Goal: Transaction & Acquisition: Purchase product/service

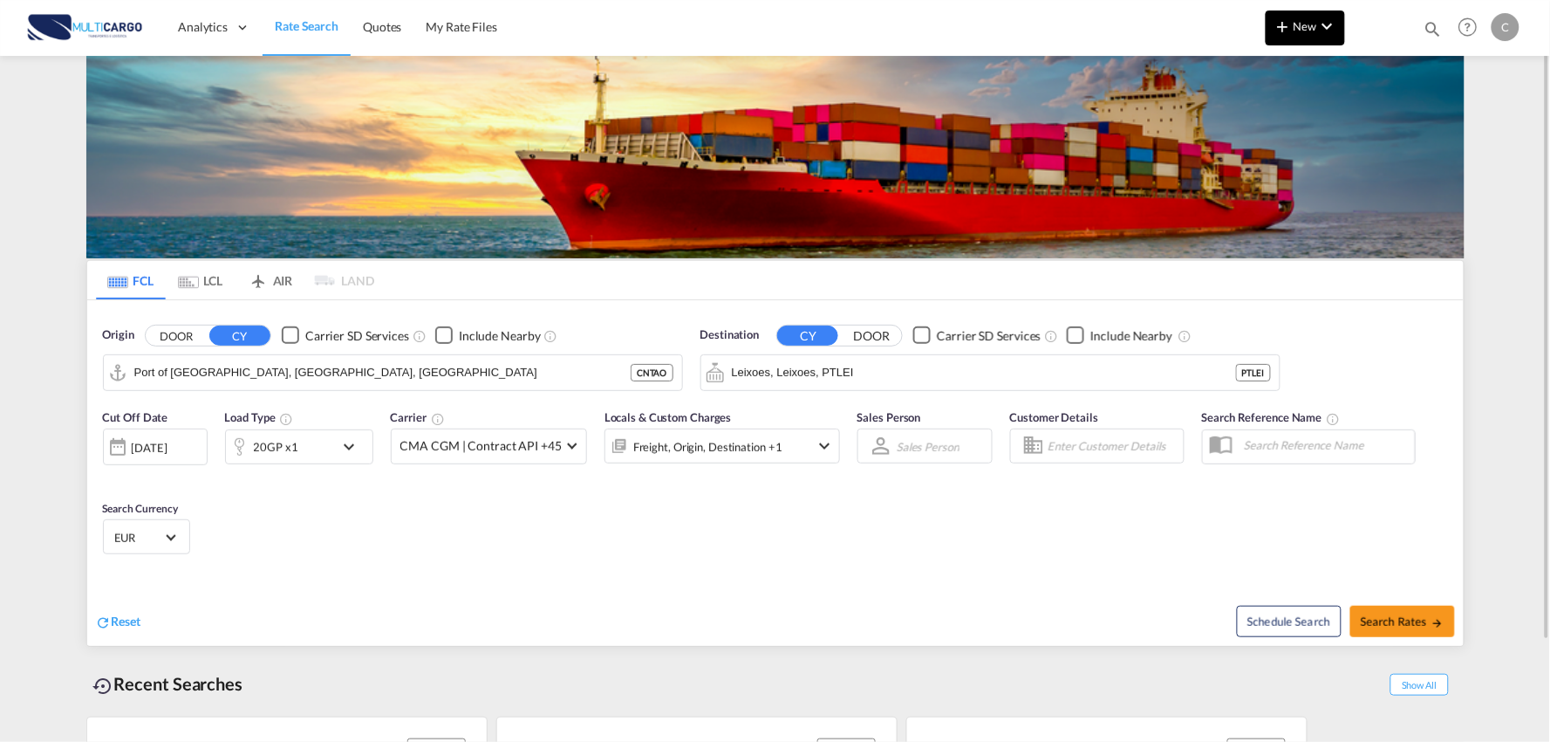
click at [1318, 36] on md-icon "icon-chevron-down" at bounding box center [1327, 26] width 21 height 21
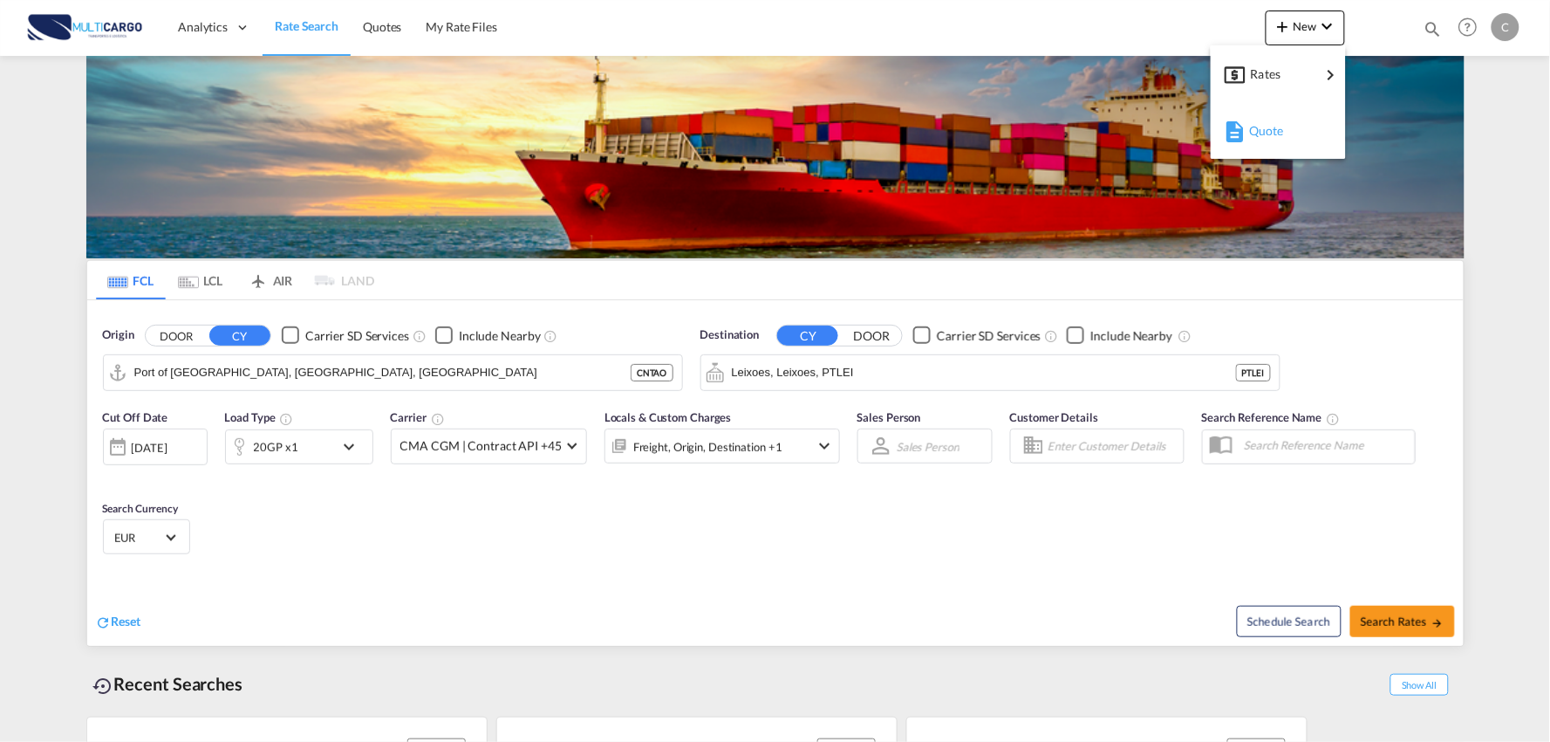
click at [1269, 133] on span "Quote" at bounding box center [1258, 130] width 19 height 35
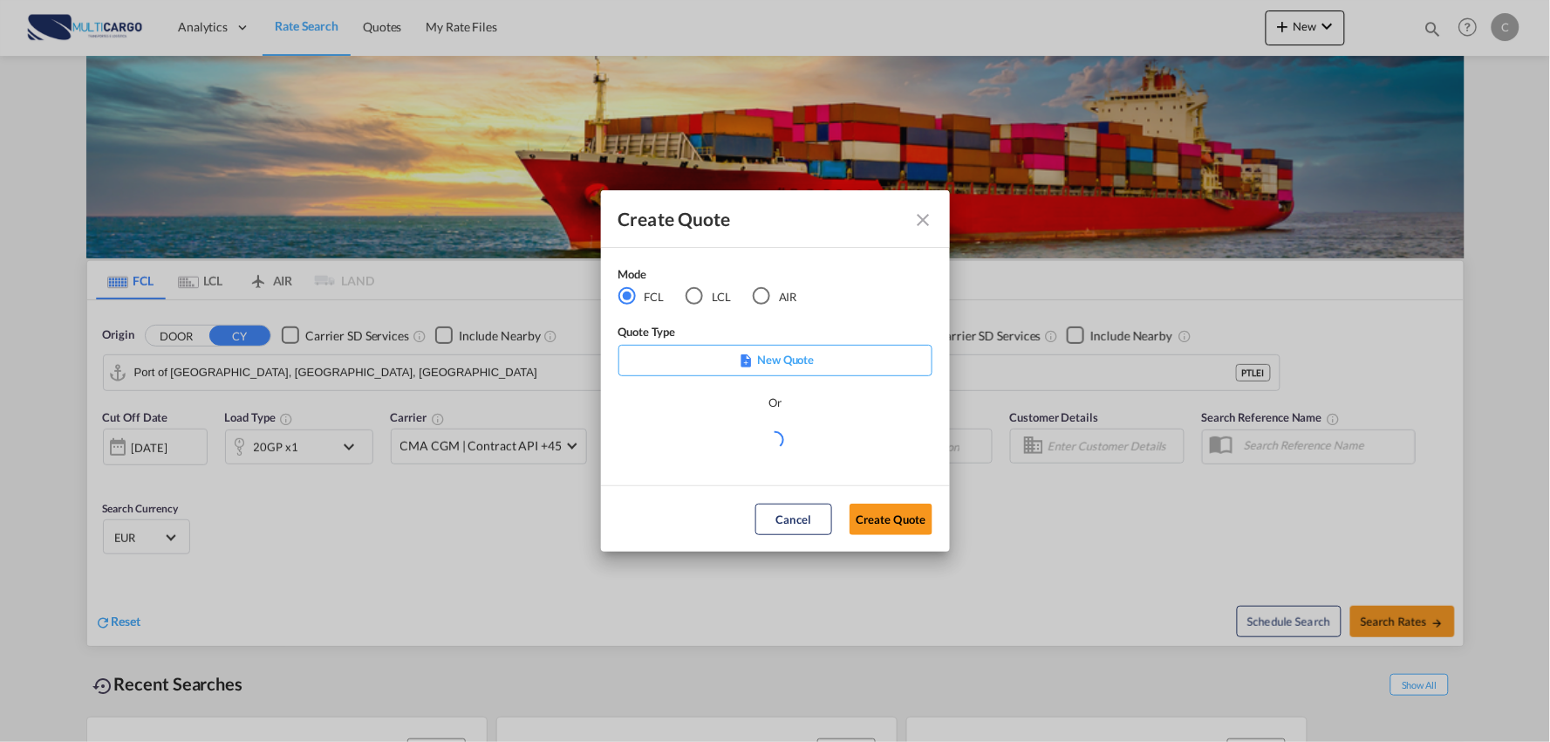
click at [773, 298] on md-radio-button "AIR" at bounding box center [775, 296] width 44 height 19
click at [744, 441] on md-select "Select template EXP EXW AIR 09/2025 Patricia Barroso | 12 Sep 2025 IMP_DAP_AIR …" at bounding box center [776, 445] width 314 height 35
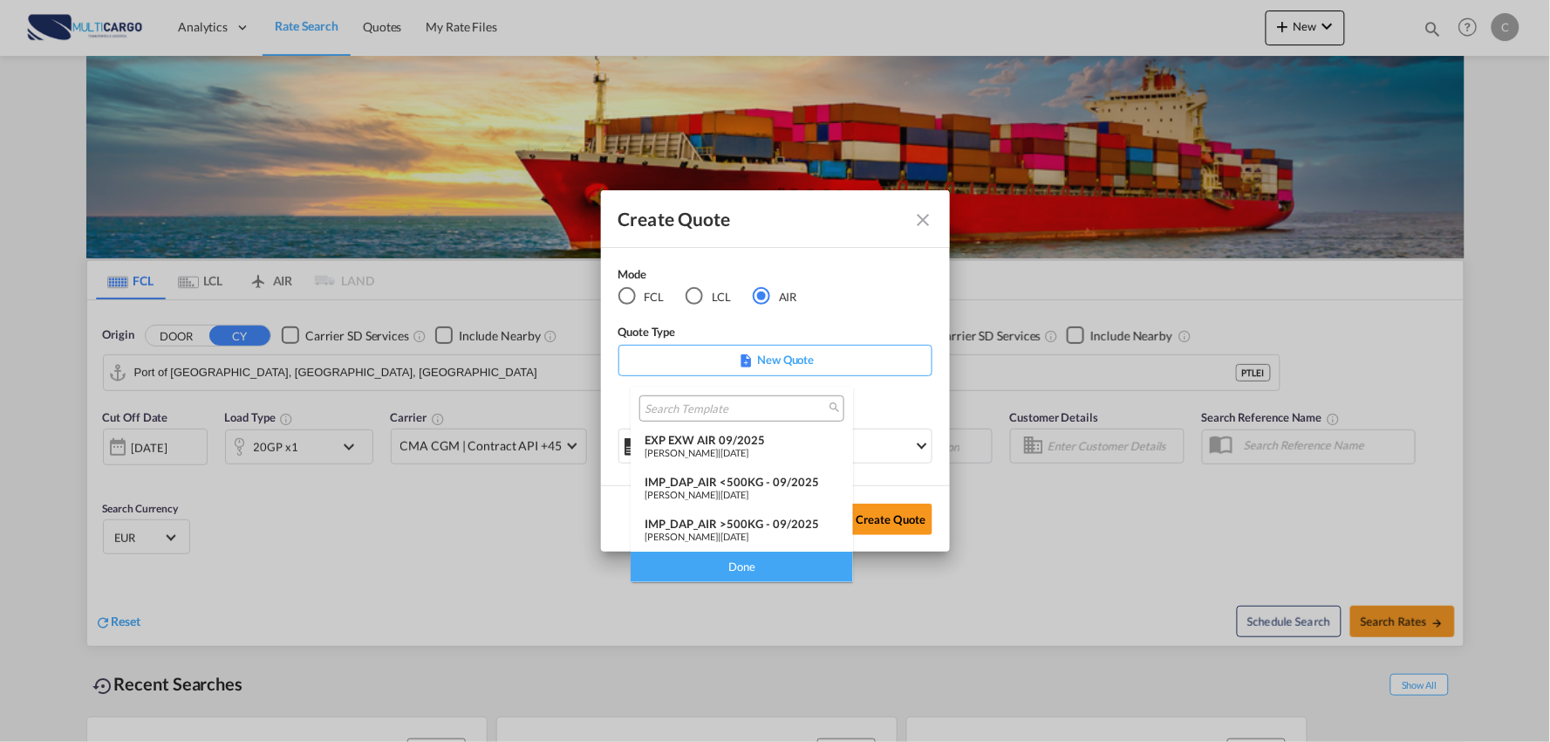
click at [760, 522] on div "IMP_DAP_AIR >500KG - 09/2025" at bounding box center [742, 524] width 195 height 14
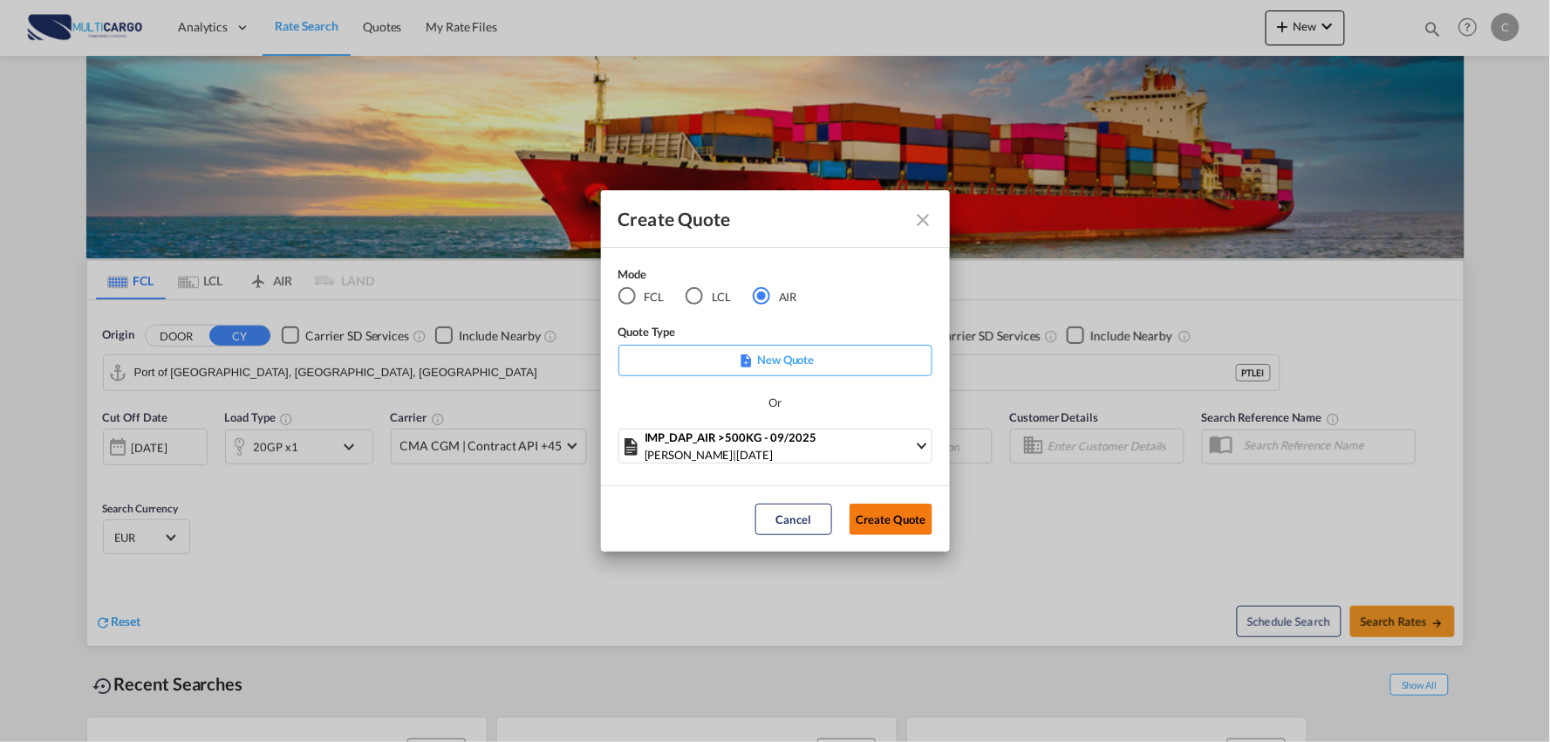
click at [868, 526] on button "Create Quote" at bounding box center [891, 518] width 83 height 31
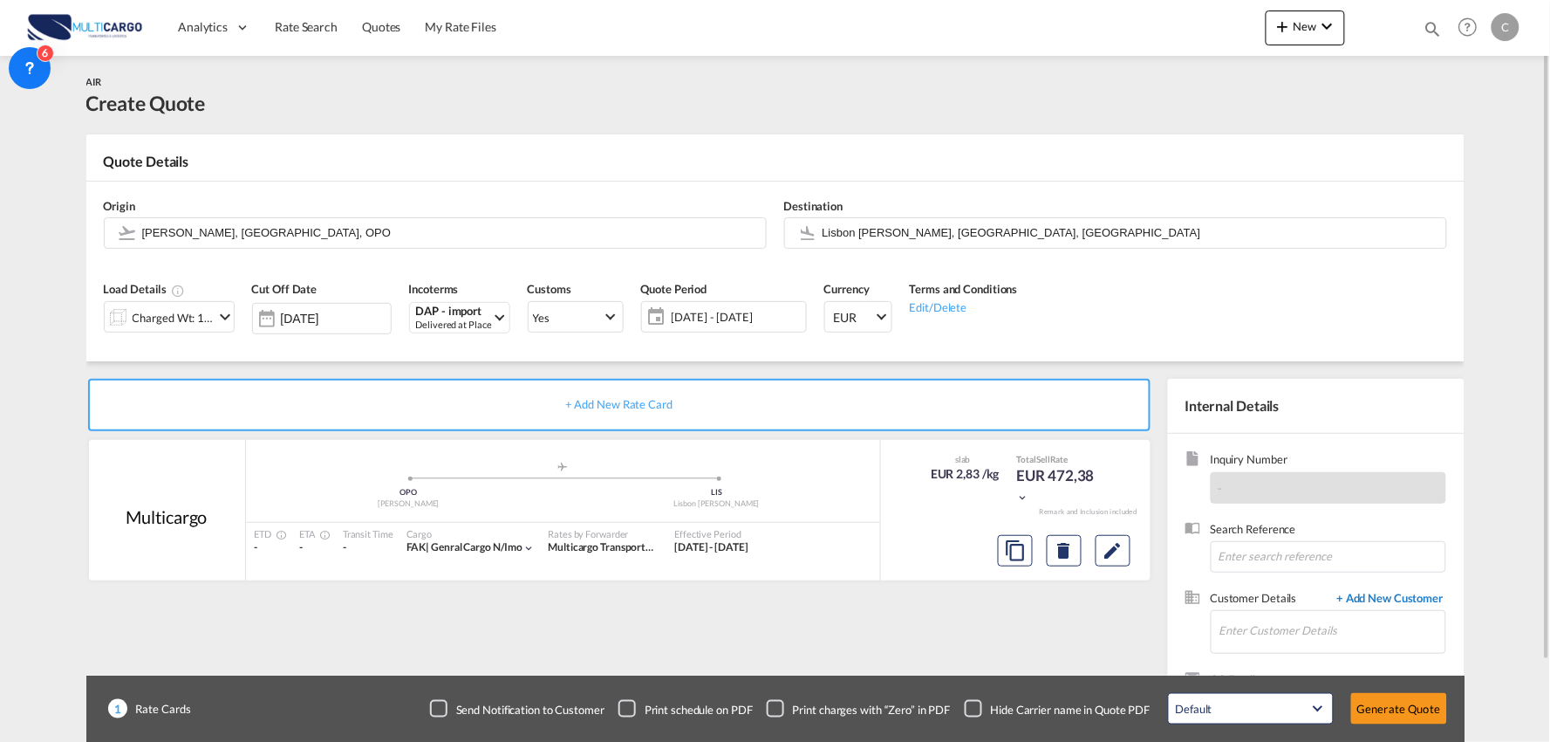
click at [1392, 603] on span "+ Add New Customer" at bounding box center [1388, 600] width 118 height 20
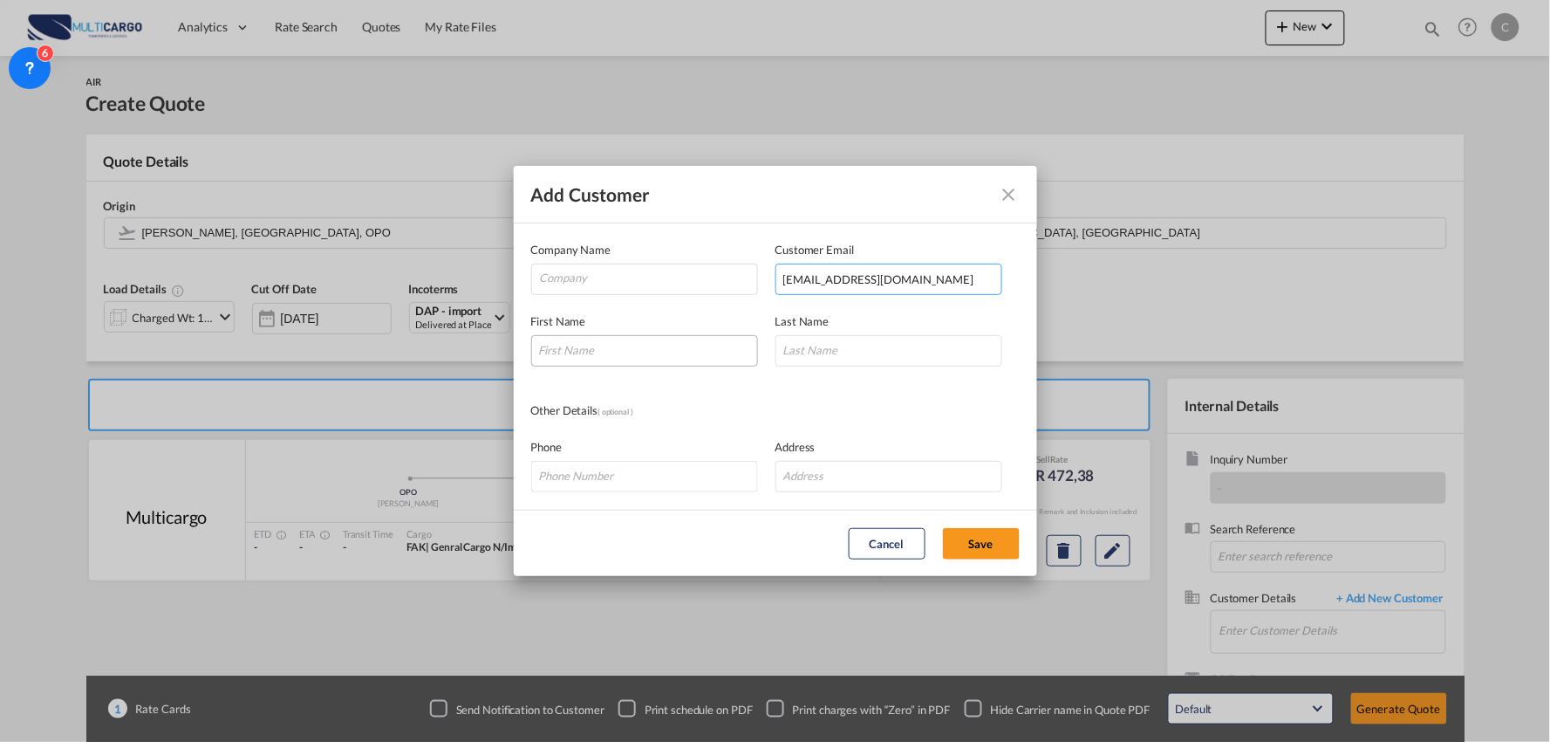
type input "sales@logisticplanner.com"
drag, startPoint x: 551, startPoint y: 344, endPoint x: 588, endPoint y: 352, distance: 38.3
click at [551, 344] on input "Add Customer Company ..." at bounding box center [644, 350] width 227 height 31
click at [613, 352] on input "Add Customer Company ..." at bounding box center [644, 350] width 227 height 31
type input "Amit"
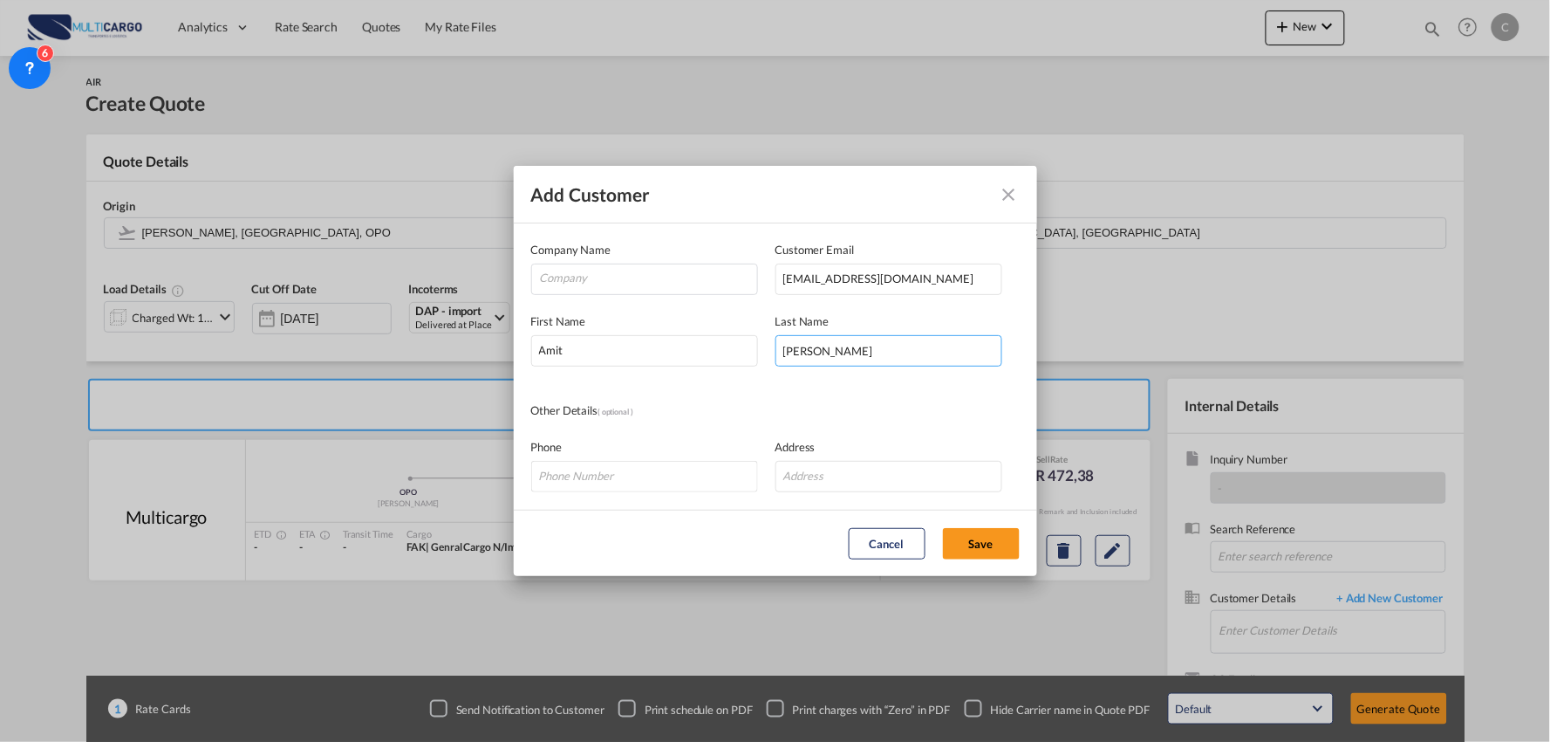
type input "Sharma"
click at [624, 276] on input "Company" at bounding box center [648, 277] width 217 height 26
type input "AFFINITY LOGISTICS"
click at [992, 537] on button "Save" at bounding box center [981, 543] width 77 height 31
type input "AFFINITY LOGISTICS, Amit Sharma, sales@logisticplanner.com"
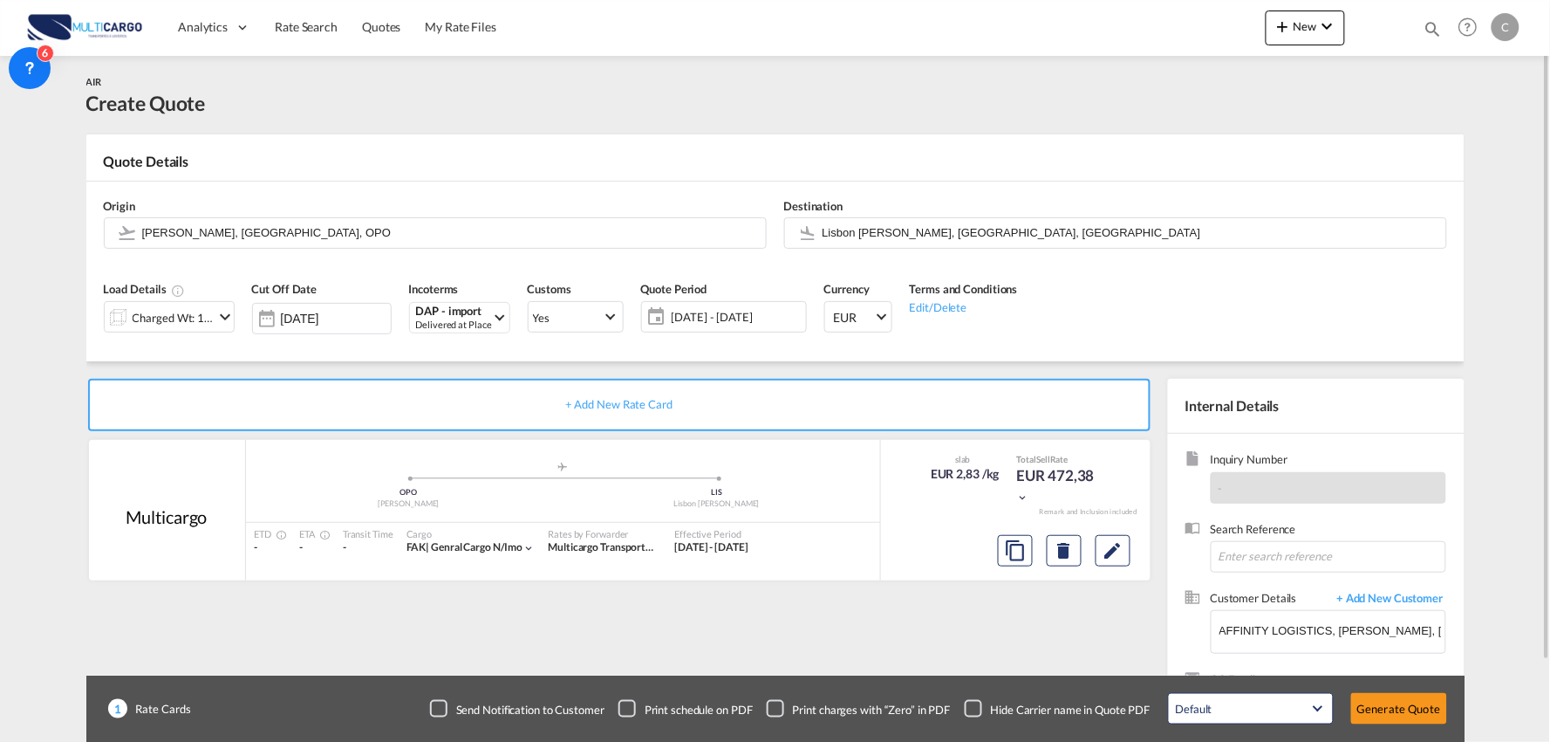
click at [922, 650] on div "+ Add New Rate Card Multicargo added by you .a{fill:#aaa8ad;} .a{fill:#aaa8ad;}…" at bounding box center [622, 561] width 1073 height 365
click at [909, 222] on input "Lisbon Portela, Lisbon, LIS" at bounding box center [1130, 232] width 615 height 31
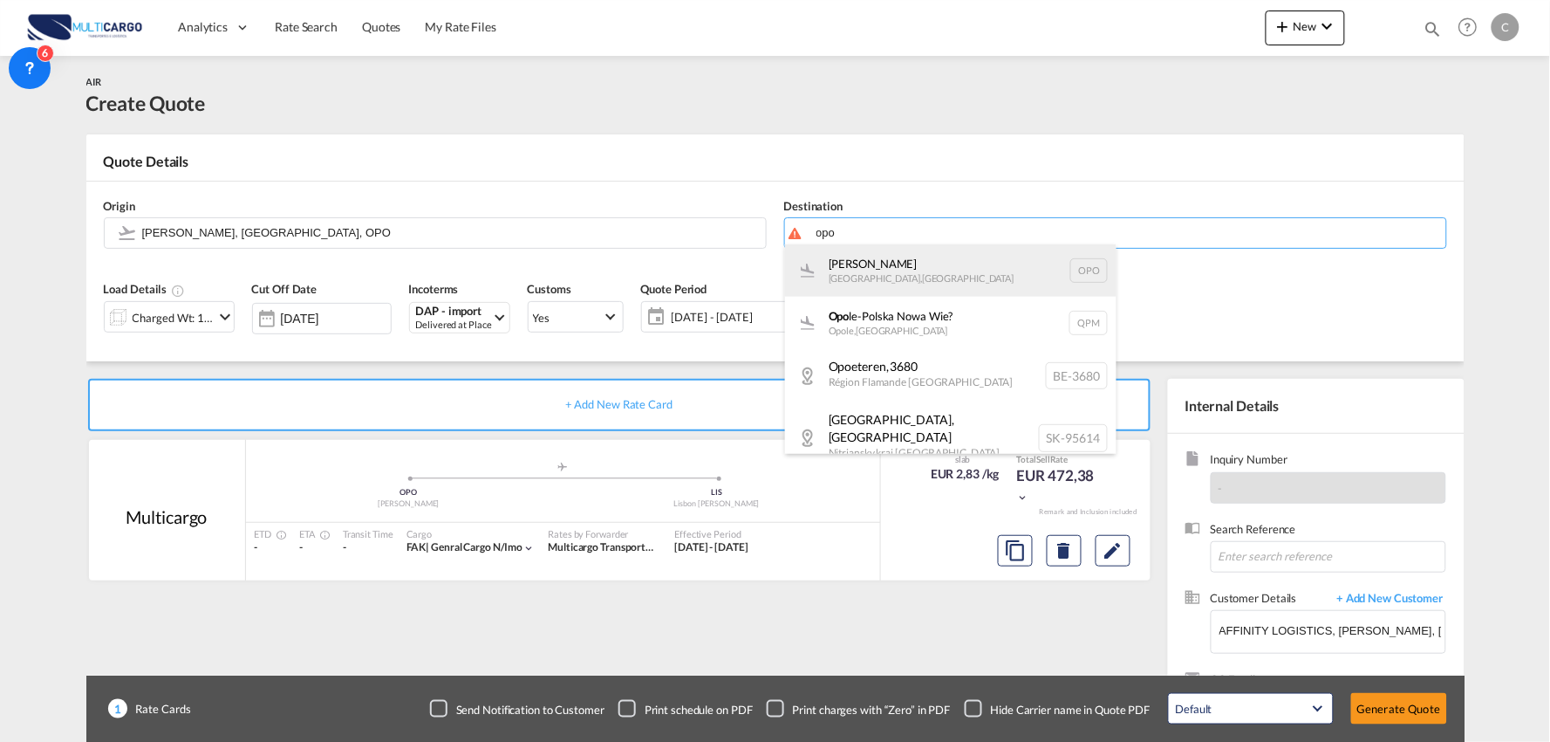
click at [886, 272] on div "Francisco de Sá Carneiro Porto , Portugal OPO" at bounding box center [951, 270] width 332 height 52
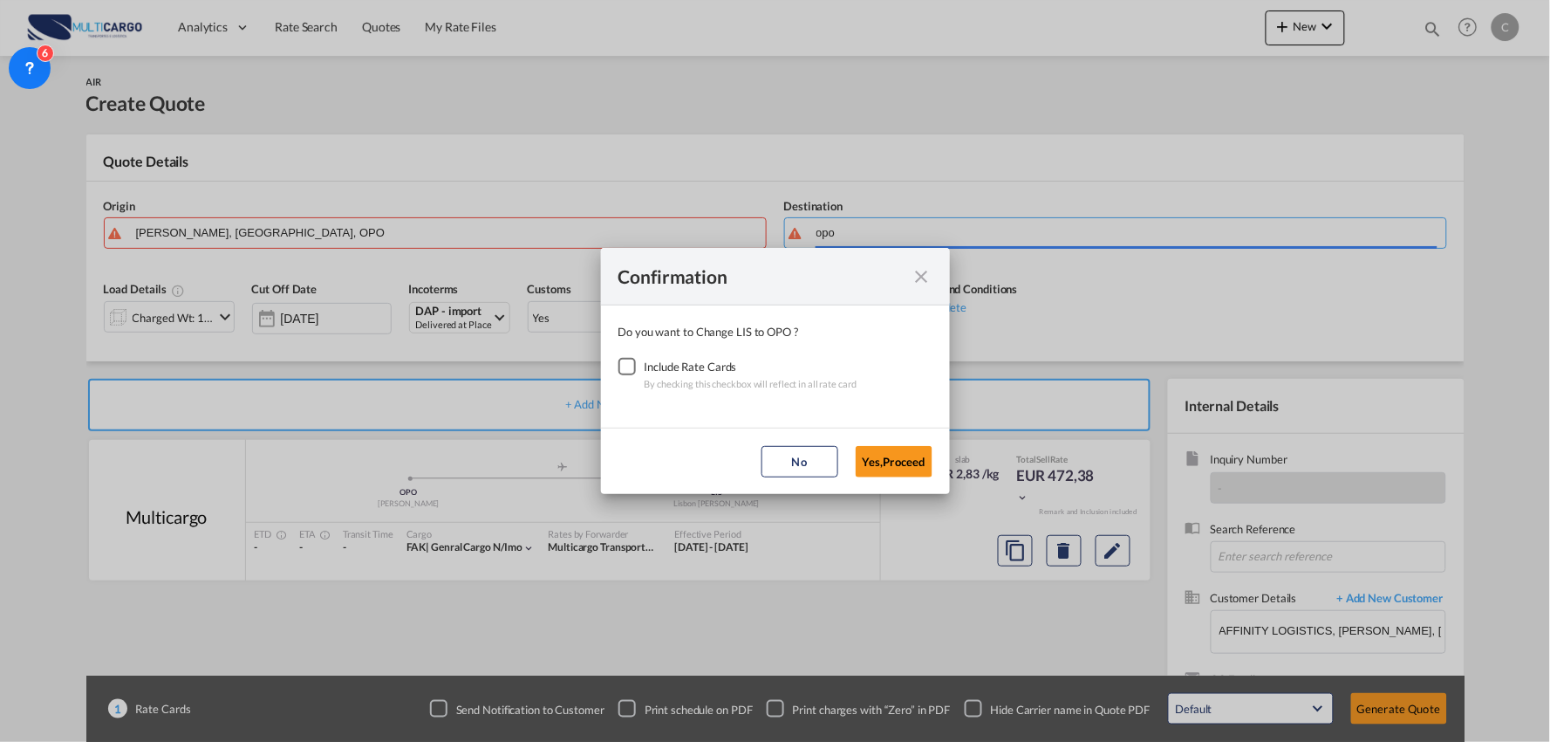
type input "Francisco de Sá Carneiro, Porto, OPO"
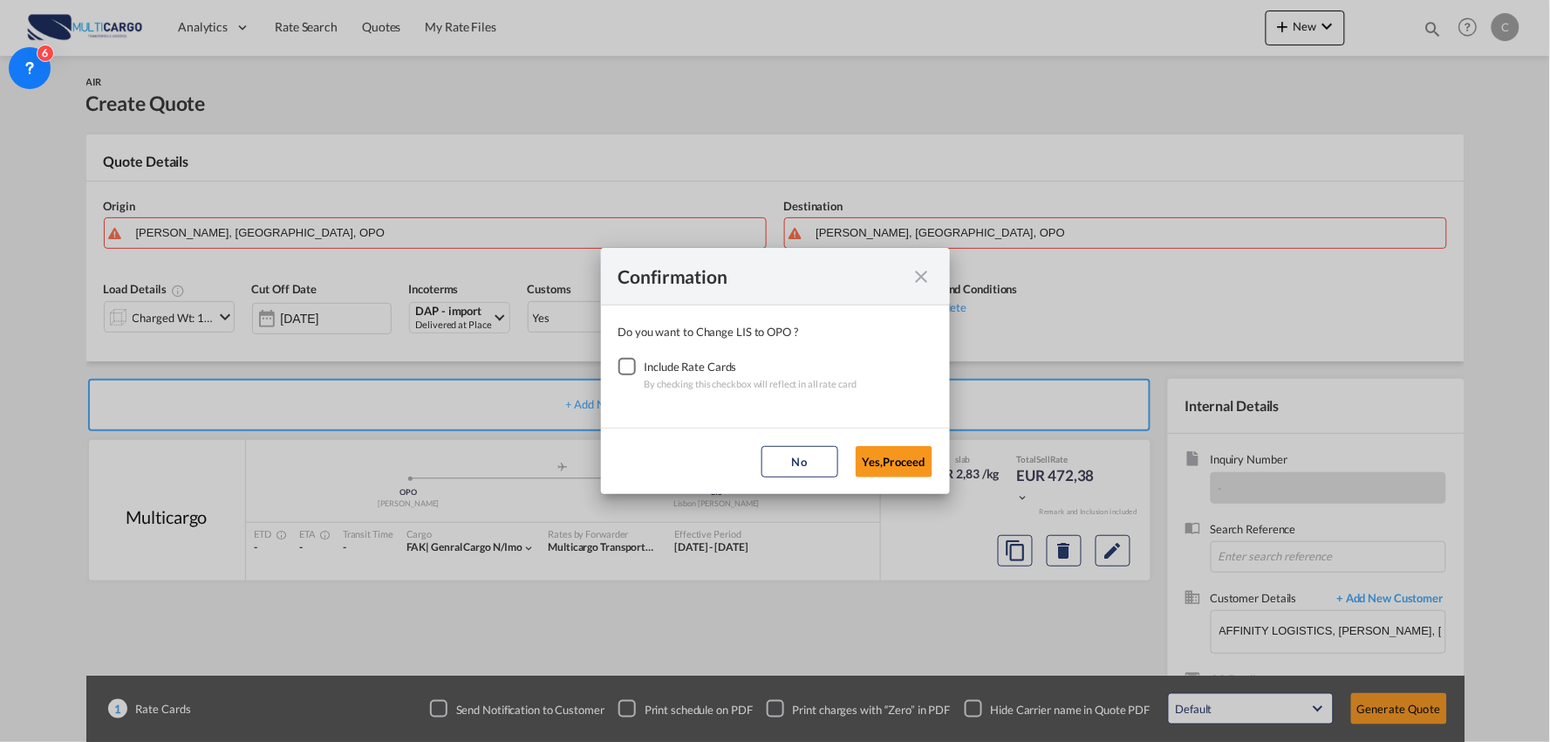
click at [634, 361] on div "Checkbox No Ink" at bounding box center [627, 366] width 17 height 17
click at [892, 460] on button "Yes,Proceed" at bounding box center [894, 461] width 77 height 31
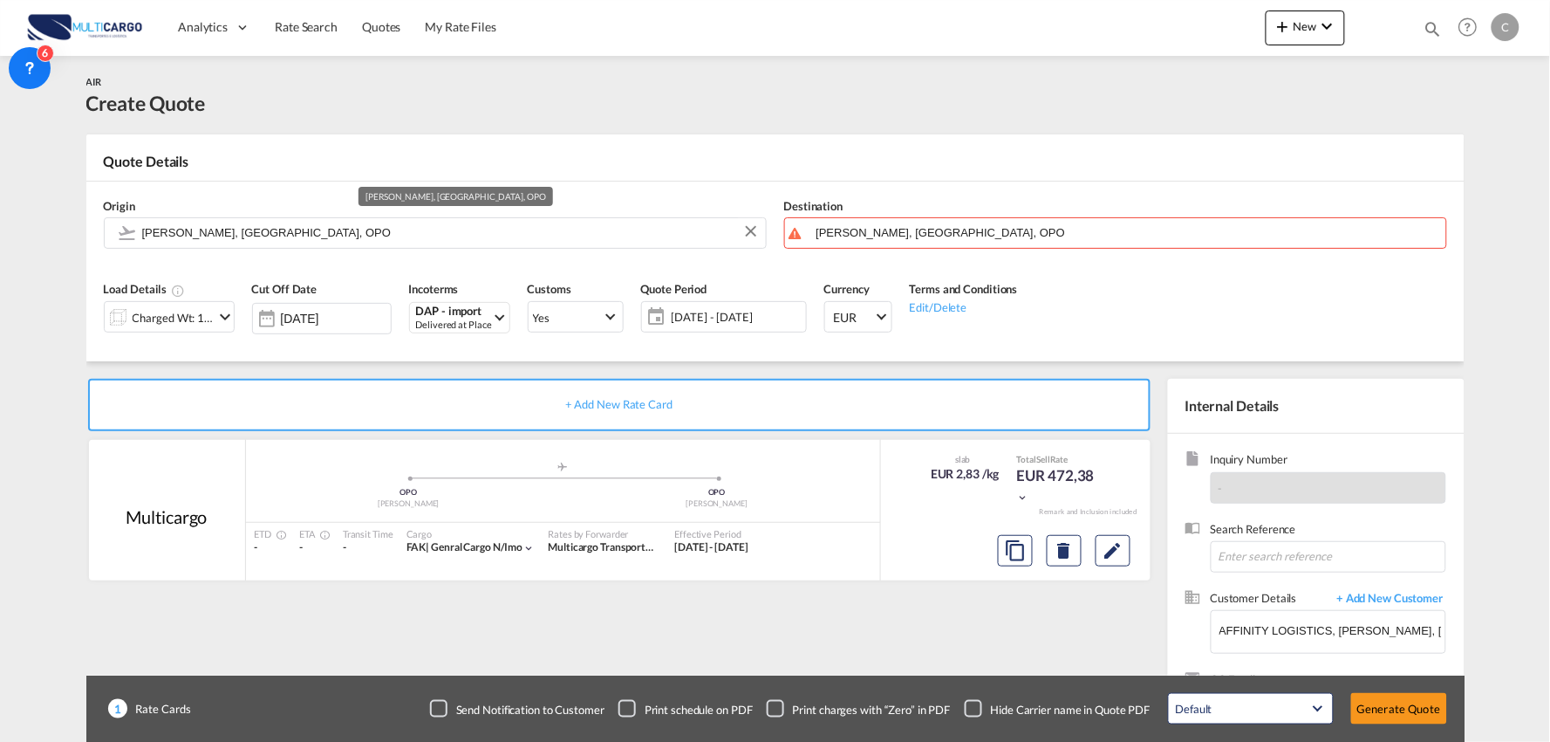
click at [302, 231] on input "[PERSON_NAME], [GEOGRAPHIC_DATA], OPO" at bounding box center [449, 232] width 615 height 31
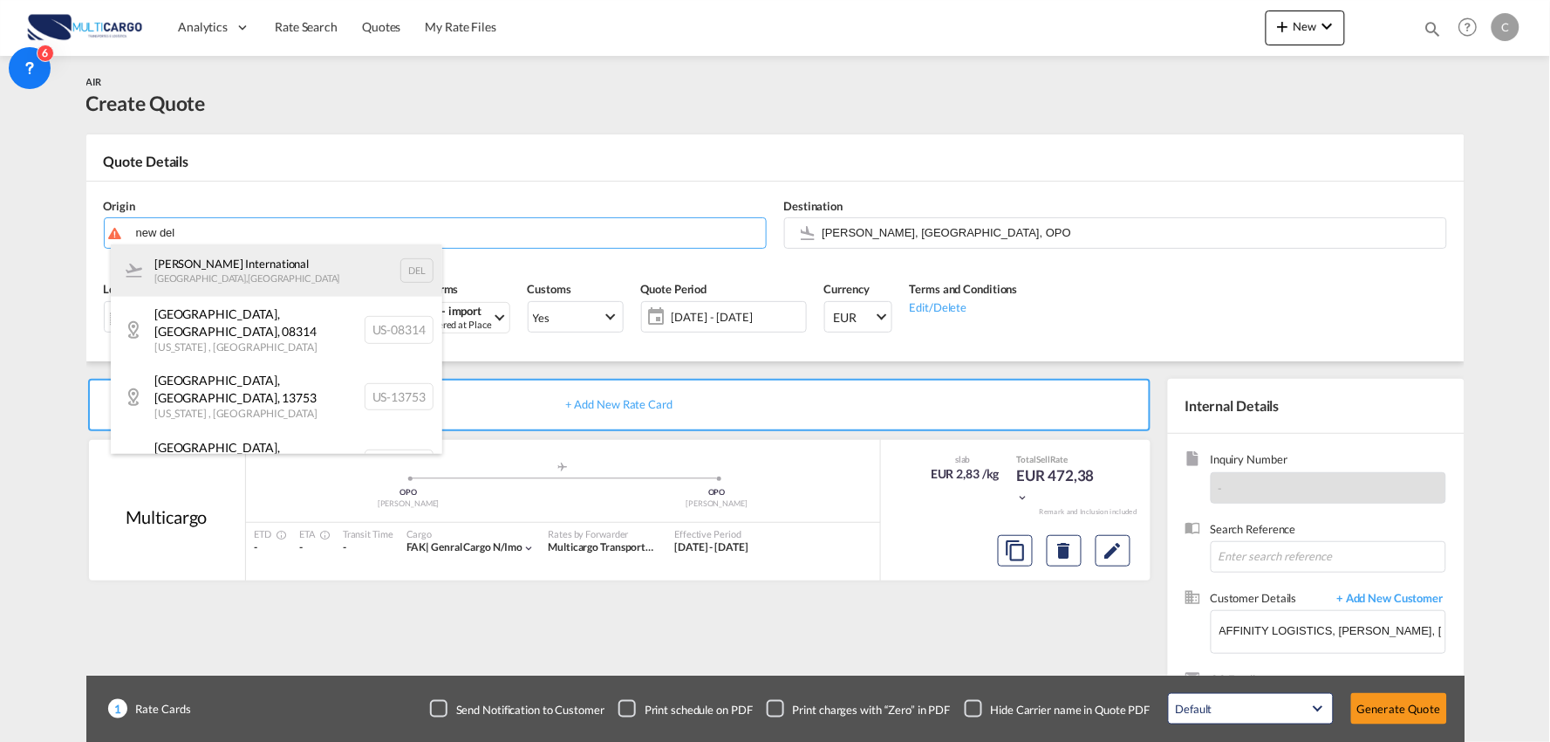
click at [209, 271] on div "Indira Gandhi International New Delhi , India DEL" at bounding box center [277, 270] width 332 height 52
type input "Indira Gandhi International, New Delhi, DEL"
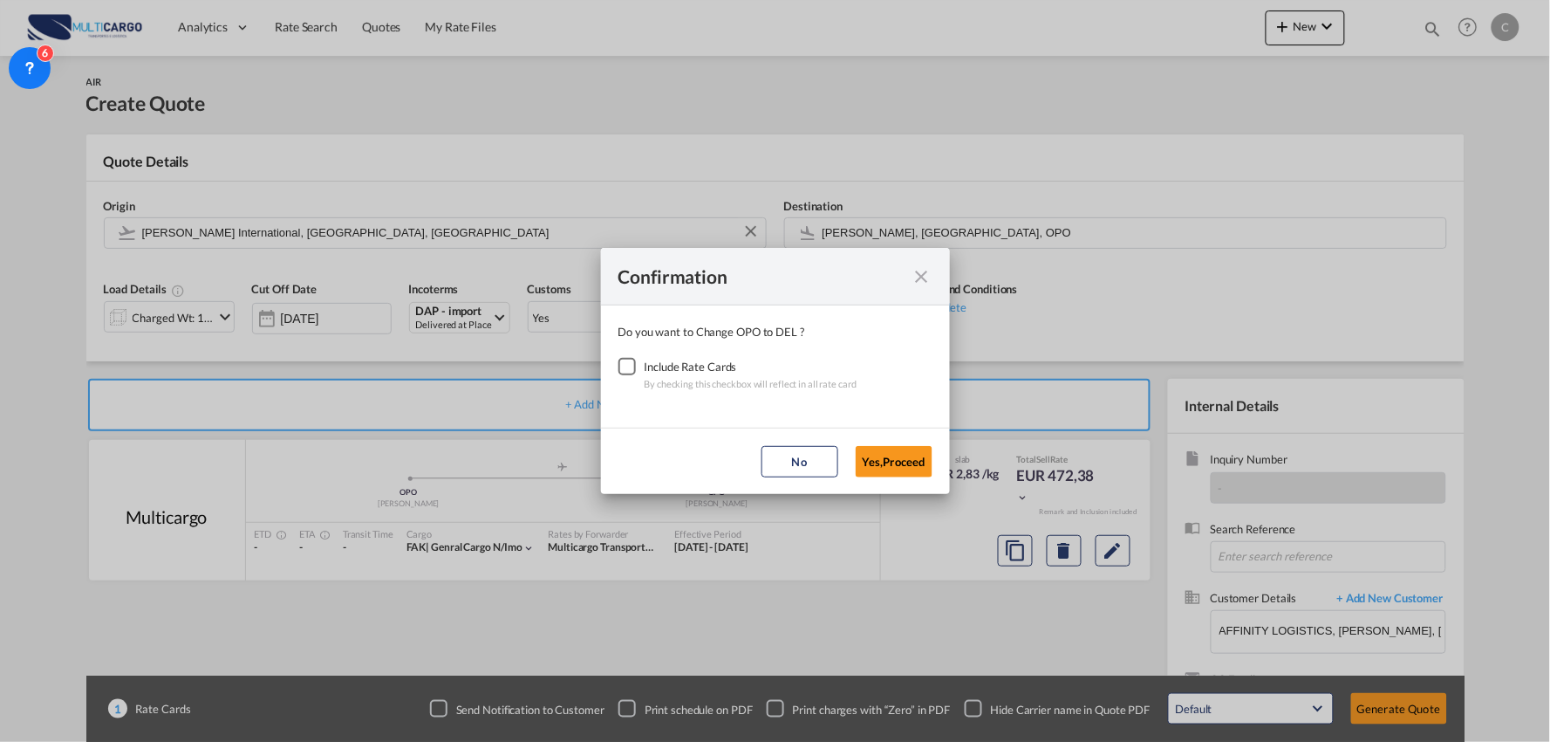
click at [619, 369] on div "Checkbox No Ink" at bounding box center [627, 366] width 17 height 17
click at [900, 465] on button "Yes,Proceed" at bounding box center [894, 461] width 77 height 31
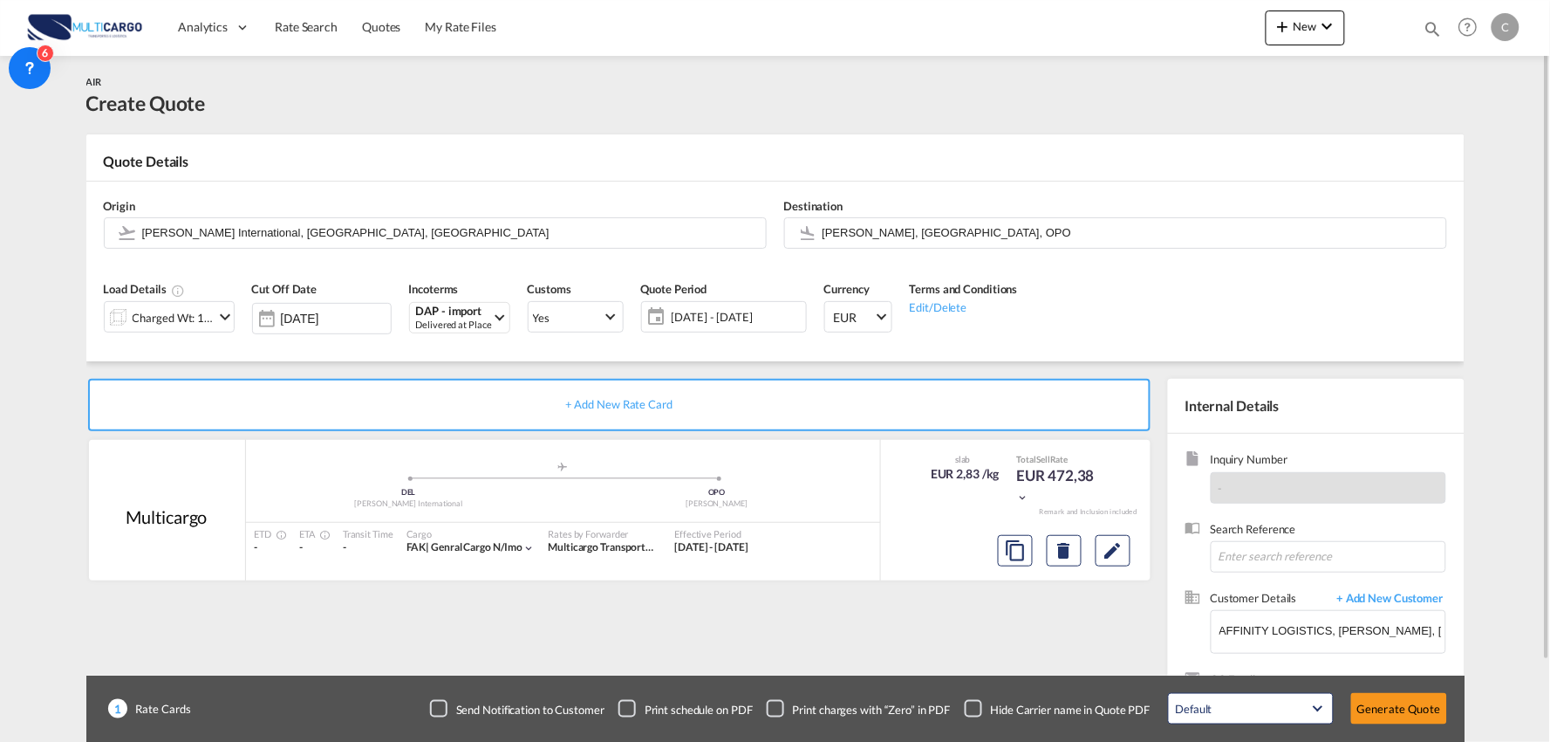
click at [221, 311] on md-icon "icon-chevron-down" at bounding box center [225, 316] width 21 height 21
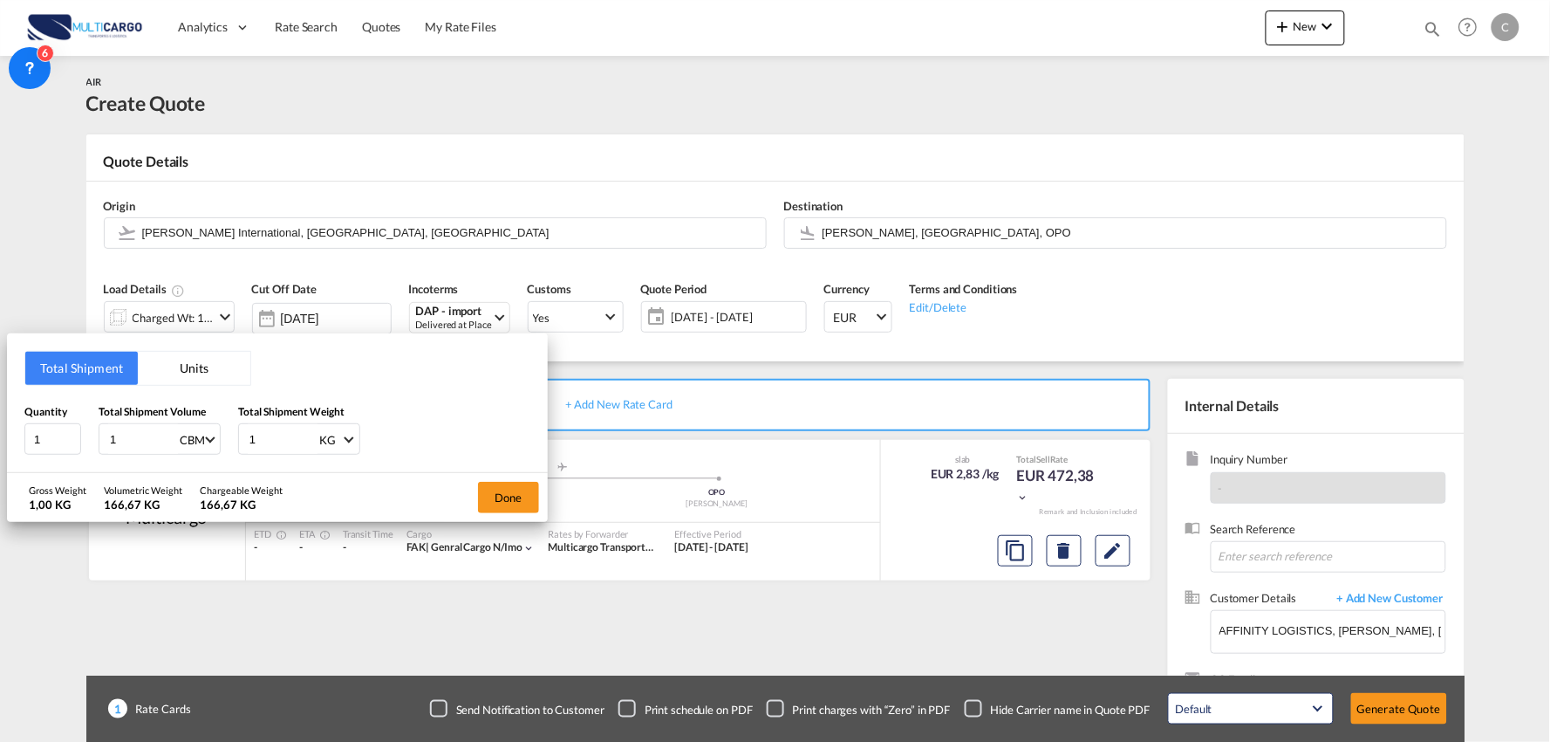
drag, startPoint x: 275, startPoint y: 432, endPoint x: 192, endPoint y: 406, distance: 86.9
click at [192, 434] on div "Quantity 1 Total Shipment Volume 1 CBM CBM CFT KG LB Total Shipment Weight 1 KG…" at bounding box center [277, 429] width 506 height 52
type input "112"
drag, startPoint x: 6, startPoint y: 440, endPoint x: -10, endPoint y: 440, distance: 16.6
click at [0, 440] on html "Analytics Reports Dashboard Rate Search Quotes My Rate Files" at bounding box center [775, 371] width 1550 height 742
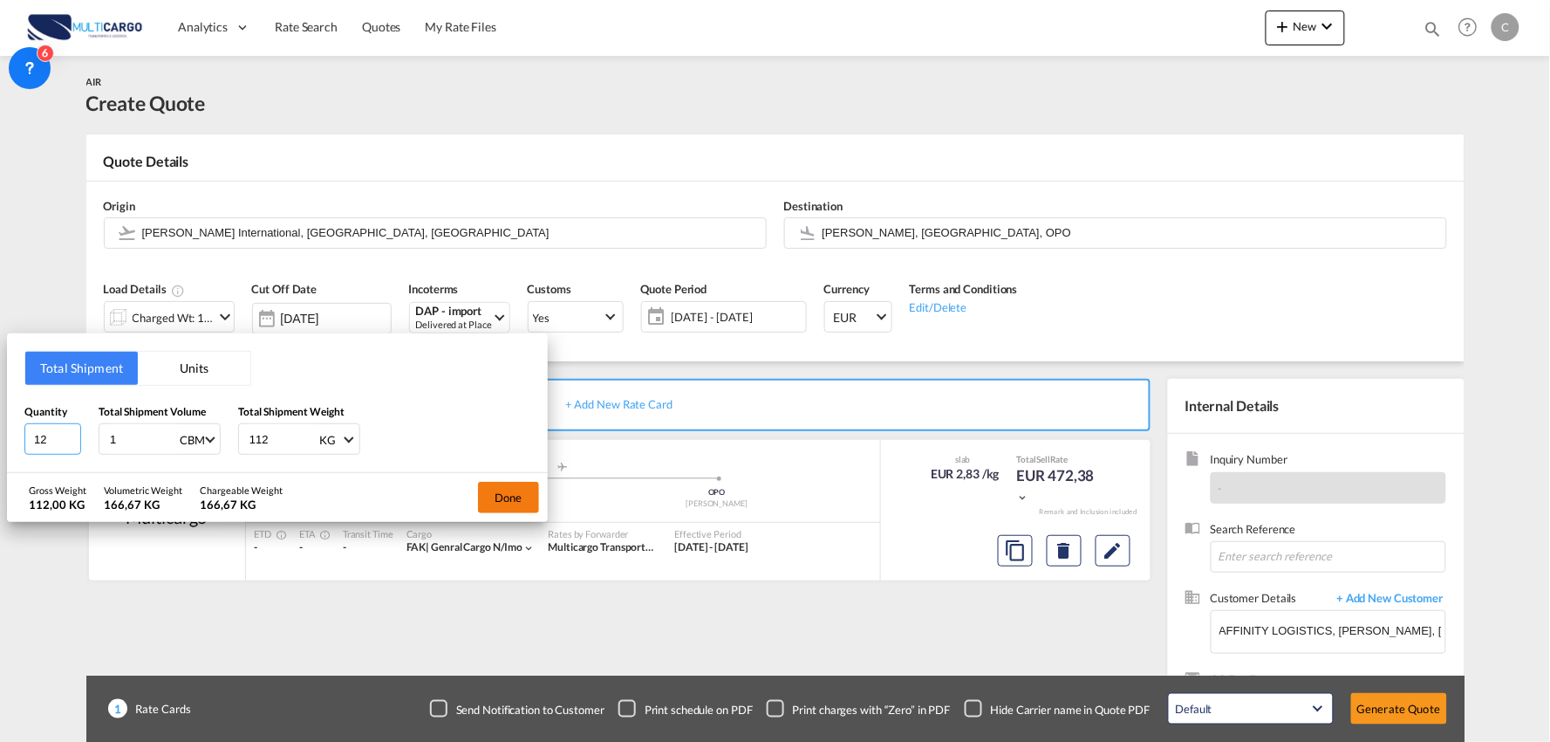
type input "12"
click at [504, 493] on button "Done" at bounding box center [508, 497] width 61 height 31
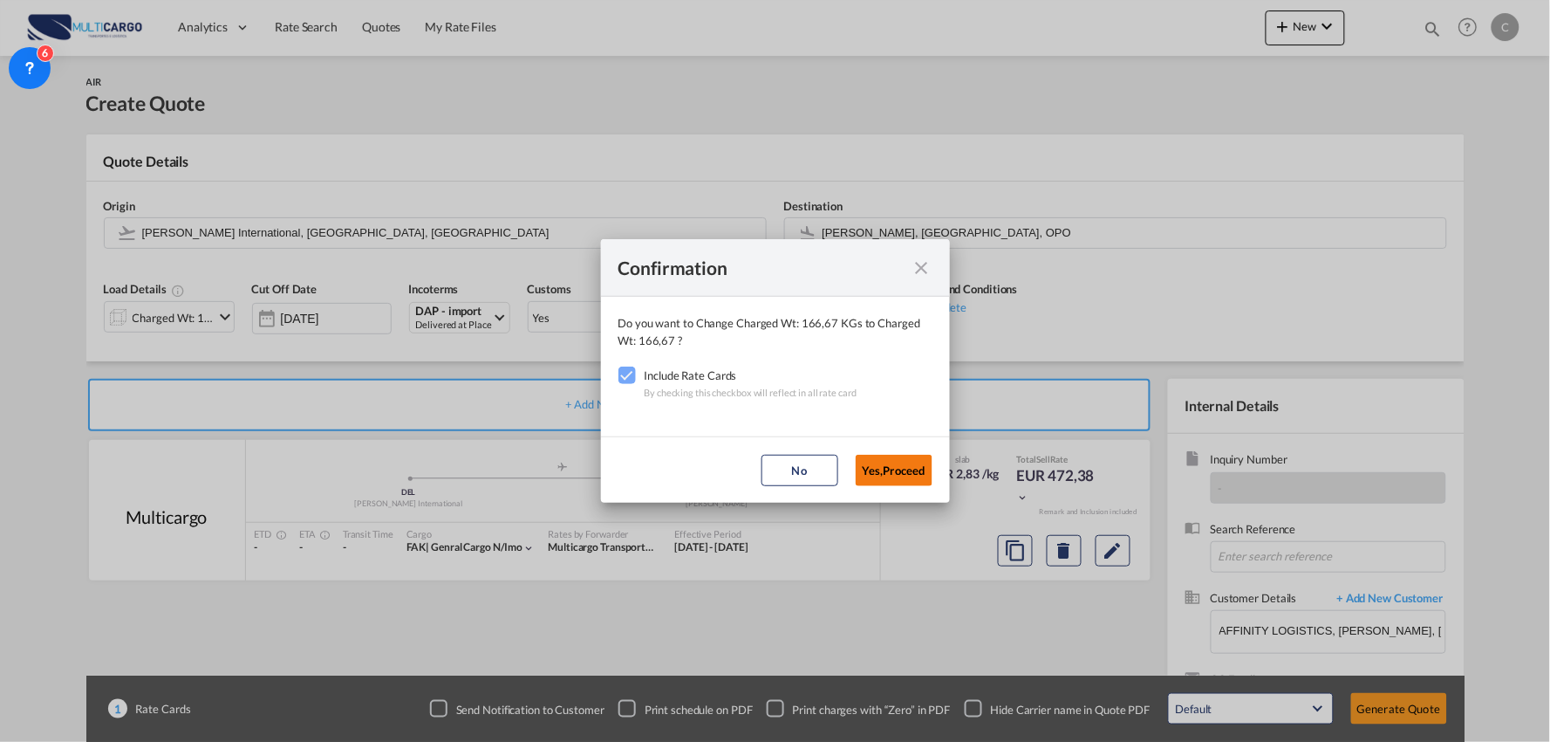
click at [879, 460] on button "Yes,Proceed" at bounding box center [894, 470] width 77 height 31
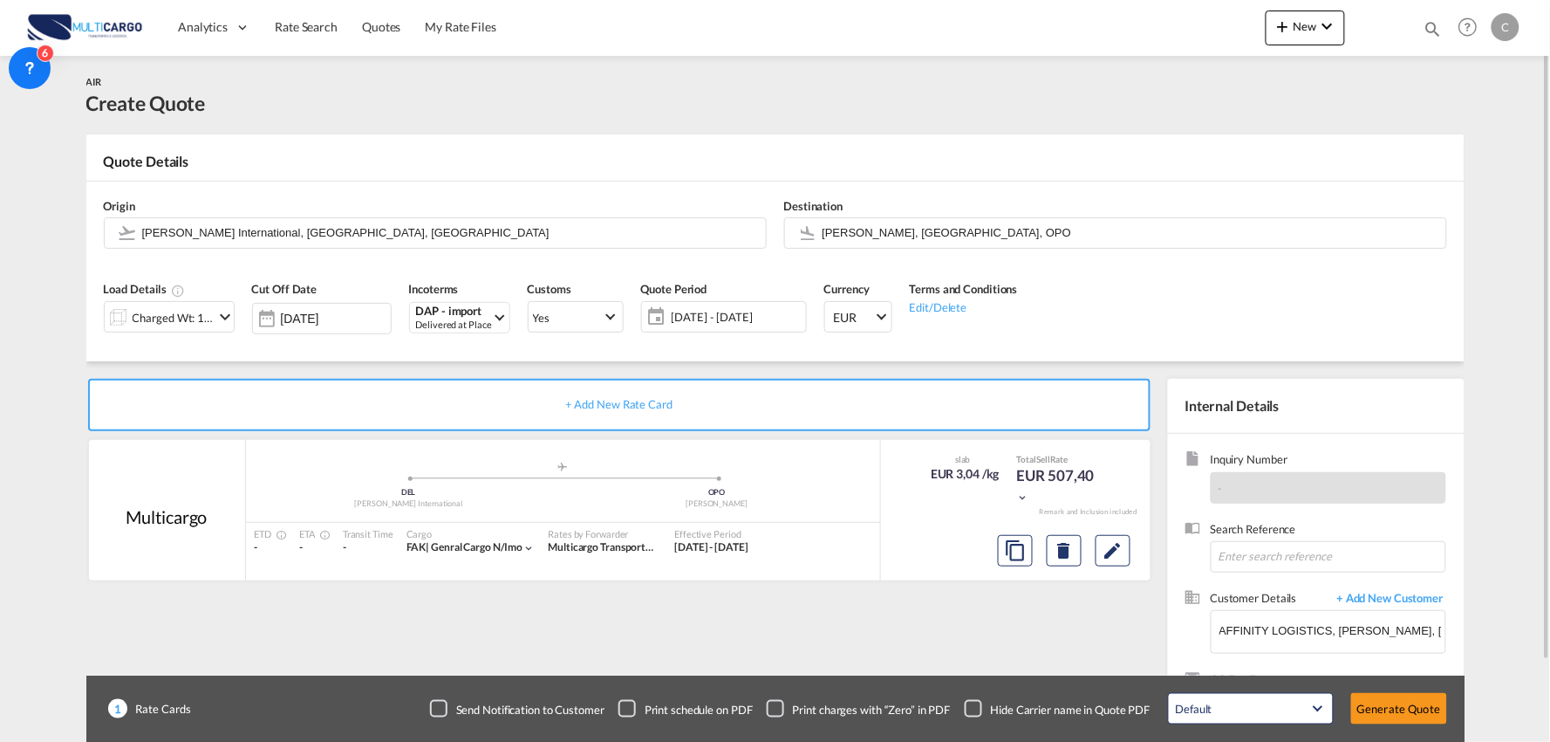
click at [665, 622] on div "+ Add New Rate Card Multicargo added by you .a{fill:#aaa8ad;} .a{fill:#aaa8ad;}…" at bounding box center [622, 561] width 1073 height 365
click at [1390, 703] on button "Generate Quote" at bounding box center [1400, 708] width 96 height 31
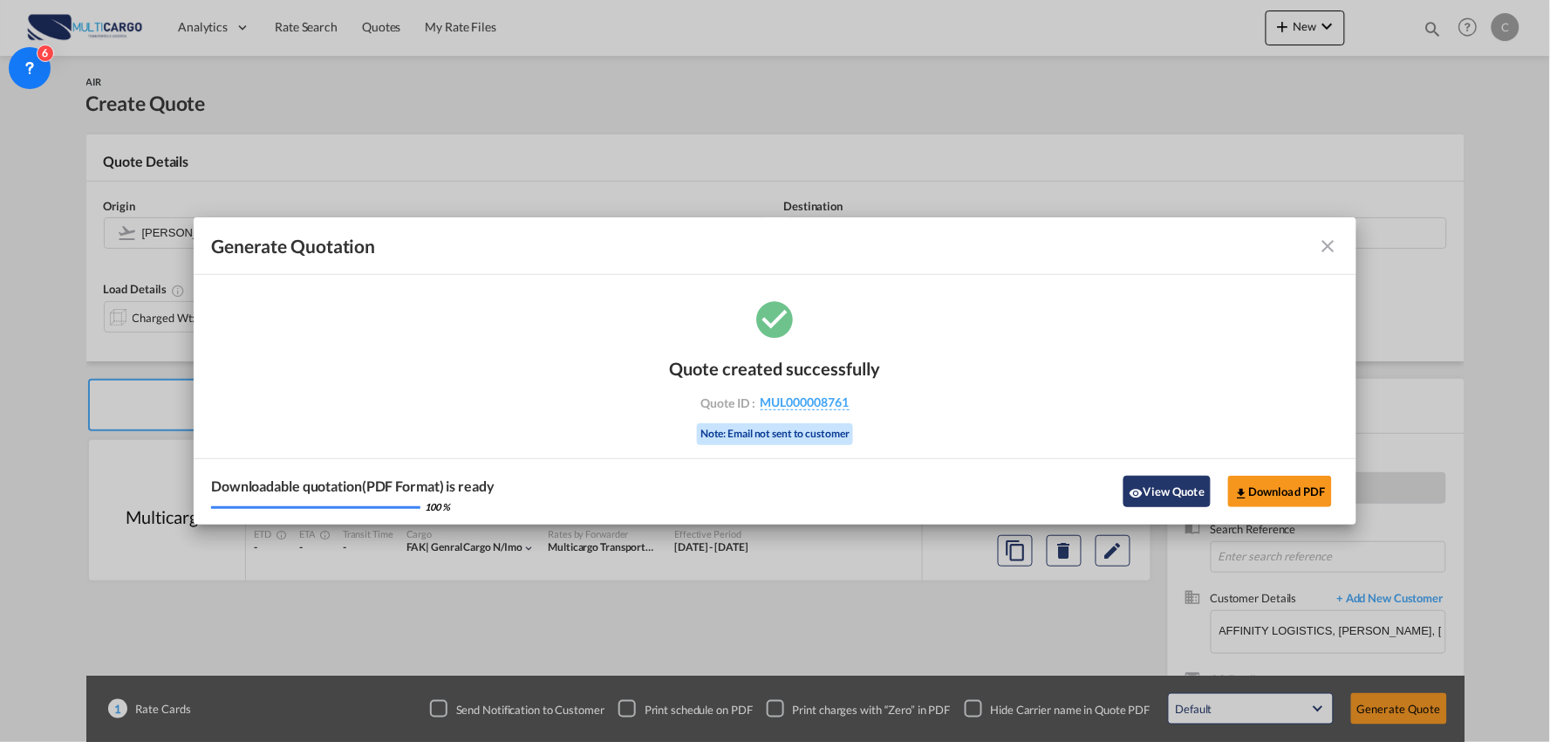
click at [1141, 503] on button "View Quote" at bounding box center [1167, 491] width 87 height 31
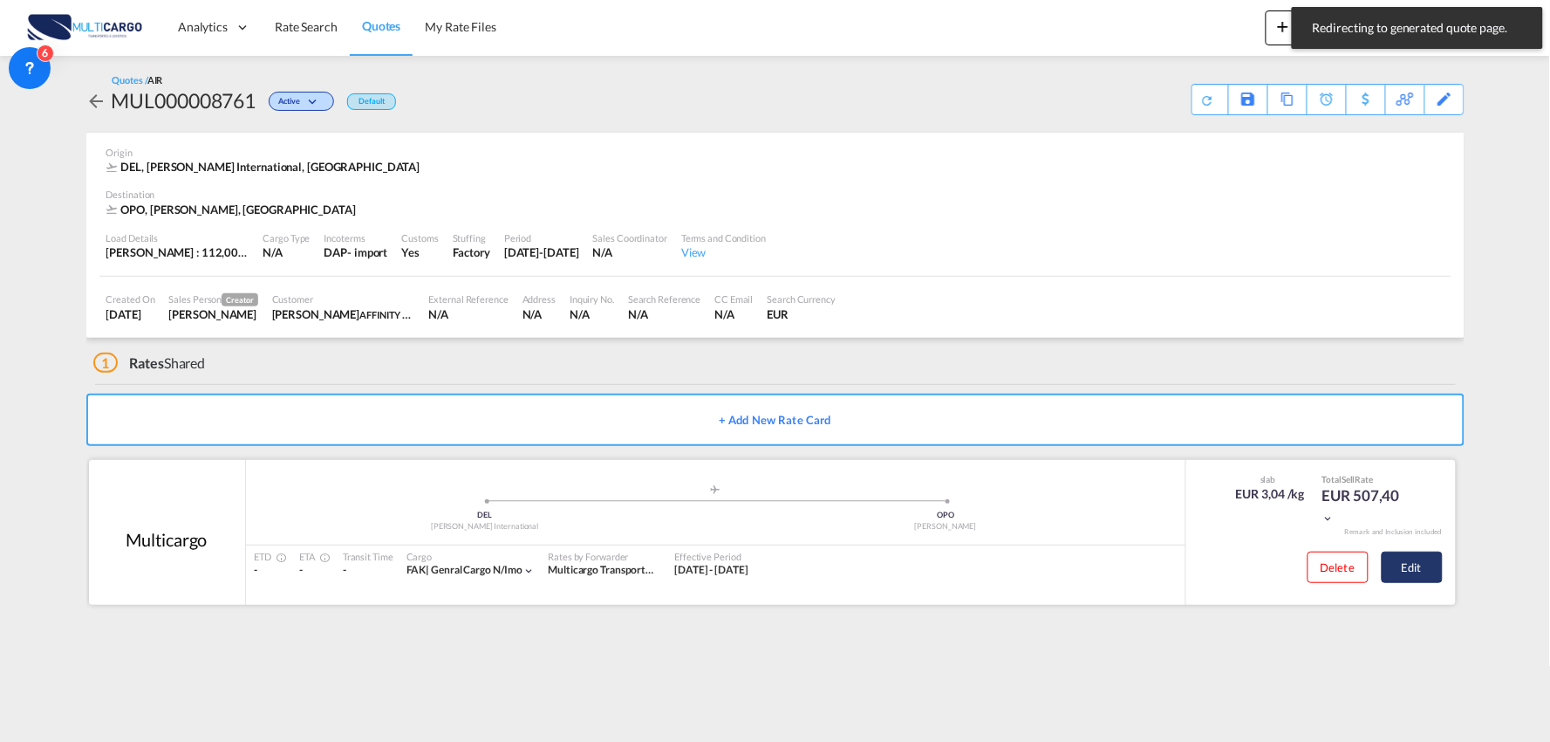
click at [1427, 574] on button "Edit" at bounding box center [1412, 566] width 61 height 31
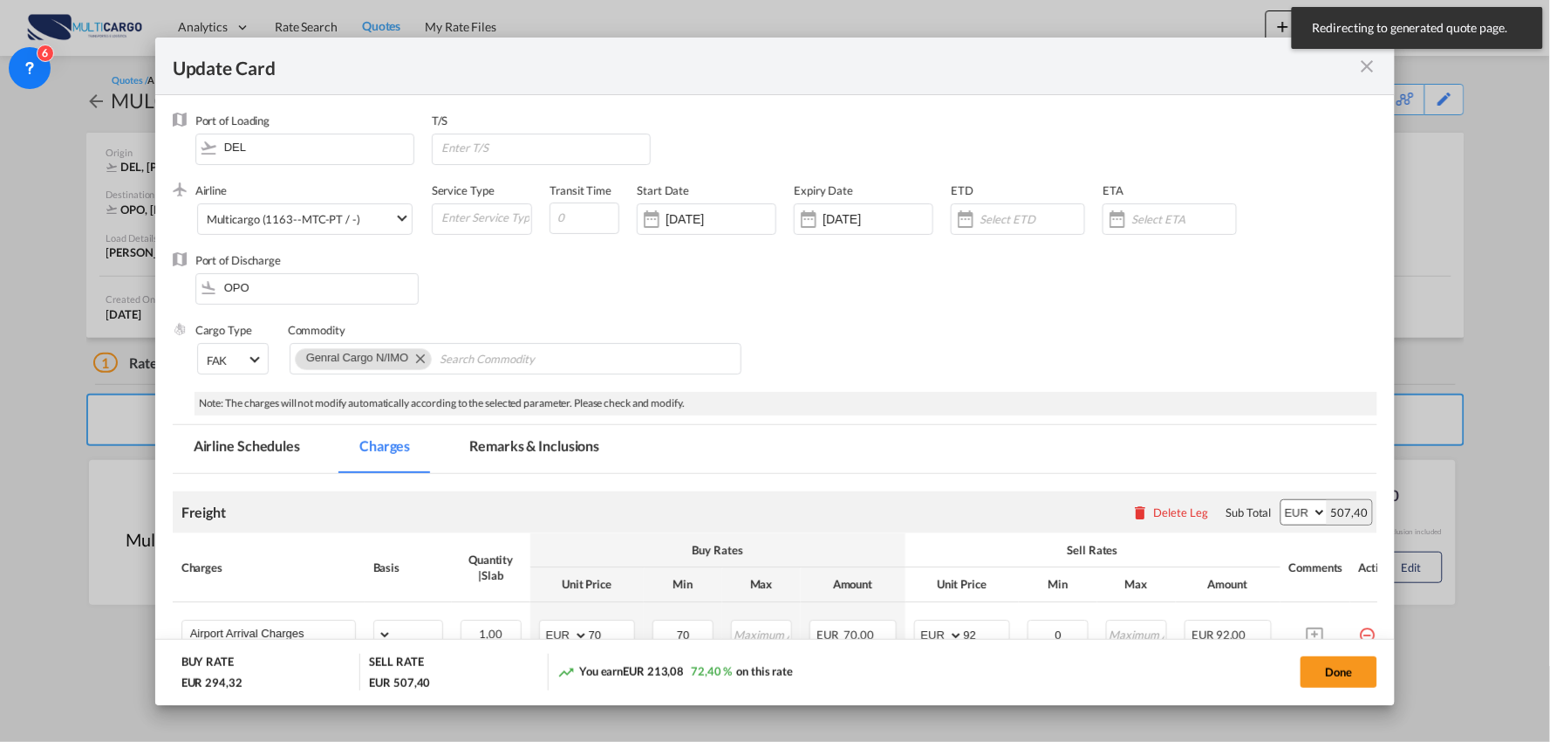
select select "per_bl"
select select "per_kg"
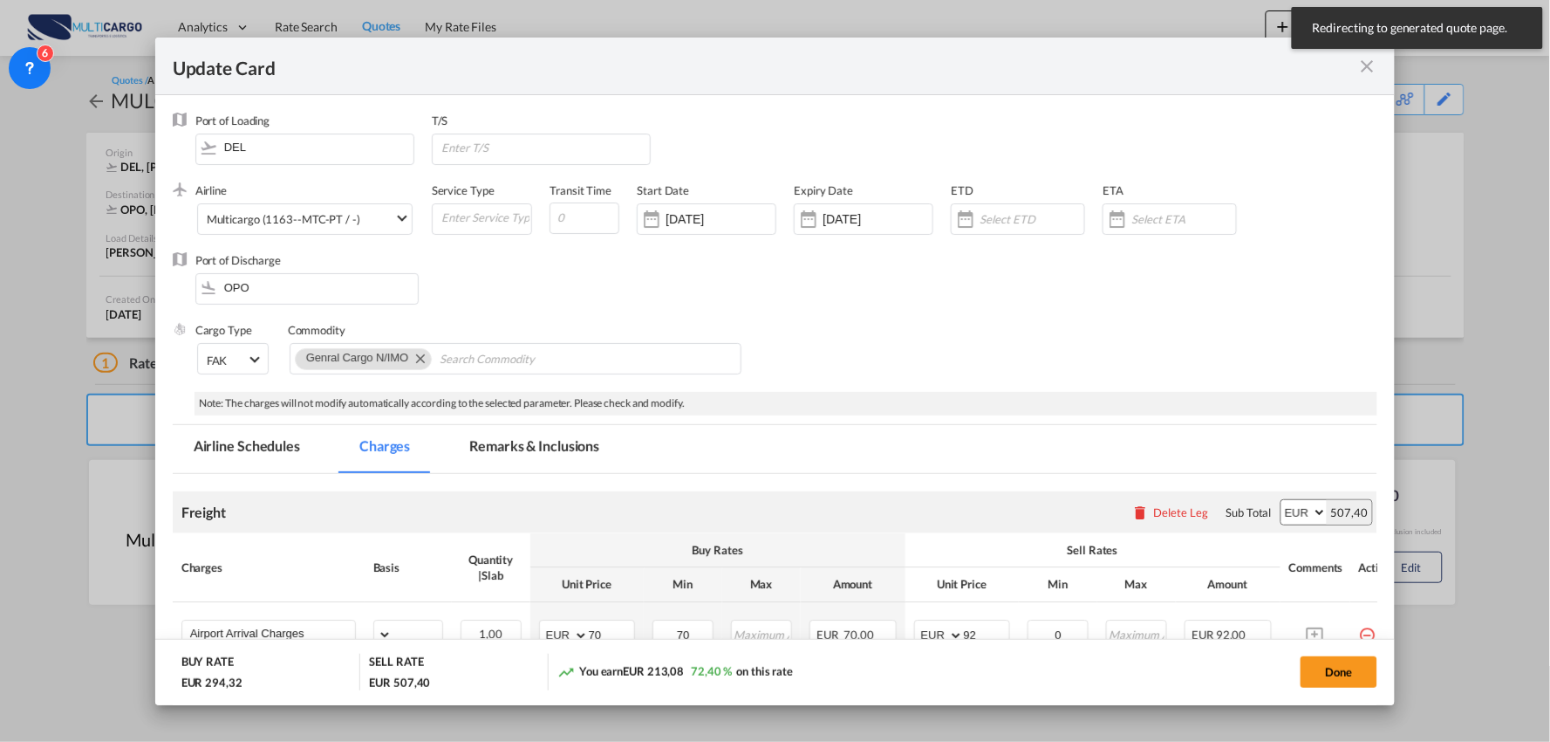
select select "per_shipment"
select select "per_bl"
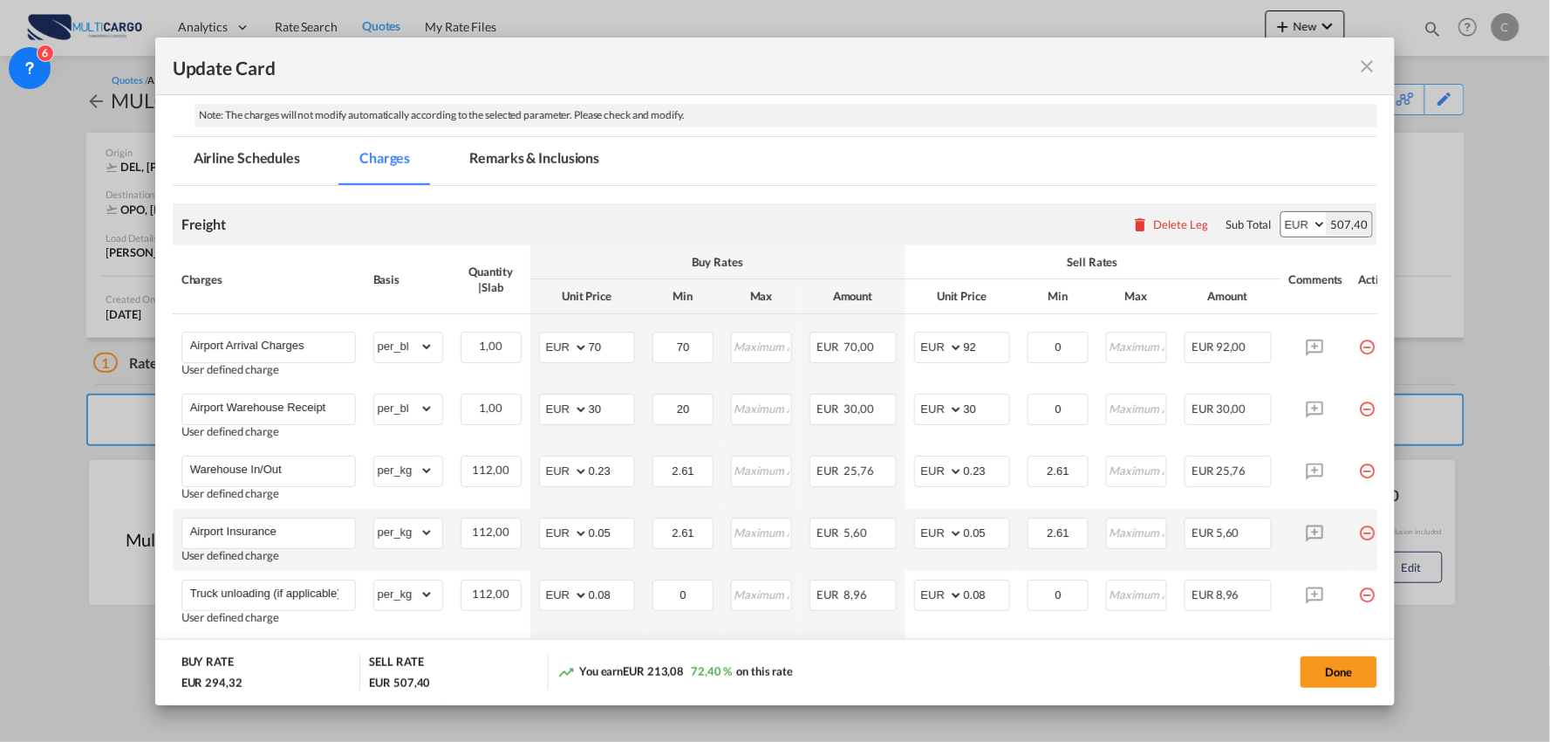
scroll to position [291, 0]
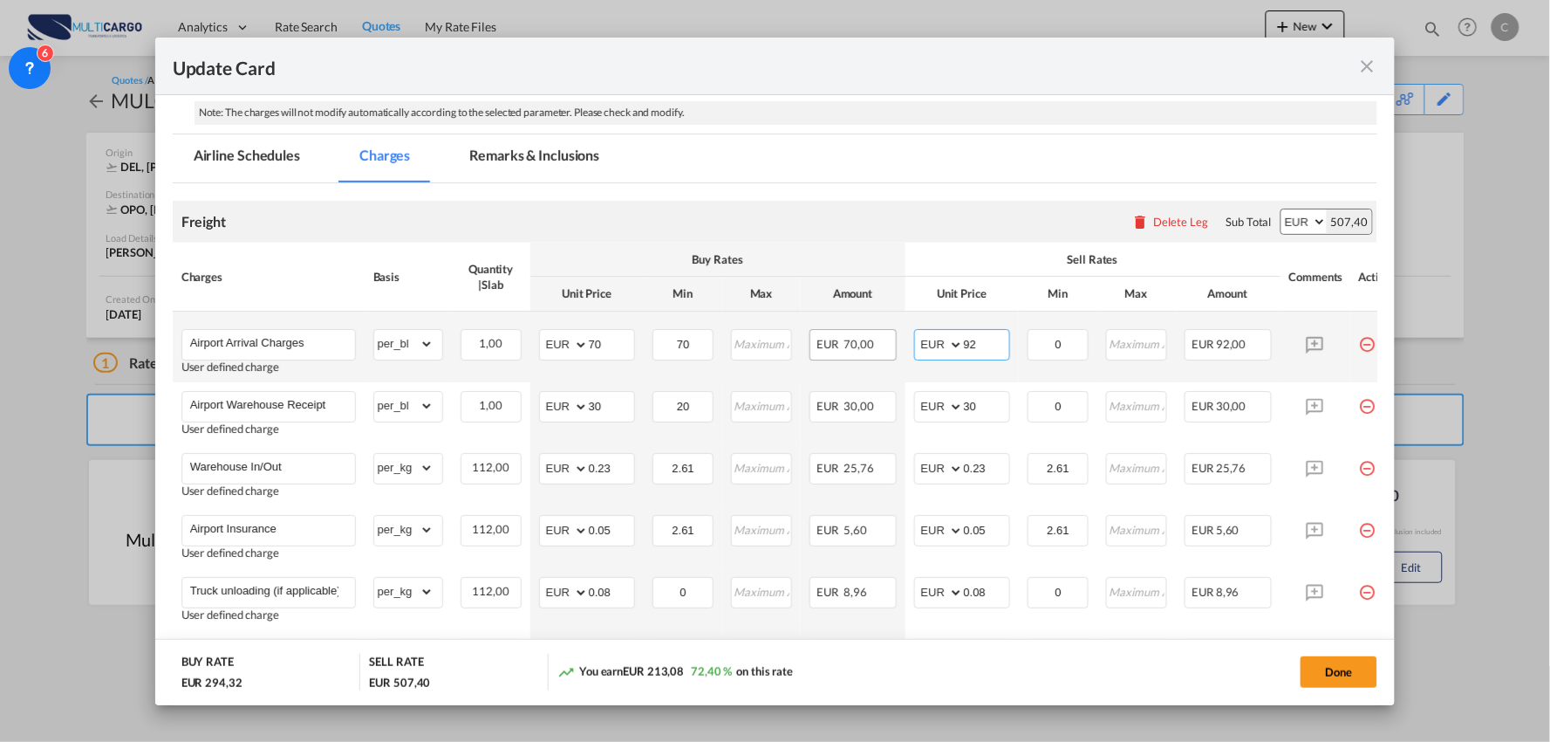
drag, startPoint x: 919, startPoint y: 337, endPoint x: 885, endPoint y: 332, distance: 34.3
click at [890, 337] on tr "Airport Arrival Charges User defined charge Please Enter Already Exists gross_w…" at bounding box center [791, 346] width 1236 height 71
type input "70"
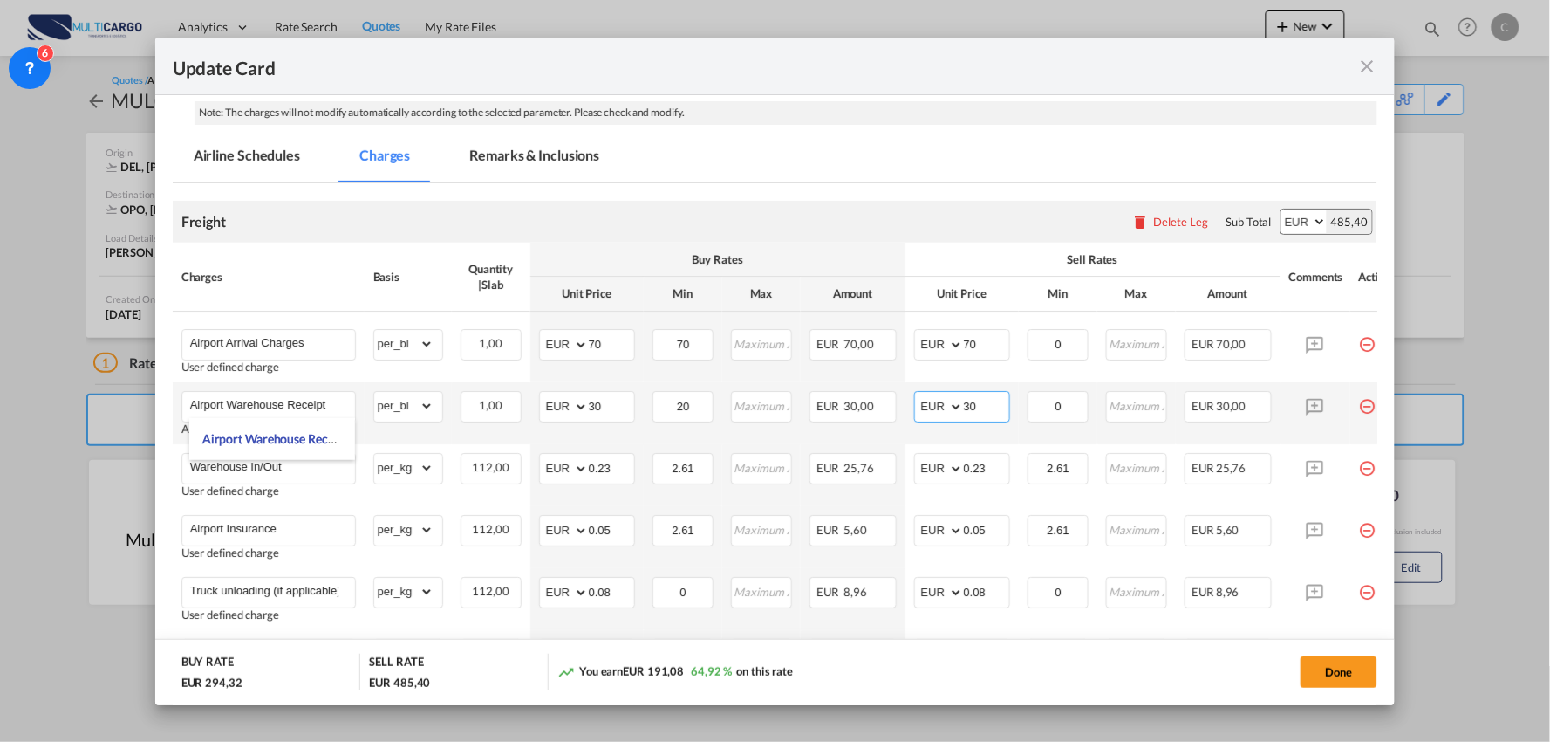
drag, startPoint x: 978, startPoint y: 407, endPoint x: 947, endPoint y: 407, distance: 31.4
click at [947, 407] on md-input-container "AED AFN ALL AMD ANG AOA ARS AUD AWG AZN BAM BBD BDT BGN BHD BIF BMD BND BOB BRL…" at bounding box center [962, 406] width 96 height 31
type input "50"
click at [893, 187] on air-lcl-rate-modification "Freight Please enter leg name Leg Name Already Exists Delete Leg Sub Total AED …" at bounding box center [776, 559] width 1206 height 753
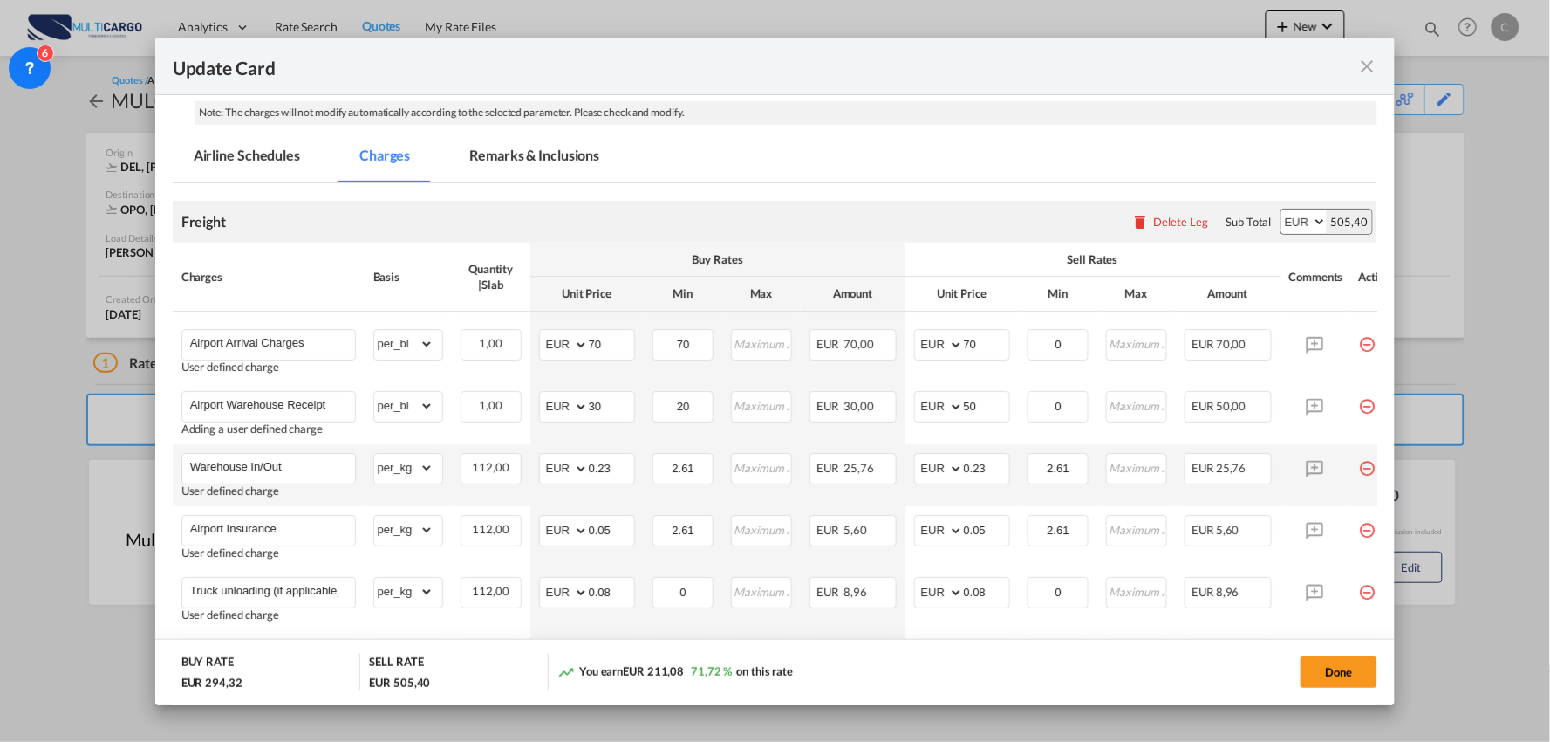
click at [1019, 466] on td "2.61 Please Enter Invalid Input" at bounding box center [1058, 475] width 79 height 62
click at [1000, 466] on input "0.23" at bounding box center [986, 467] width 45 height 26
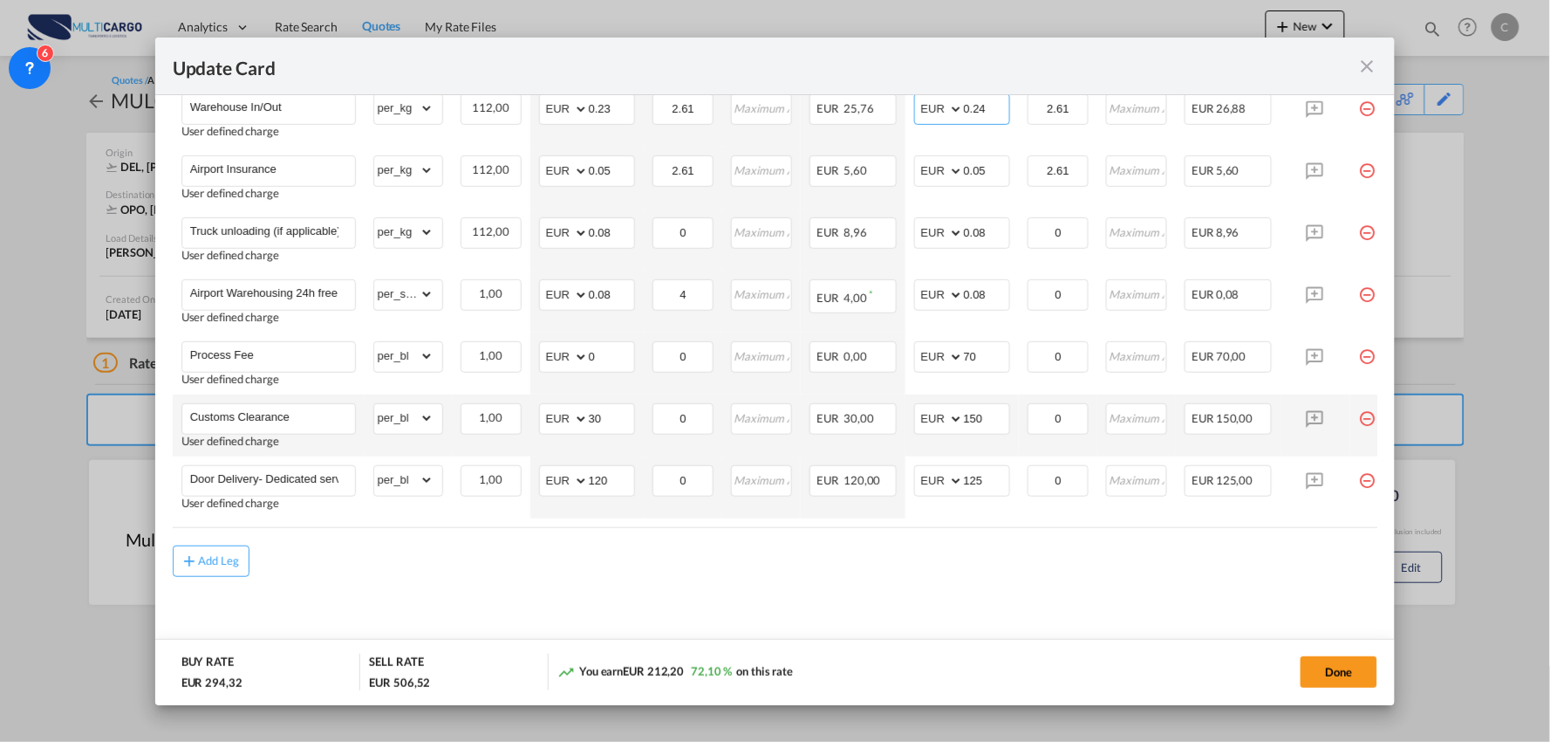
scroll to position [654, 0]
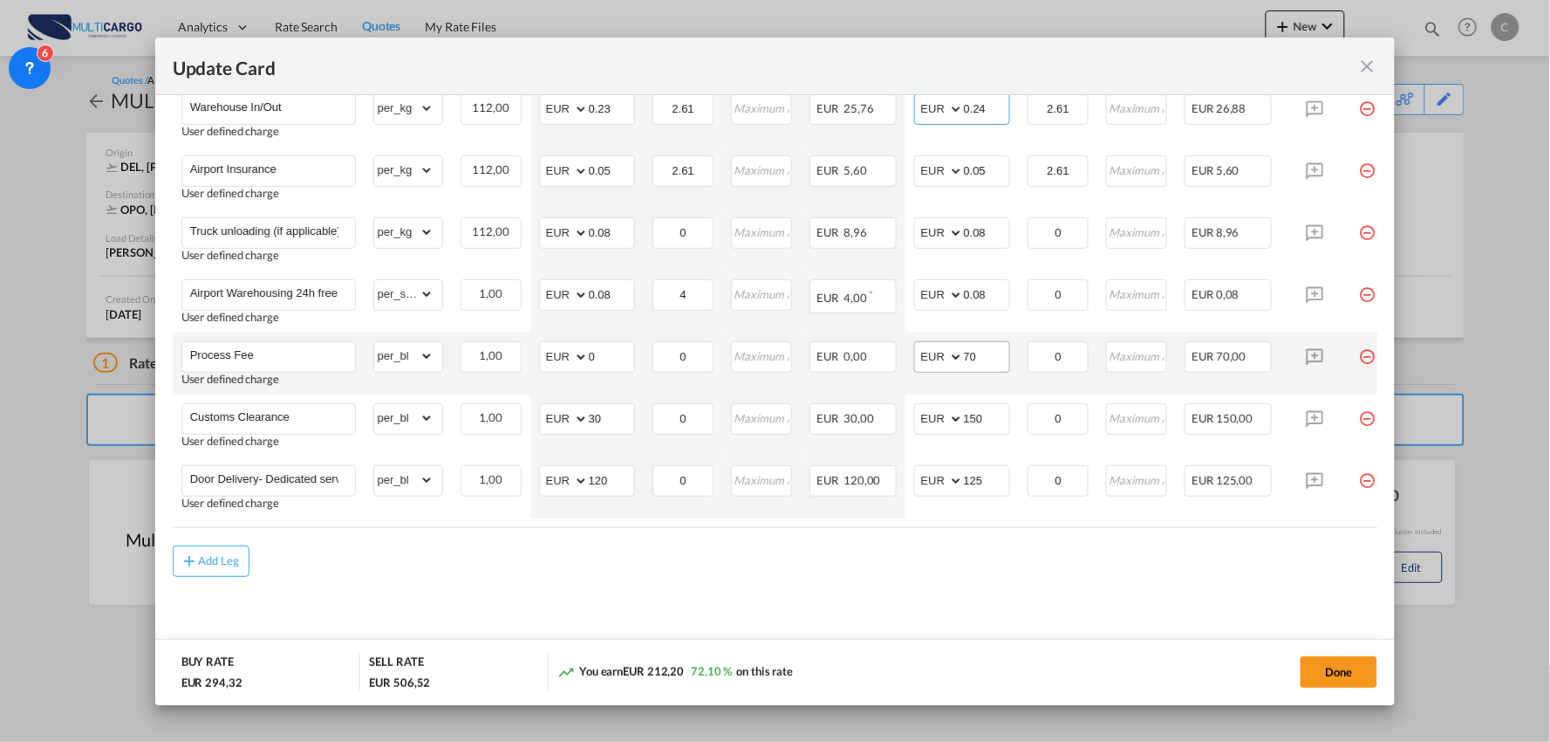
type input "0.24"
drag, startPoint x: 983, startPoint y: 349, endPoint x: 921, endPoint y: 349, distance: 61.9
click at [921, 349] on md-input-container "AED AFN ALL AMD ANG AOA ARS AUD AWG AZN BAM BBD BDT BGN BHD BIF BMD BND BOB BRL…" at bounding box center [962, 356] width 96 height 31
type input "90"
drag, startPoint x: 478, startPoint y: 595, endPoint x: 467, endPoint y: 590, distance: 12.5
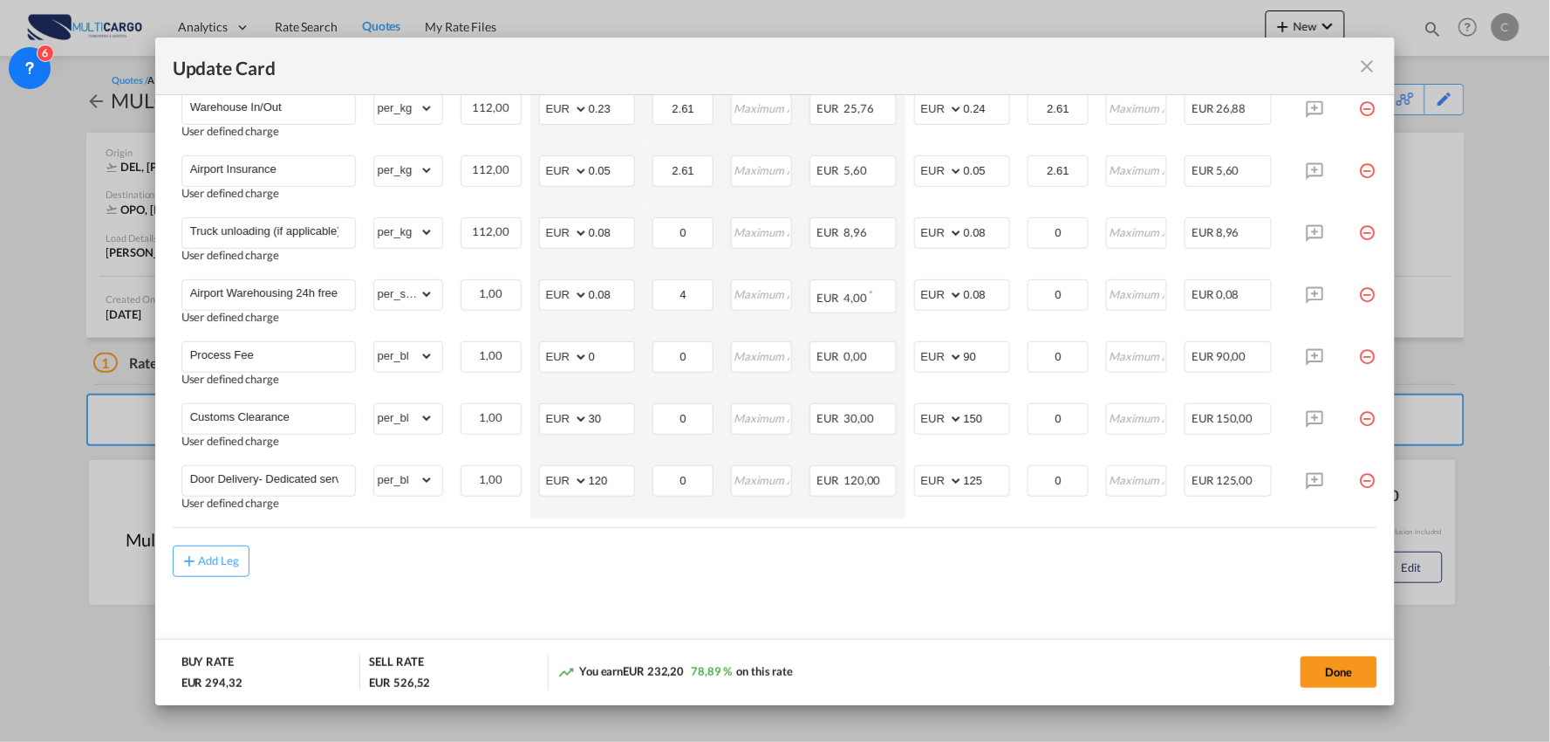
click at [477, 595] on md-content "Freight Please enter leg name Leg Name Already Exists Delete Leg Sub Total AED …" at bounding box center [776, 242] width 1206 height 837
click at [502, 589] on md-content "Freight Please enter leg name Leg Name Already Exists Delete Leg Sub Total AED …" at bounding box center [776, 242] width 1206 height 837
drag, startPoint x: 457, startPoint y: 544, endPoint x: 1111, endPoint y: 485, distance: 656.2
click at [478, 544] on air-lcl-rate-modification "Freight Please enter leg name Leg Name Already Exists Delete Leg Sub Total AED …" at bounding box center [776, 200] width 1206 height 753
click at [372, 585] on md-content "Freight Please enter leg name Leg Name Already Exists Delete Leg Sub Total AED …" at bounding box center [776, 242] width 1206 height 837
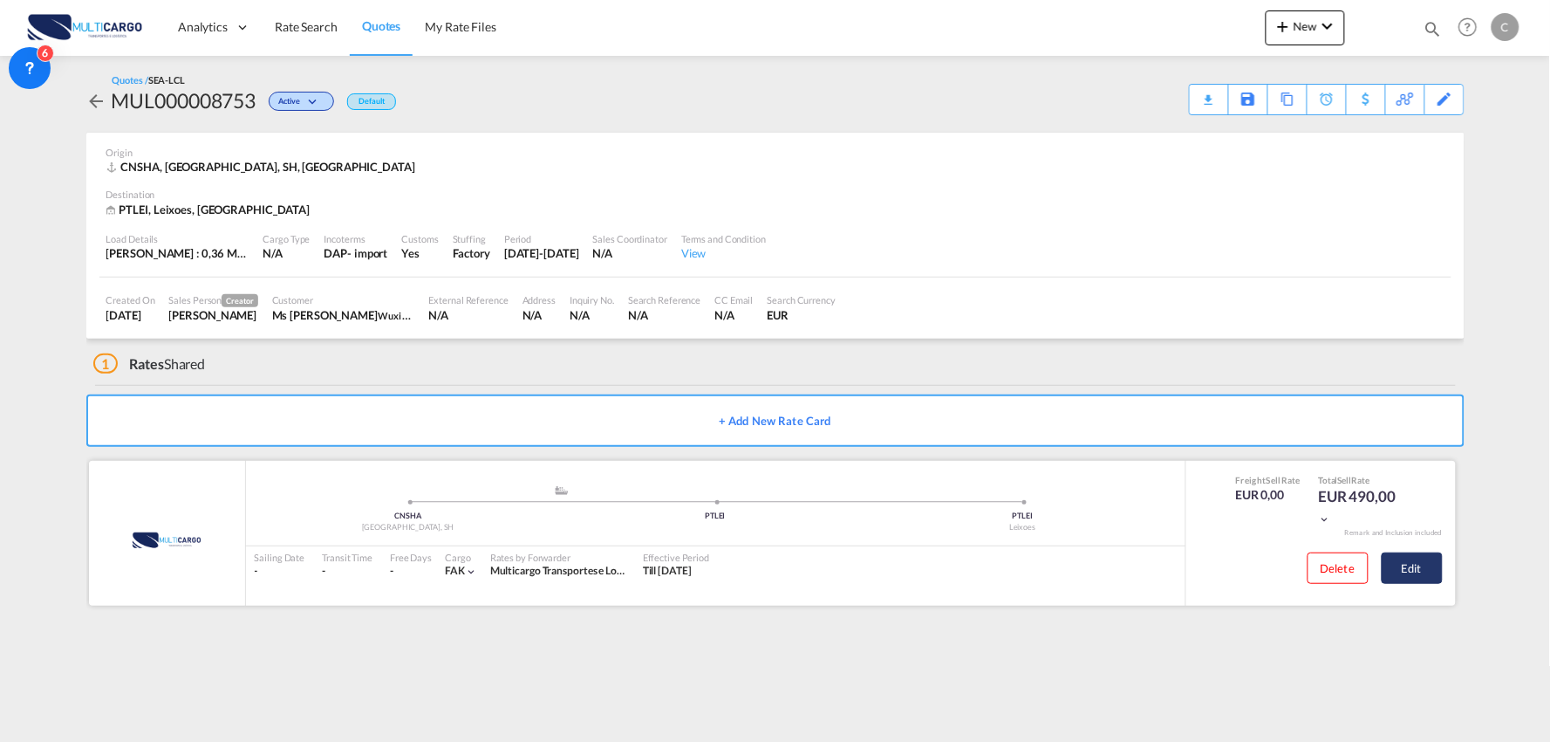
click at [1418, 567] on button "Edit" at bounding box center [1412, 567] width 61 height 31
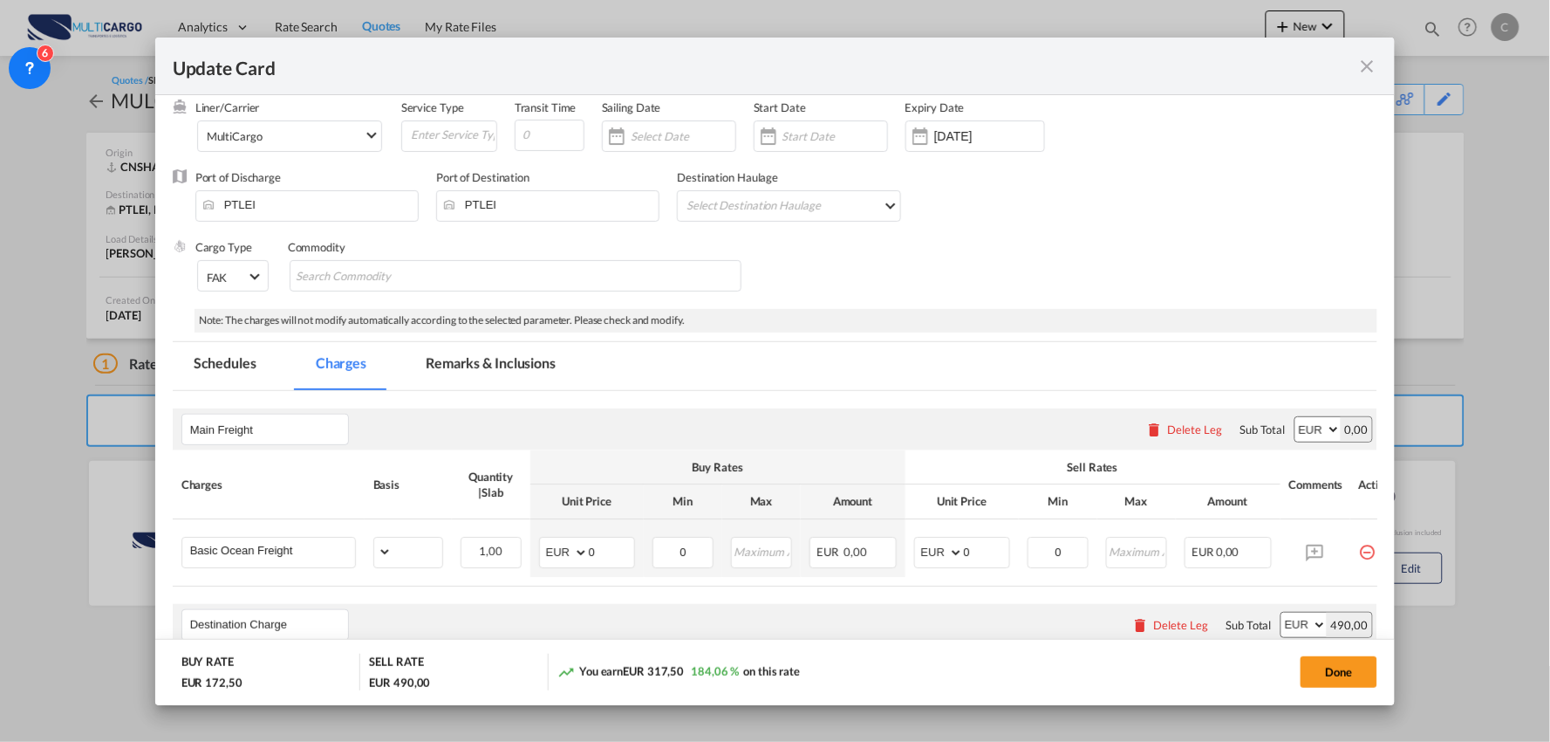
select select "per_shipment"
select select "per_bl"
select select "per_shipment"
select select "per_doc"
select select "per_shipment"
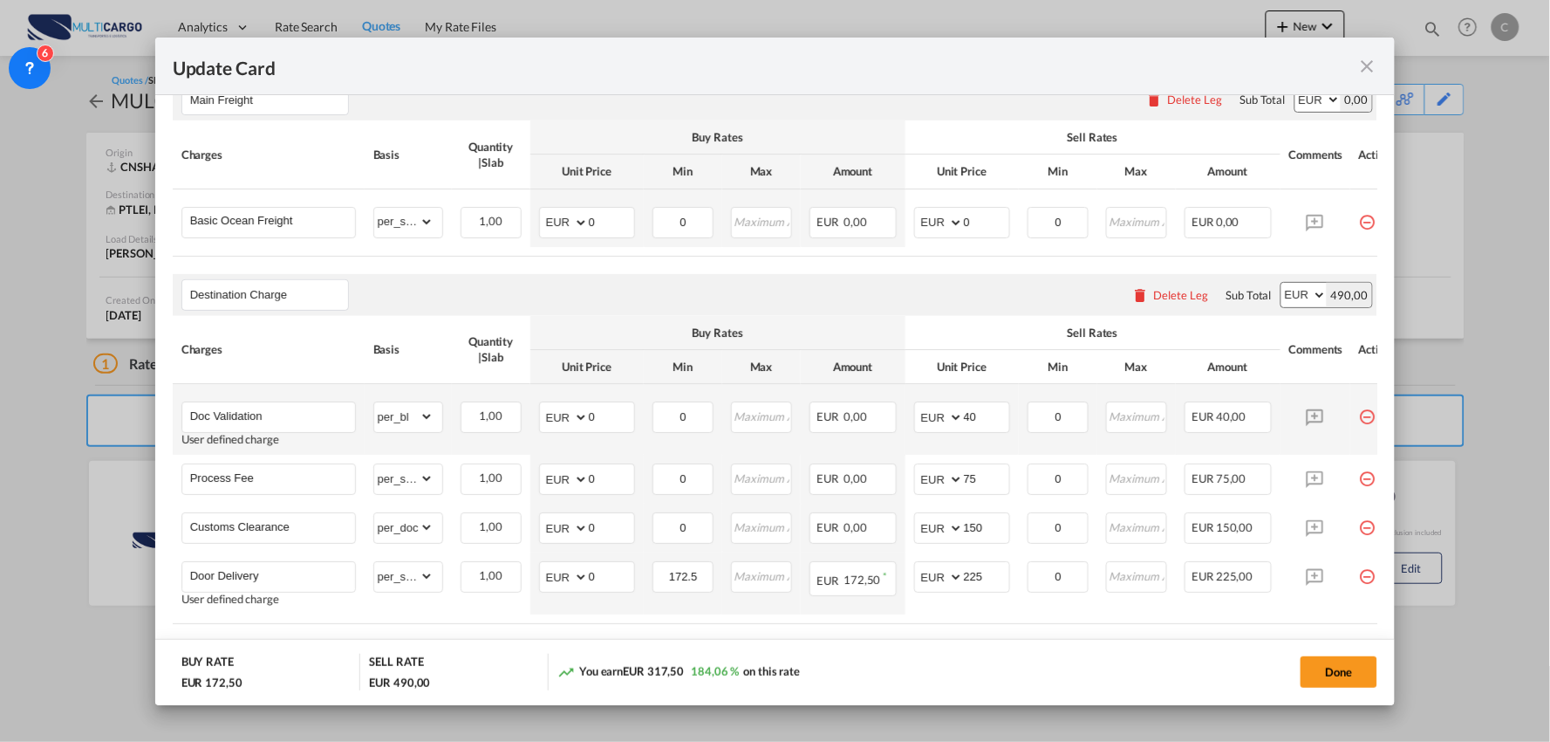
scroll to position [518, 0]
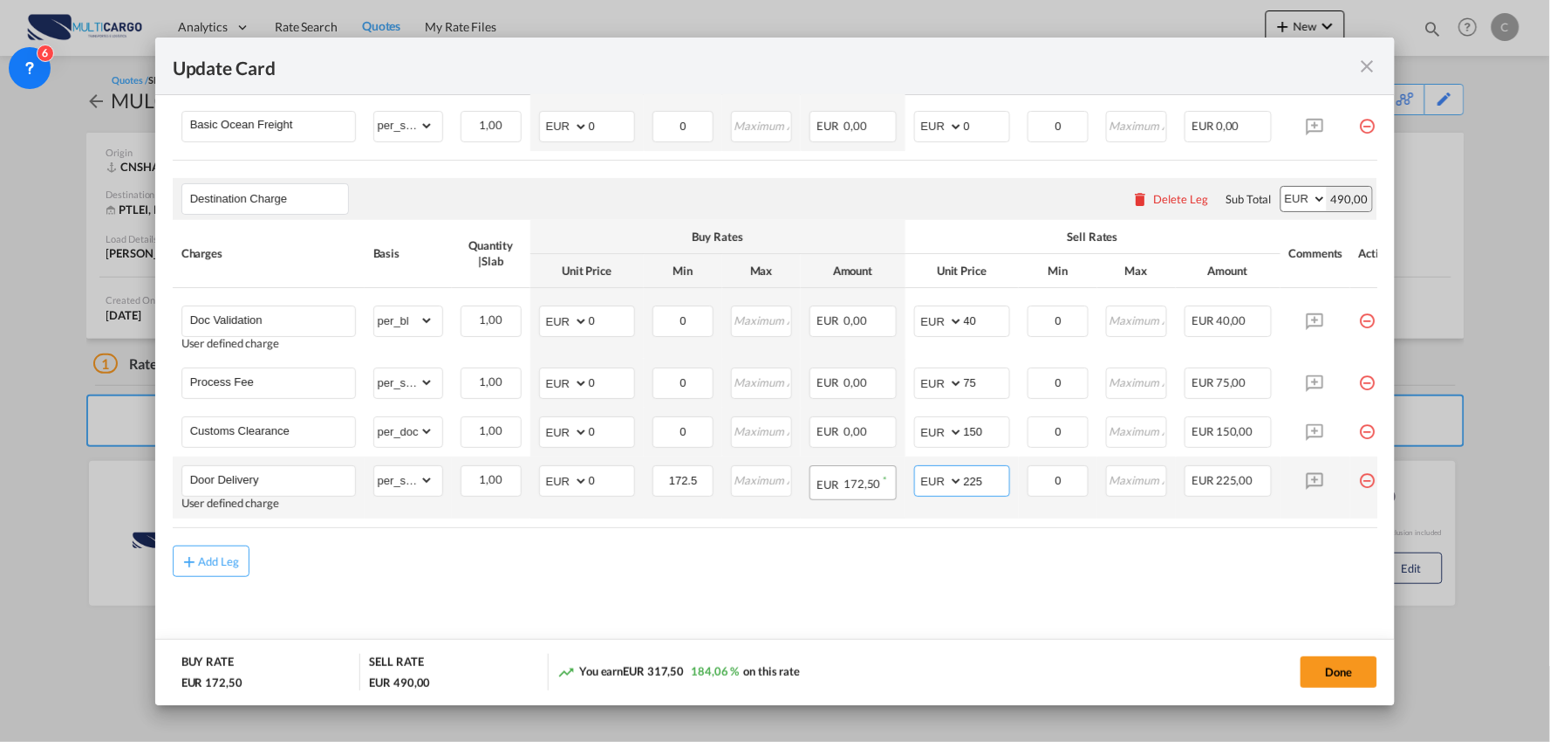
drag, startPoint x: 989, startPoint y: 480, endPoint x: 885, endPoint y: 476, distance: 103.9
click at [891, 476] on tr "Door Delivery User defined charge Please Enter Already Exists gross_weight volu…" at bounding box center [791, 487] width 1236 height 62
type input "195"
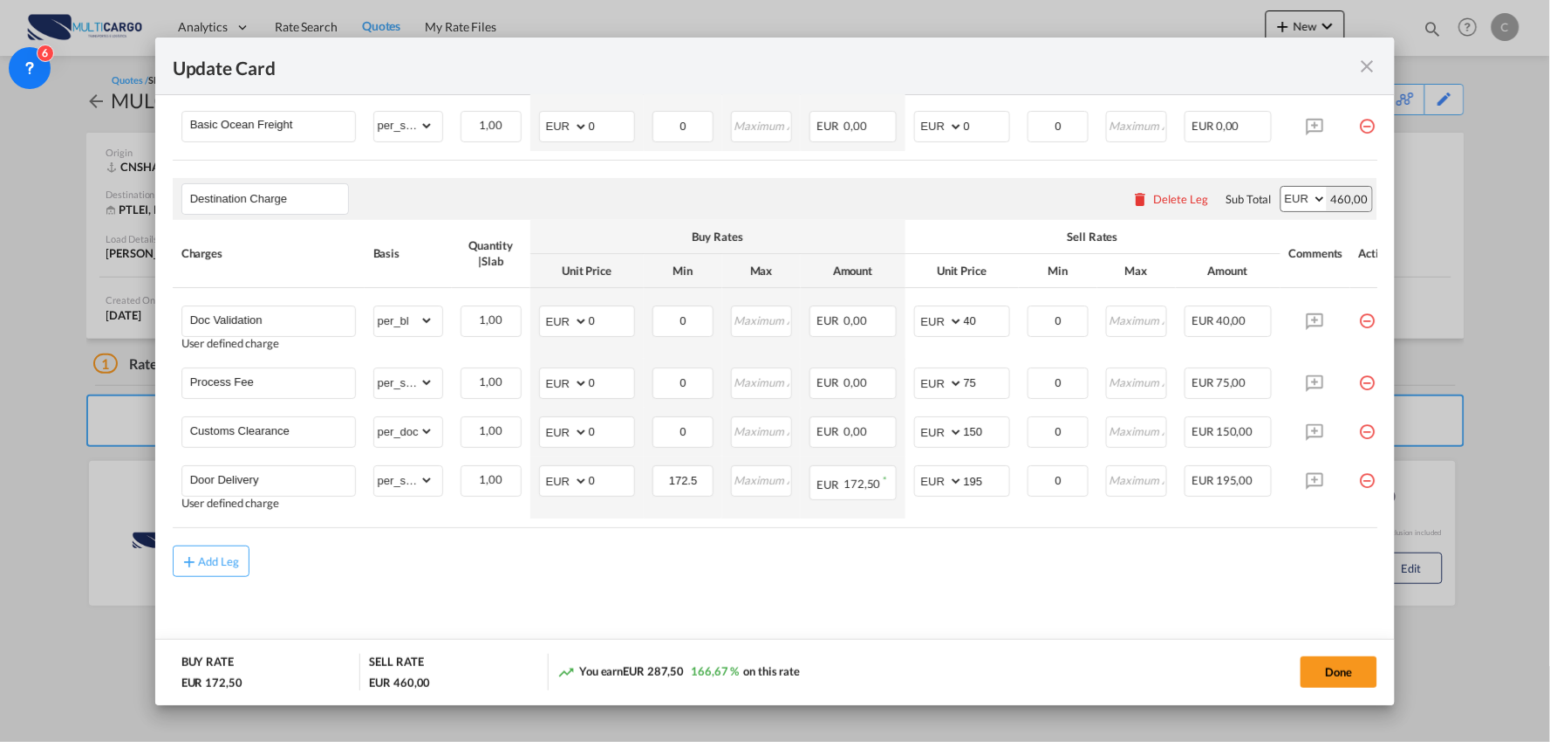
click at [925, 542] on air-lcl-rate-modification "Main Freight Please enter leg name Leg Name Already Exists Delete Leg Sub Total…" at bounding box center [776, 271] width 1206 height 612
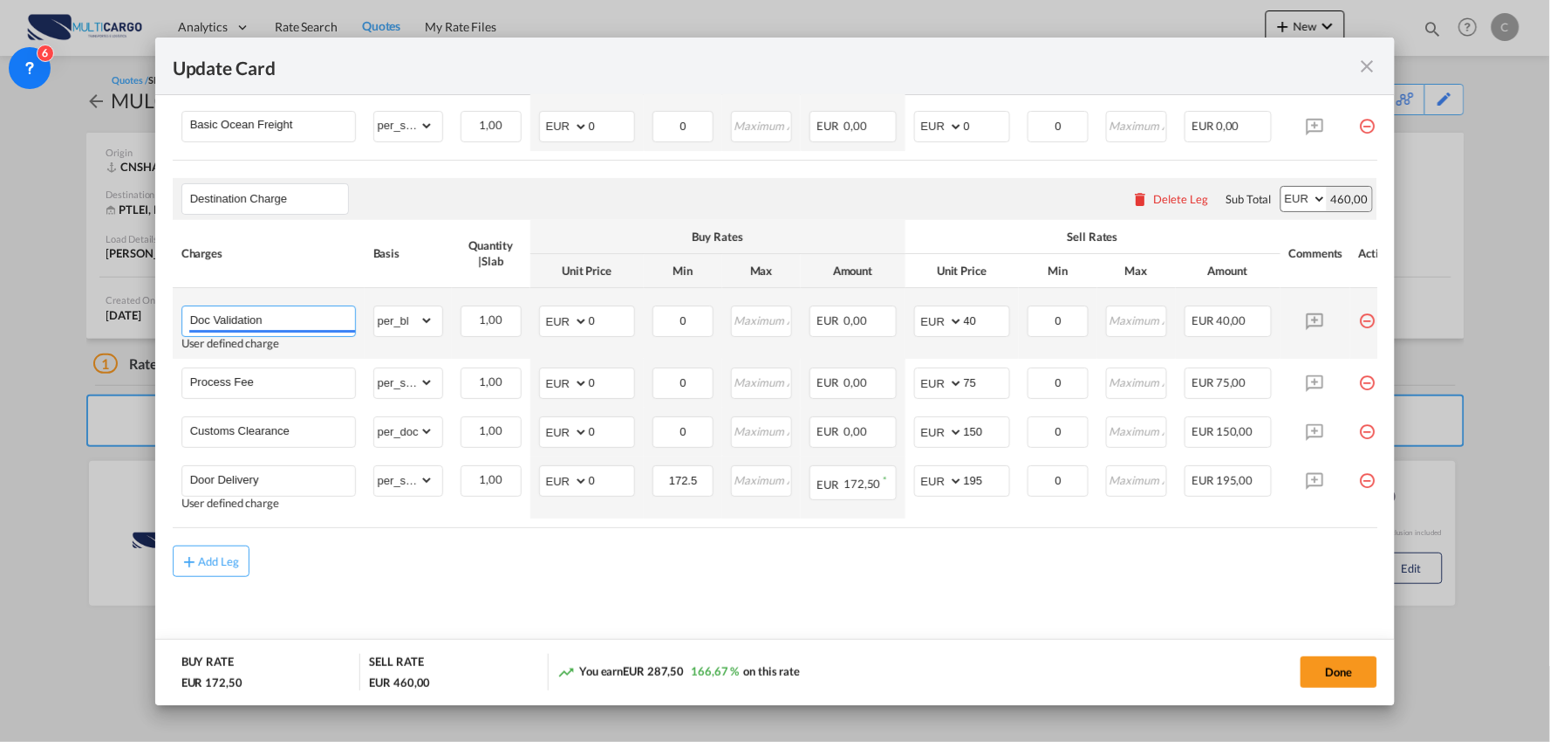
click at [277, 314] on input "Doc Validation" at bounding box center [272, 319] width 165 height 26
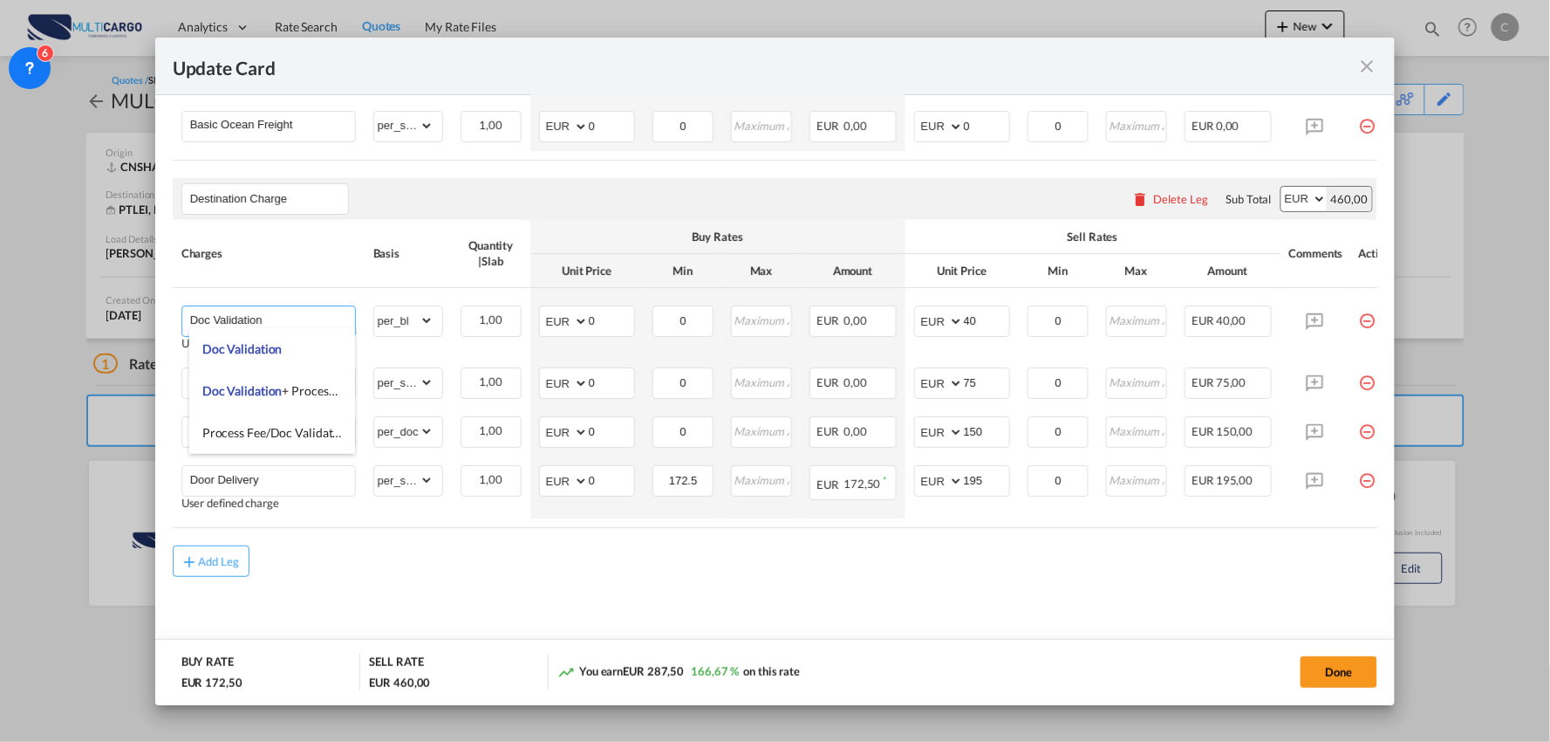
drag, startPoint x: 283, startPoint y: 314, endPoint x: 133, endPoint y: 318, distance: 149.2
click at [133, 318] on div "Update Card Port of Loading CNSHA T/S Liner/Carrier MultiCargo Atlantic Contain…" at bounding box center [775, 371] width 1550 height 742
drag, startPoint x: 393, startPoint y: 572, endPoint x: 382, endPoint y: 560, distance: 16.1
click at [391, 571] on div "Add Leg" at bounding box center [776, 560] width 1206 height 31
click at [265, 379] on input "Process Fee" at bounding box center [272, 381] width 165 height 26
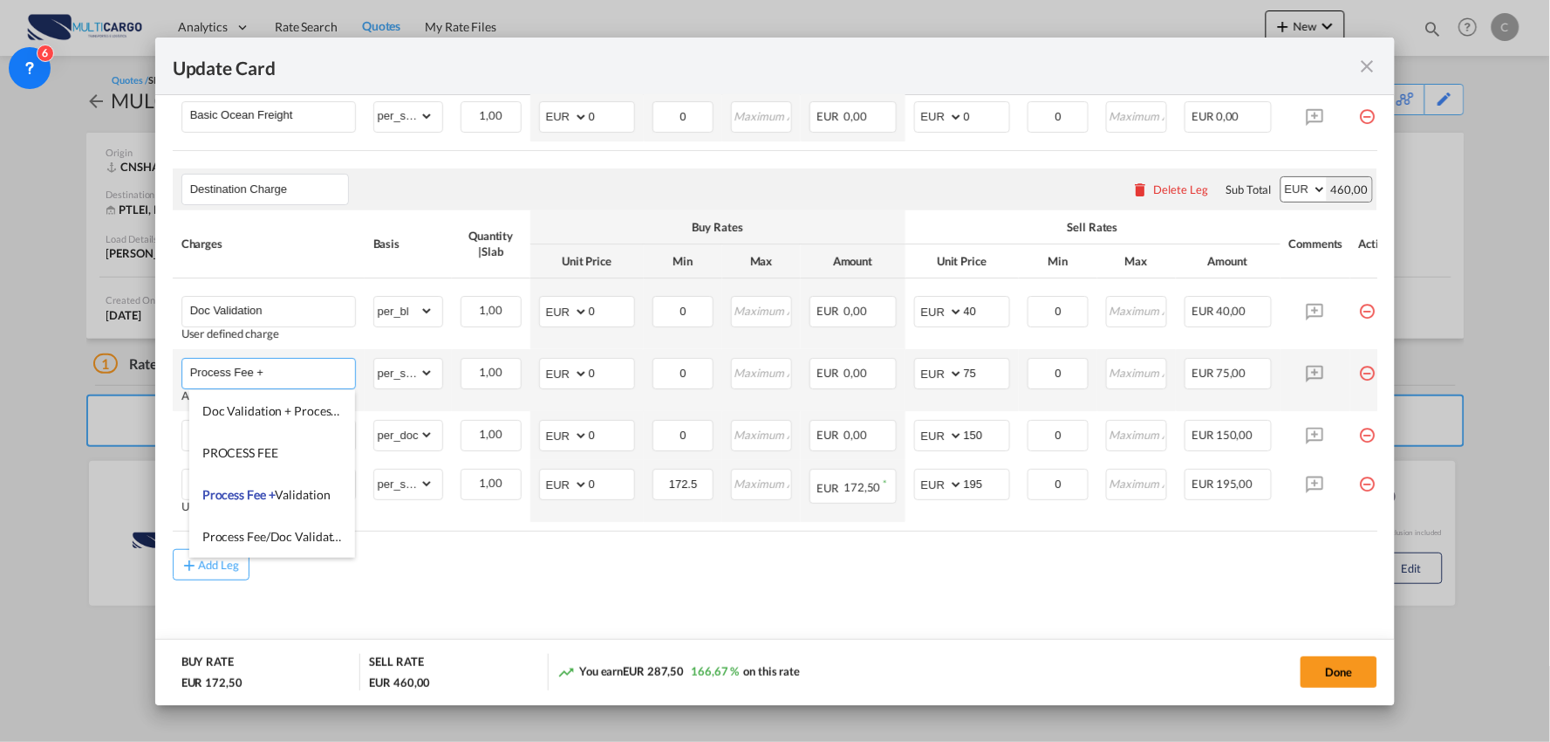
paste input "Process Fee + Doc Validation"
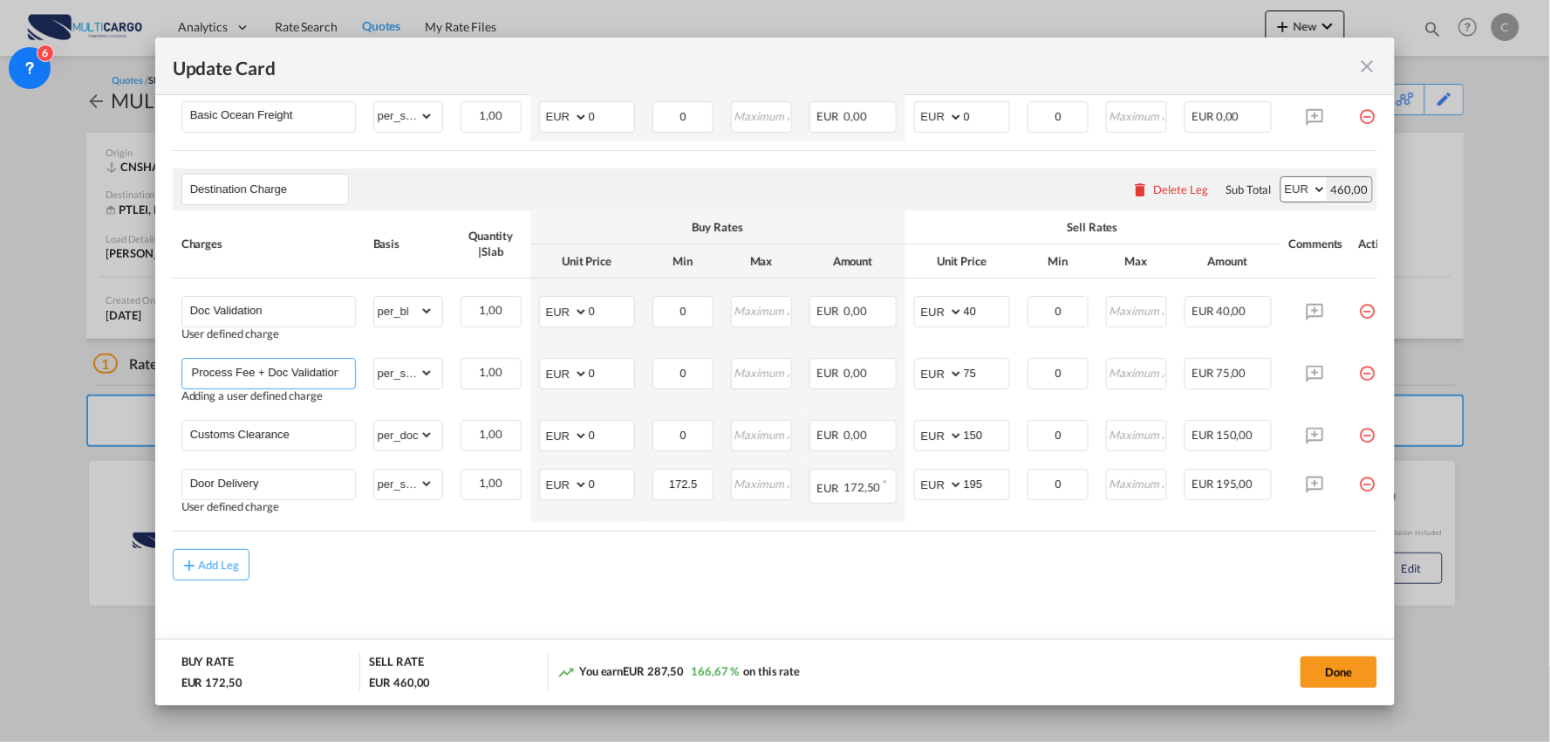
type input "Process Fee + Process Fee + Doc Validation"
drag, startPoint x: 1207, startPoint y: 536, endPoint x: 1233, endPoint y: 535, distance: 26.2
click at [1233, 531] on table "Charges Basis Quantity | Slab Buy Rates Sell Rates Comments Action Unit Price M…" at bounding box center [791, 370] width 1236 height 321
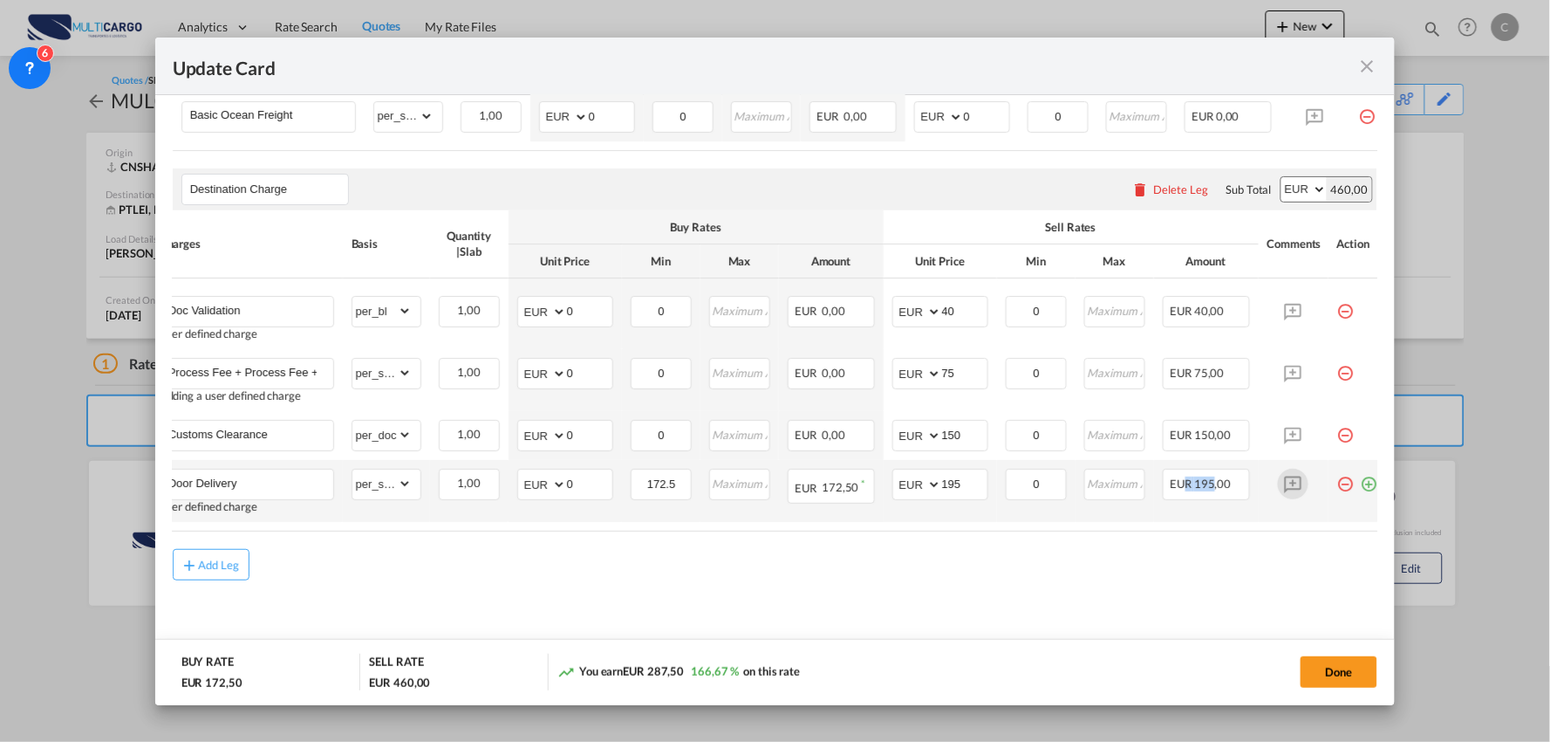
scroll to position [0, 24]
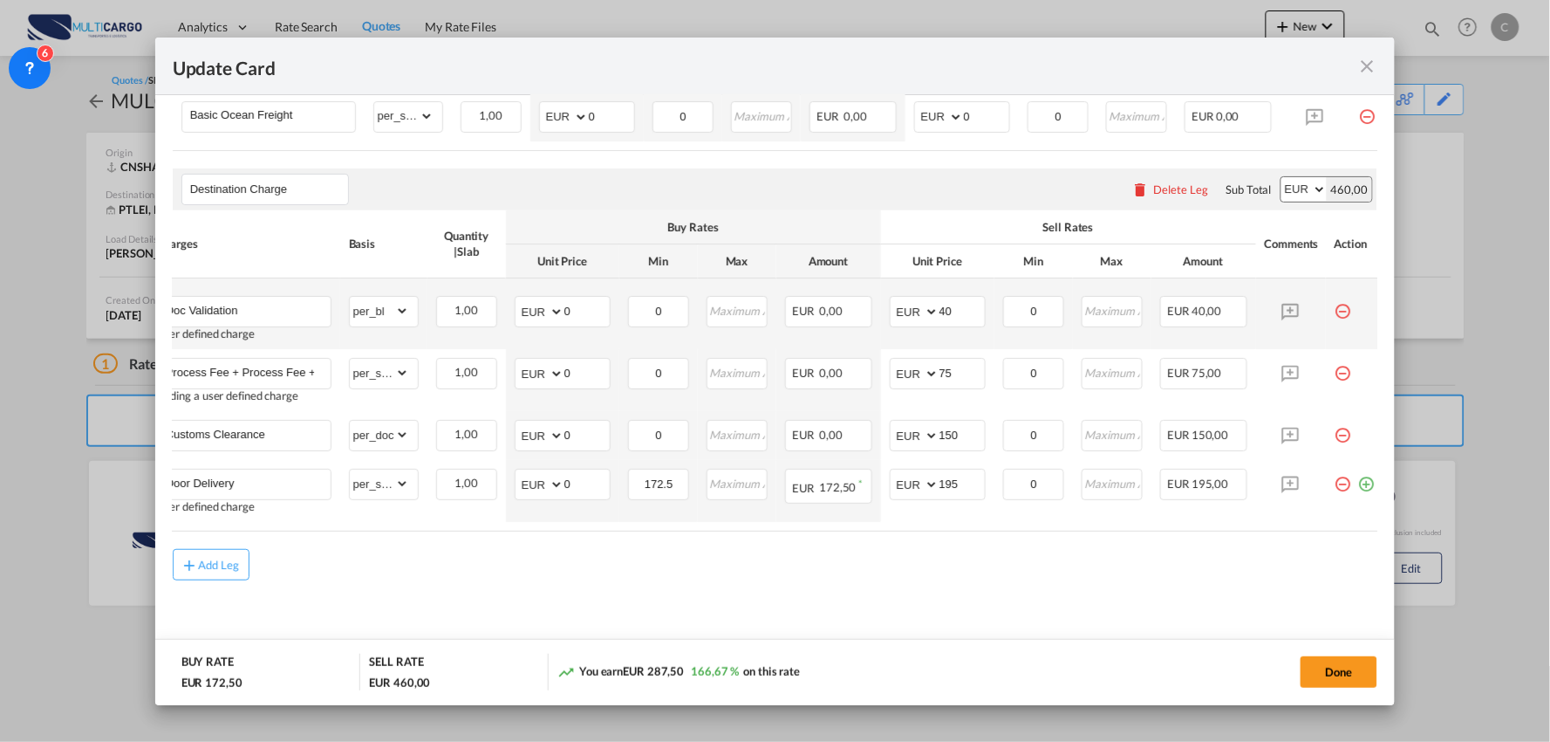
click at [1336, 313] on md-icon "icon-minus-circle-outline red-400-fg pt-7" at bounding box center [1343, 304] width 17 height 17
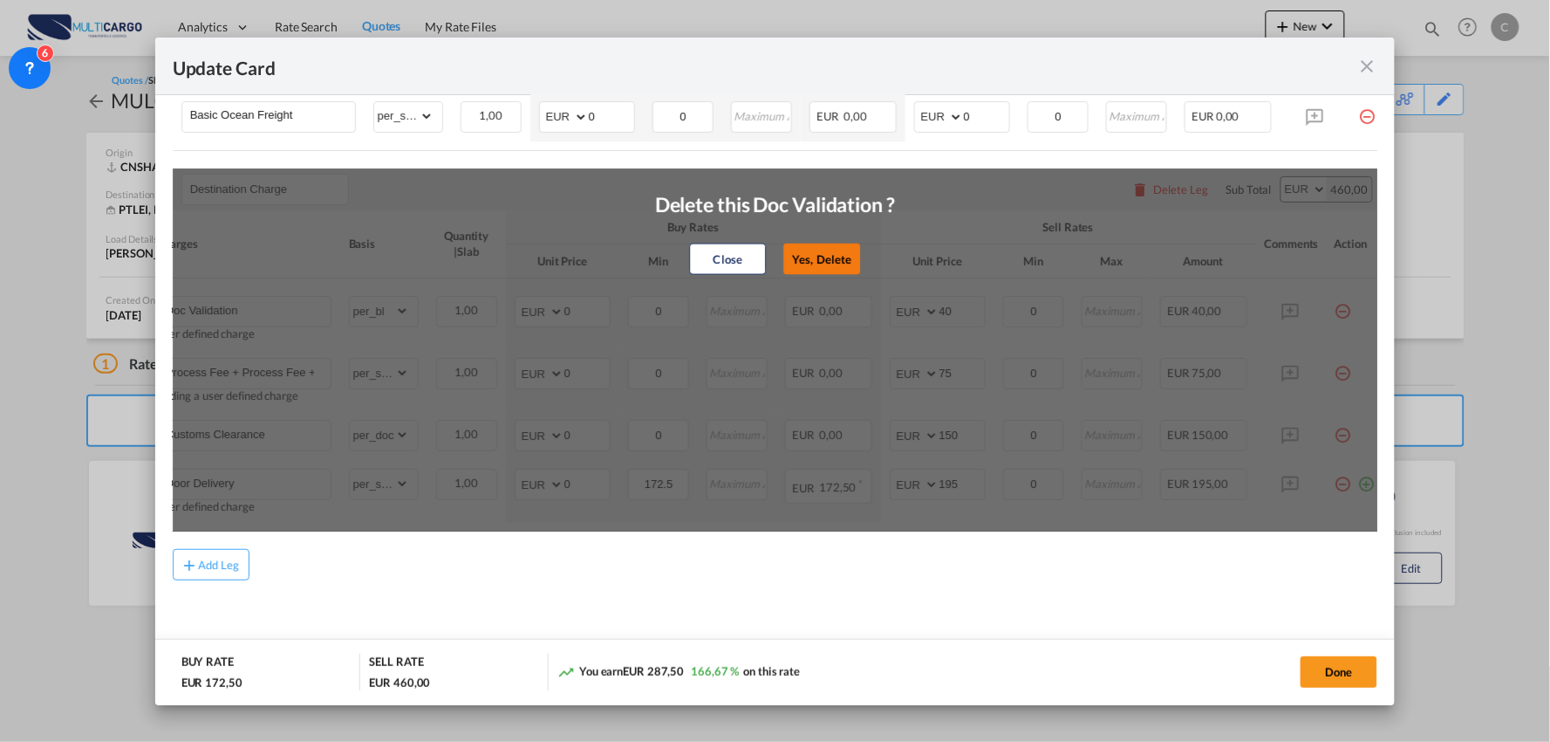
click at [801, 267] on button "Yes, Delete" at bounding box center [822, 258] width 77 height 31
type input "Process Fee + Process Fee + Doc Validation"
select select "per_shipment"
type input "75"
type input "Customs Clearance"
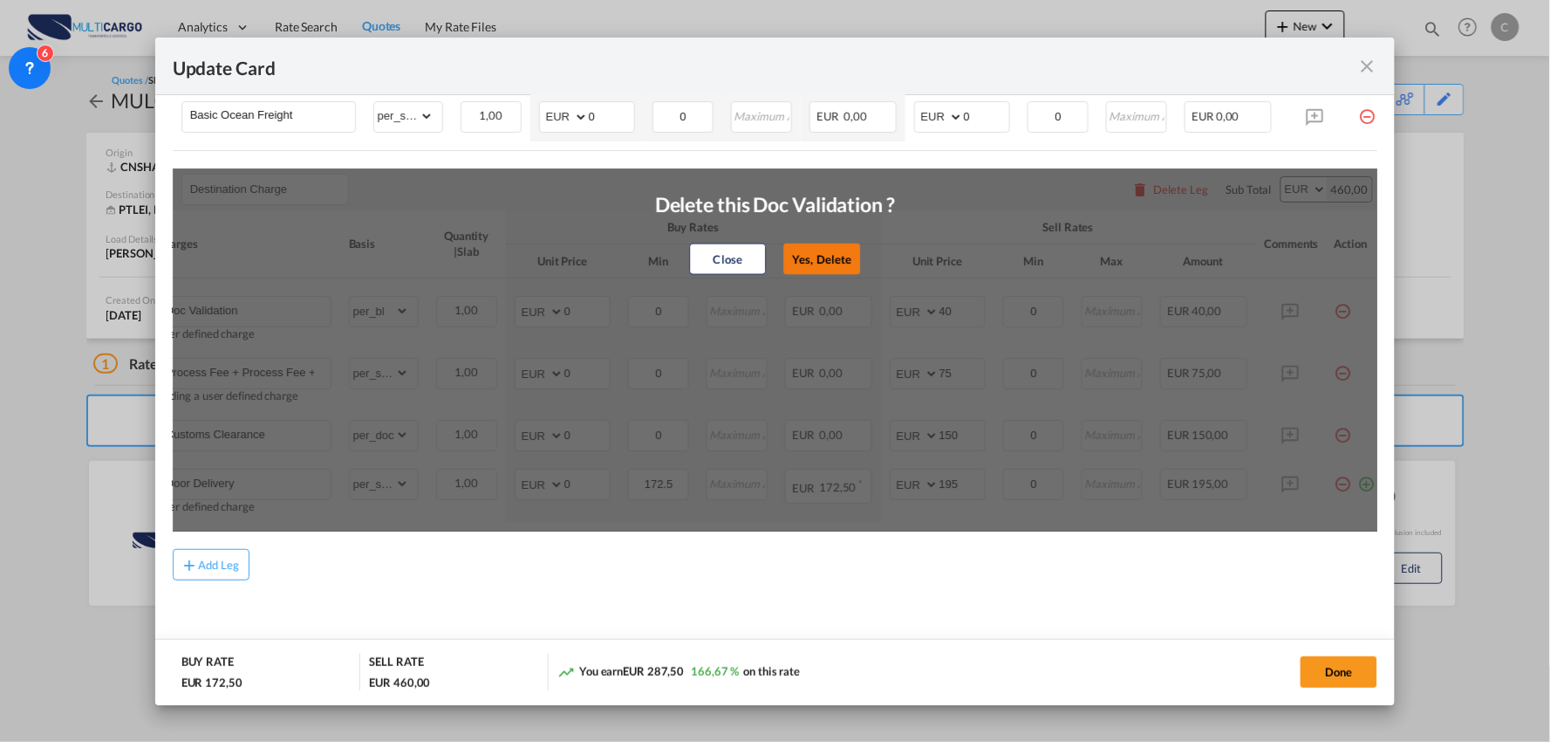
select select "per_doc"
type input "150"
type input "Door Delivery"
select select "per_shipment"
type input "172.5"
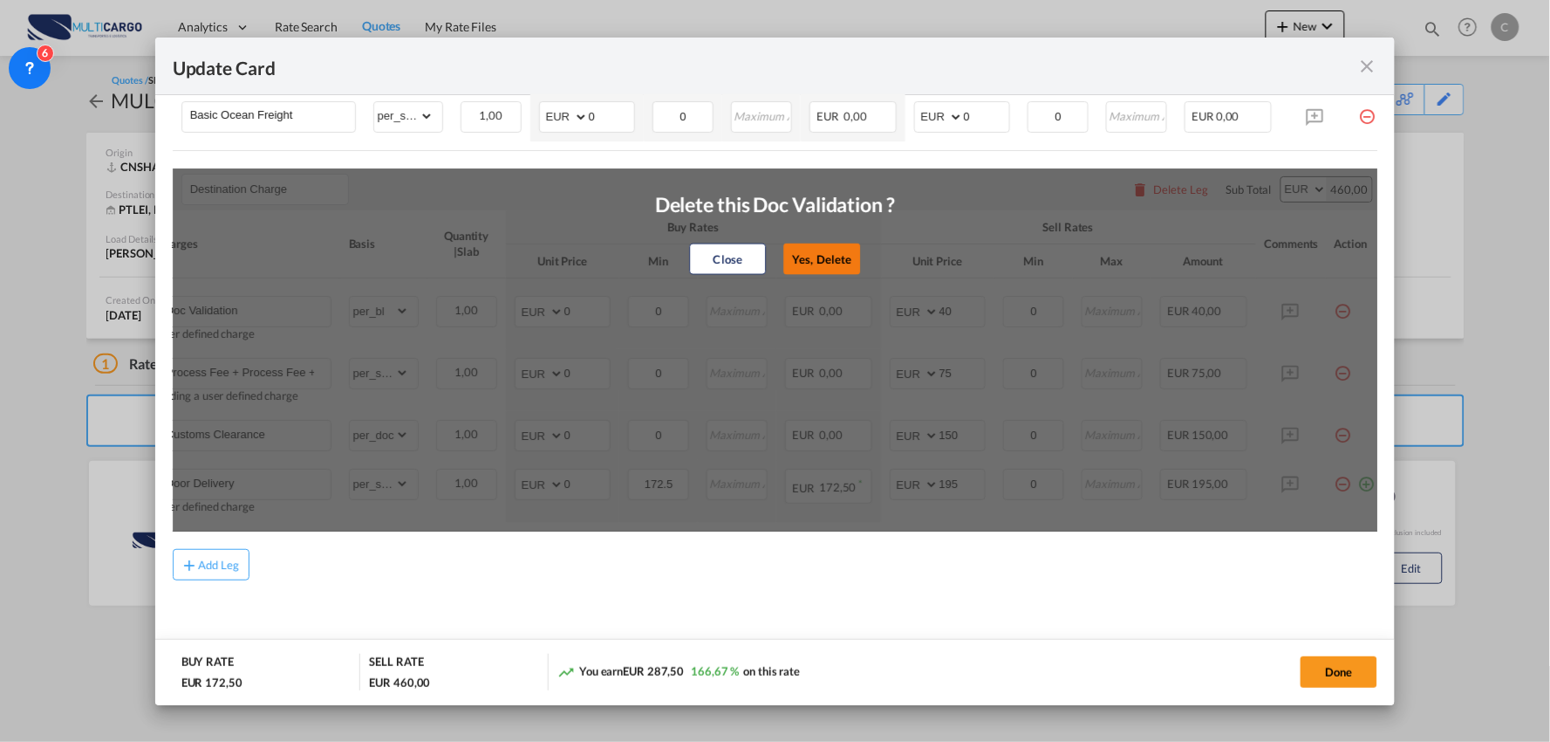
type input "195"
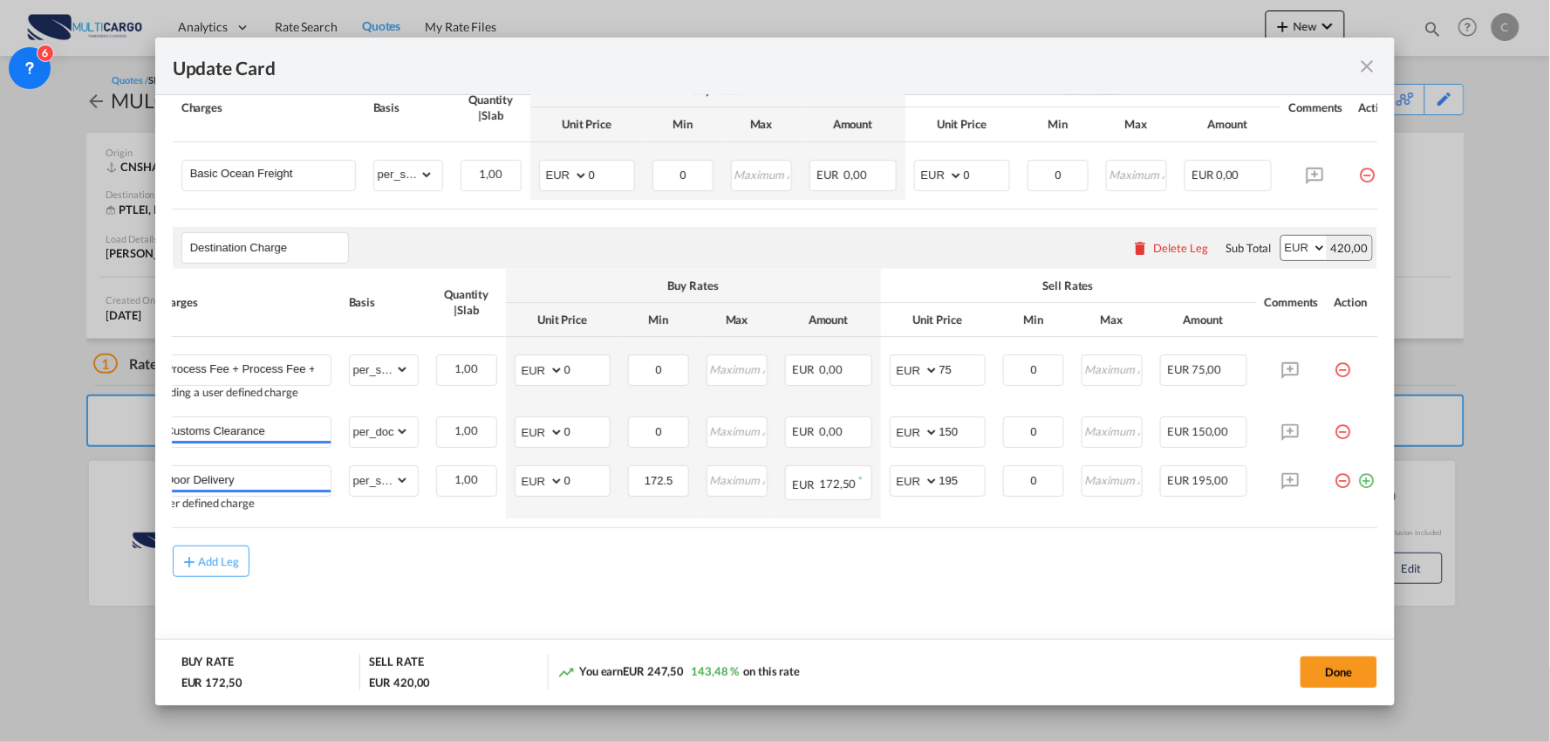
scroll to position [0, 0]
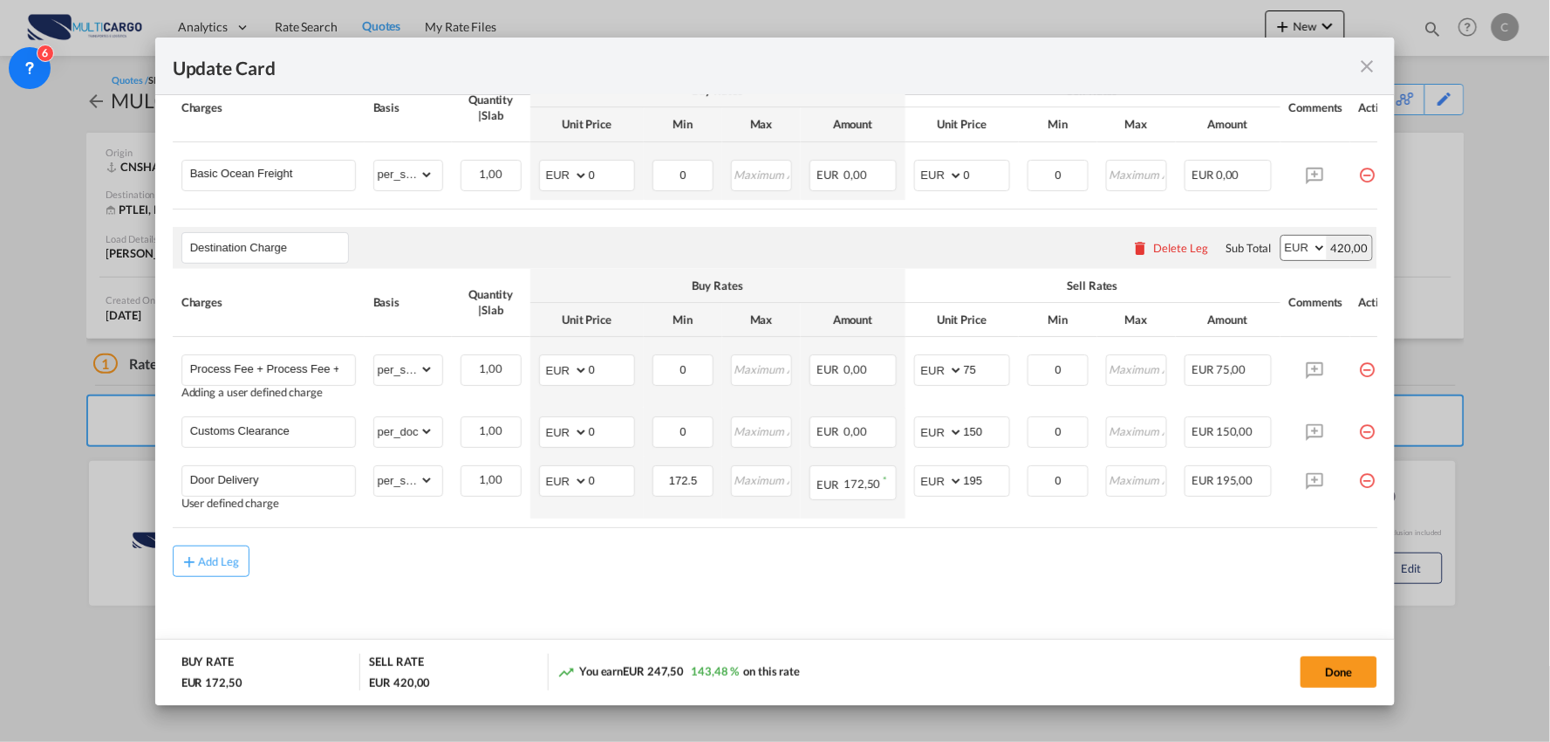
click at [428, 552] on div "Add Leg" at bounding box center [776, 560] width 1206 height 31
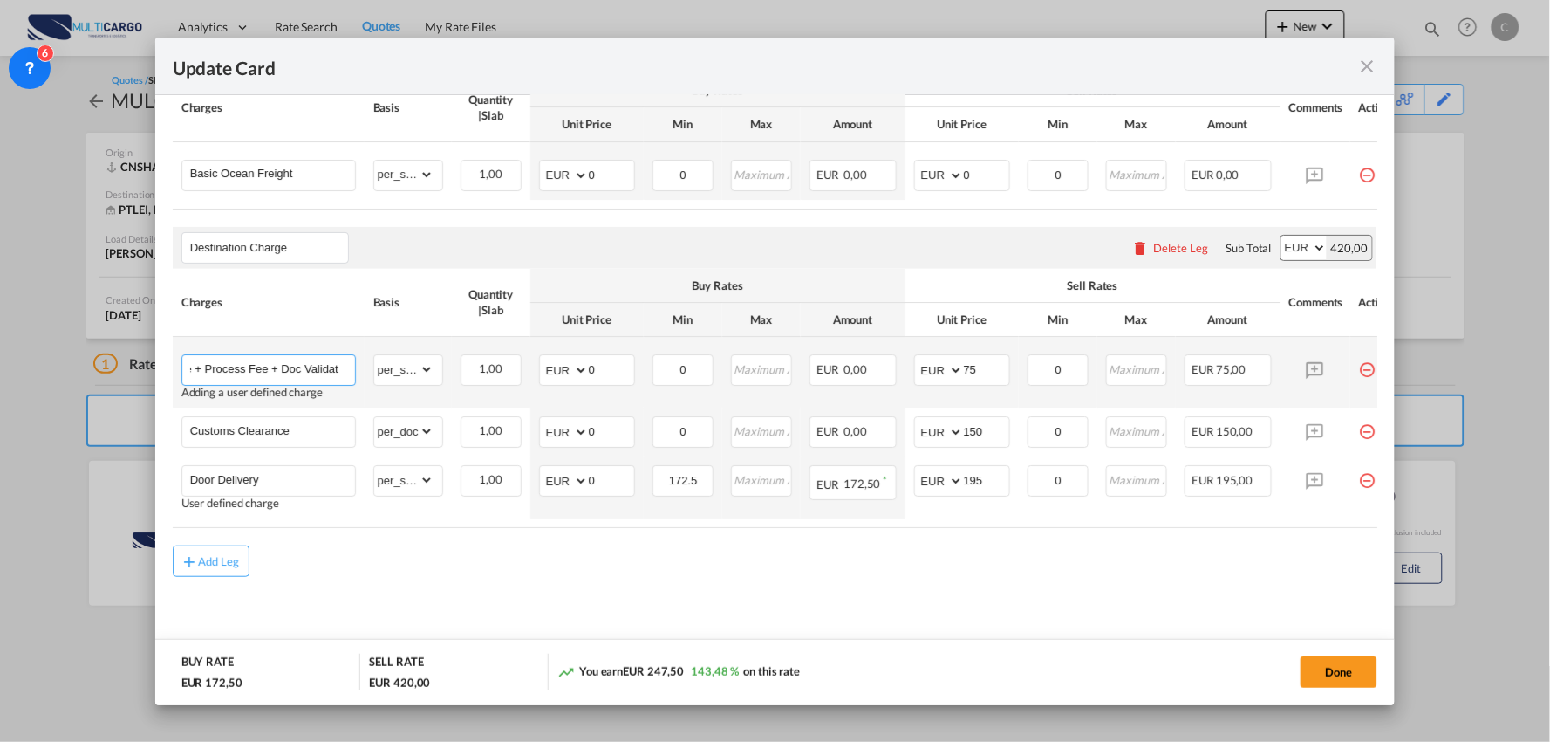
drag, startPoint x: 264, startPoint y: 359, endPoint x: 324, endPoint y: 359, distance: 59.3
click at [324, 359] on input "Process Fee + Process Fee + Doc Validation" at bounding box center [272, 368] width 165 height 26
click at [263, 360] on input "Process Fee + Process Fee + Doc Validation" at bounding box center [272, 368] width 165 height 26
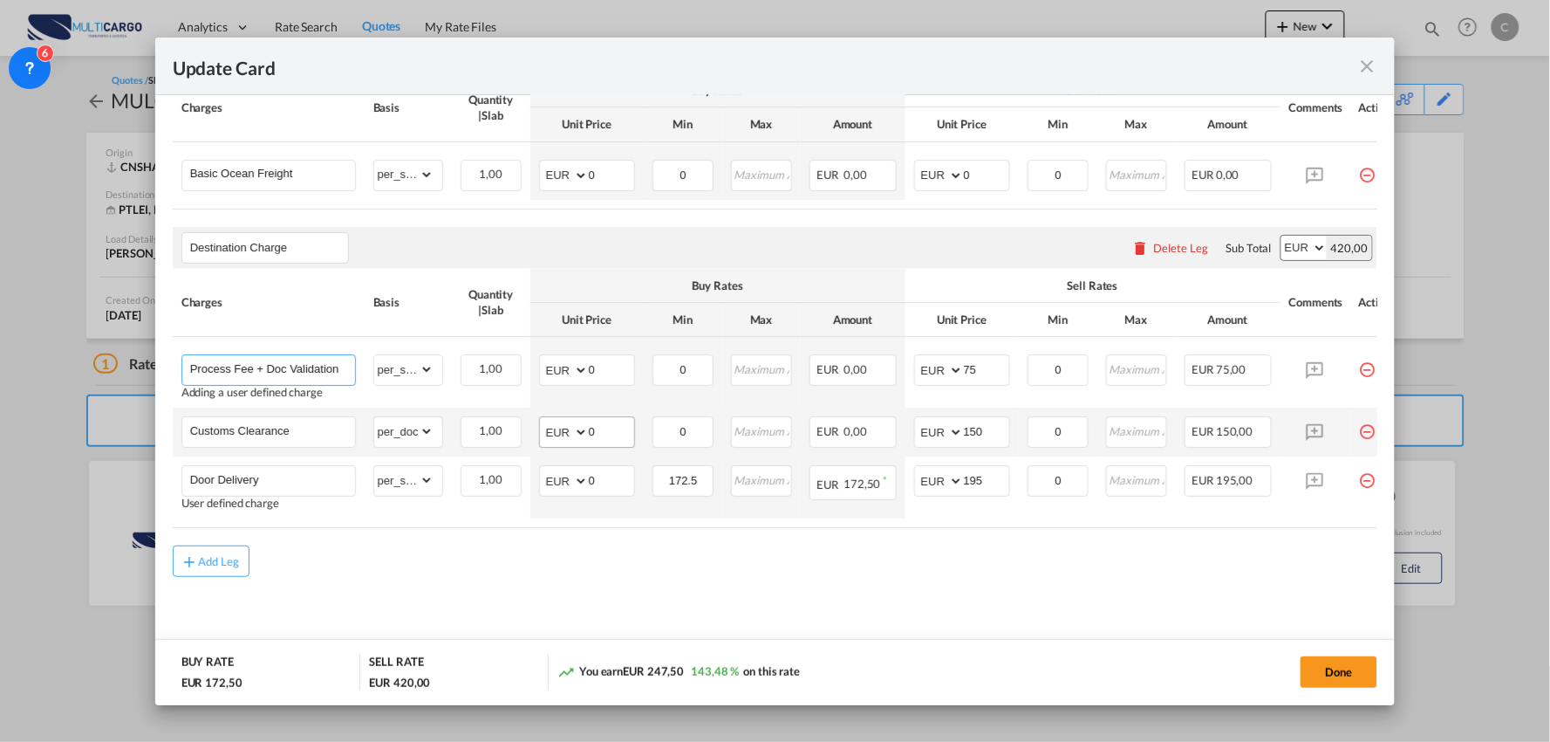
type input "Process Fee + Doc Validation"
drag, startPoint x: 598, startPoint y: 424, endPoint x: 550, endPoint y: 425, distance: 48.0
click at [557, 425] on md-input-container "AED AFN ALL AMD ANG AOA ARS AUD AWG AZN BAM BBD BDT BGN BHD BIF BMD BND BOB BRL…" at bounding box center [587, 431] width 96 height 31
type input "80"
click at [552, 560] on div "Add Leg" at bounding box center [776, 560] width 1206 height 31
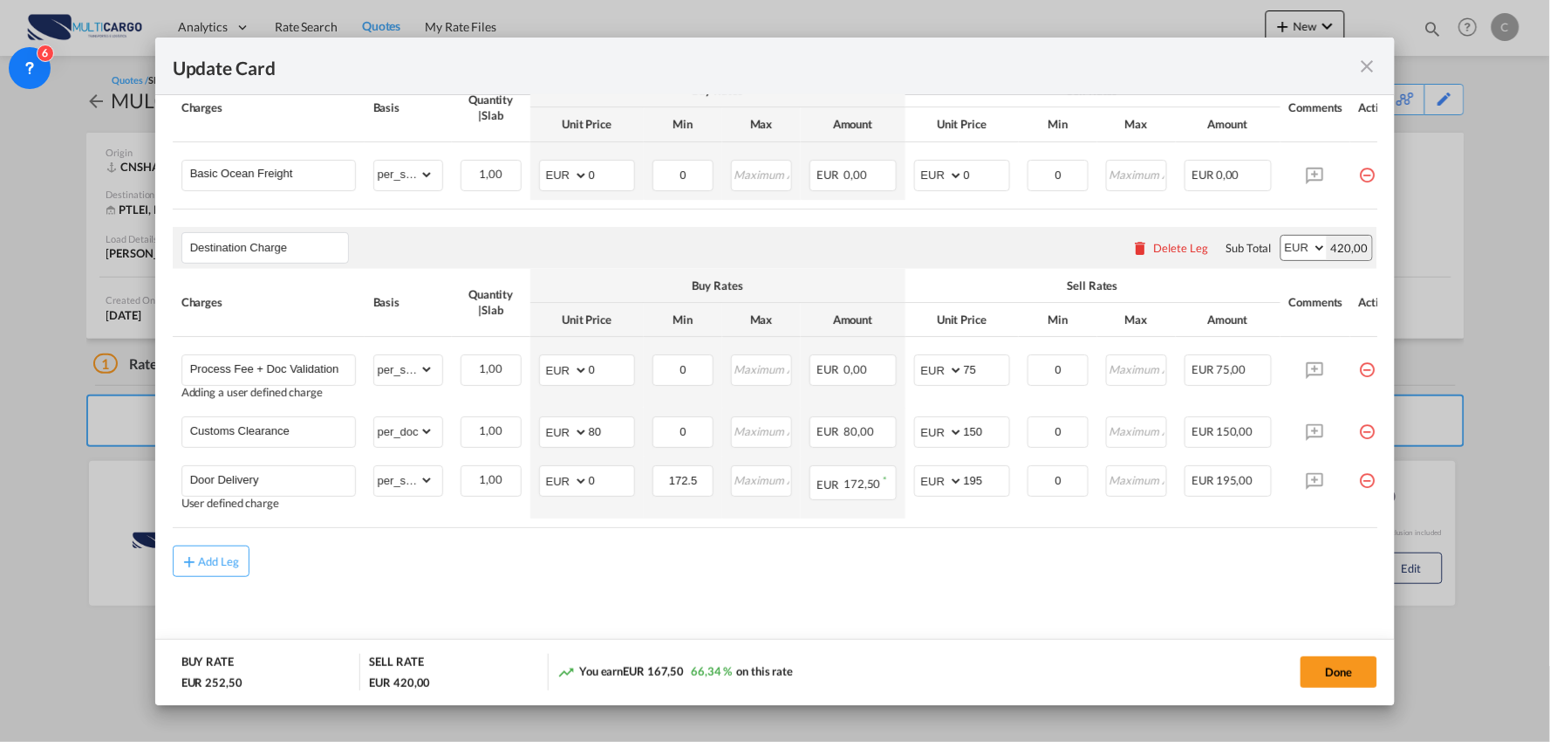
click at [555, 571] on div "Add Leg" at bounding box center [776, 560] width 1206 height 31
click at [500, 557] on div "Add Leg" at bounding box center [776, 560] width 1206 height 31
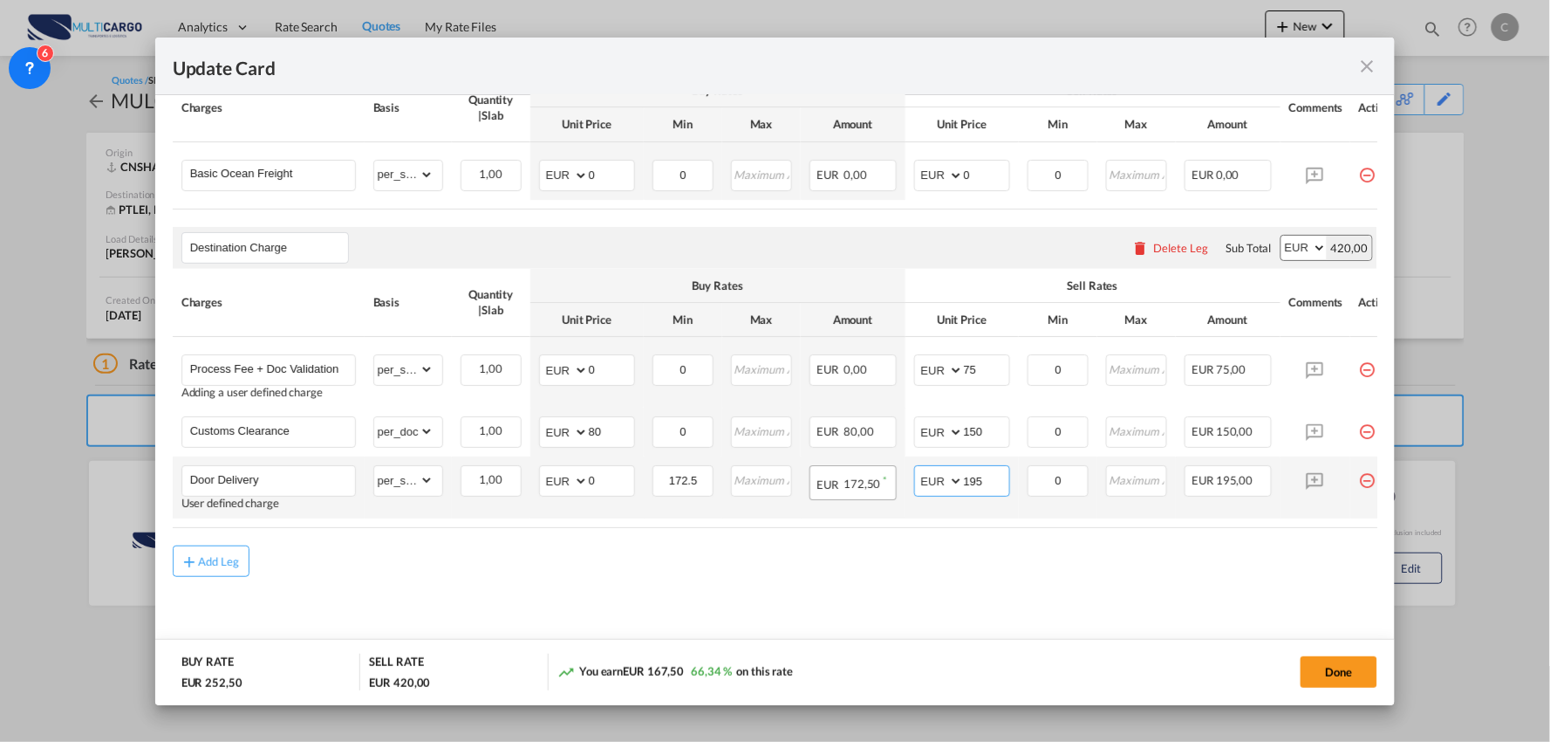
drag, startPoint x: 931, startPoint y: 476, endPoint x: 894, endPoint y: 476, distance: 36.6
click at [894, 476] on tr "Door Delivery User defined charge Please Enter Already Exists gross_weight volu…" at bounding box center [791, 487] width 1236 height 62
type input "125"
click at [303, 478] on input "Door Delivery" at bounding box center [272, 479] width 165 height 26
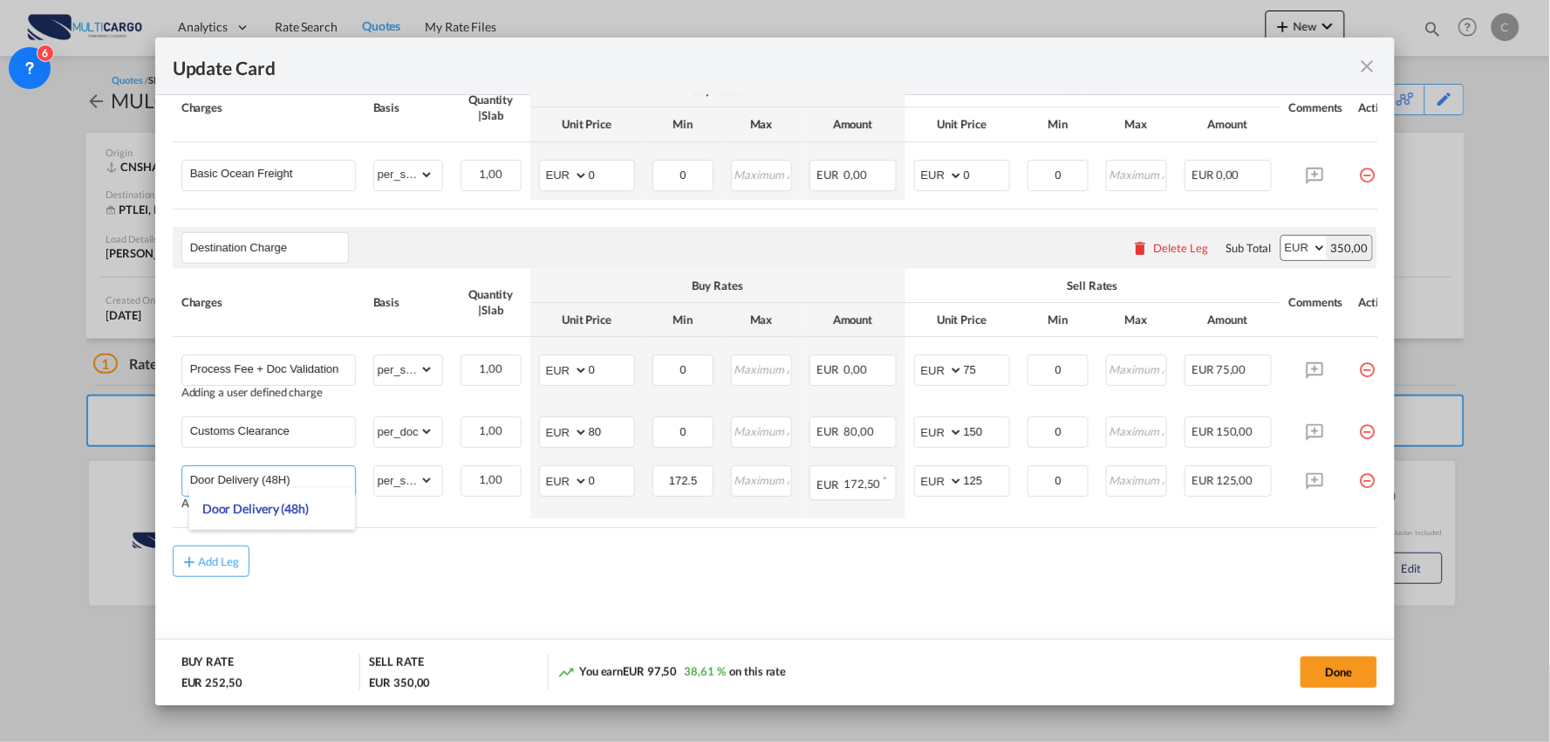
type input "Door Delivery (48H)"
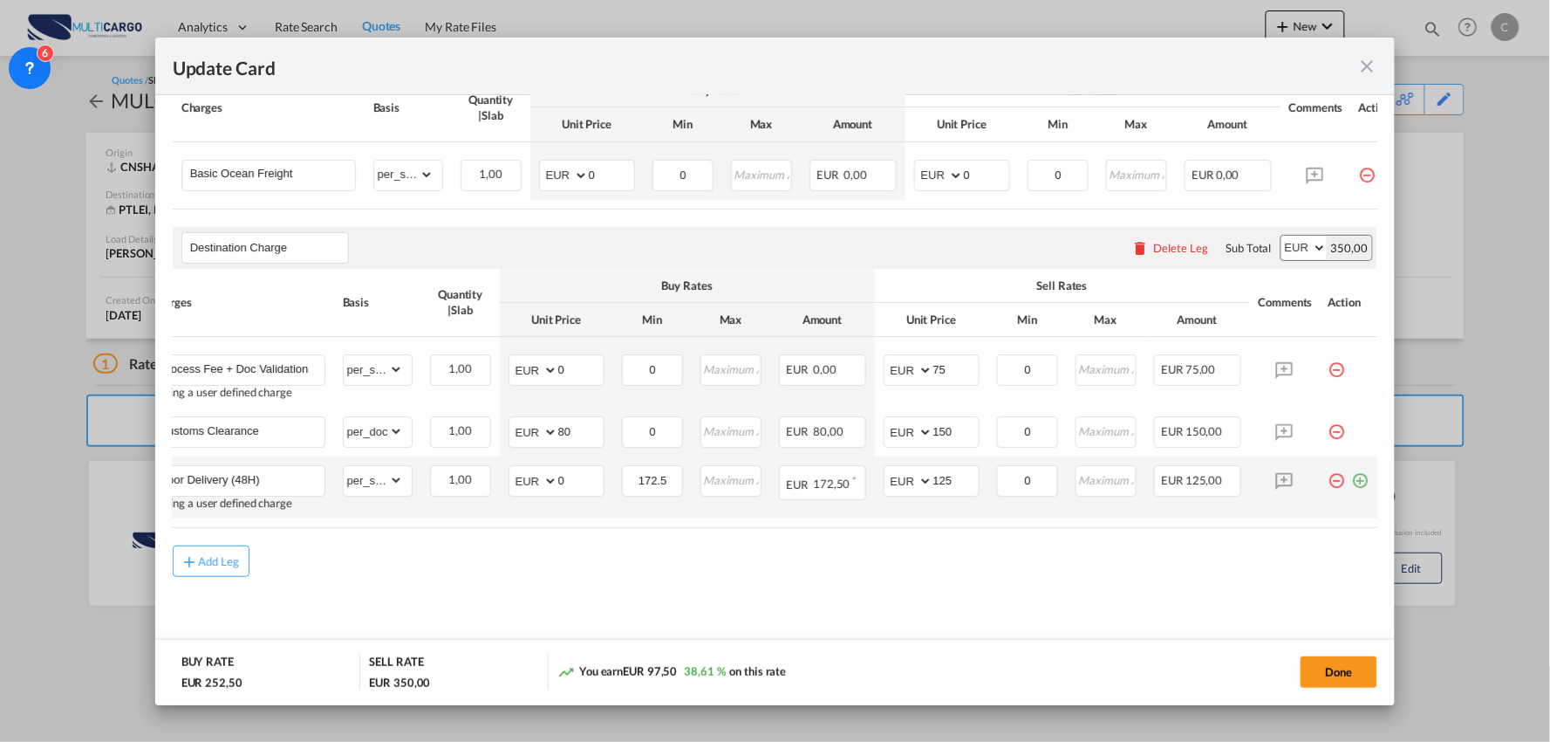
click at [1352, 482] on md-icon "icon-plus-circle-outline green-400-fg" at bounding box center [1360, 473] width 17 height 17
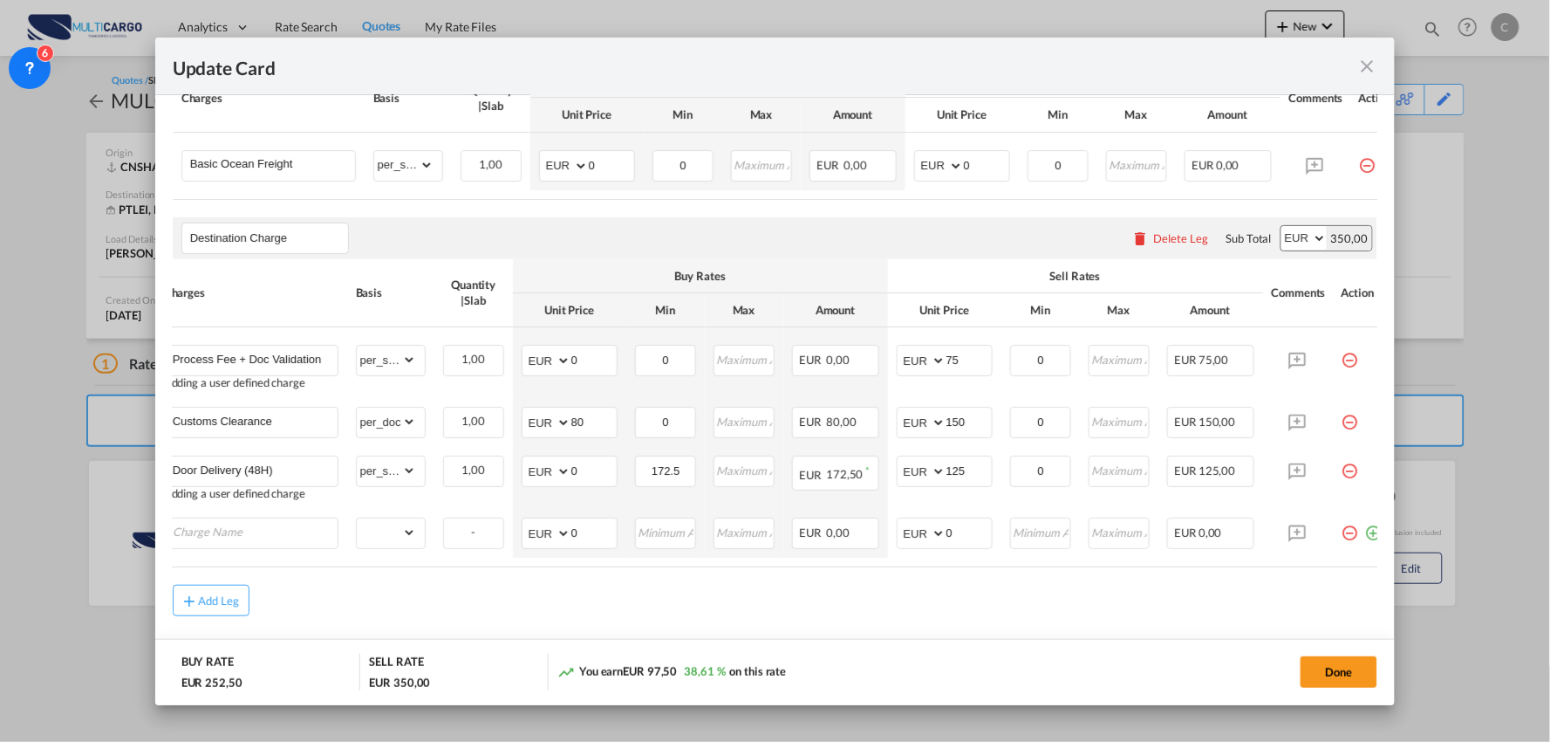
click at [542, 567] on table "Charges Basis Quantity | Slab Buy Rates Sell Rates Comments Action Unit Price M…" at bounding box center [773, 413] width 1236 height 308
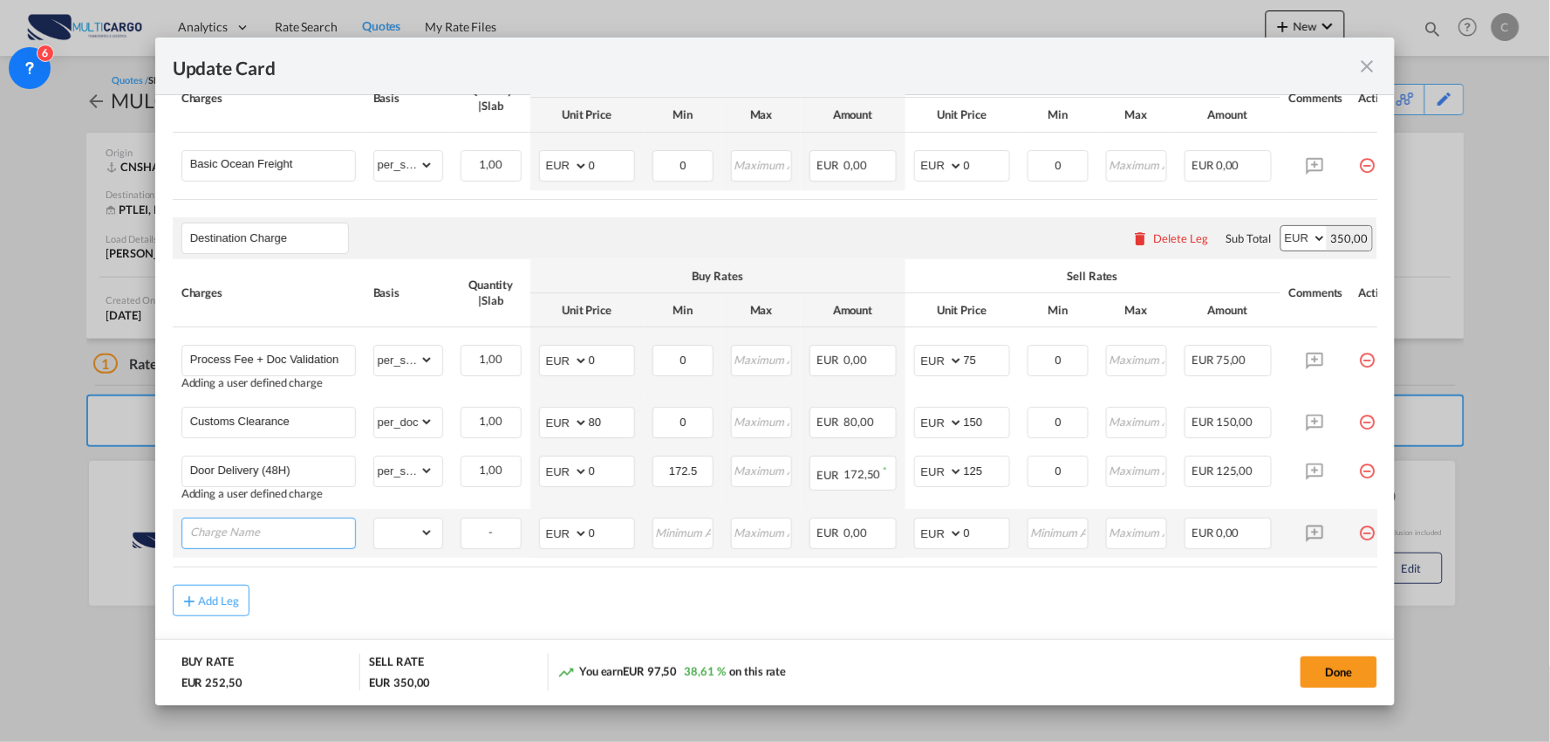
click at [256, 541] on input "Charge Name" at bounding box center [272, 531] width 165 height 26
drag, startPoint x: 304, startPoint y: 475, endPoint x: 133, endPoint y: 471, distance: 171.0
click at [133, 471] on div "Update Card Port of Loading CNSHA T/S Liner/Carrier MultiCargo Atlantic Contain…" at bounding box center [775, 371] width 1550 height 742
click at [286, 530] on input "Charge Name" at bounding box center [272, 531] width 165 height 26
paste input "Door Delivery (48H)"
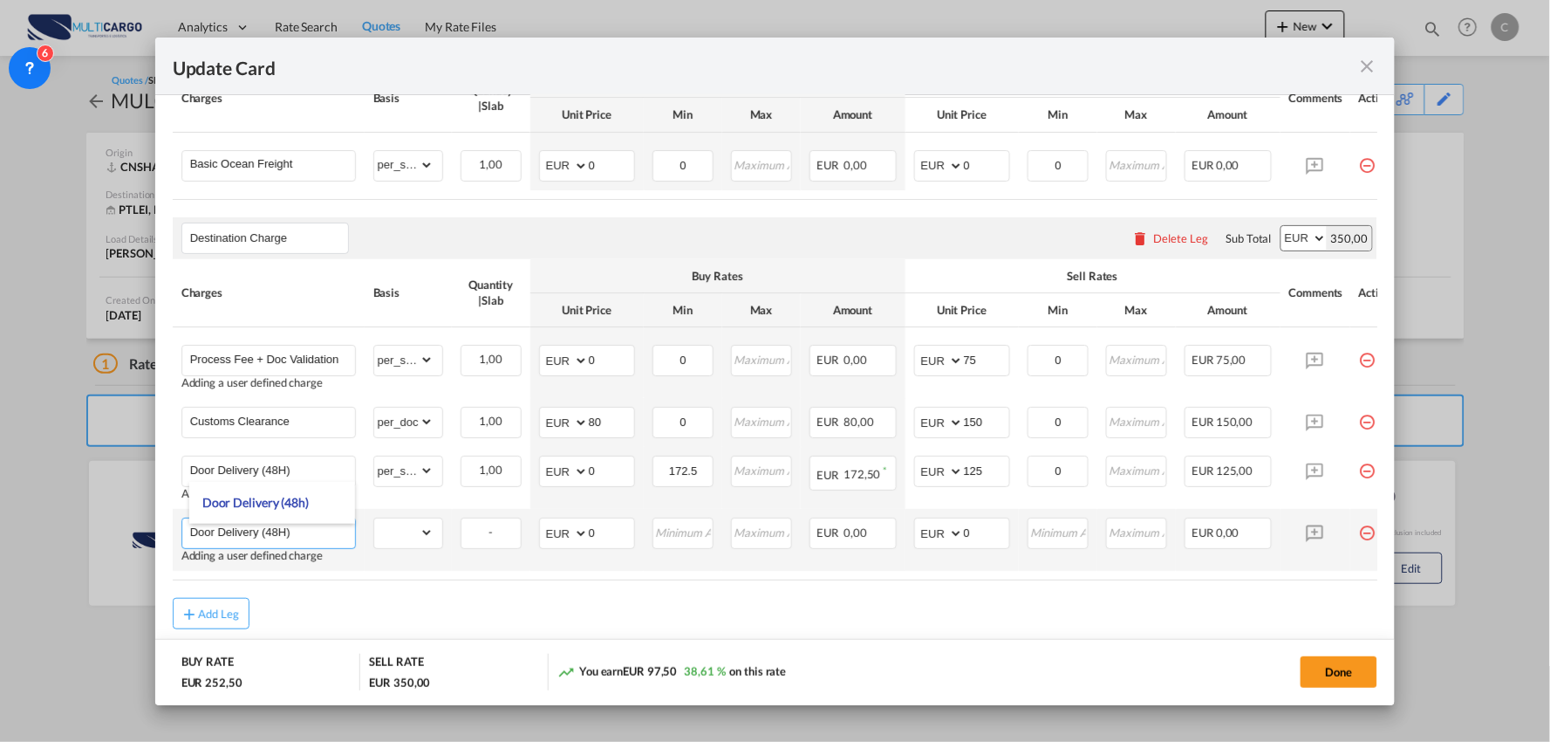
drag, startPoint x: 299, startPoint y: 538, endPoint x: 262, endPoint y: 537, distance: 37.6
click at [262, 537] on input "Door Delivery (48H)" at bounding box center [272, 531] width 165 height 26
drag, startPoint x: 244, startPoint y: 535, endPoint x: 466, endPoint y: 546, distance: 221.9
click at [466, 546] on tr "Door Delivery - dEDICATED SERVC Adding a user defined charge Please Enter Alrea…" at bounding box center [791, 540] width 1236 height 62
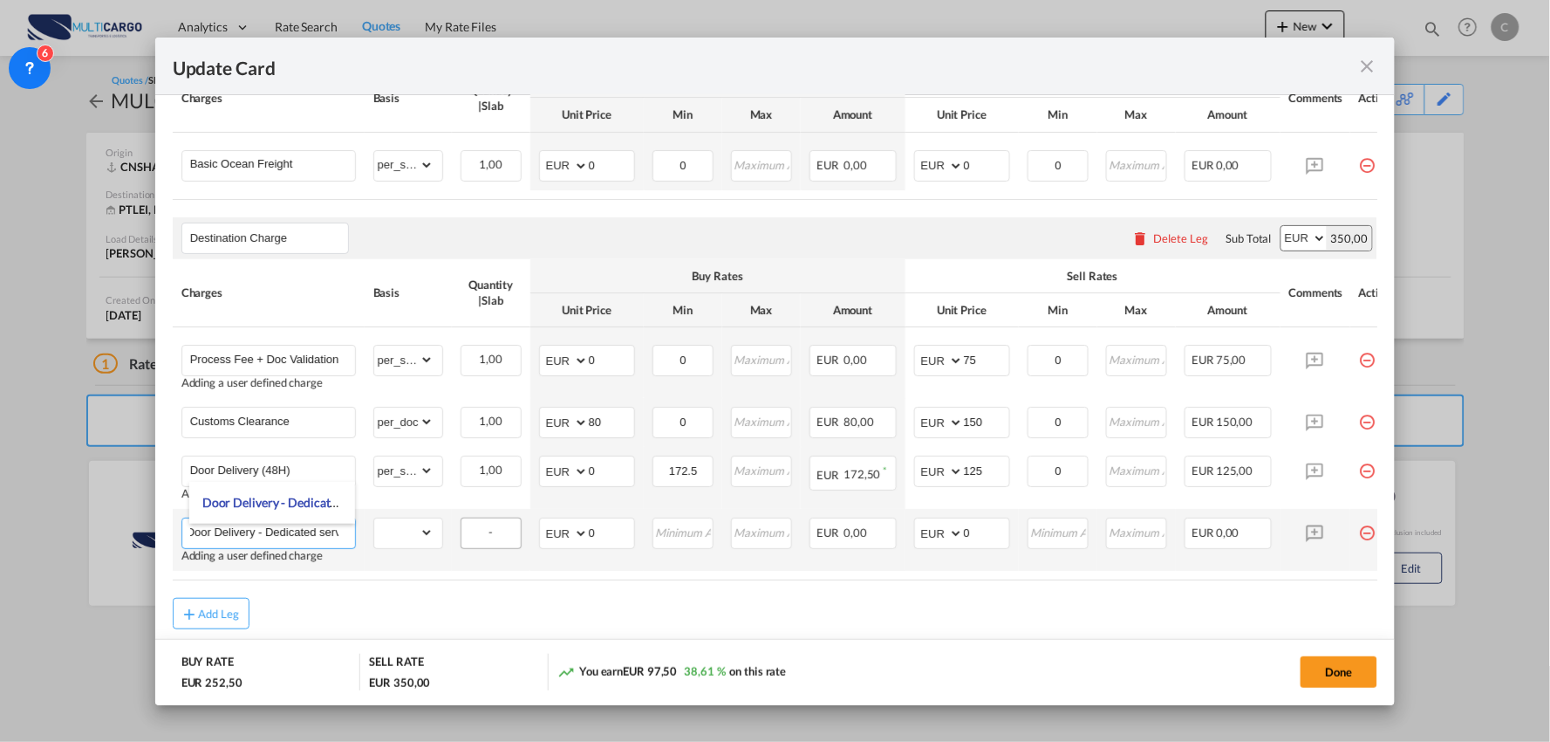
scroll to position [0, 18]
type input "Door Delivery - Dedicated service"
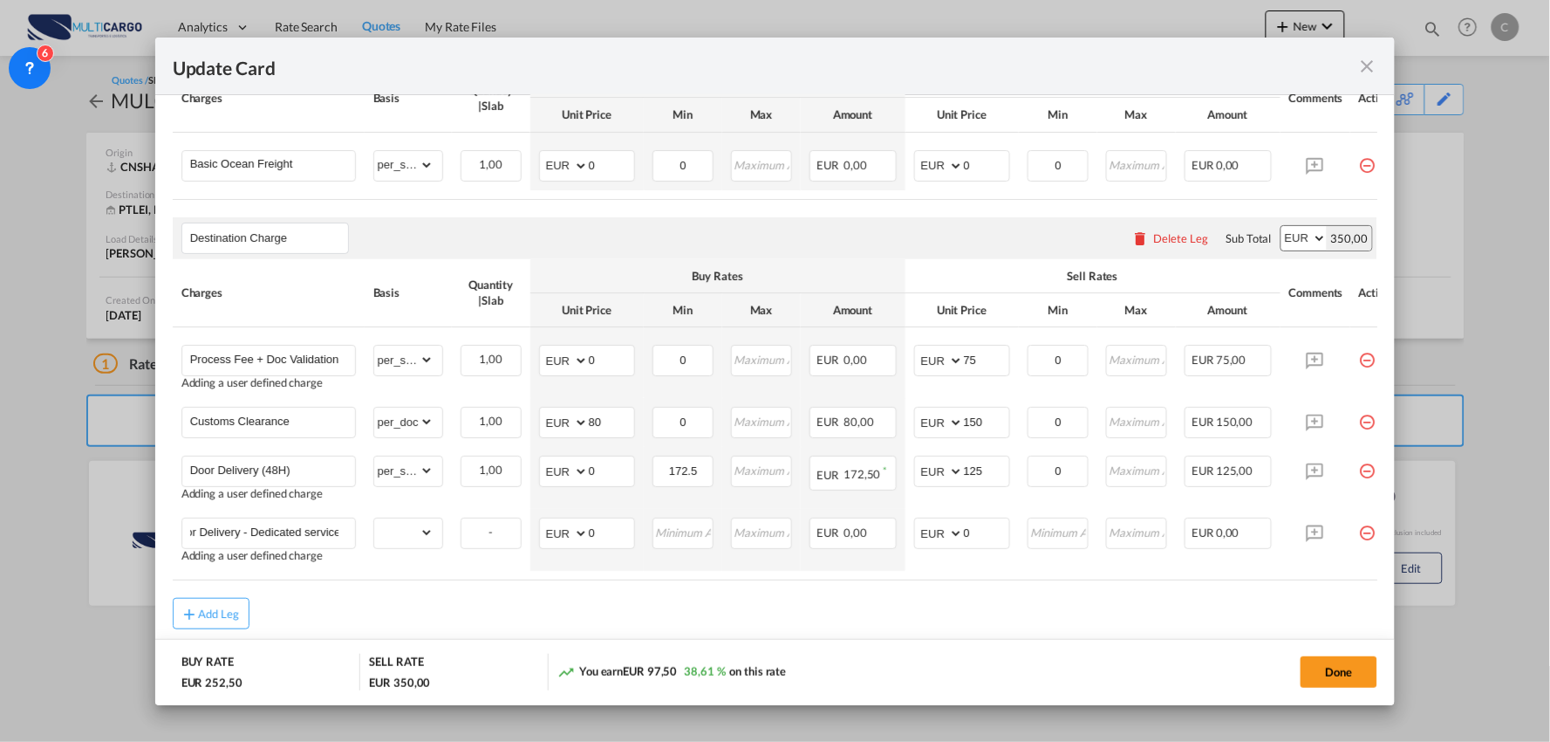
drag, startPoint x: 459, startPoint y: 594, endPoint x: 396, endPoint y: 553, distance: 75.0
click at [458, 594] on air-lcl-rate-modification "Main Freight Please enter leg name Leg Name Already Exists Delete Leg Sub Total…" at bounding box center [776, 316] width 1206 height 625
drag, startPoint x: 399, startPoint y: 546, endPoint x: 421, endPoint y: 537, distance: 24.6
click at [399, 546] on select "gross_weight volumetric_weight per_shipment per_bl per_km per_hawb per_kg flat …" at bounding box center [403, 532] width 59 height 28
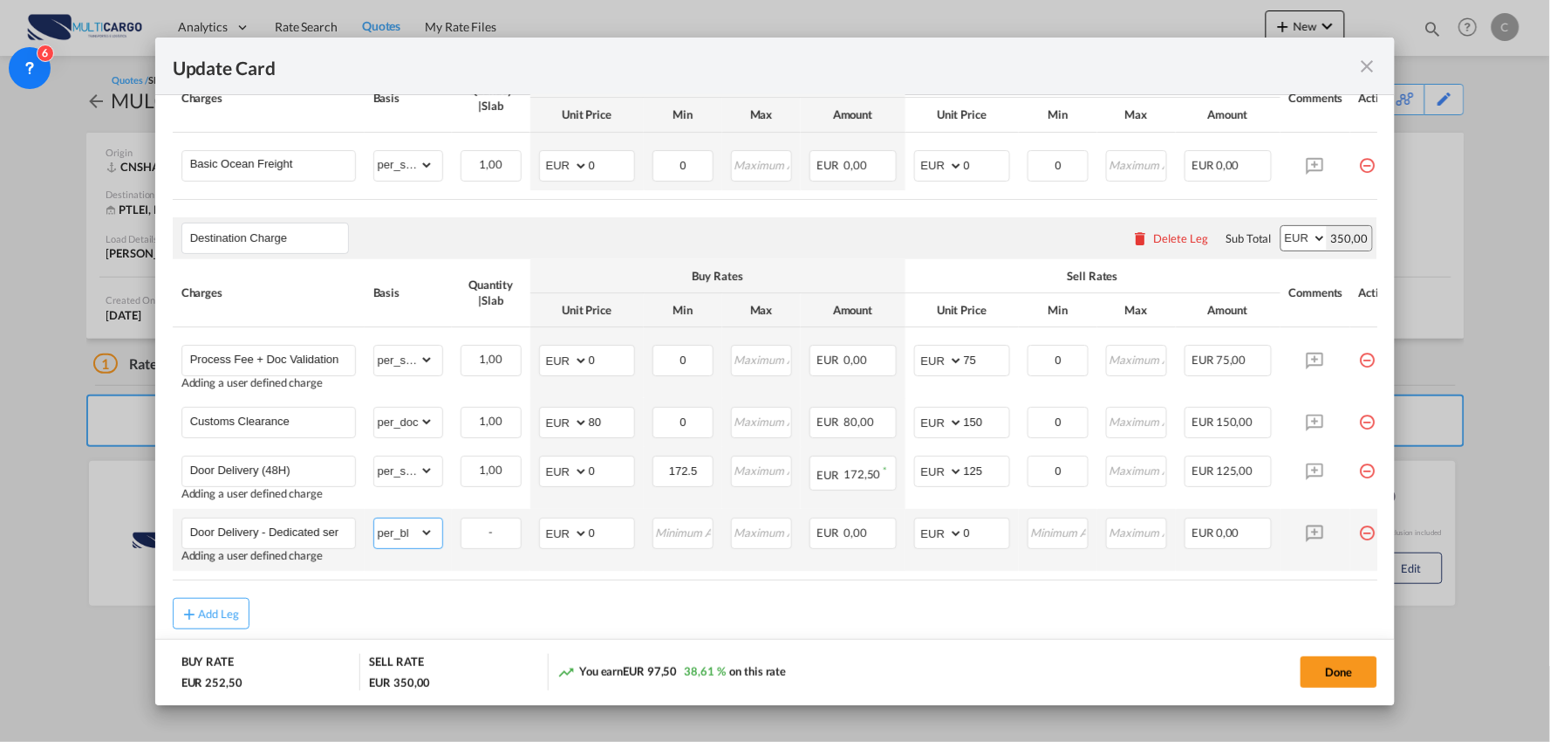
click at [374, 523] on select "gross_weight volumetric_weight per_shipment per_bl per_km per_hawb per_kg flat …" at bounding box center [403, 532] width 59 height 28
select select "per_shipment"
drag, startPoint x: 1000, startPoint y: 542, endPoint x: 973, endPoint y: 547, distance: 27.5
click at [913, 538] on td "AED AFN ALL AMD ANG AOA ARS AUD AWG AZN BAM BBD BDT BGN BHD BIF BMD BND BOB BRL…" at bounding box center [962, 540] width 113 height 62
type input "195"
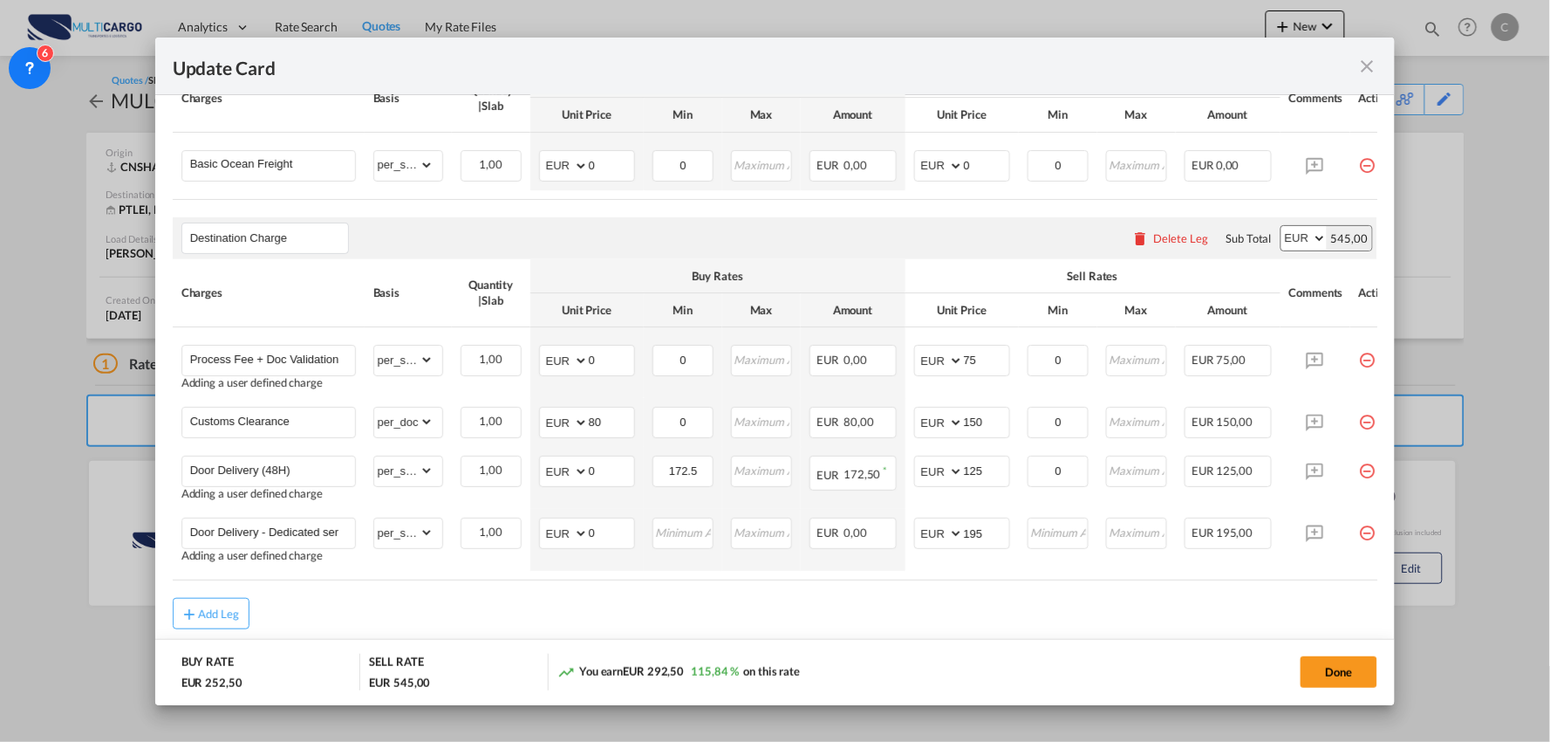
click at [753, 607] on div "Add Leg" at bounding box center [776, 613] width 1206 height 31
drag, startPoint x: 613, startPoint y: 539, endPoint x: 554, endPoint y: 544, distance: 59.6
click at [554, 544] on md-input-container "AED AFN ALL AMD ANG AOA ARS AUD AWG AZN BAM BBD BDT BGN BHD BIF BMD BND BOB BRL…" at bounding box center [587, 532] width 96 height 31
type input "150"
click at [912, 629] on div "Add Leg" at bounding box center [776, 613] width 1206 height 31
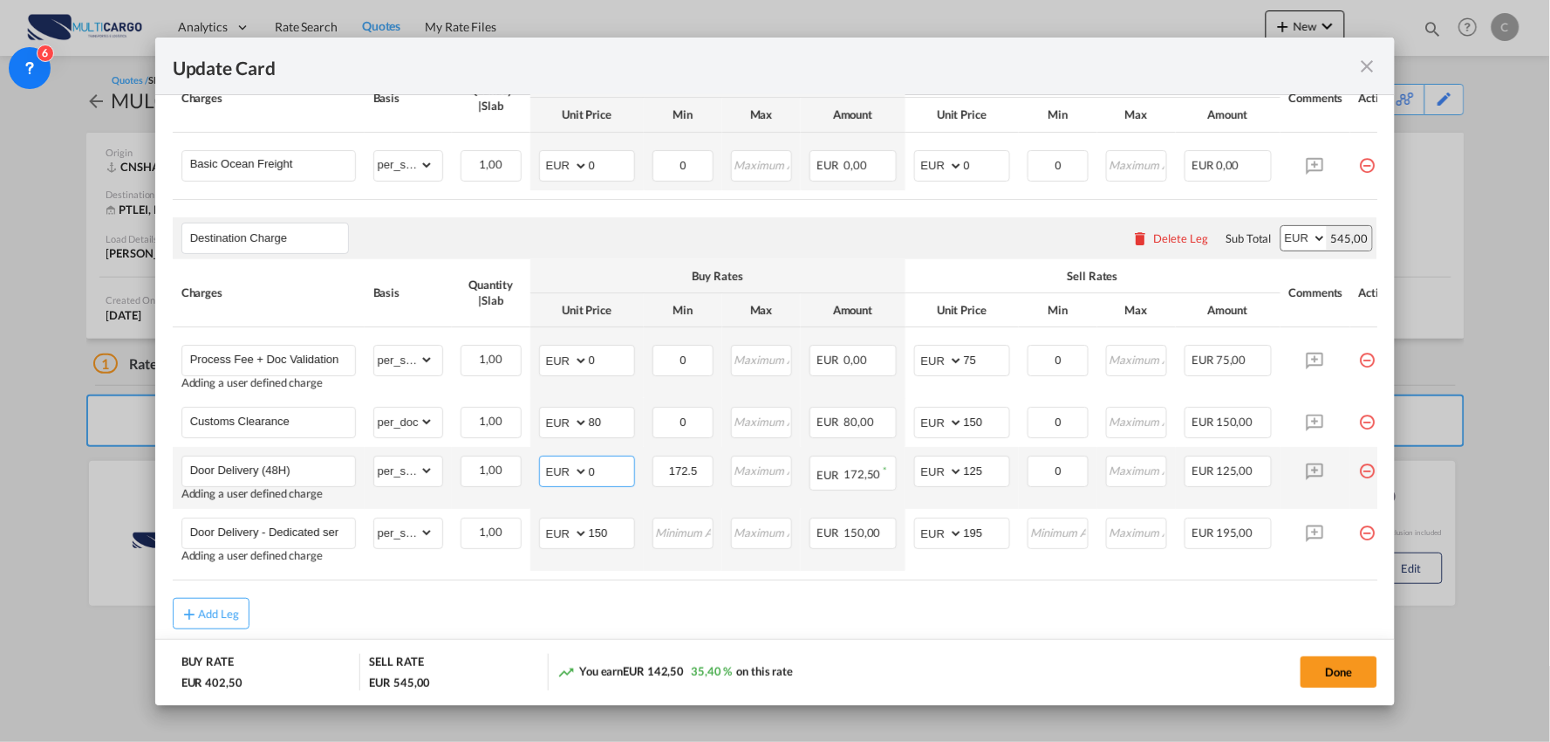
drag, startPoint x: 603, startPoint y: 478, endPoint x: 555, endPoint y: 478, distance: 48.0
click at [556, 478] on md-input-container "AED AFN ALL AMD ANG AOA ARS AUD AWG AZN BAM BBD BDT BGN BHD BIF BMD BND BOB BRL…" at bounding box center [587, 470] width 96 height 31
type input "98"
click at [984, 683] on div "Done" at bounding box center [1148, 672] width 462 height 36
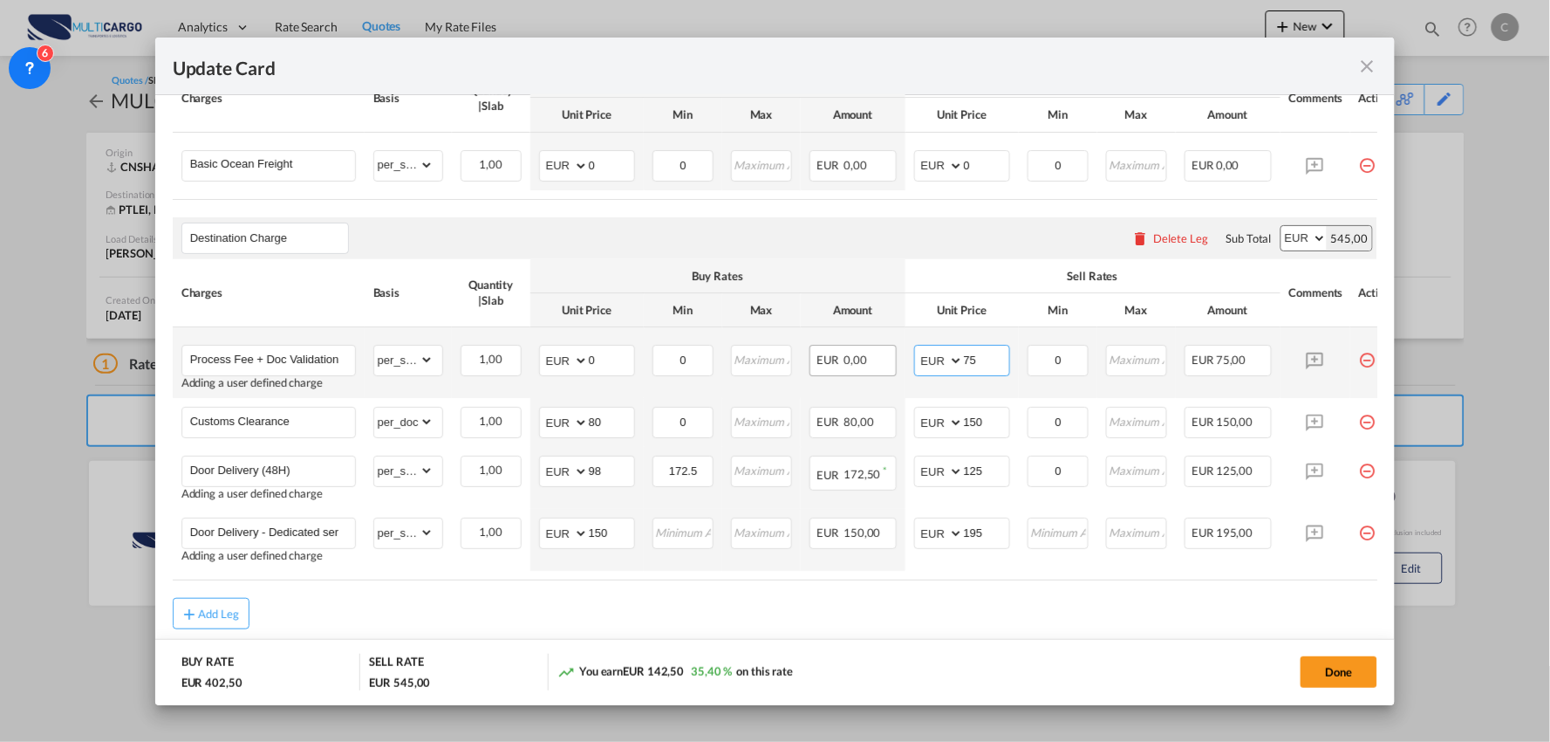
drag, startPoint x: 980, startPoint y: 367, endPoint x: 894, endPoint y: 367, distance: 85.5
click at [894, 367] on tr "Process Fee + Doc Validation Adding a user defined charge Please Enter Already …" at bounding box center [791, 362] width 1236 height 71
type input "130"
click at [1139, 611] on div "Add Leg" at bounding box center [776, 613] width 1206 height 31
click at [1350, 667] on button "Done" at bounding box center [1339, 671] width 77 height 31
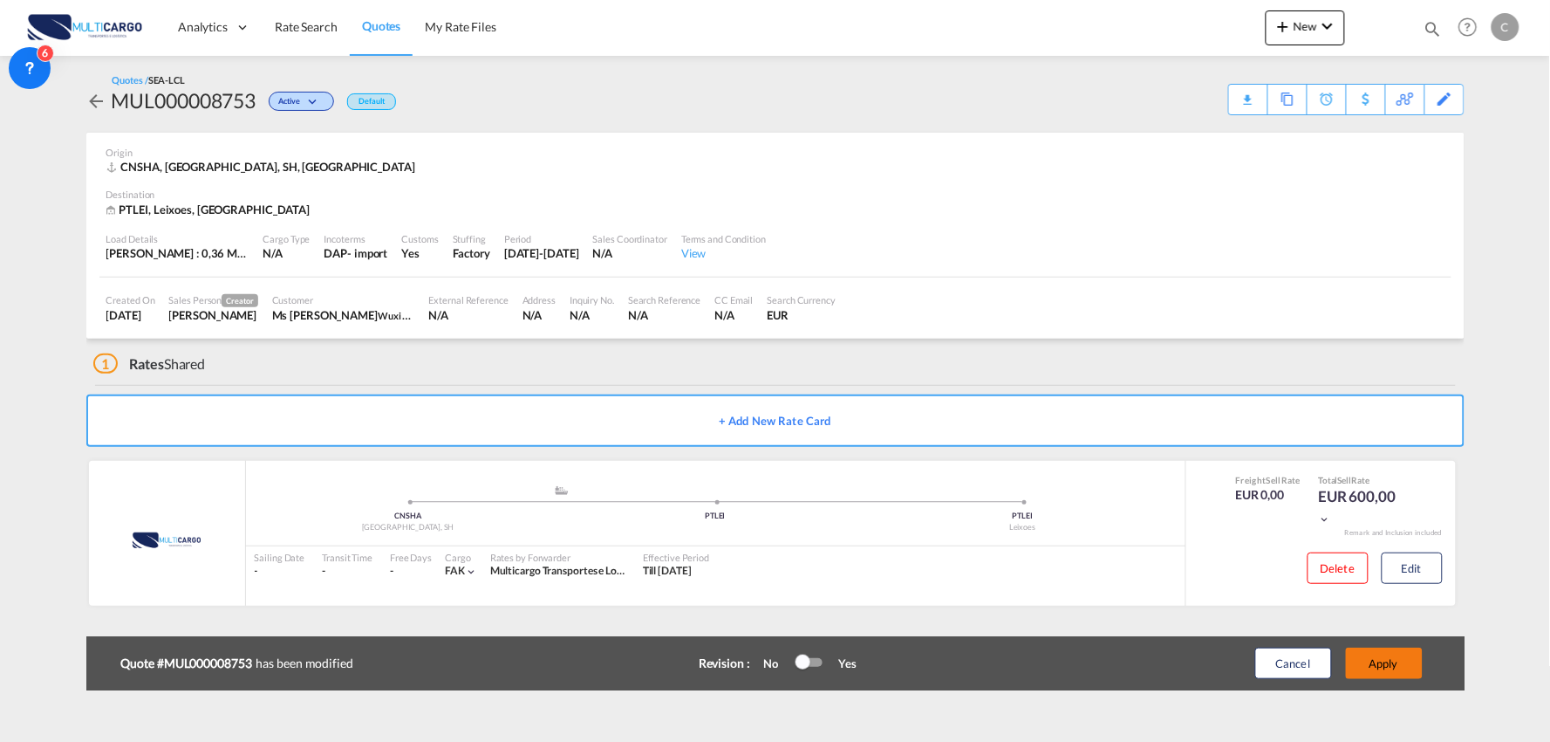
click at [1413, 661] on button "Apply" at bounding box center [1384, 662] width 77 height 31
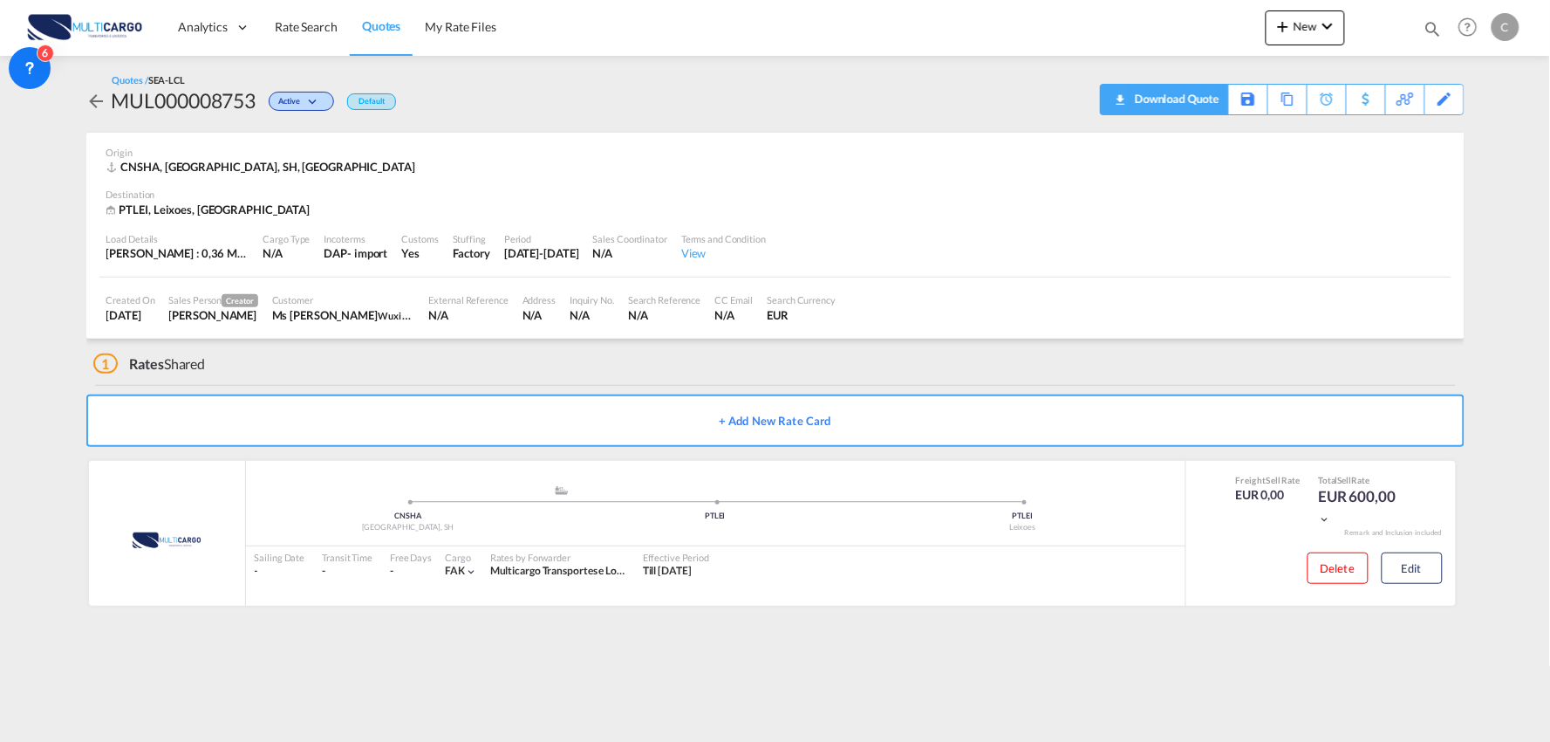
click at [1205, 102] on div "Download Quote" at bounding box center [1175, 99] width 89 height 28
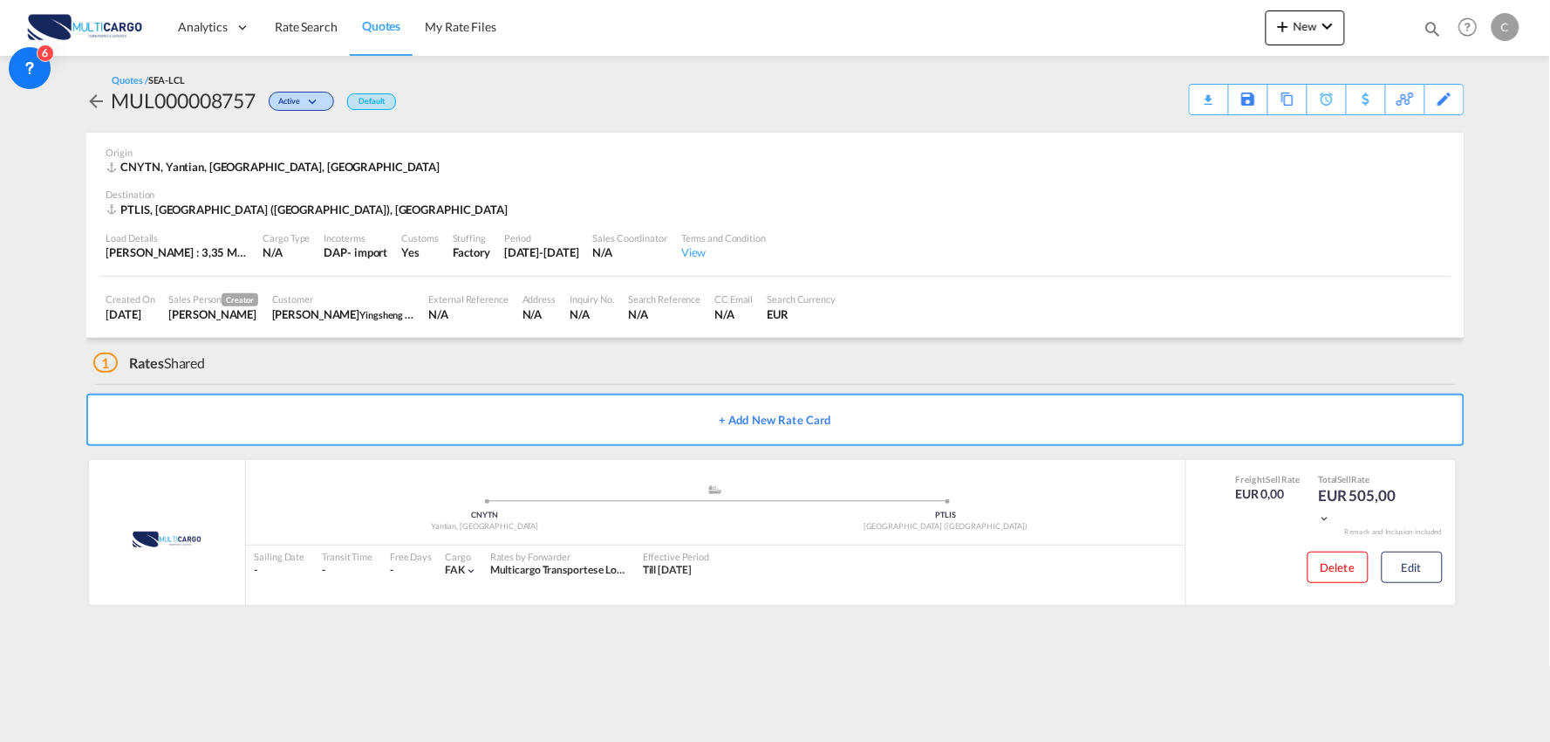
click at [571, 687] on md-content "Analytics Reports Dashboard Rate Search Quotes My Rate Files New Rates Ratecard" at bounding box center [775, 371] width 1550 height 742
click at [1188, 663] on md-content "Analytics Reports Dashboard Rate Search Quotes My Rate Files New Rates Ratecard" at bounding box center [775, 371] width 1550 height 742
click at [1159, 675] on md-content "Analytics Reports Dashboard Rate Search Quotes My Rate Files New Rates Ratecard" at bounding box center [775, 371] width 1550 height 742
click at [391, 371] on div "1 Rates Shared" at bounding box center [779, 359] width 1372 height 42
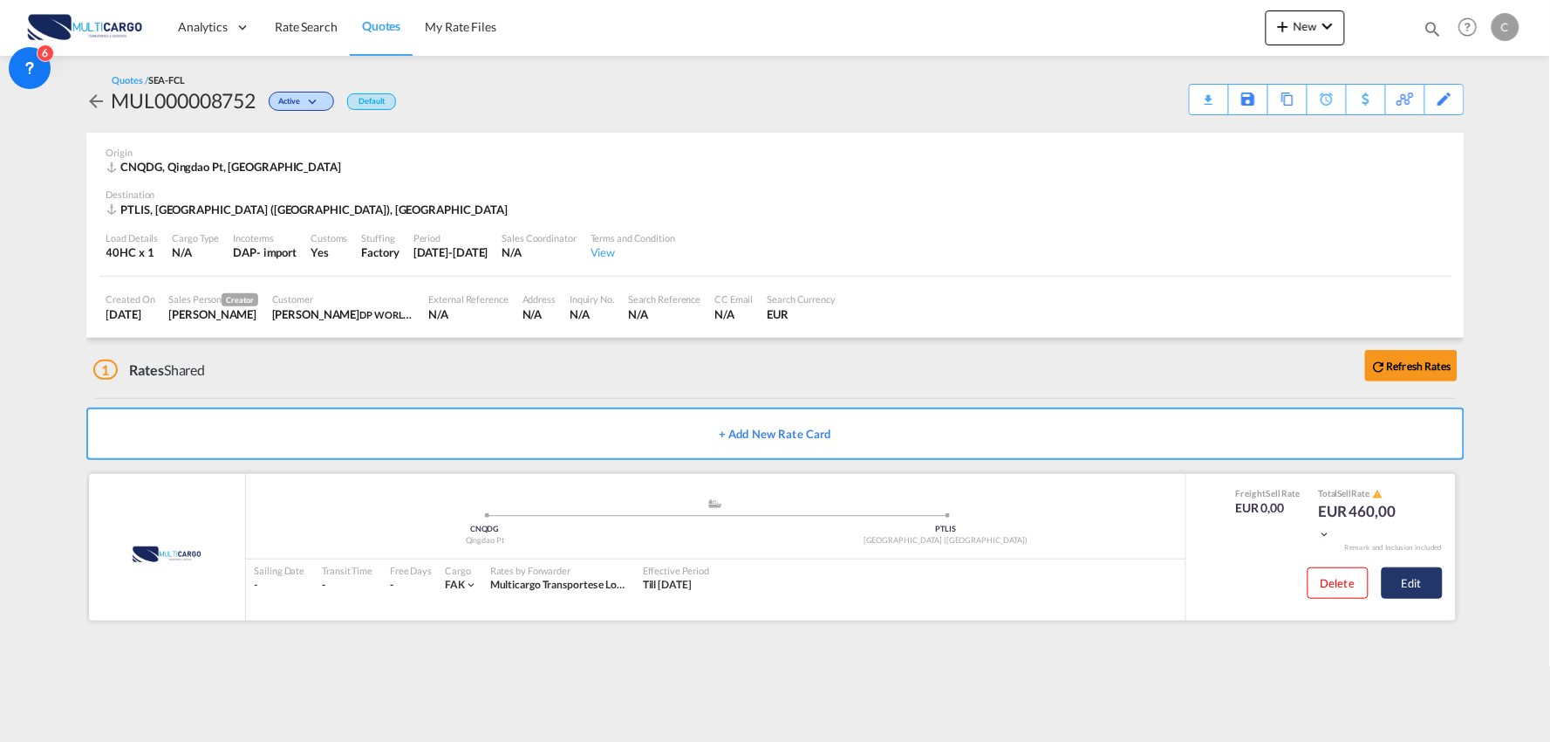
click at [1437, 586] on button "Edit" at bounding box center [1412, 582] width 61 height 31
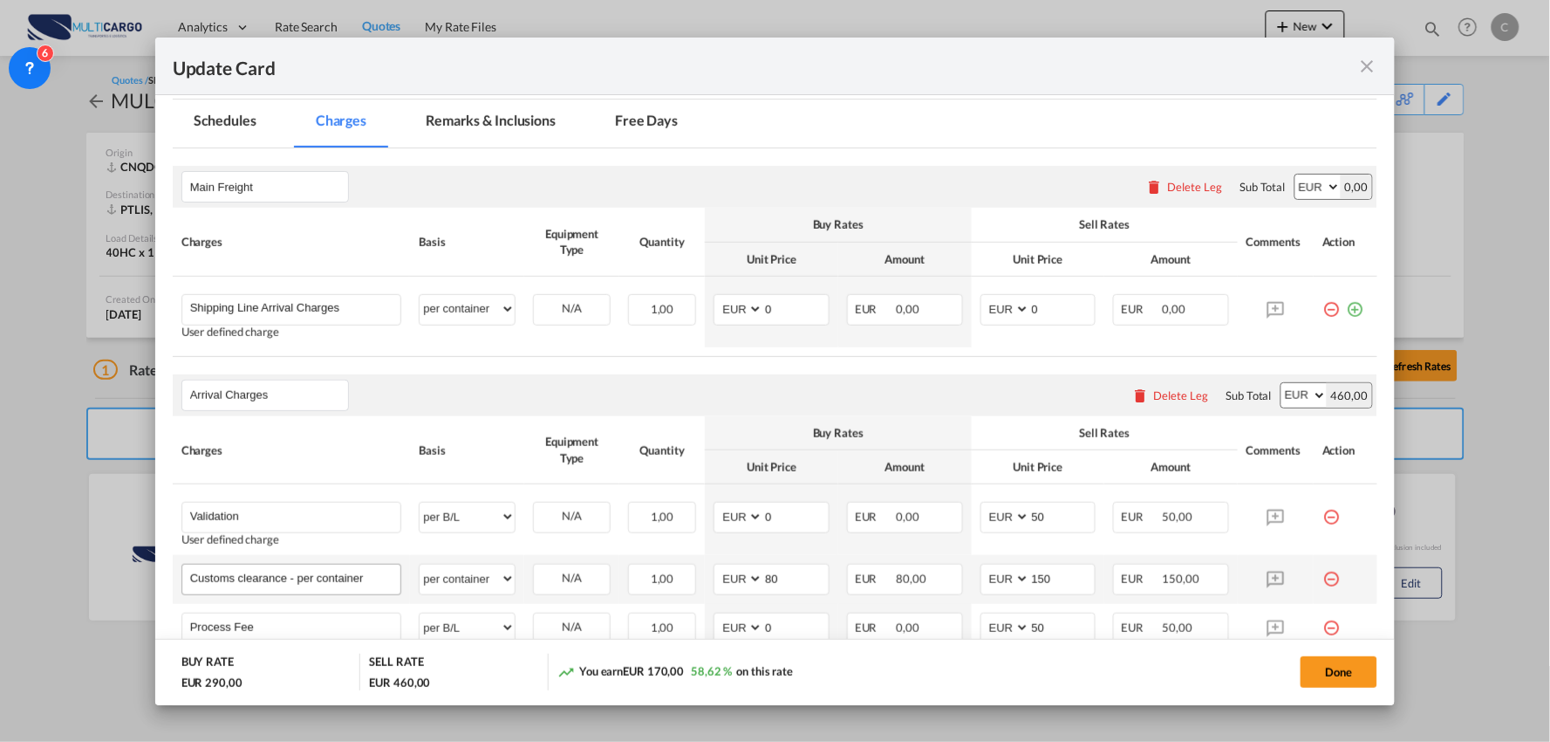
scroll to position [484, 0]
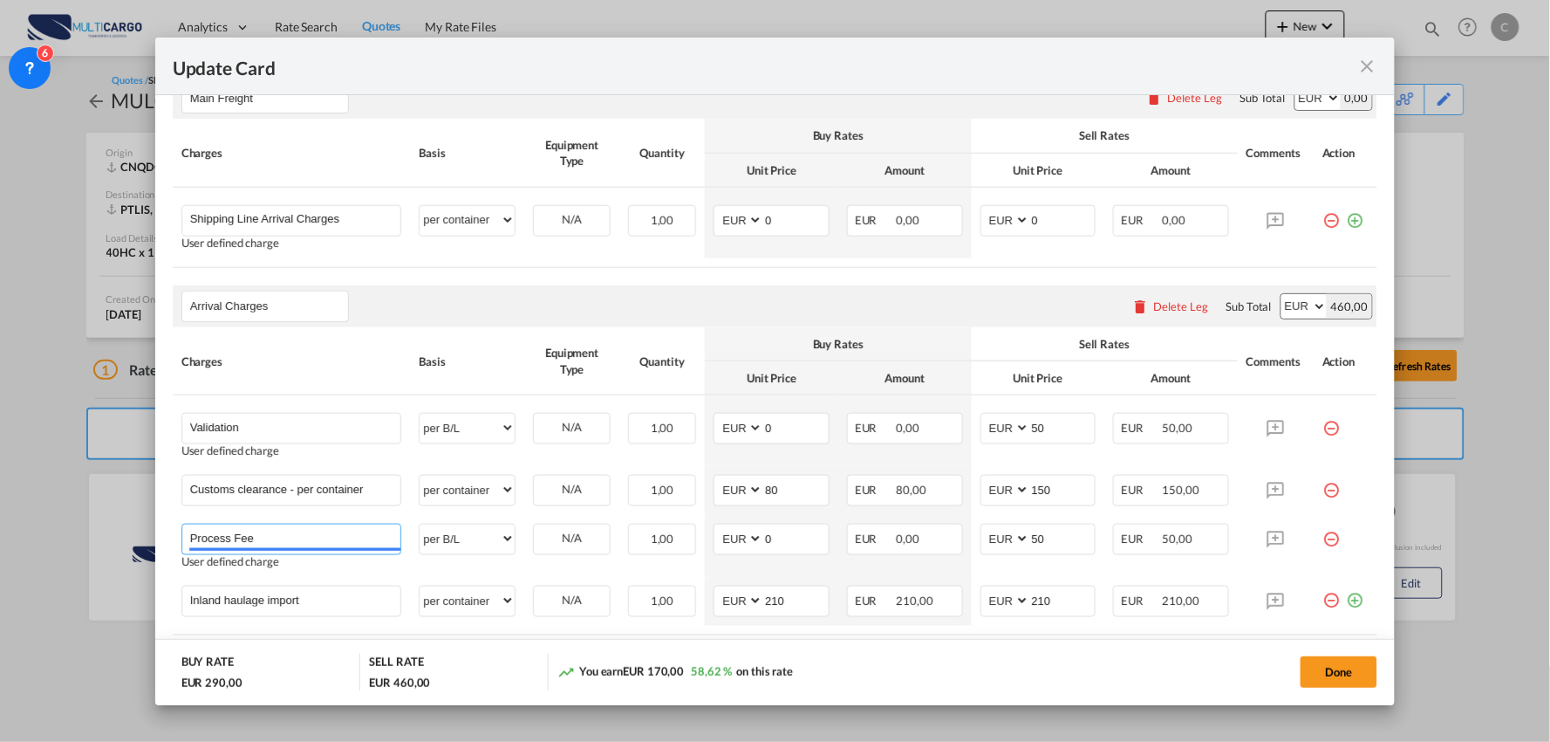
drag, startPoint x: 265, startPoint y: 543, endPoint x: 57, endPoint y: 543, distance: 208.5
click at [57, 543] on div "Update Card Port of Loading CNQDG T/S Liner/Carrier MultiCargo Atlantic Contain…" at bounding box center [775, 371] width 1550 height 742
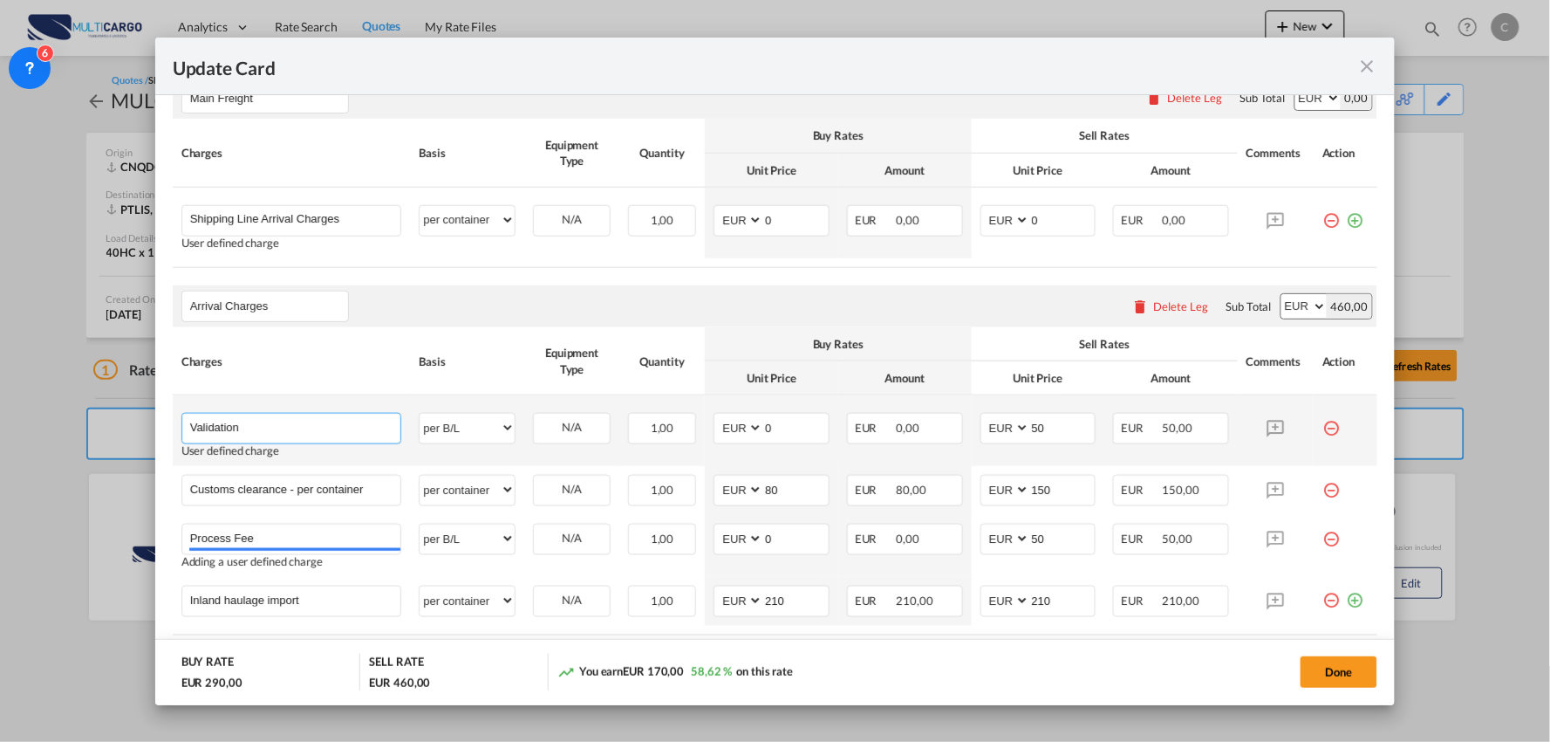
click at [306, 426] on input "Validation" at bounding box center [295, 427] width 211 height 26
paste input "Process Fee"
type input "Validation + Process Fee"
drag, startPoint x: 1050, startPoint y: 424, endPoint x: 762, endPoint y: 414, distance: 288.1
click at [853, 425] on tr "Validation + Process Fee Please Enter User Defined Charges Cannot Be Published …" at bounding box center [776, 430] width 1206 height 71
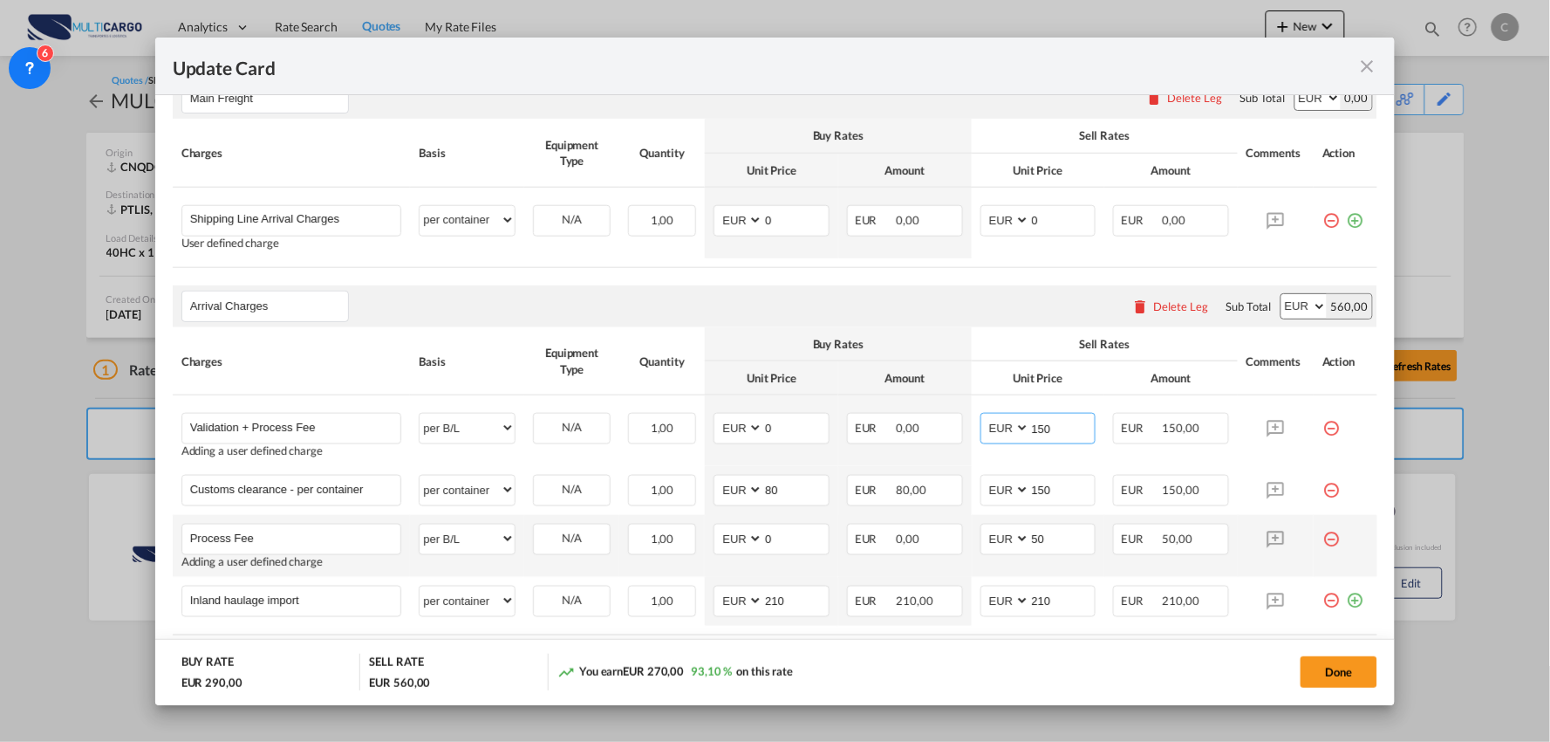
type input "150"
click at [1323, 537] on md-icon "icon-minus-circle-outline red-400-fg" at bounding box center [1331, 532] width 17 height 17
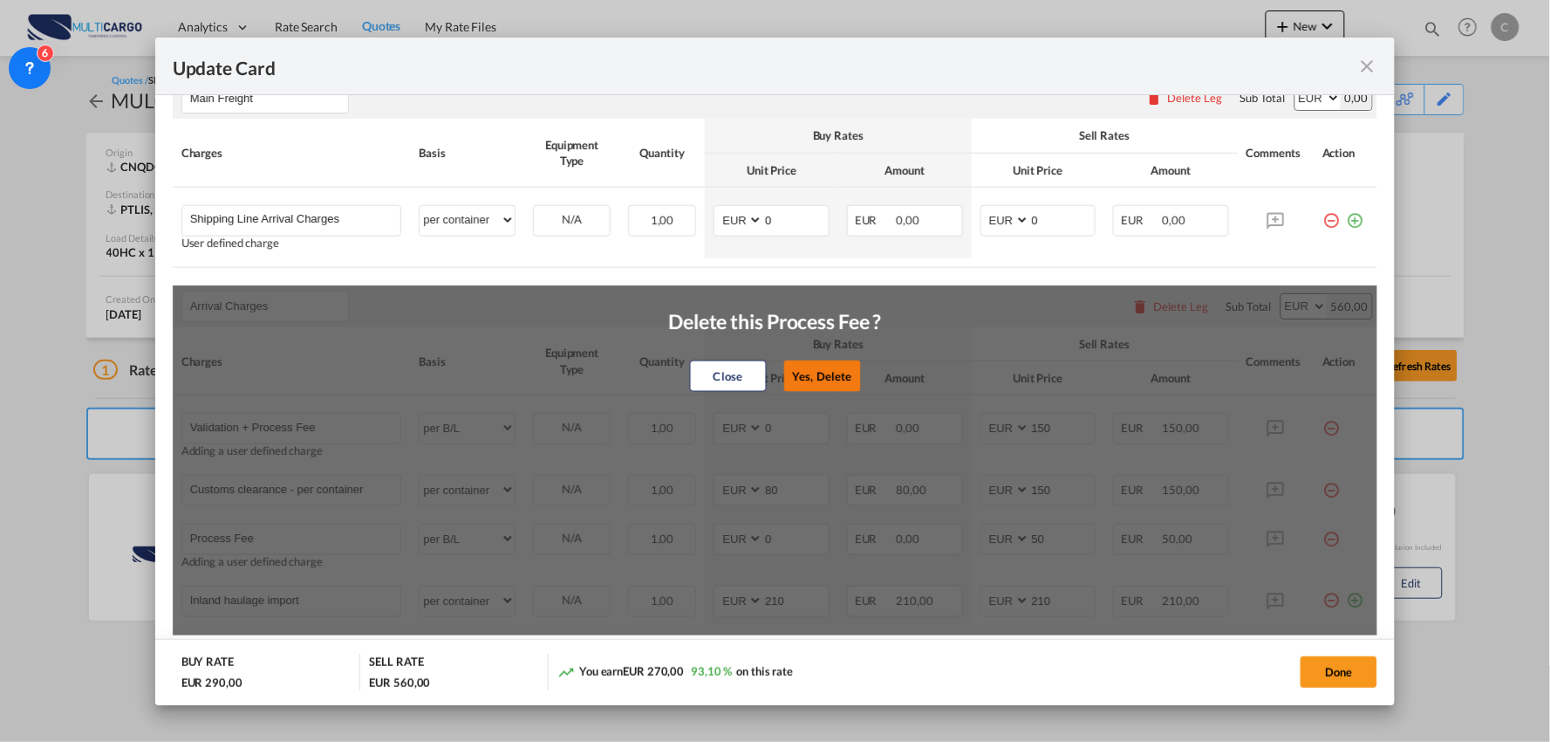
click at [814, 379] on button "Yes, Delete" at bounding box center [822, 375] width 77 height 31
type input "Inland haulage import"
select select "per container"
type input "210"
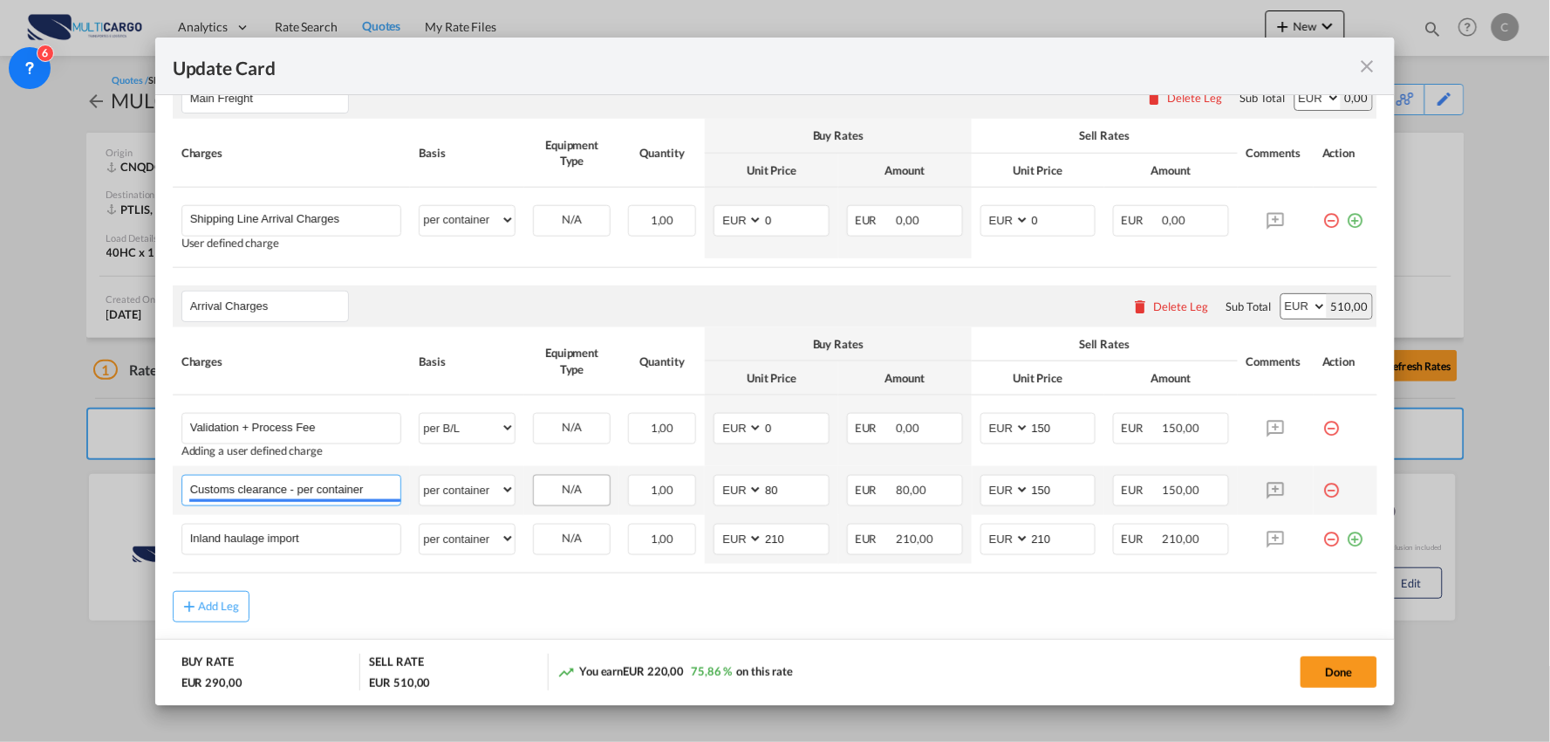
drag, startPoint x: 299, startPoint y: 491, endPoint x: 570, endPoint y: 501, distance: 270.6
click at [570, 501] on tr "Customs clearance - per container Please Enter User Defined Charges Cannot Be P…" at bounding box center [776, 490] width 1206 height 49
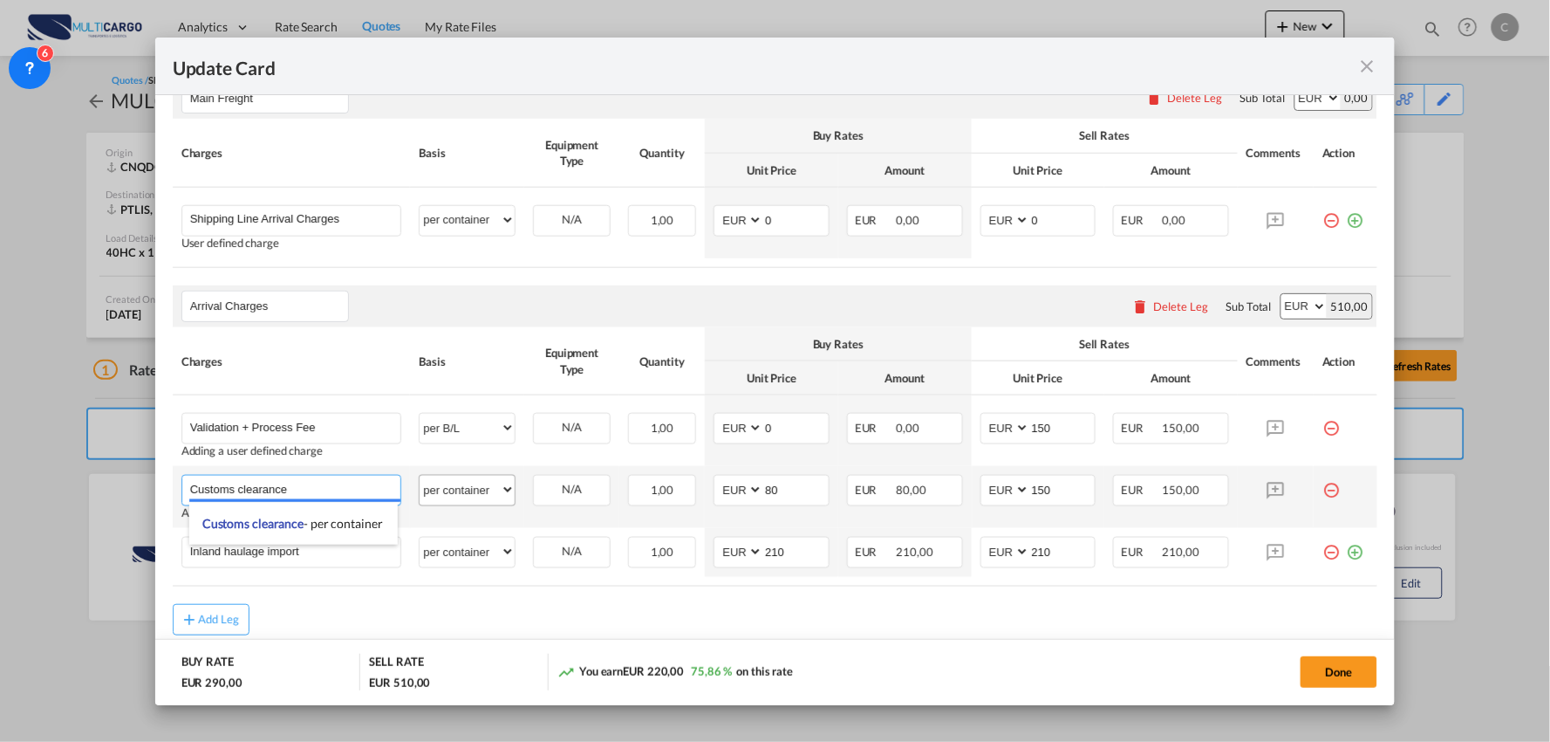
type input "Customs clearance"
click at [459, 487] on select "per equipment per container per B/L per shipping bill per shipment per pallet p…" at bounding box center [467, 490] width 95 height 28
select select "per_document"
click at [420, 476] on select "per equipment per container per B/L per shipping bill per shipment per pallet p…" at bounding box center [467, 490] width 95 height 28
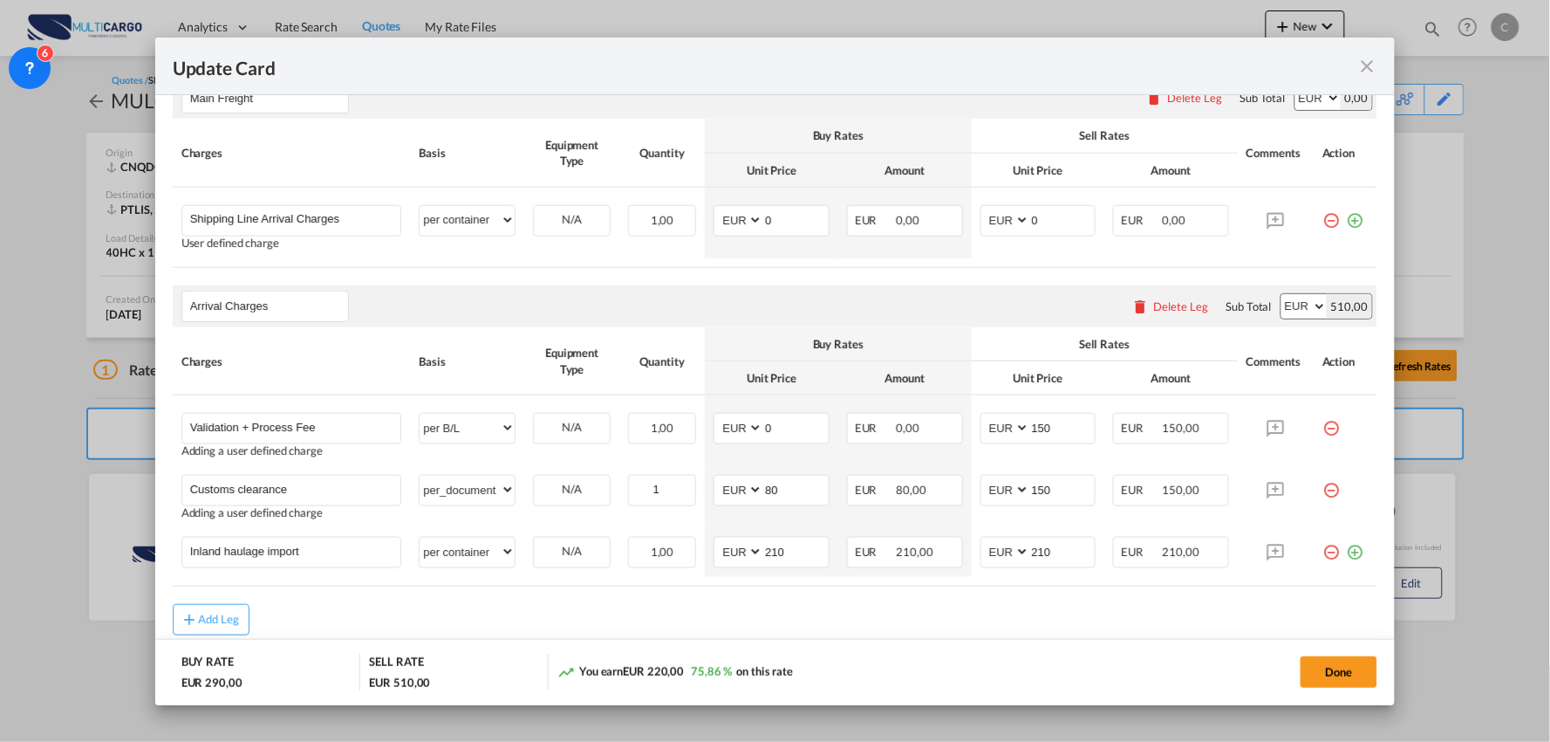
click at [847, 622] on div "Add Leg" at bounding box center [776, 619] width 1206 height 31
drag, startPoint x: 777, startPoint y: 484, endPoint x: 748, endPoint y: 492, distance: 29.8
click at [749, 492] on md-input-container "AED AFN ALL AMD ANG AOA ARS AUD AWG AZN BAM BBD BDT BGN BHD BIF BMD BND BOB BRL…" at bounding box center [772, 490] width 116 height 31
click at [885, 622] on div "Add Leg" at bounding box center [776, 619] width 1206 height 31
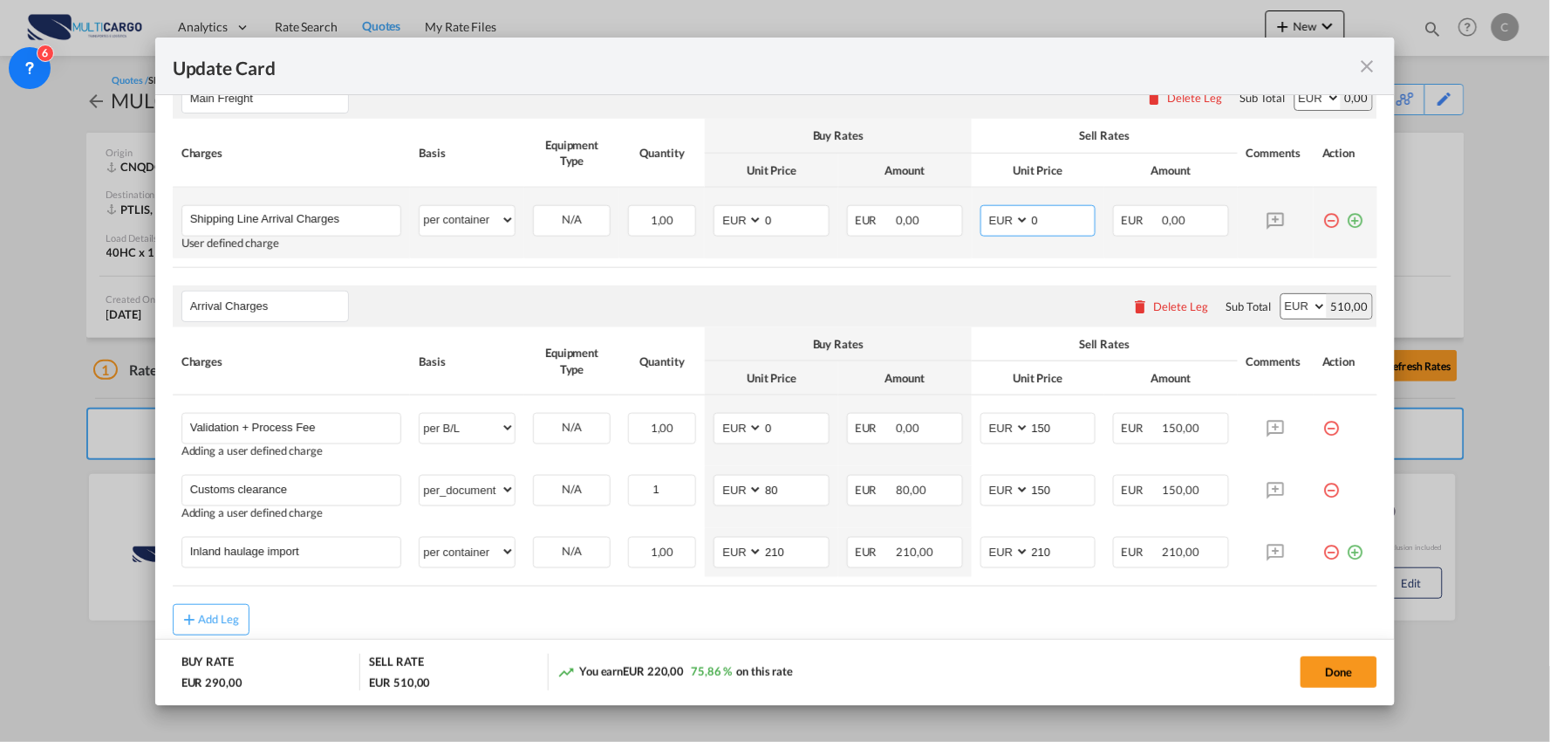
drag, startPoint x: 1044, startPoint y: 225, endPoint x: 893, endPoint y: 216, distance: 152.1
click at [949, 225] on tr "Shipping Line Arrival Charges Please Enter User Defined Charges Cannot Be Publi…" at bounding box center [776, 223] width 1206 height 71
type input "368"
drag, startPoint x: 797, startPoint y: 225, endPoint x: 675, endPoint y: 219, distance: 121.4
click at [675, 219] on tr "Shipping Line Arrival Charges Please Enter User Defined Charges Cannot Be Publi…" at bounding box center [776, 223] width 1206 height 71
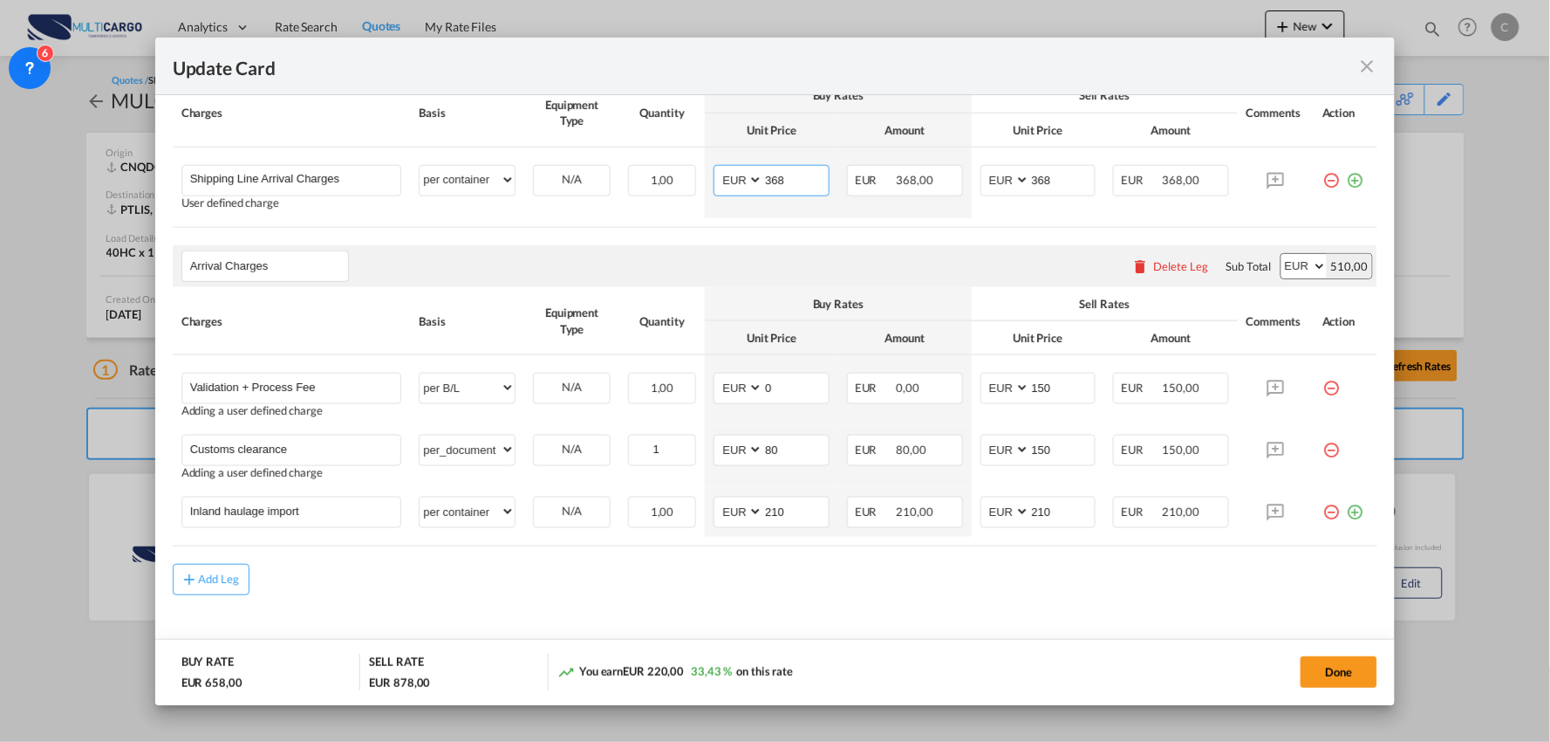
scroll to position [543, 0]
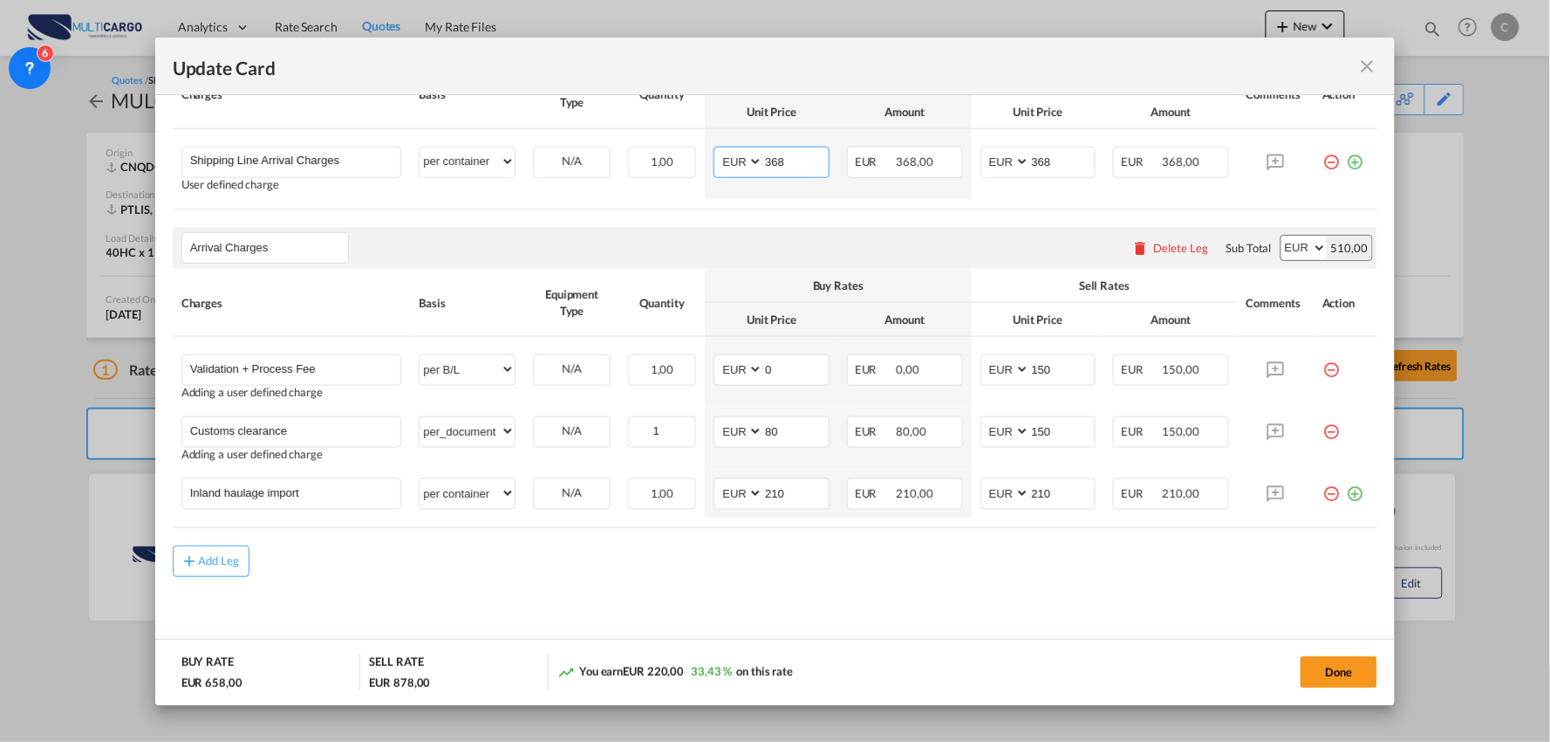
type input "368"
click at [713, 626] on md-content "Main Freight Please enter leg name Leg Name Already Exists Delete Leg Sub Total…" at bounding box center [776, 331] width 1206 height 660
drag, startPoint x: 1049, startPoint y: 485, endPoint x: 977, endPoint y: 484, distance: 71.6
click at [981, 484] on md-input-container "AED AFN ALL AMD ANG AOA ARS AUD AWG AZN BAM BBD BDT BGN BHD BIF BMD BND BOB BRL…" at bounding box center [1039, 493] width 116 height 31
type input "795"
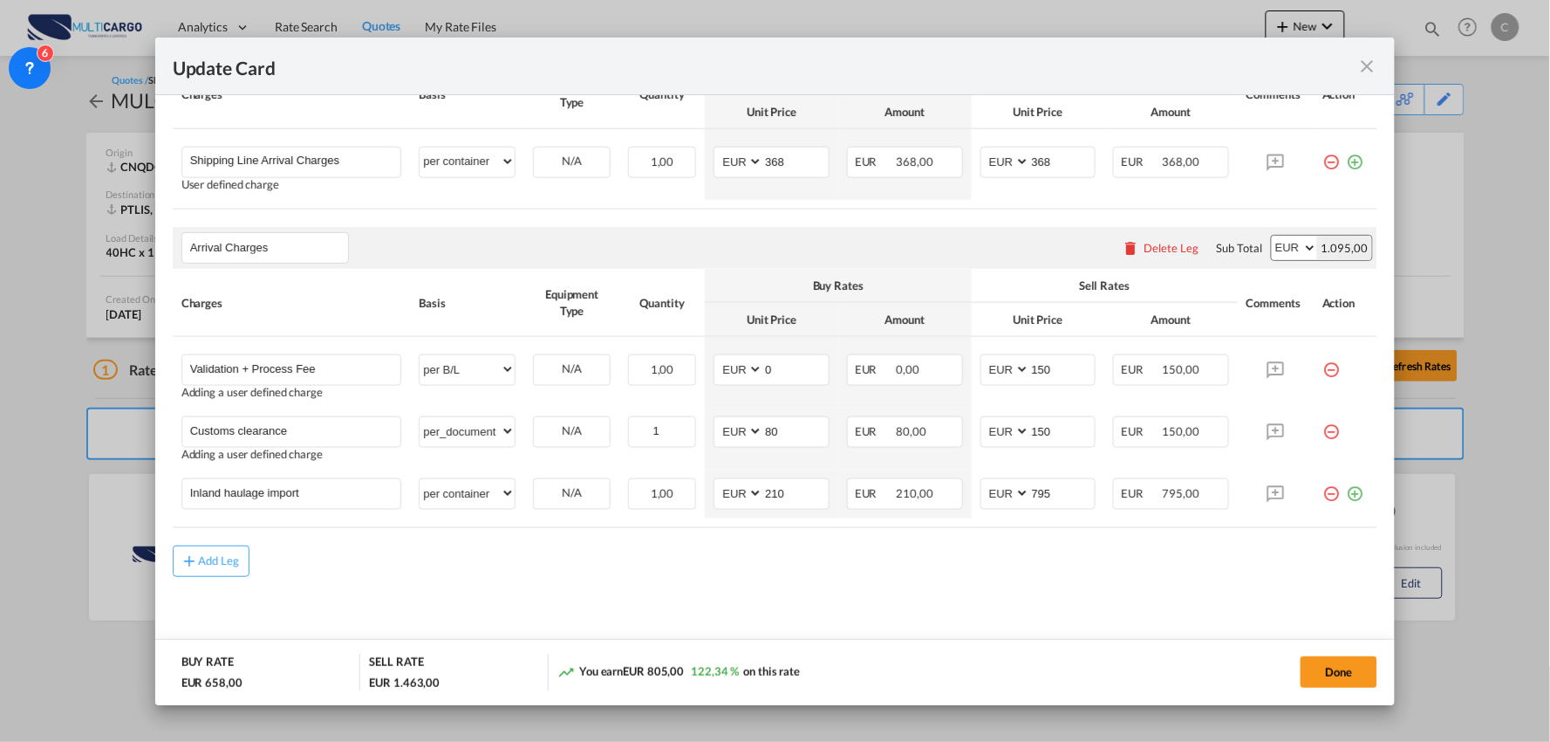
click at [797, 590] on md-content "Main Freight Please enter leg name Leg Name Already Exists Delete Leg Sub Total…" at bounding box center [776, 331] width 1206 height 660
drag, startPoint x: 274, startPoint y: 489, endPoint x: 54, endPoint y: 475, distance: 220.3
click at [65, 480] on div "Update Card Port of Loading CNQDG T/S Liner/Carrier MultiCargo Atlantic Contain…" at bounding box center [775, 371] width 1550 height 742
type input "Delivery Castelo Branco"
click at [578, 573] on div "Add Leg" at bounding box center [776, 573] width 1206 height 31
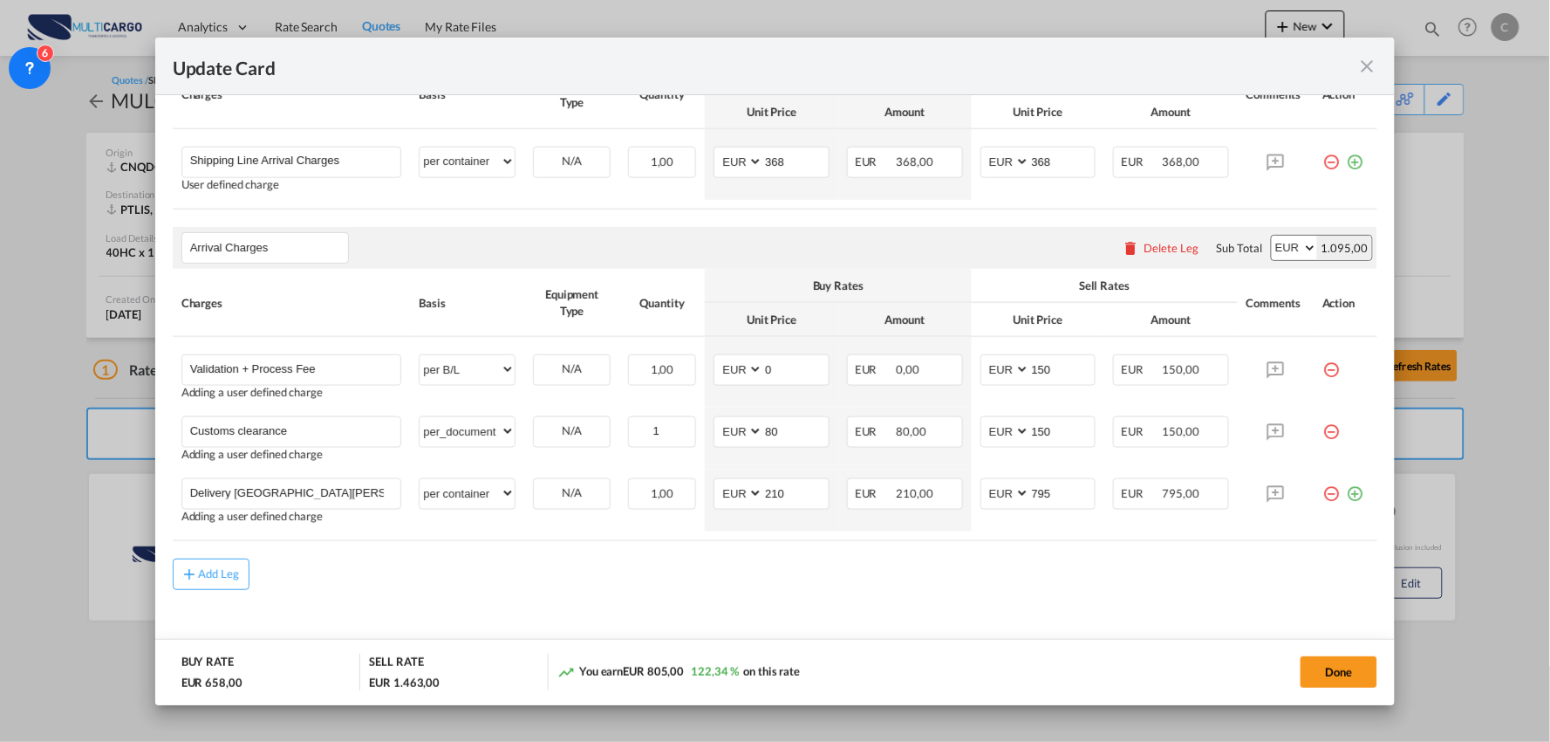
click at [605, 580] on div "Add Leg" at bounding box center [776, 573] width 1206 height 31
click at [572, 582] on div "Add Leg" at bounding box center [776, 573] width 1206 height 31
drag, startPoint x: 1057, startPoint y: 491, endPoint x: 973, endPoint y: 502, distance: 85.3
click at [981, 502] on md-input-container "AED AFN ALL AMD ANG AOA ARS AUD AWG AZN BAM BBD BDT BGN BHD BIF BMD BND BOB BRL…" at bounding box center [1039, 493] width 116 height 31
click at [551, 597] on md-content "Main Freight Please enter leg name Leg Name Already Exists Delete Leg Sub Total…" at bounding box center [776, 338] width 1206 height 674
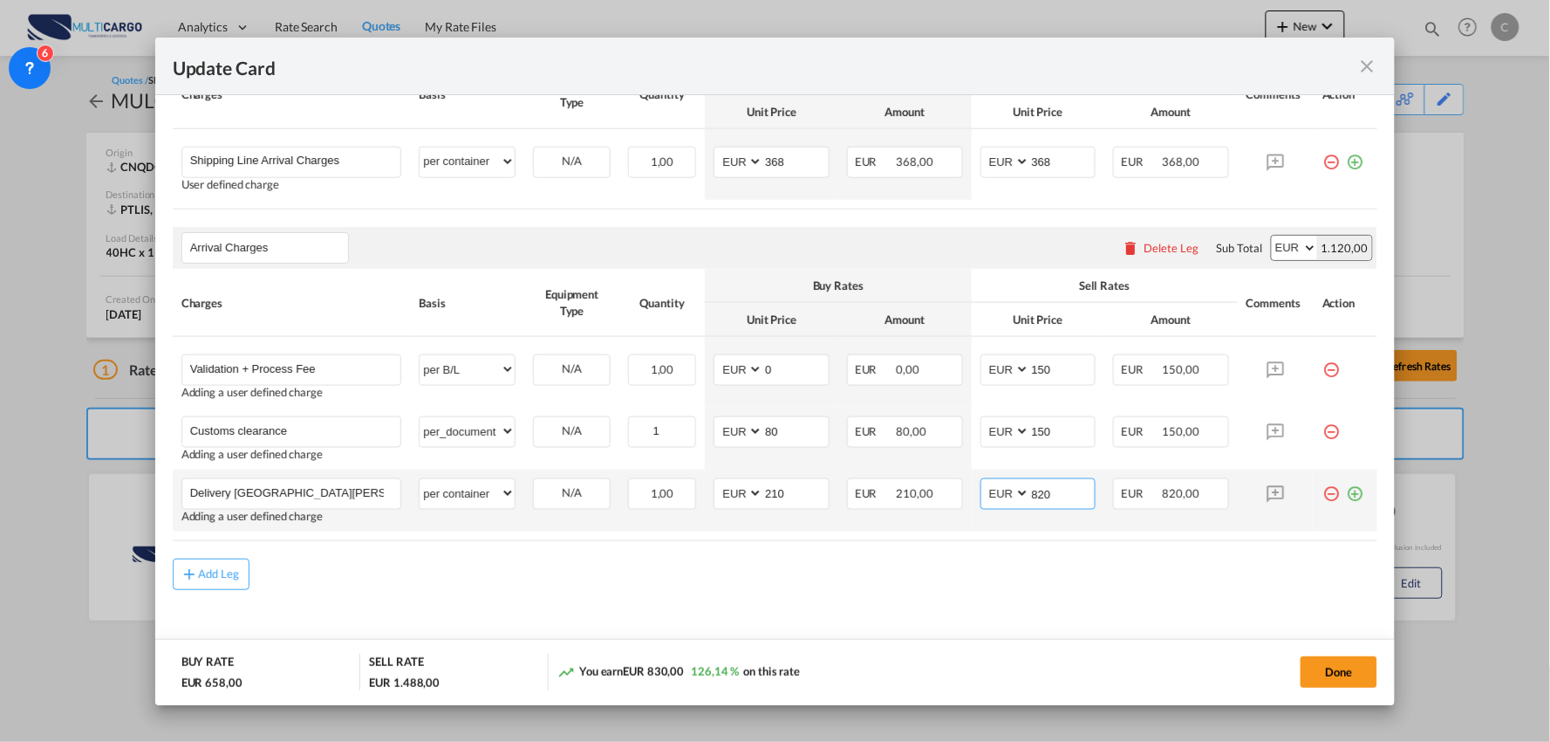
drag, startPoint x: 1064, startPoint y: 493, endPoint x: 996, endPoint y: 493, distance: 68.9
click at [1000, 493] on md-input-container "AED AFN ALL AMD ANG AOA ARS AUD AWG AZN BAM BBD BDT BGN BHD BIF BMD BND BOB BRL…" at bounding box center [1039, 493] width 116 height 31
type input "810"
drag, startPoint x: 775, startPoint y: 602, endPoint x: 496, endPoint y: 556, distance: 283.0
click at [774, 602] on md-content "Main Freight Please enter leg name Leg Name Already Exists Delete Leg Sub Total…" at bounding box center [776, 338] width 1206 height 674
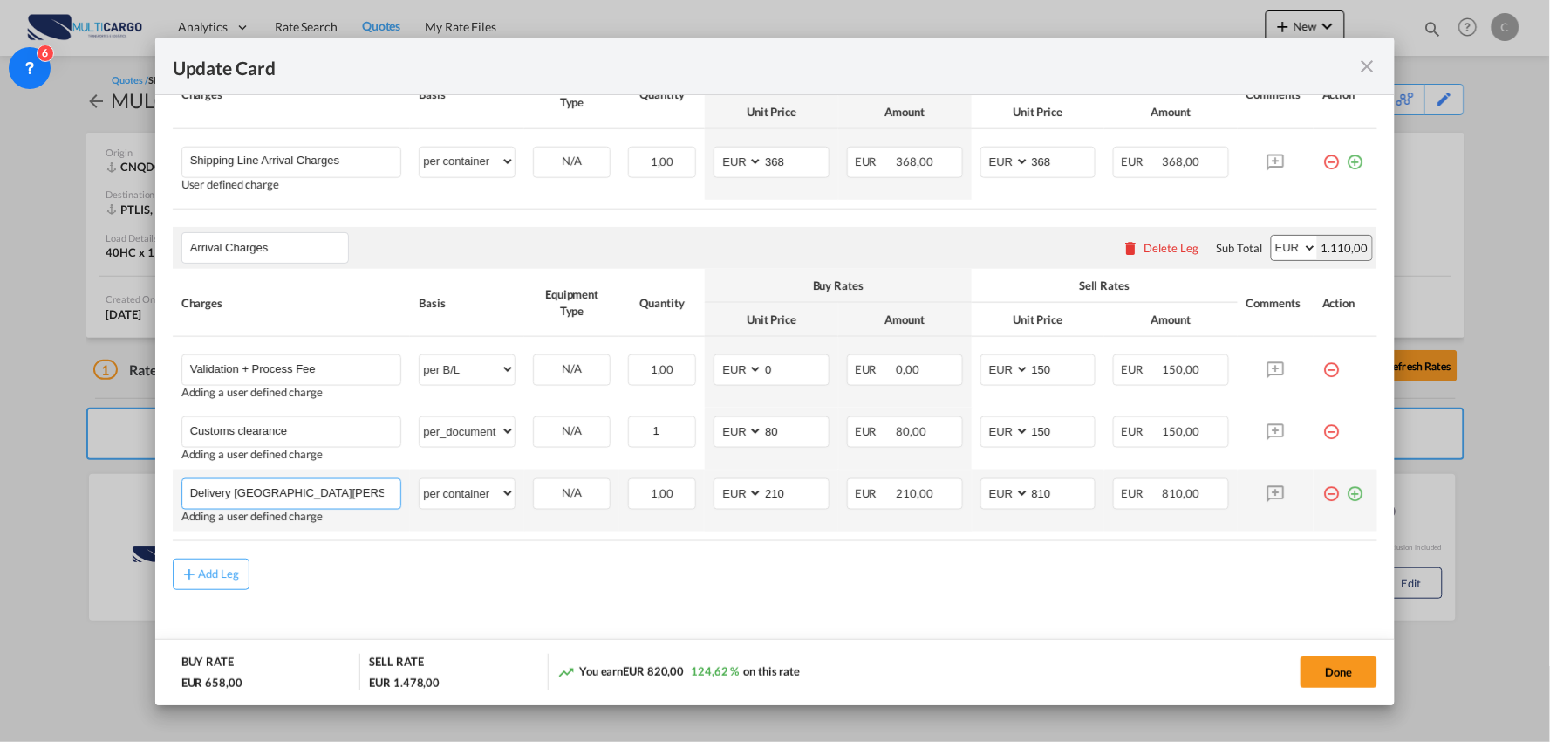
click at [356, 496] on input "Delivery Castelo Branco" at bounding box center [295, 492] width 211 height 26
click at [744, 647] on md-dialog-actions "BUY RATE EUR 658,00 SELL RATE EUR 1.478,00 You earn EUR 820,00 124,62 % on this…" at bounding box center [775, 672] width 1241 height 66
click at [878, 581] on div "Add Leg" at bounding box center [776, 573] width 1206 height 31
click at [1348, 667] on button "Done" at bounding box center [1339, 671] width 77 height 31
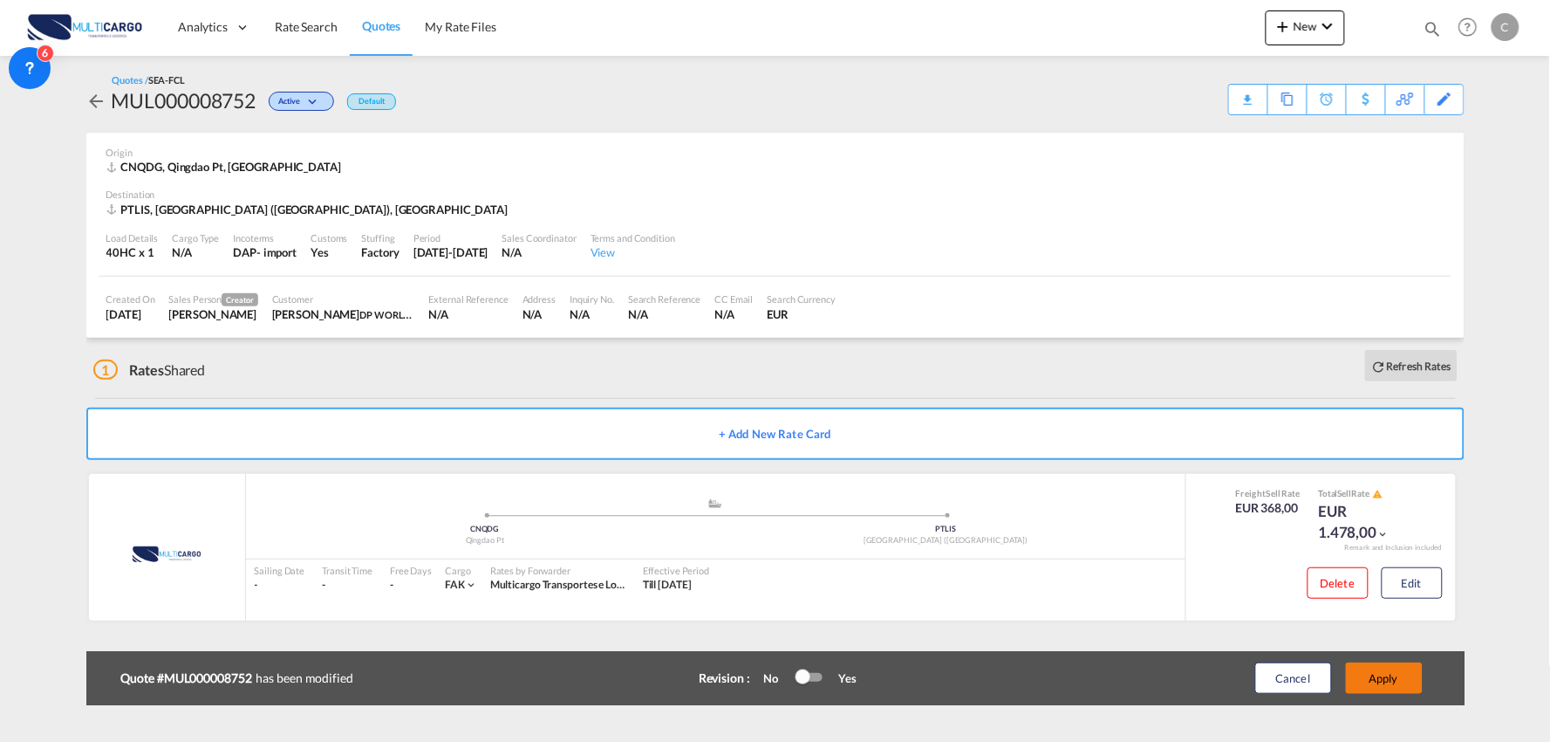
click at [1384, 677] on button "Apply" at bounding box center [1384, 677] width 77 height 31
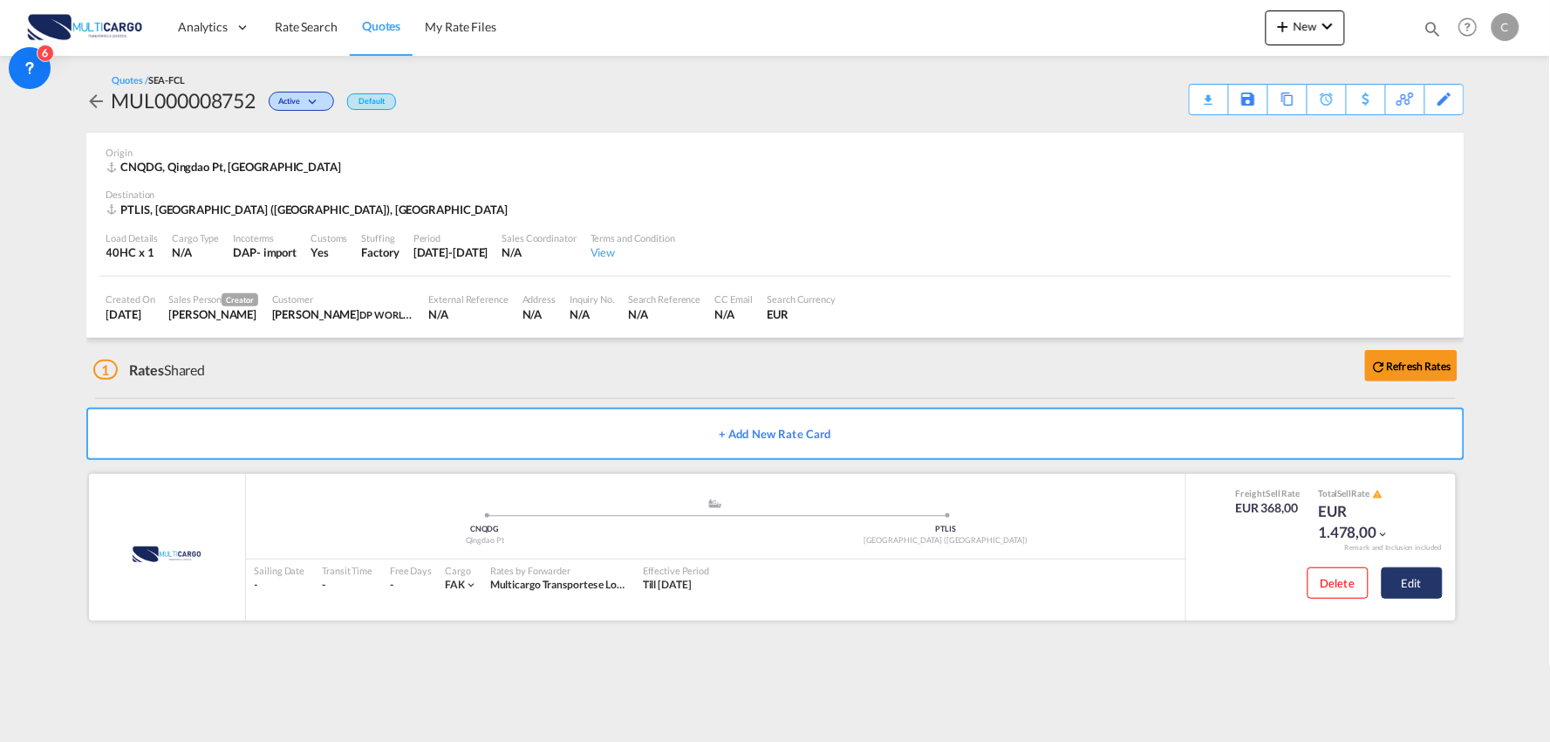
click at [1423, 583] on button "Edit" at bounding box center [1412, 582] width 61 height 31
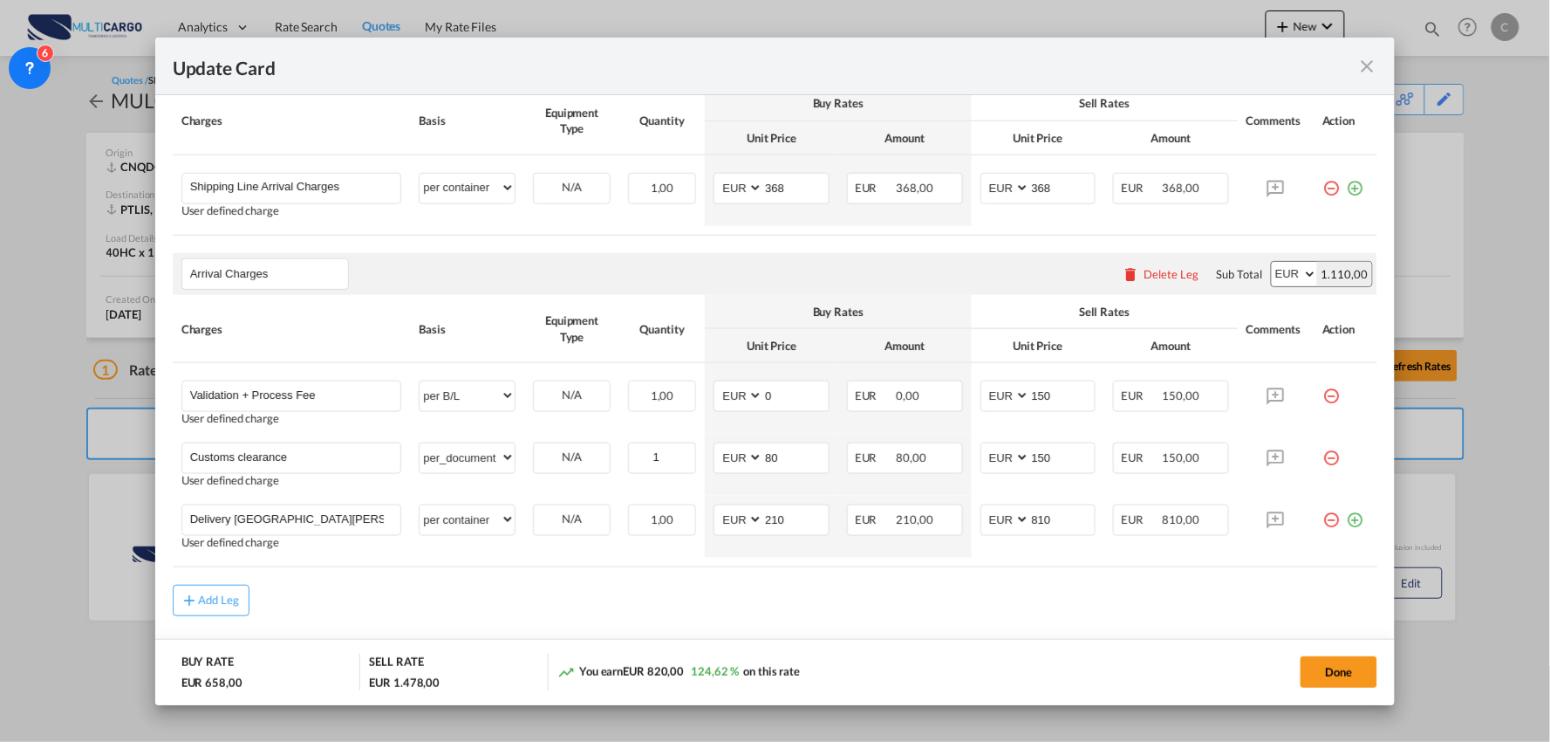
scroll to position [555, 0]
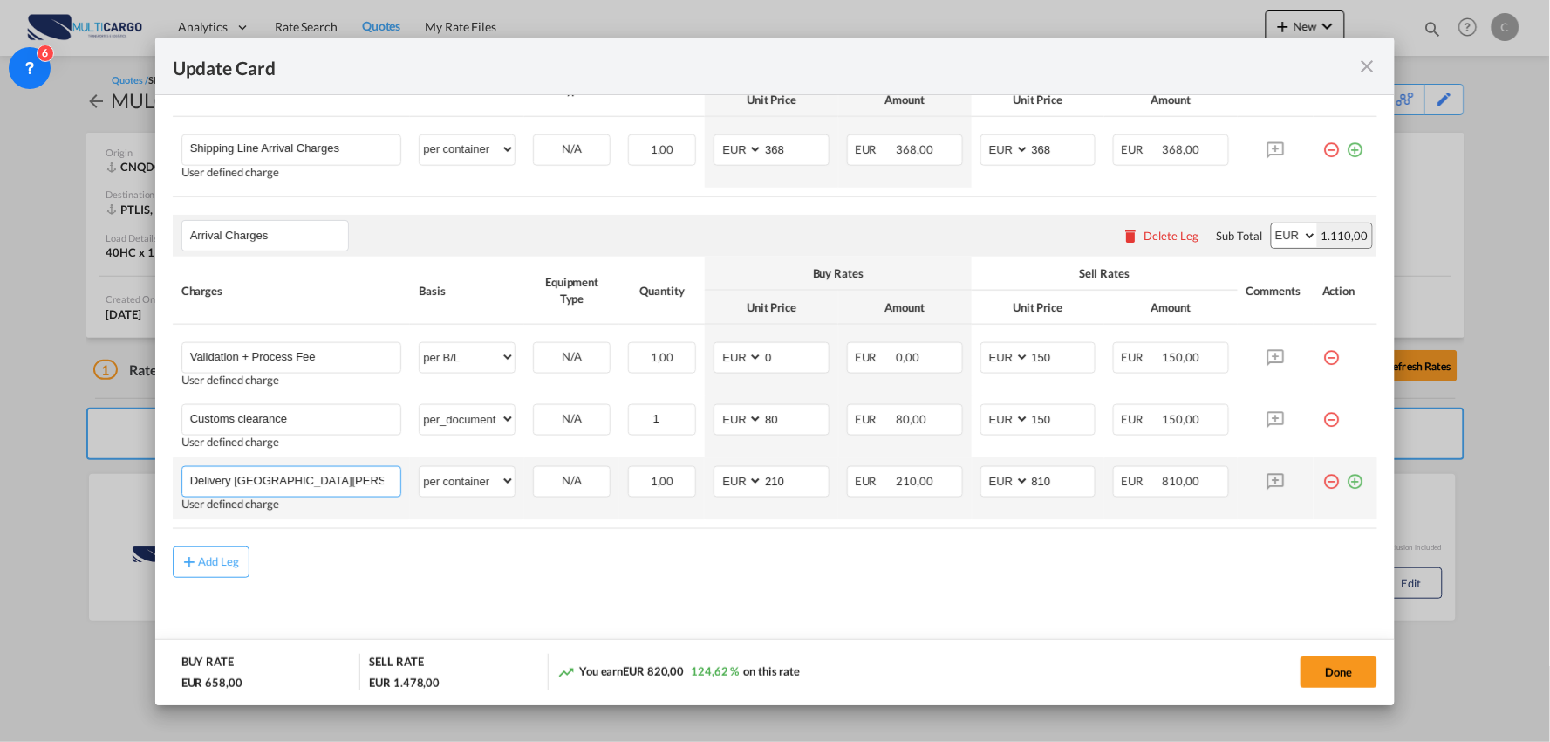
click at [359, 490] on md-autocomplete-wrap "Delivery Castelo Branco" at bounding box center [295, 480] width 212 height 26
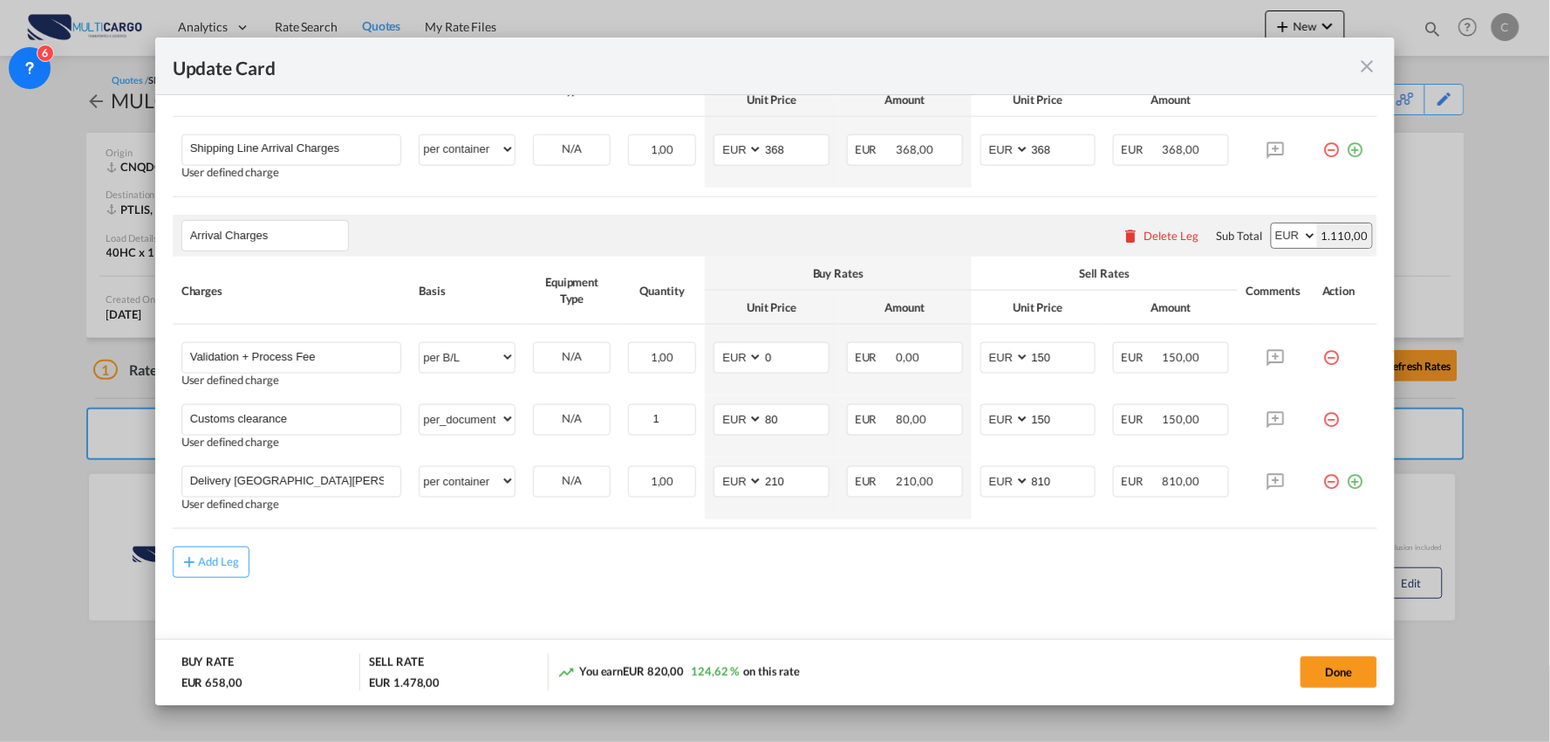
click at [496, 570] on div "Add Leg" at bounding box center [776, 561] width 1206 height 31
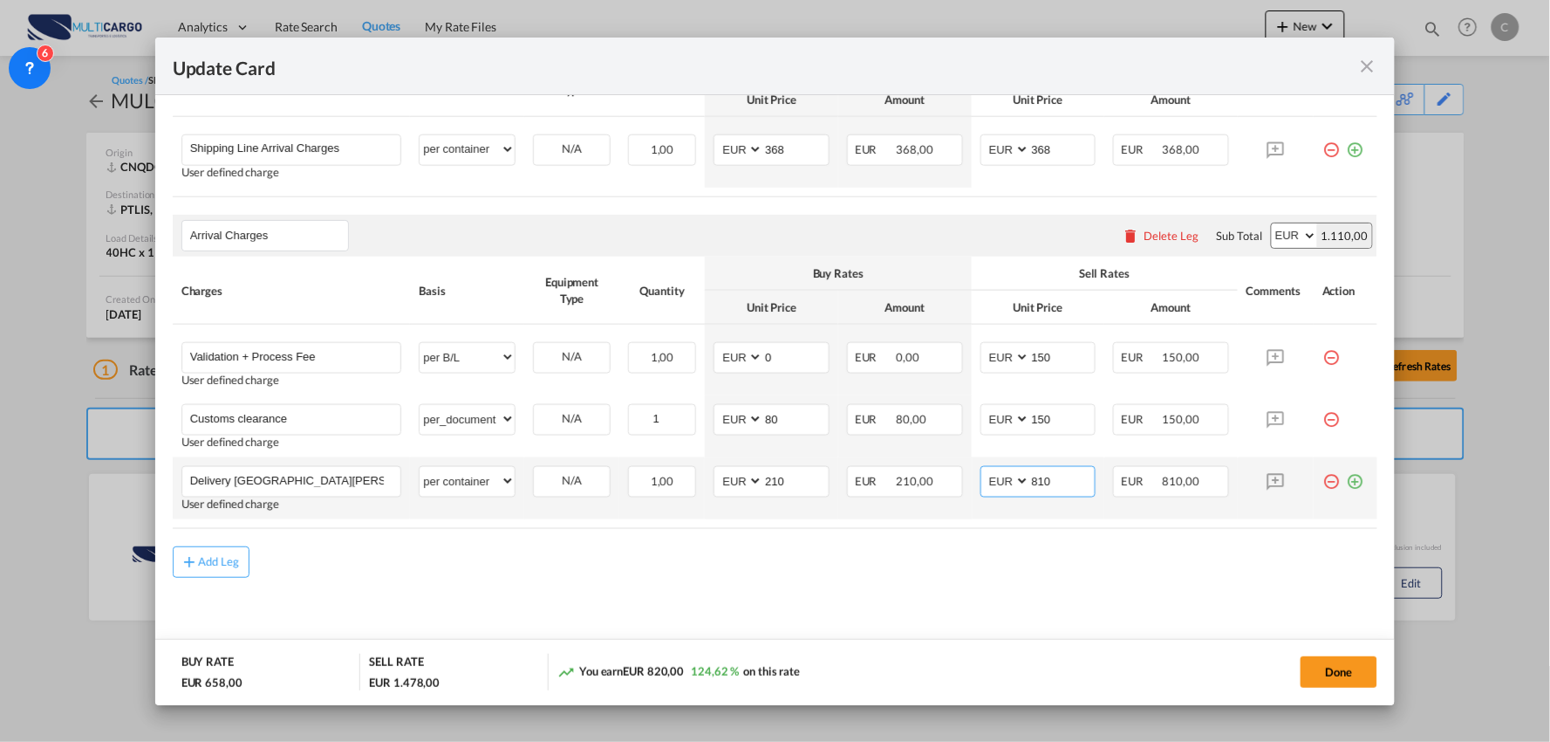
drag, startPoint x: 999, startPoint y: 483, endPoint x: 986, endPoint y: 483, distance: 13.1
click at [987, 483] on md-input-container "AED AFN ALL AMD ANG AOA ARS AUD AWG AZN BAM BBD BDT BGN BHD BIF BMD BND BOB BRL…" at bounding box center [1039, 481] width 116 height 31
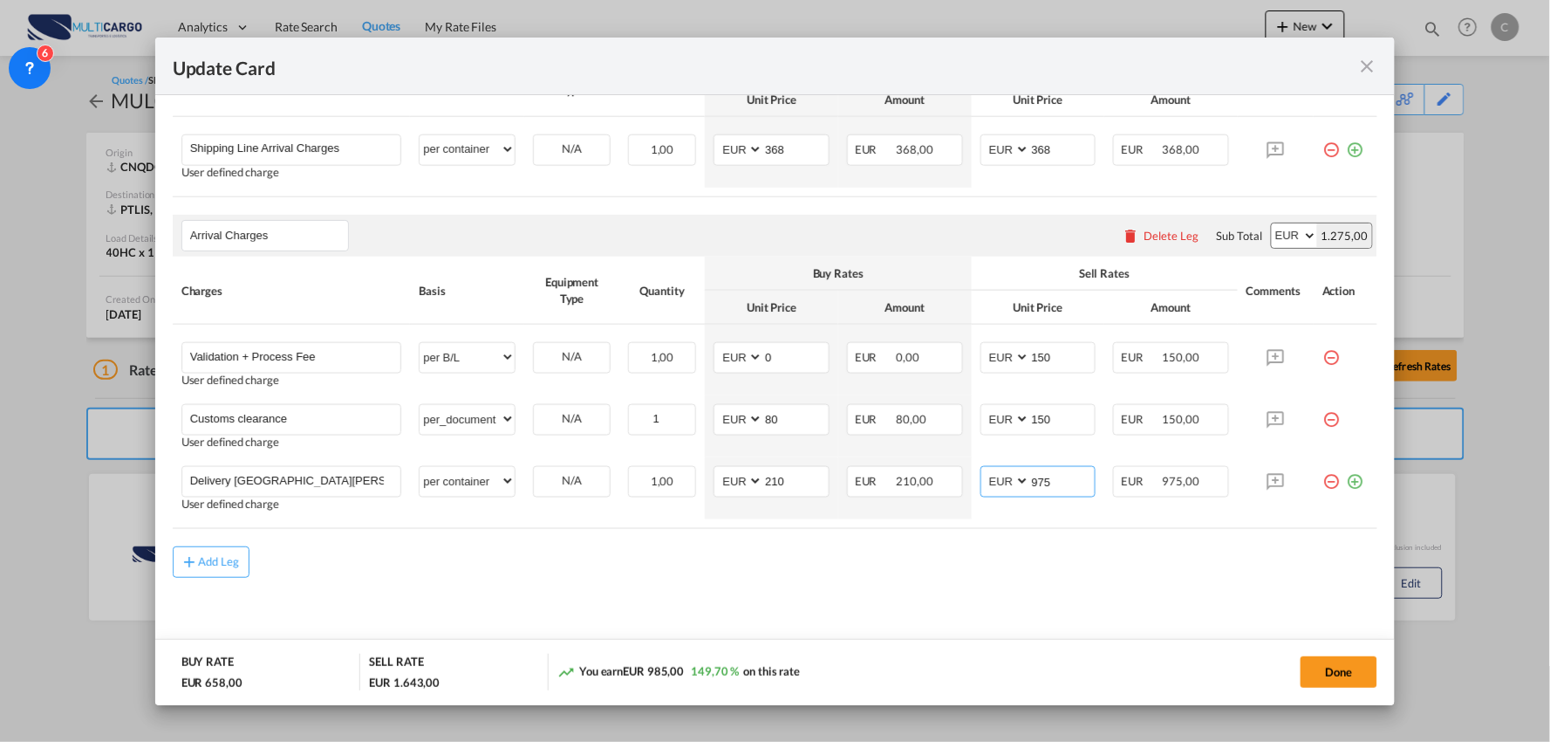
type input "975"
click at [745, 600] on md-content "Main Freight Please enter leg name Leg Name Already Exists Delete Leg Sub Total…" at bounding box center [776, 326] width 1206 height 674
click at [765, 572] on div "Add Leg" at bounding box center [776, 561] width 1206 height 31
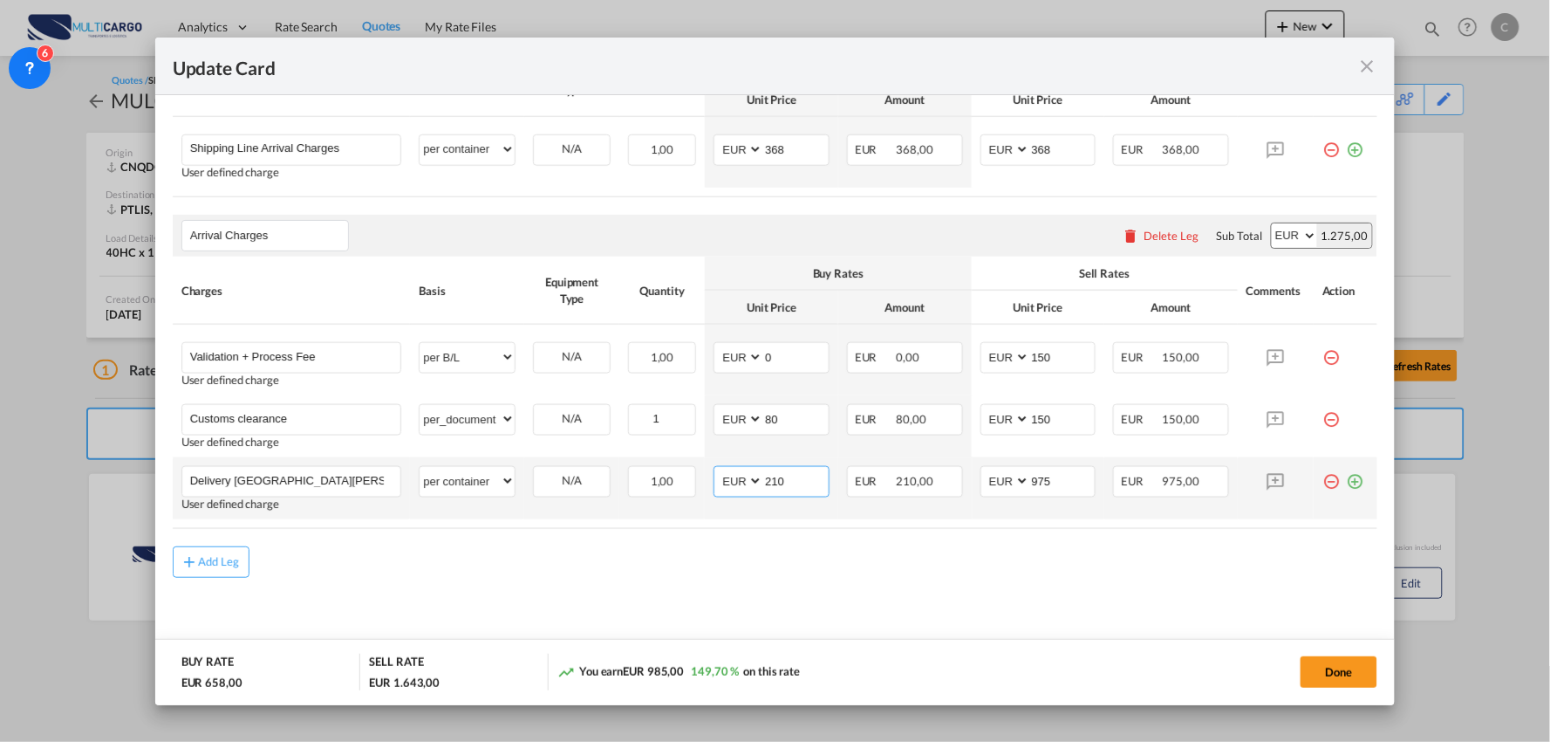
drag, startPoint x: 799, startPoint y: 476, endPoint x: 738, endPoint y: 475, distance: 61.1
click at [740, 476] on md-input-container "AED AFN ALL AMD ANG AOA ARS AUD AWG AZN BAM BBD BDT BGN BHD BIF BMD BND BOB BRL…" at bounding box center [772, 481] width 116 height 31
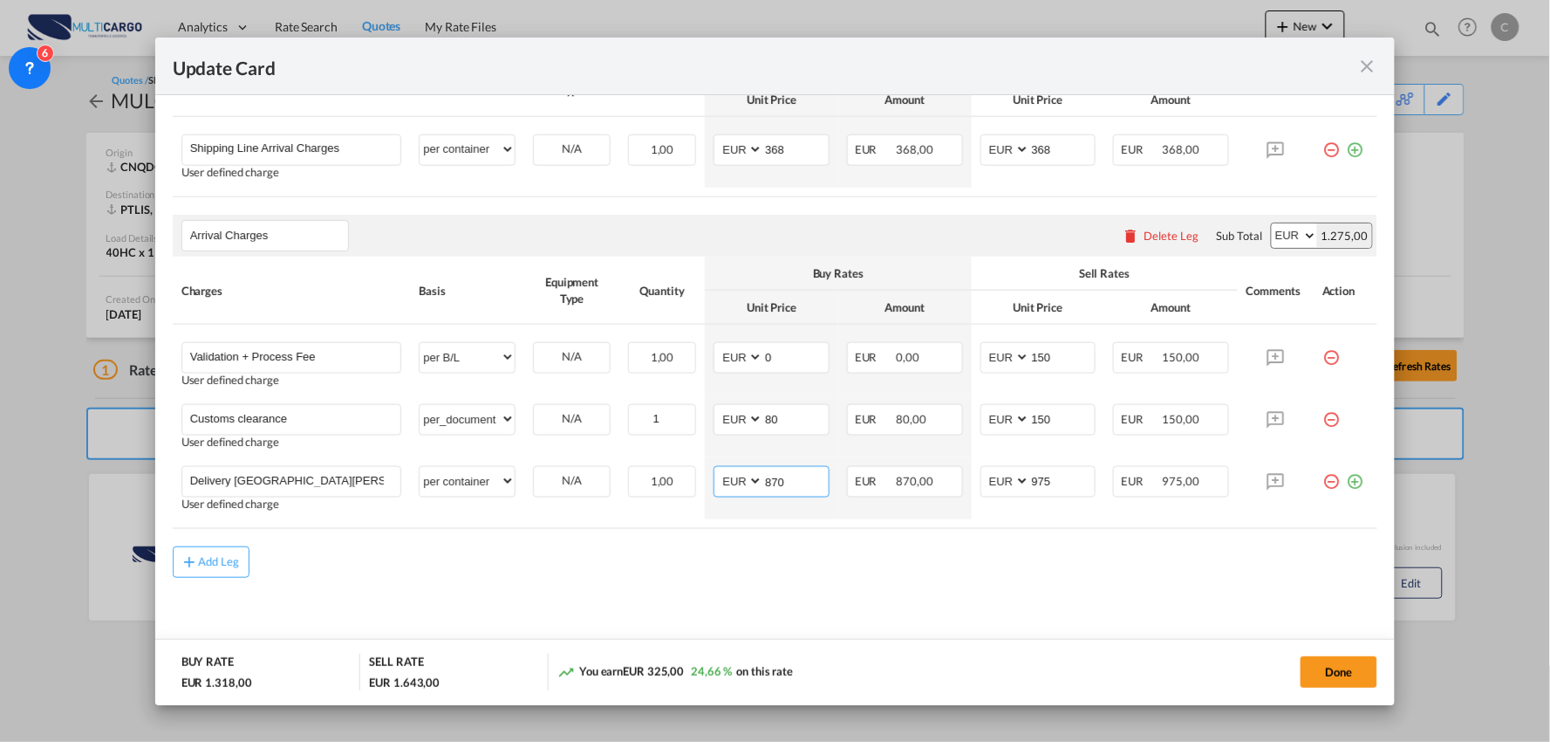
type input "870"
click at [678, 565] on div "Add Leg" at bounding box center [776, 561] width 1206 height 31
click at [966, 579] on md-content "Main Freight Please enter leg name Leg Name Already Exists Delete Leg Sub Total…" at bounding box center [776, 326] width 1206 height 674
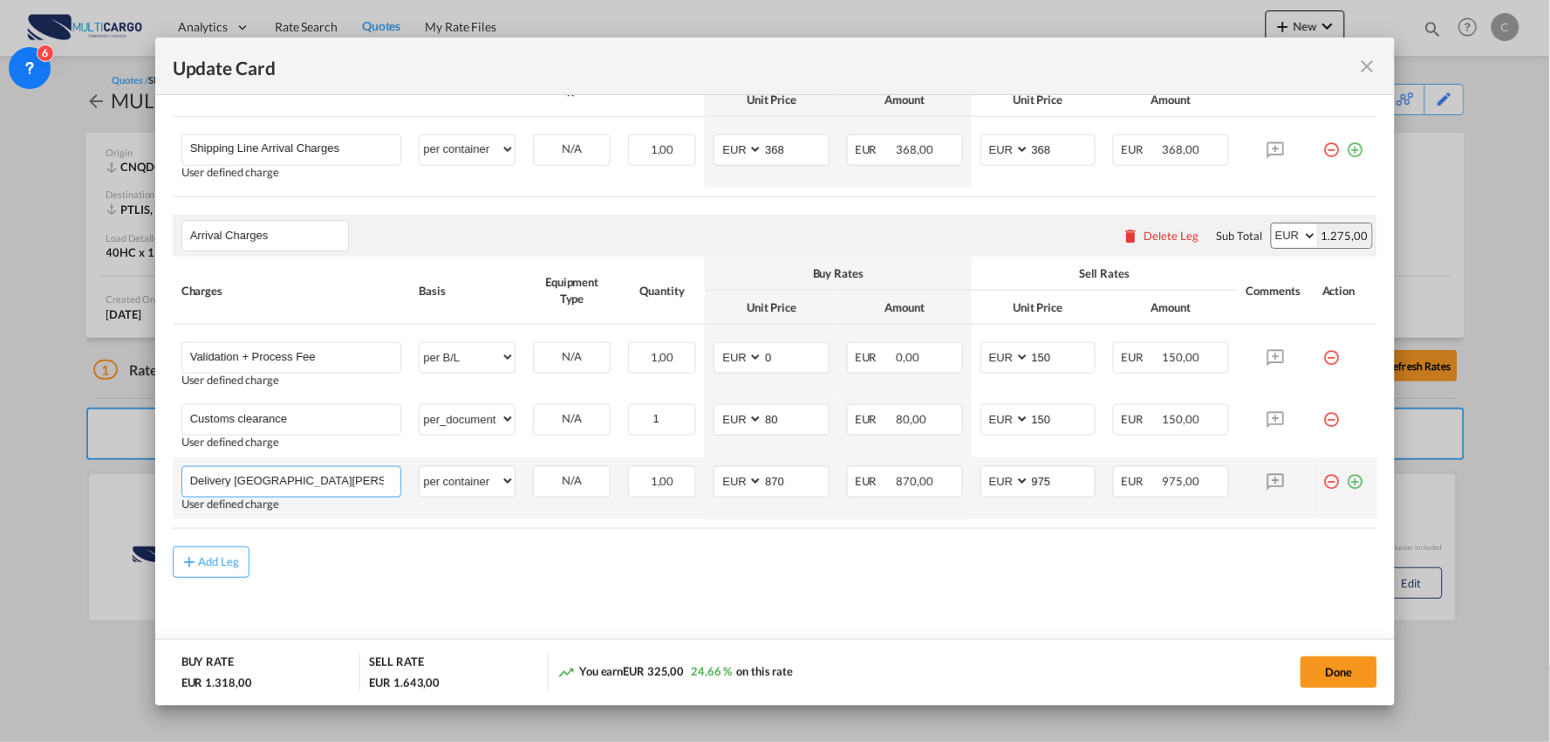
click at [336, 480] on input "Delivery Castelo Branco" at bounding box center [295, 480] width 211 height 26
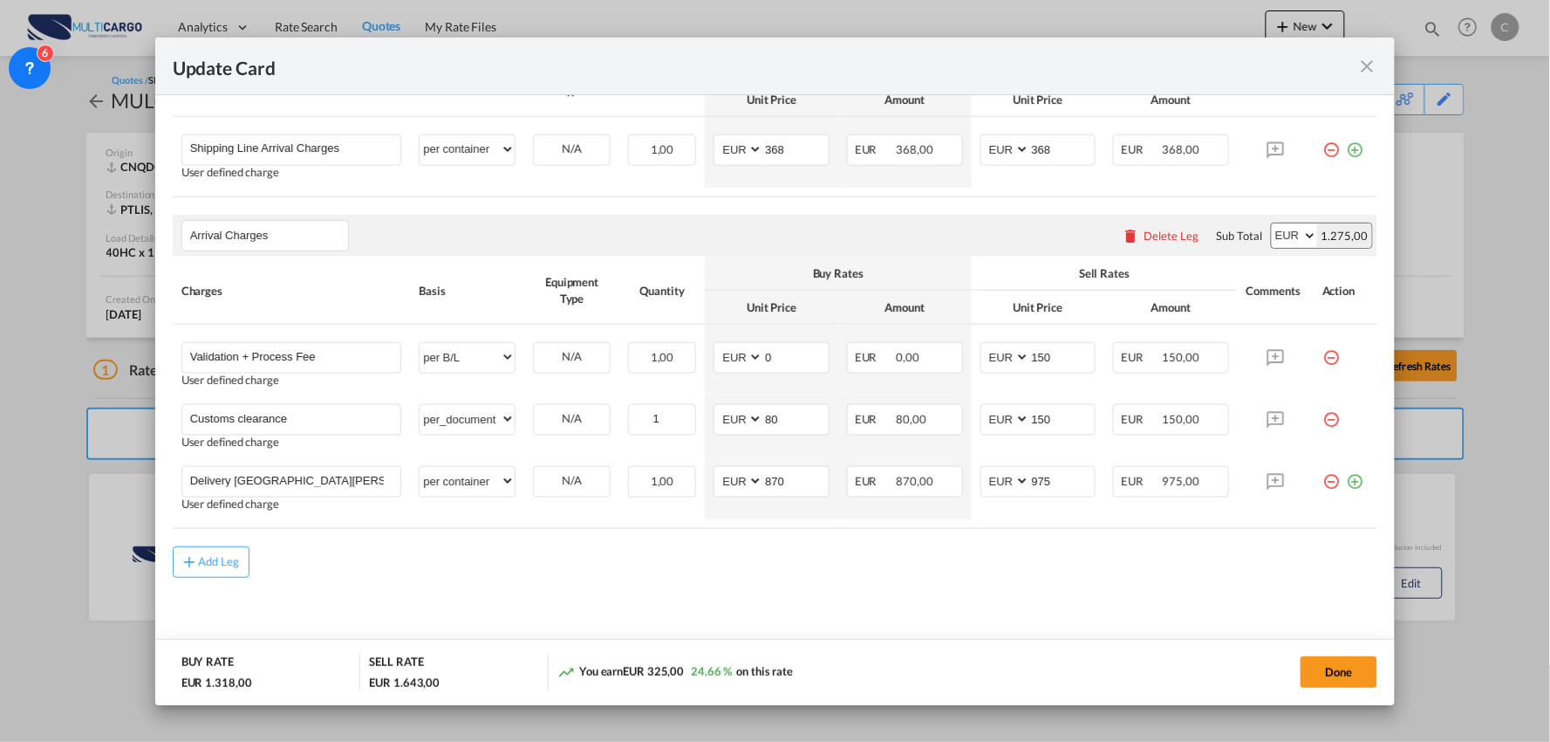
click at [451, 586] on md-content "Main Freight Please enter leg name Leg Name Already Exists Delete Leg Sub Total…" at bounding box center [776, 326] width 1206 height 674
click at [1037, 587] on md-content "Main Freight Please enter leg name Leg Name Already Exists Delete Leg Sub Total…" at bounding box center [776, 326] width 1206 height 674
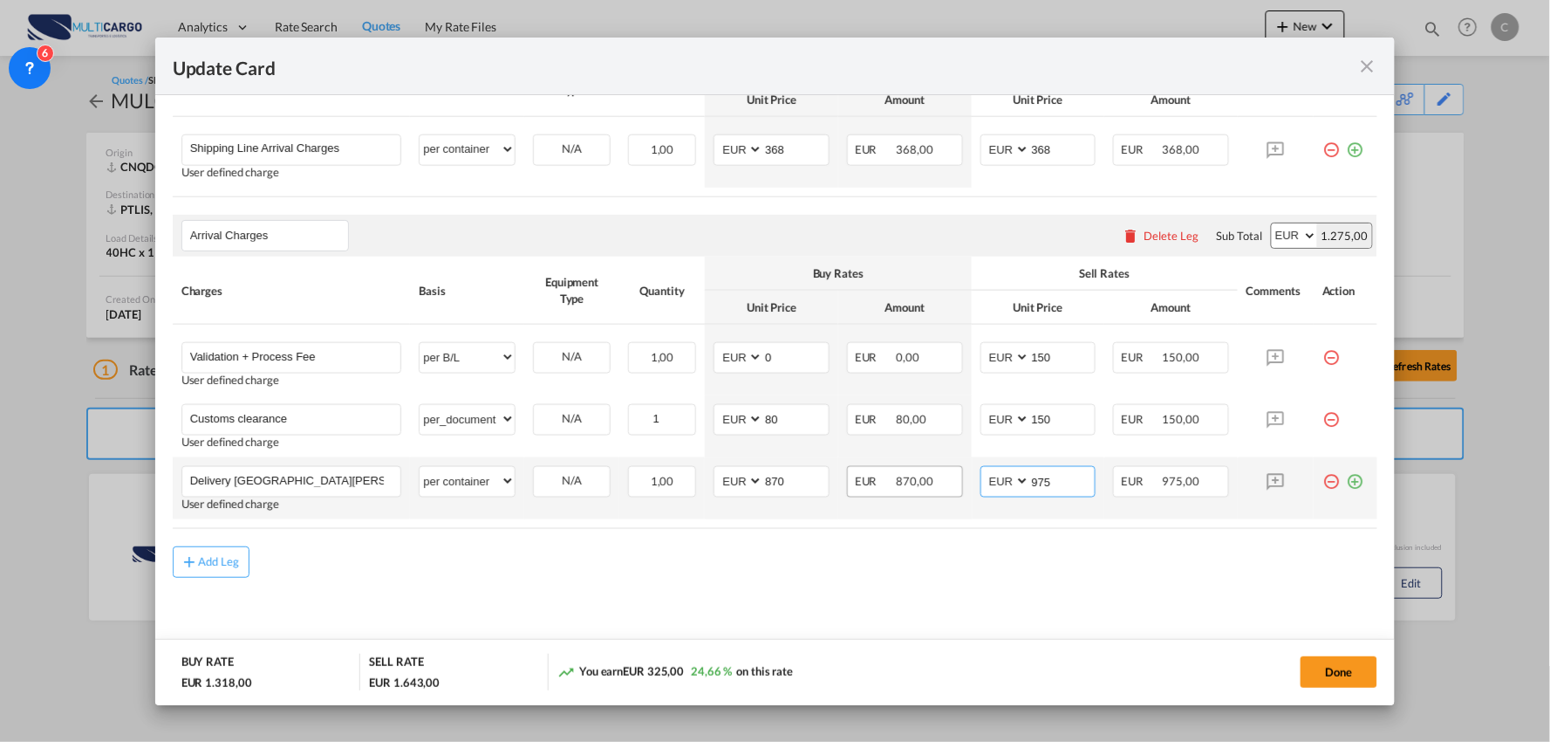
drag, startPoint x: 1061, startPoint y: 481, endPoint x: 927, endPoint y: 481, distance: 134.4
click at [927, 481] on tr "Delivery Castelo Branco Please Enter User Defined Charges Cannot Be Published U…" at bounding box center [776, 488] width 1206 height 62
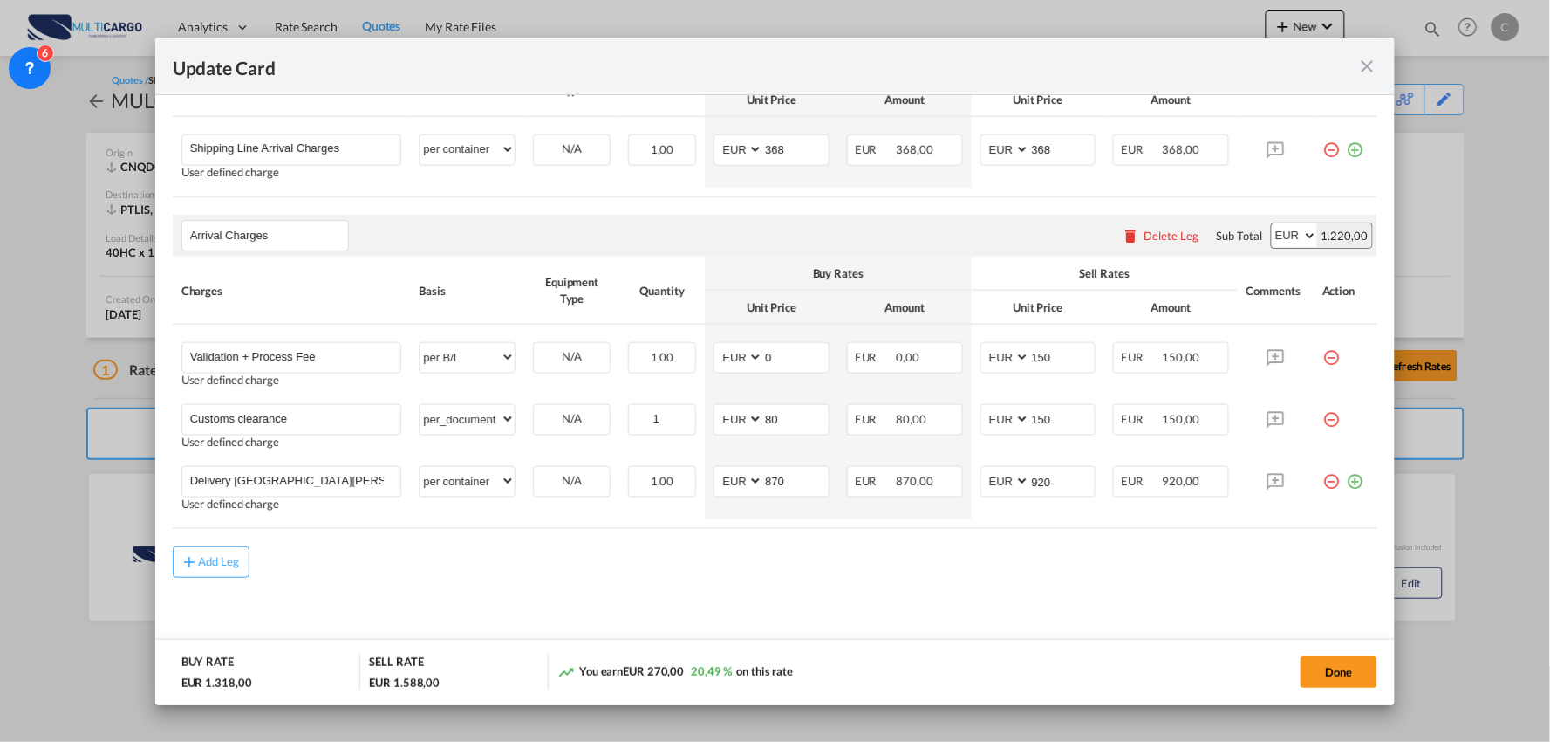
click at [756, 570] on div "Add Leg" at bounding box center [776, 561] width 1206 height 31
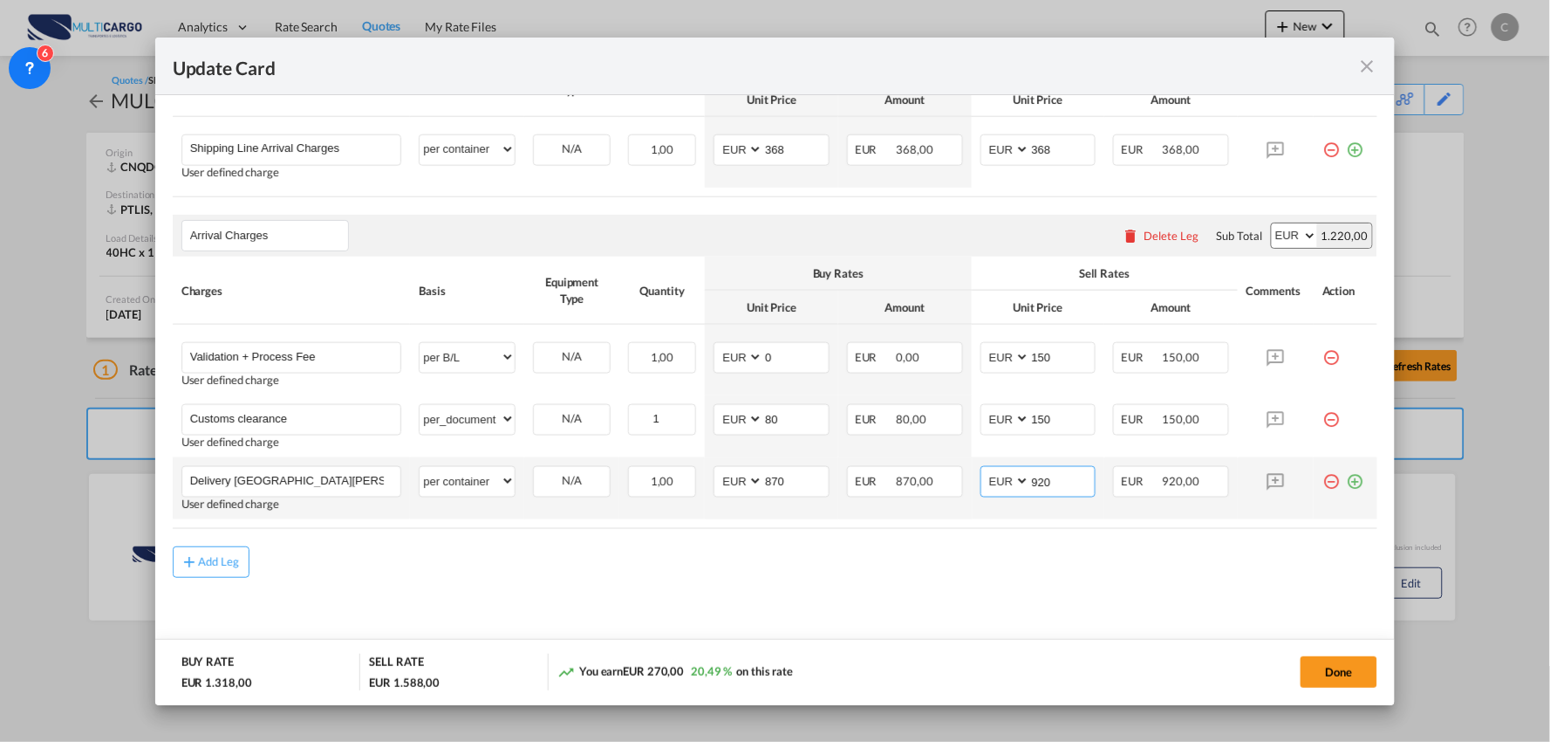
drag, startPoint x: 1050, startPoint y: 482, endPoint x: 984, endPoint y: 481, distance: 66.3
click at [984, 481] on md-input-container "AED AFN ALL AMD ANG AOA ARS AUD AWG AZN BAM BBD BDT BGN BHD BIF BMD BND BOB BRL…" at bounding box center [1039, 481] width 116 height 31
drag, startPoint x: 989, startPoint y: 481, endPoint x: 958, endPoint y: 478, distance: 31.5
click at [960, 484] on tr "Delivery Castelo Branco Please Enter User Defined Charges Cannot Be Published U…" at bounding box center [776, 488] width 1206 height 62
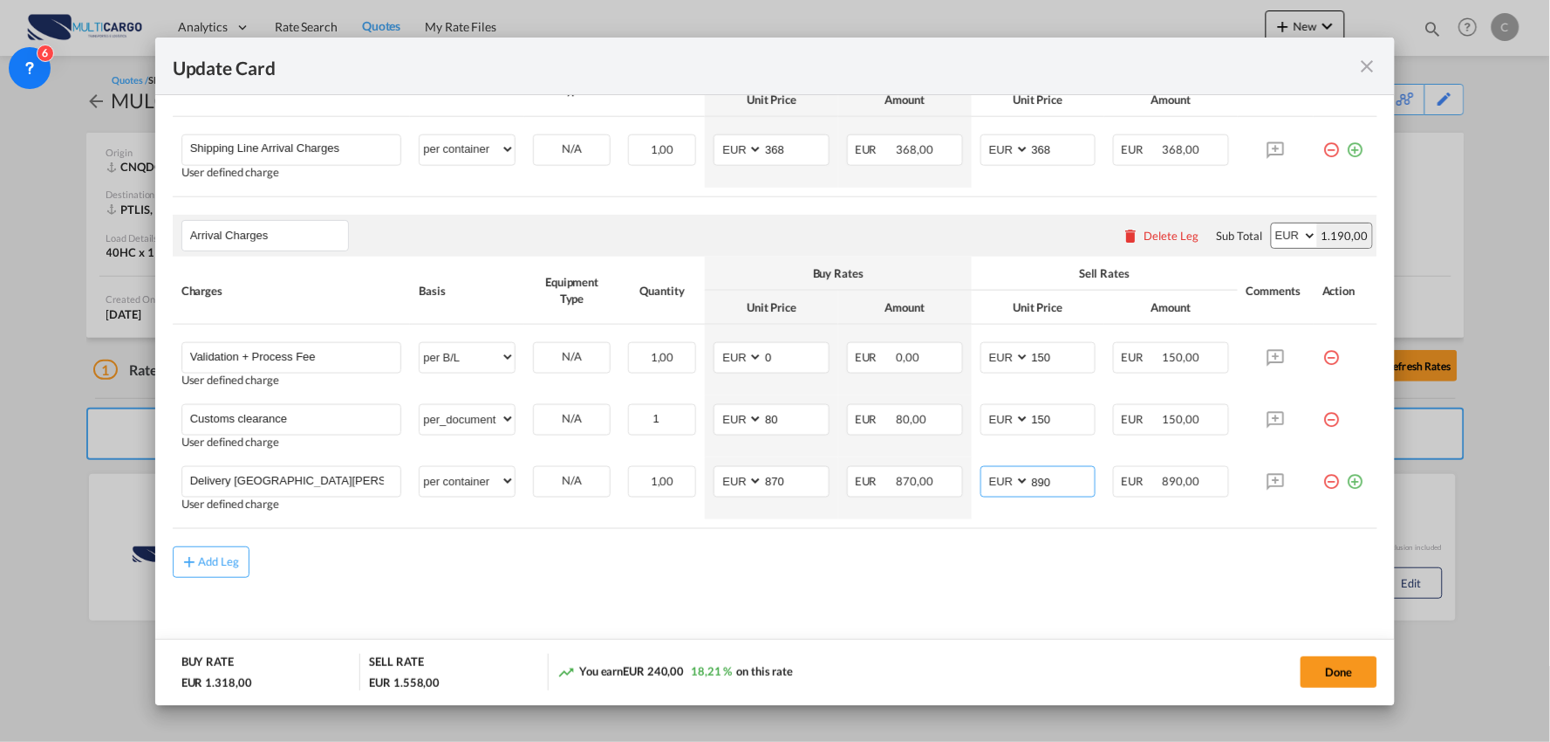
type input "890"
click at [794, 568] on div "Add Leg" at bounding box center [776, 561] width 1206 height 31
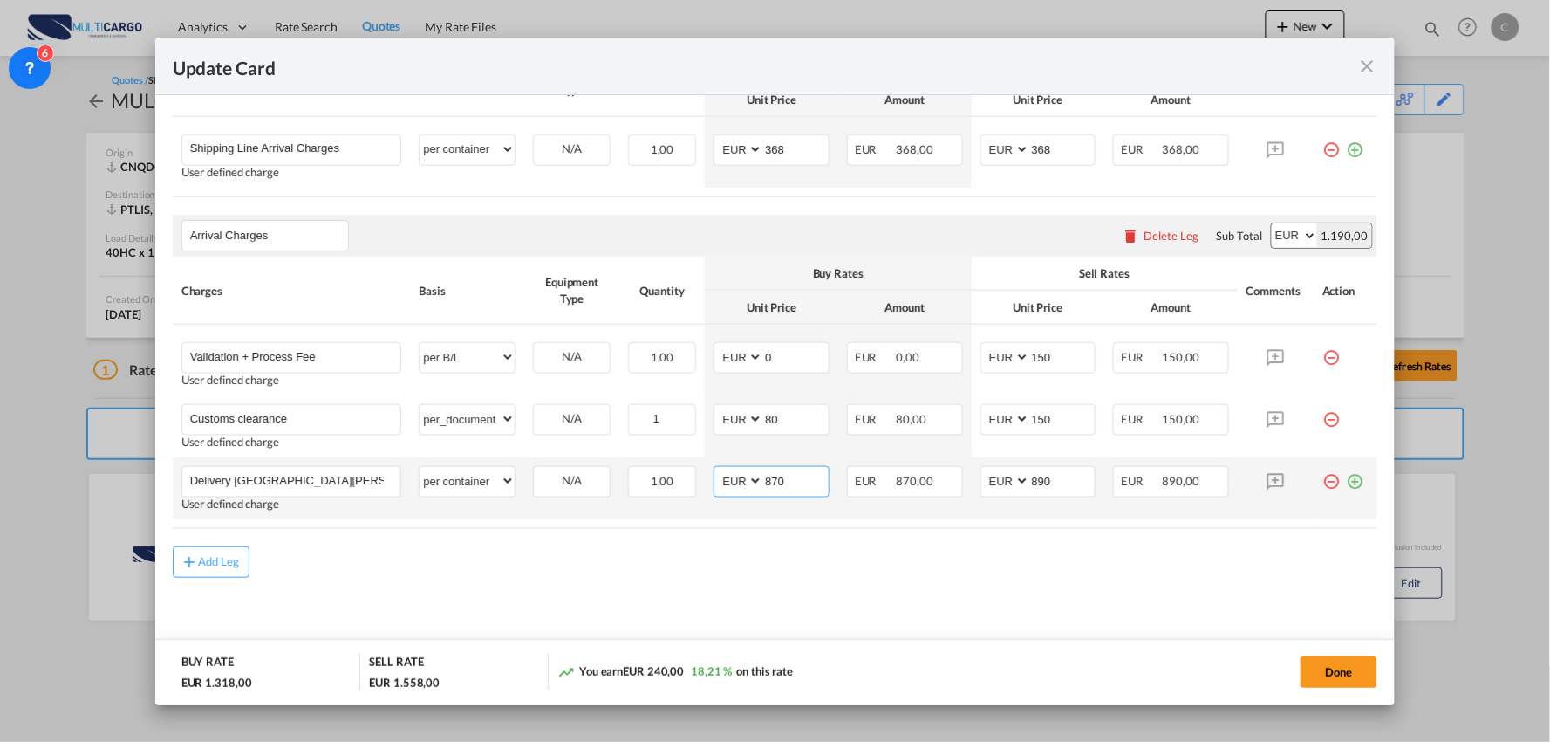
click at [716, 471] on md-input-container "AED AFN ALL AMD ANG AOA ARS AUD AWG AZN BAM BBD BDT BGN BHD BIF BMD BND BOB BRL…" at bounding box center [772, 481] width 116 height 31
click at [798, 478] on input "870" at bounding box center [795, 480] width 65 height 26
drag, startPoint x: 790, startPoint y: 480, endPoint x: 670, endPoint y: 476, distance: 120.5
click at [675, 480] on tr "Delivery Castelo Branco Please Enter User Defined Charges Cannot Be Published U…" at bounding box center [776, 488] width 1206 height 62
type input "760"
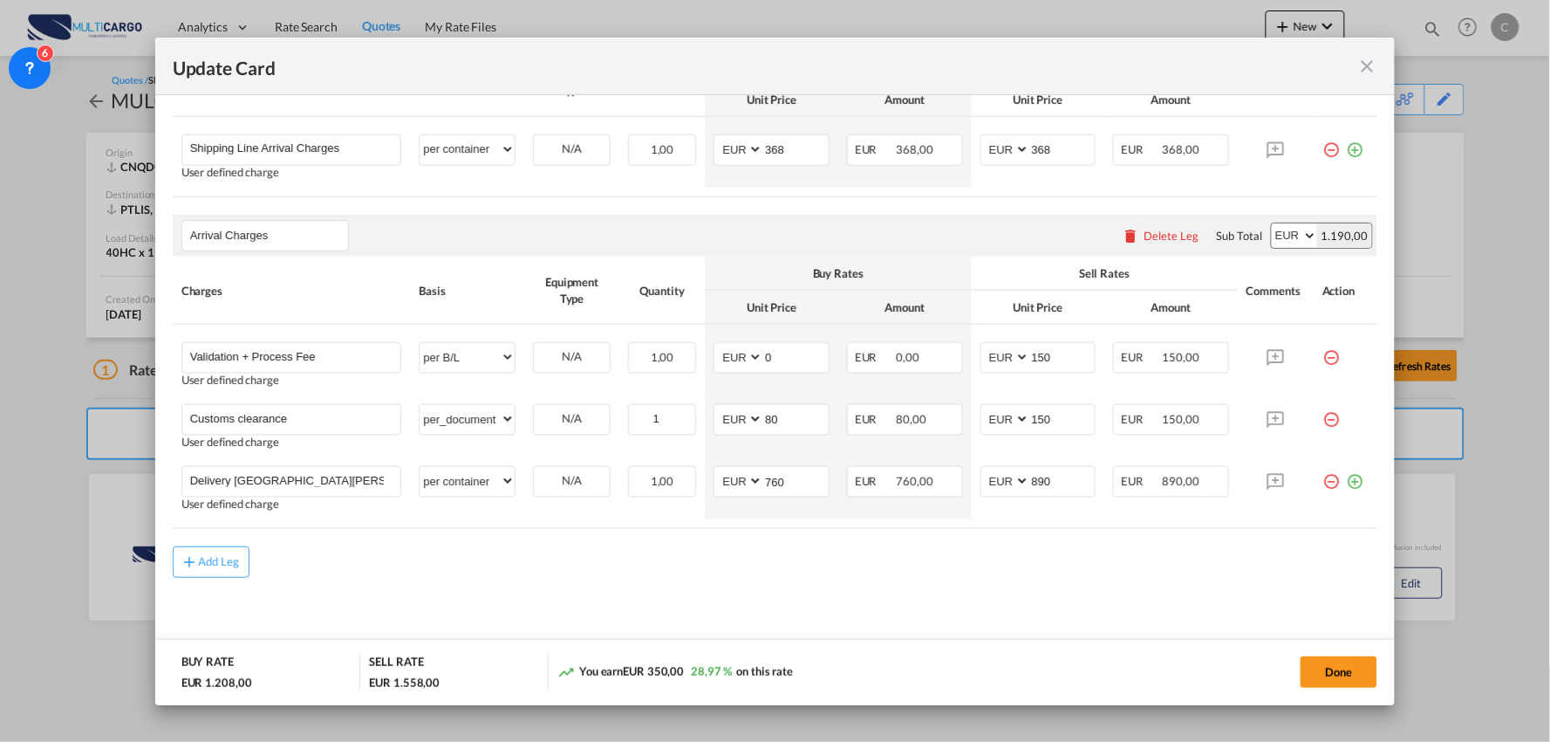
click at [818, 544] on rate-modification "Main Freight Please enter leg name Leg Name Already Exists Delete Leg Sub Total…" at bounding box center [776, 283] width 1206 height 589
click at [1368, 688] on div "Done" at bounding box center [1148, 672] width 462 height 36
click at [1365, 674] on button "Done" at bounding box center [1339, 671] width 77 height 31
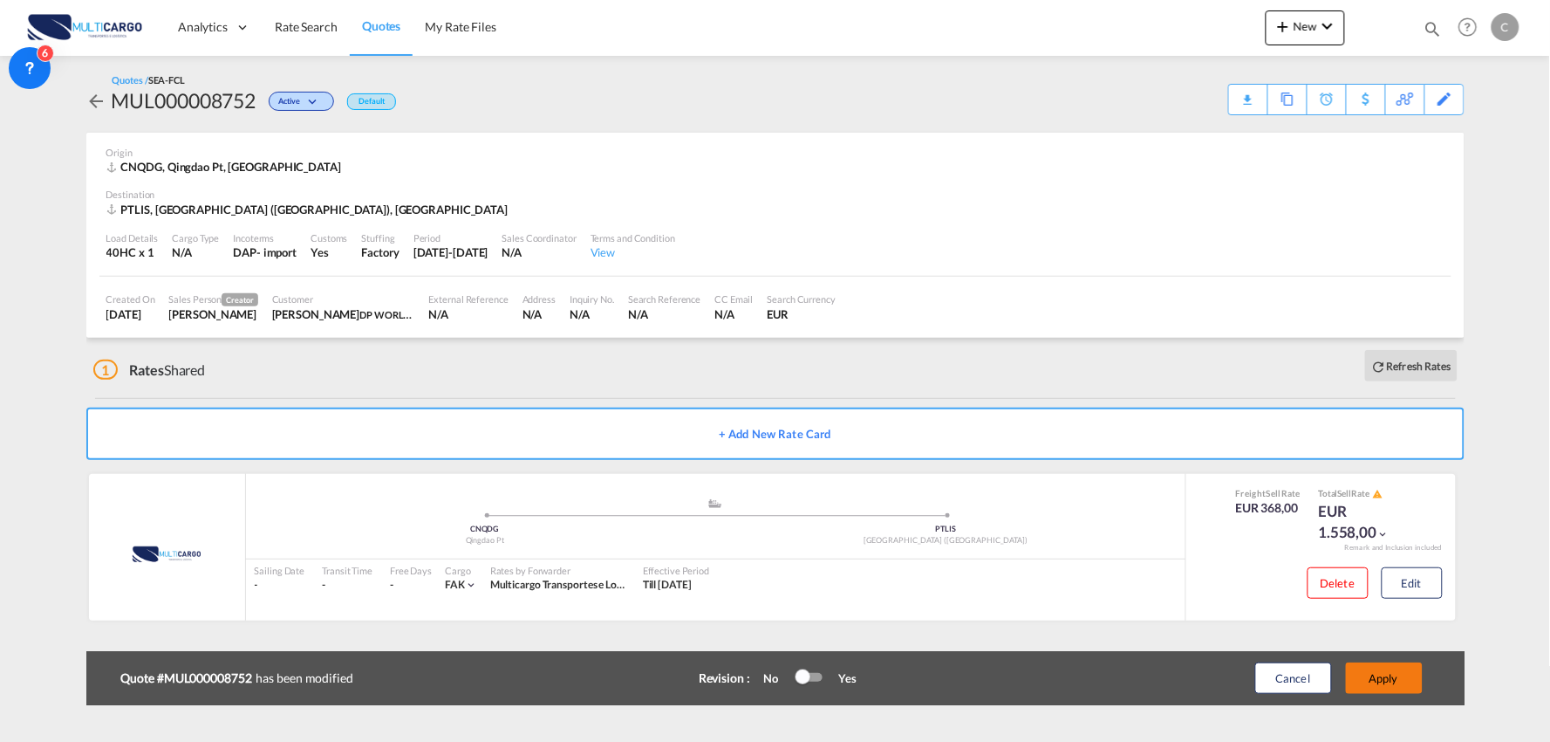
click at [1413, 683] on button "Apply" at bounding box center [1384, 677] width 77 height 31
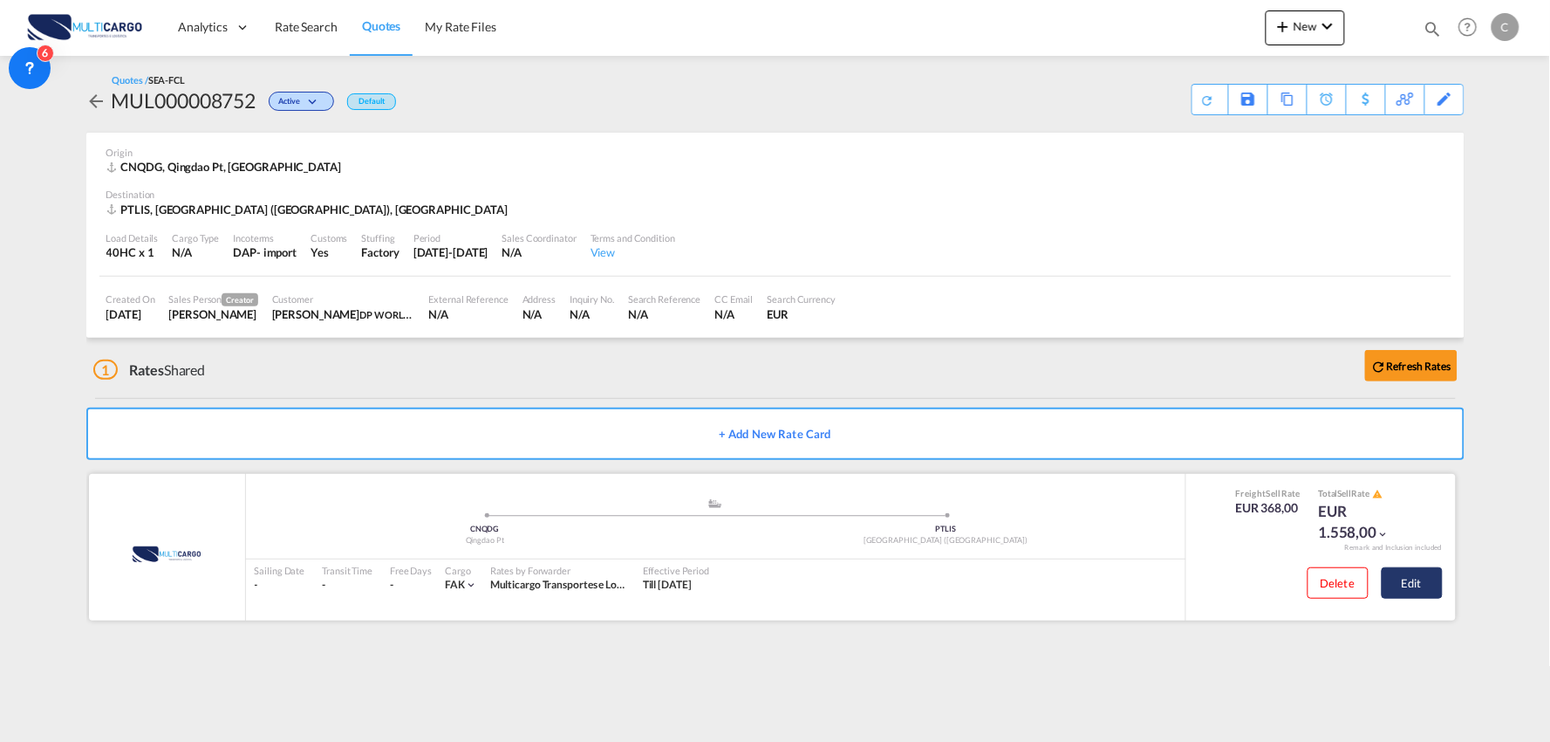
click at [1432, 581] on button "Edit" at bounding box center [1412, 582] width 61 height 31
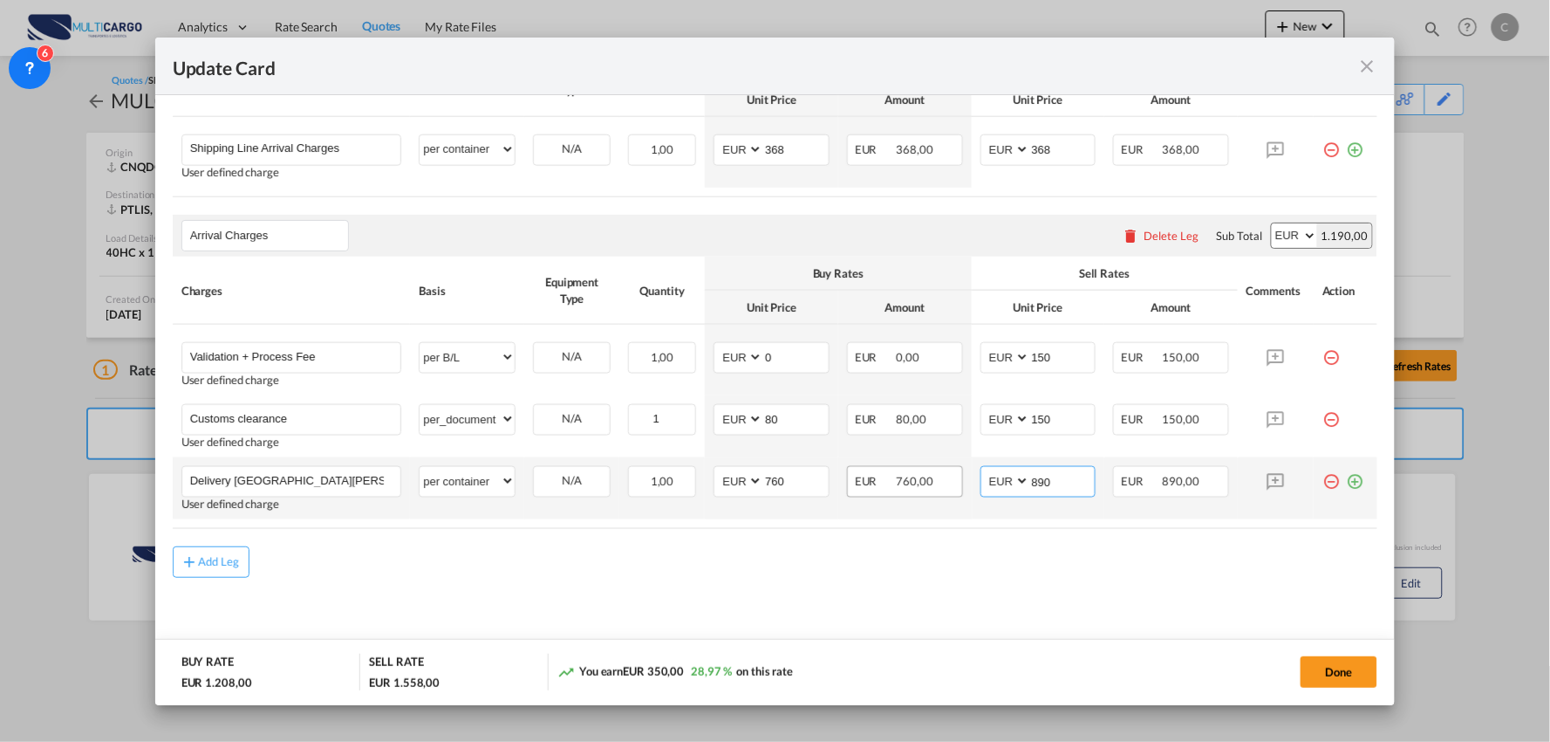
drag, startPoint x: 1057, startPoint y: 482, endPoint x: 951, endPoint y: 484, distance: 105.6
click at [952, 484] on tr "Delivery Castelo Branco Please Enter User Defined Charges Cannot Be Published U…" at bounding box center [776, 488] width 1206 height 62
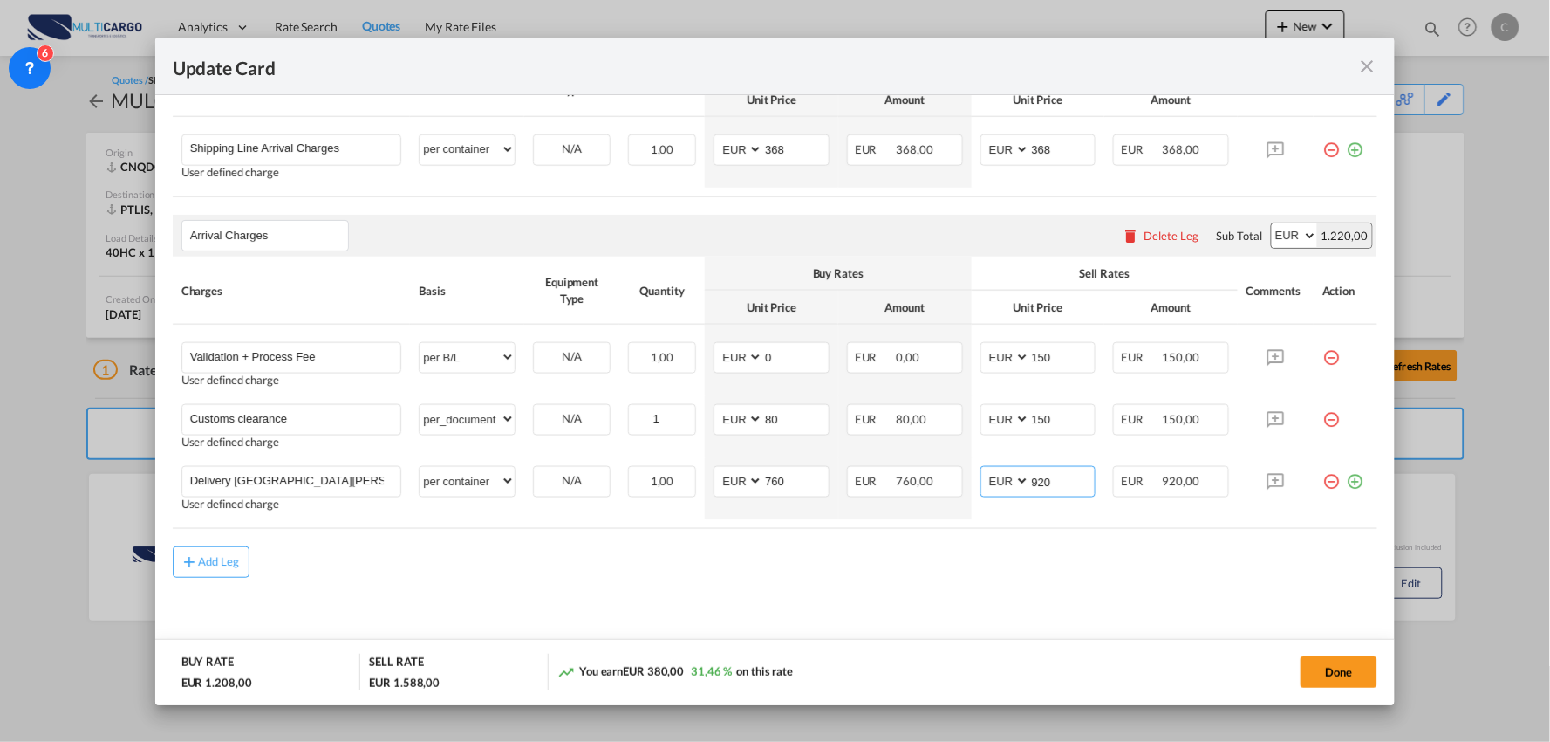
type input "920"
click at [755, 547] on div "Add Leg" at bounding box center [776, 561] width 1206 height 31
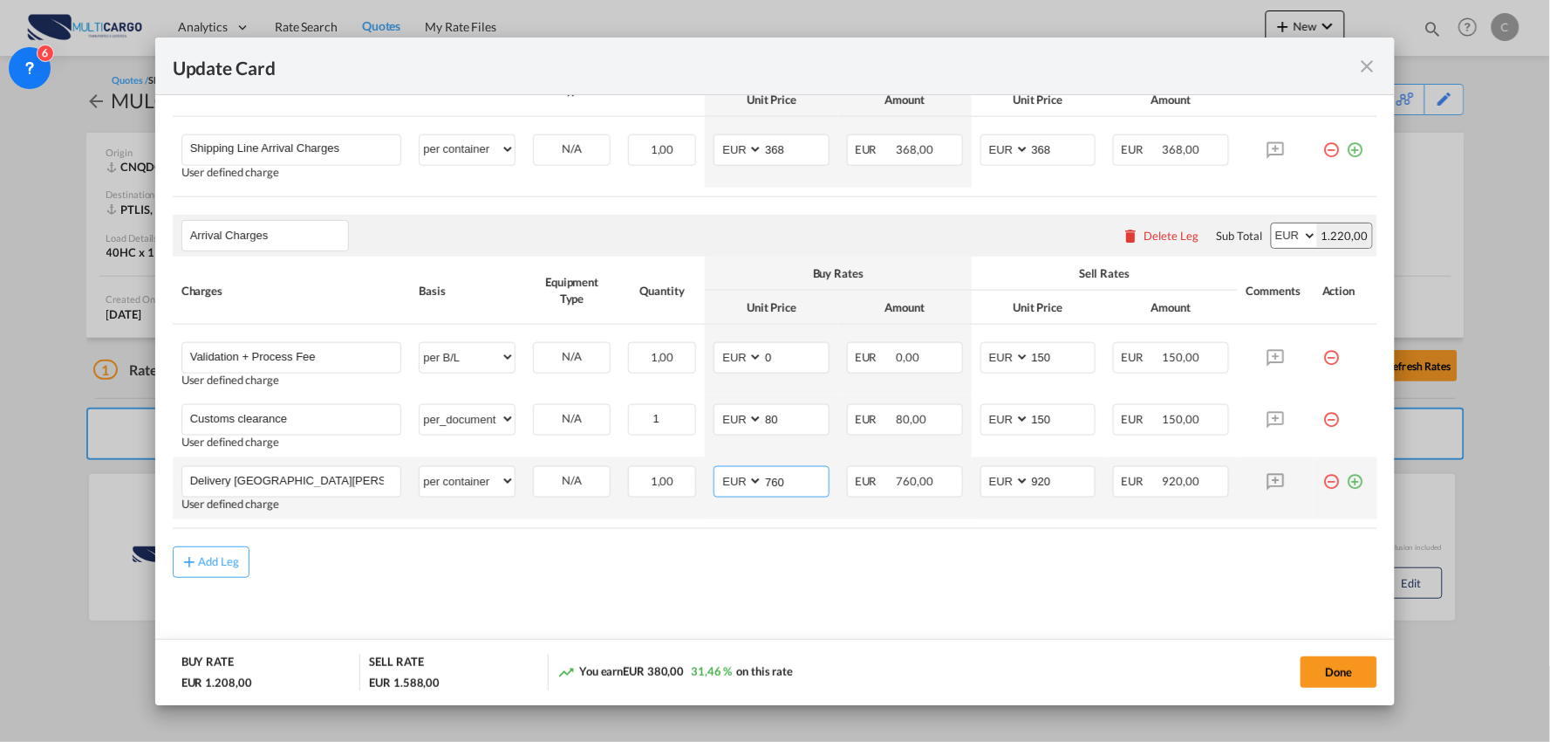
drag, startPoint x: 797, startPoint y: 481, endPoint x: 694, endPoint y: 481, distance: 103.8
click at [694, 481] on tr "Delivery Castelo Branco Please Enter User Defined Charges Cannot Be Published U…" at bounding box center [776, 488] width 1206 height 62
click at [809, 553] on div "Add Leg" at bounding box center [776, 561] width 1206 height 31
drag, startPoint x: 798, startPoint y: 476, endPoint x: 674, endPoint y: 476, distance: 123.9
click at [674, 476] on tr "Delivery Castelo Branco Please Enter User Defined Charges Cannot Be Published U…" at bounding box center [776, 488] width 1206 height 62
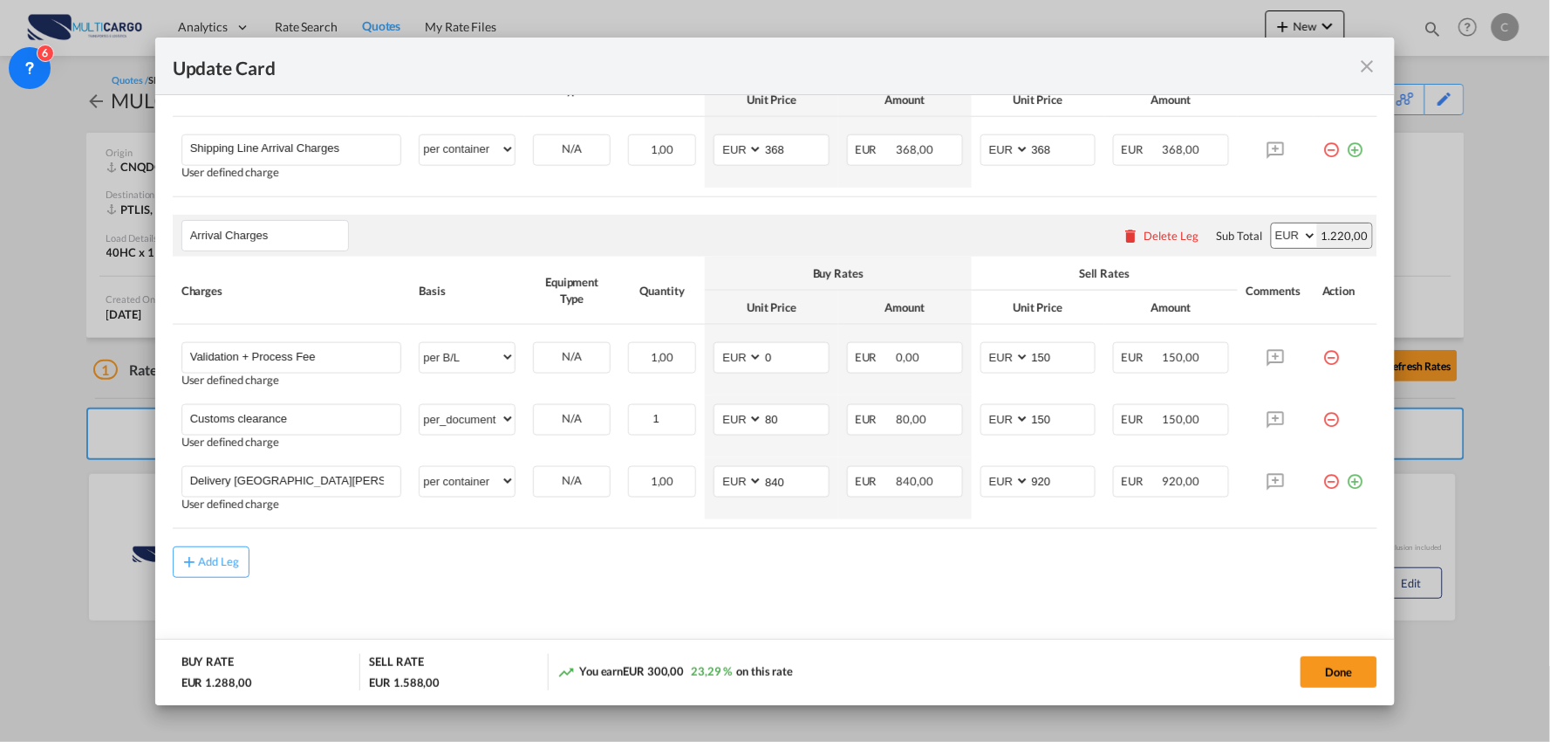
drag, startPoint x: 696, startPoint y: 569, endPoint x: 1050, endPoint y: 586, distance: 353.8
click at [698, 569] on div "Add Leg" at bounding box center [776, 561] width 1206 height 31
click at [794, 483] on input "840" at bounding box center [795, 480] width 65 height 26
click at [763, 481] on input "840" at bounding box center [795, 480] width 65 height 26
click at [595, 579] on md-content "Main Freight Please enter leg name Leg Name Already Exists Delete Leg Sub Total…" at bounding box center [776, 326] width 1206 height 674
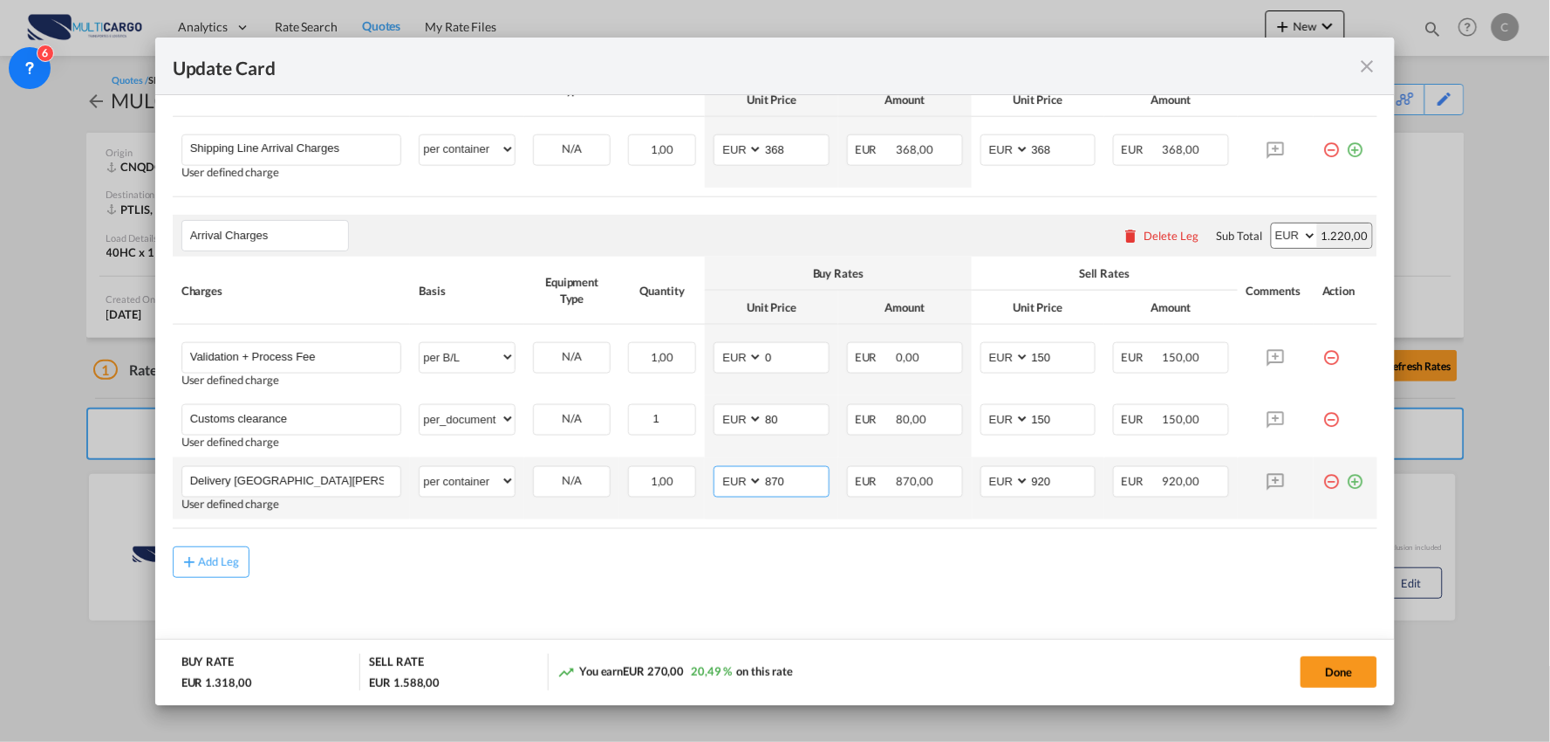
drag, startPoint x: 785, startPoint y: 480, endPoint x: 751, endPoint y: 481, distance: 34.0
click at [751, 481] on md-input-container "AED AFN ALL AMD ANG AOA ARS AUD AWG AZN BAM BBD BDT BGN BHD BIF BMD BND BOB BRL…" at bounding box center [772, 481] width 116 height 31
click at [799, 484] on input "870" at bounding box center [795, 480] width 65 height 26
drag, startPoint x: 799, startPoint y: 484, endPoint x: 727, endPoint y: 482, distance: 72.5
click at [727, 482] on md-input-container "AED AFN ALL AMD ANG AOA ARS AUD AWG AZN BAM BBD BDT BGN BHD BIF BMD BND BOB BRL…" at bounding box center [772, 481] width 116 height 31
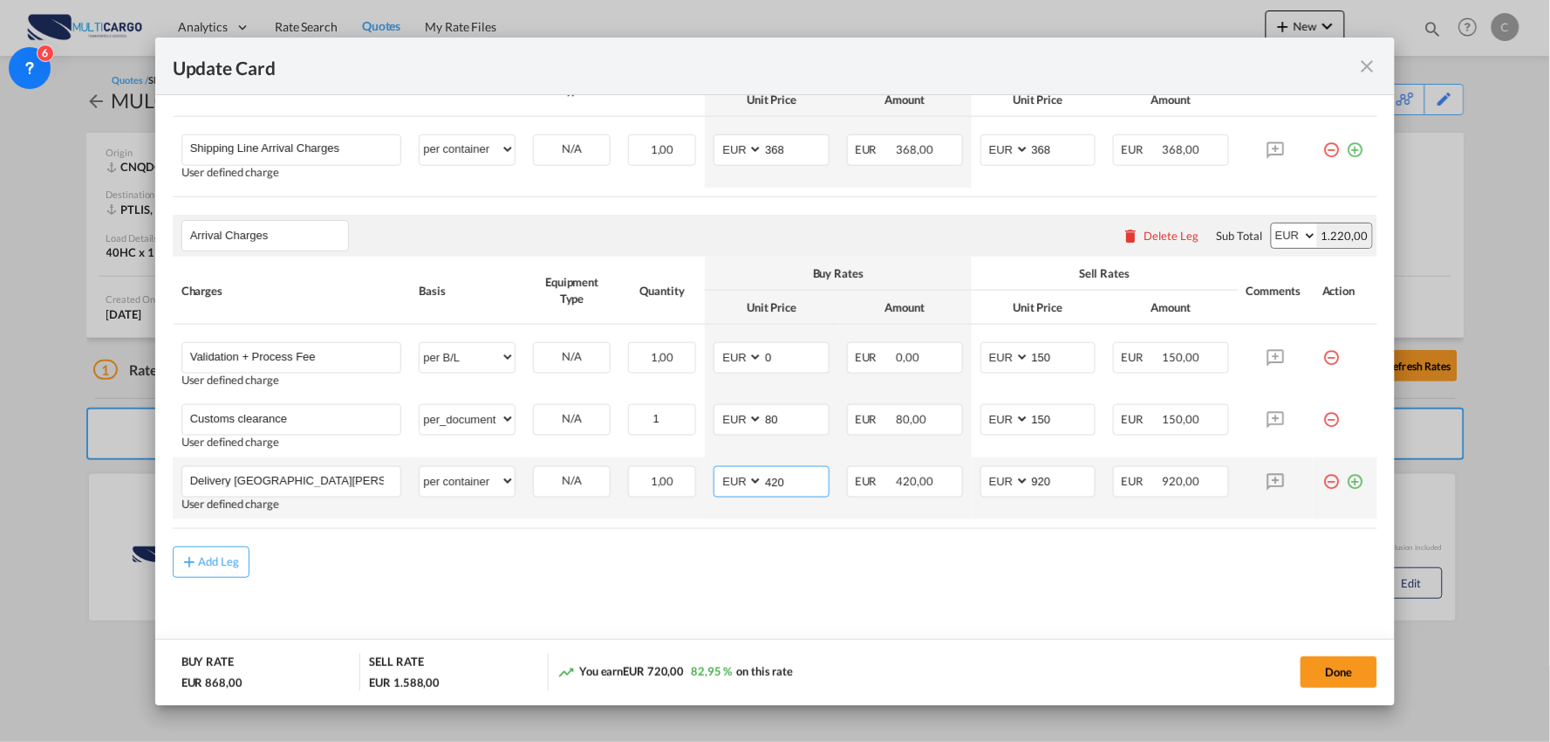
drag, startPoint x: 788, startPoint y: 489, endPoint x: 710, endPoint y: 477, distance: 78.5
click at [714, 477] on md-input-container "AED AFN ALL AMD ANG AOA ARS AUD AWG AZN BAM BBD BDT BGN BHD BIF BMD BND BOB BRL…" at bounding box center [772, 481] width 116 height 31
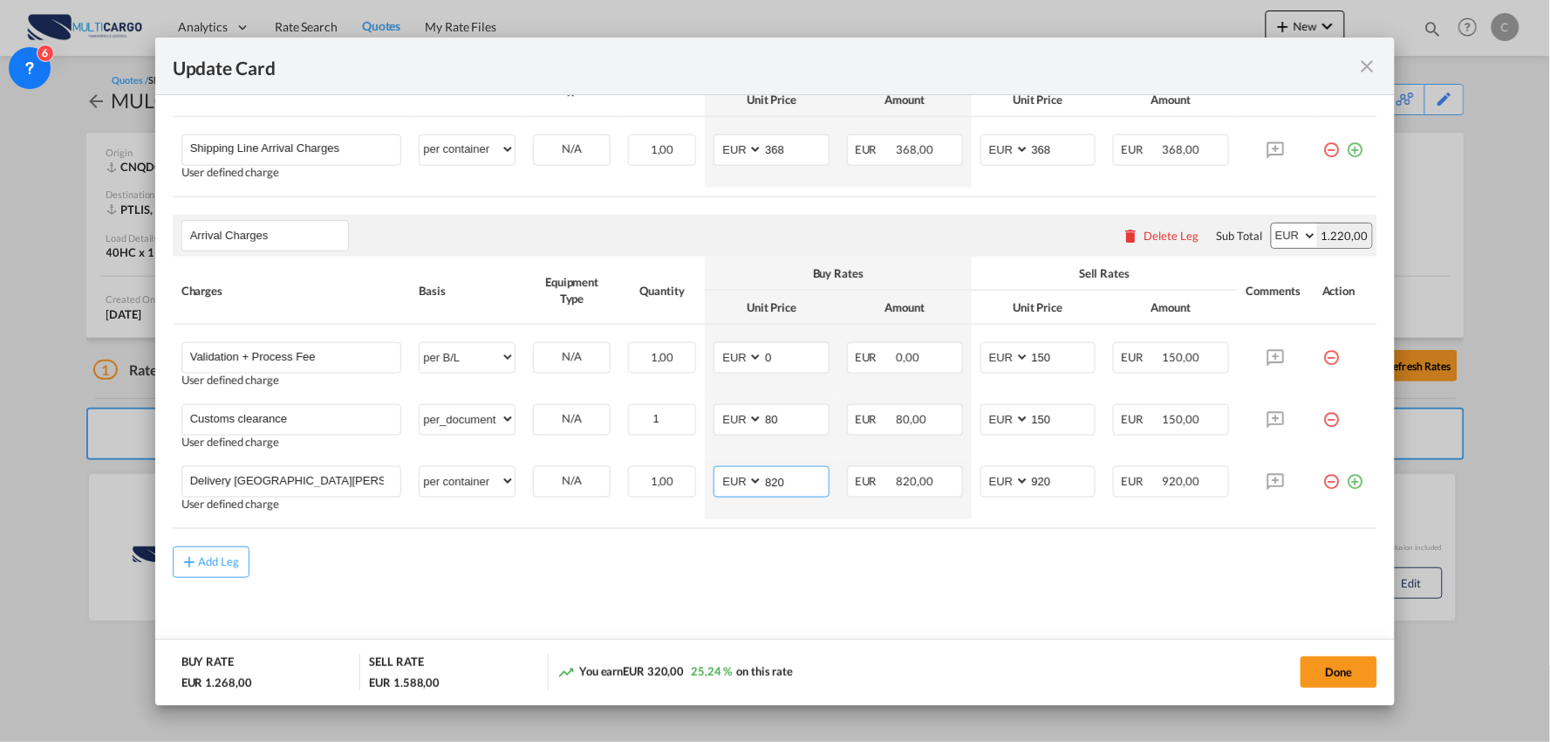
type input "820"
click at [781, 548] on div "Add Leg" at bounding box center [776, 561] width 1206 height 31
click at [561, 562] on div "Add Leg" at bounding box center [776, 561] width 1206 height 31
click at [896, 618] on md-content "Main Freight Please enter leg name Leg Name Already Exists Delete Leg Sub Total…" at bounding box center [776, 326] width 1206 height 674
click at [478, 585] on md-content "Main Freight Please enter leg name Leg Name Already Exists Delete Leg Sub Total…" at bounding box center [776, 326] width 1206 height 674
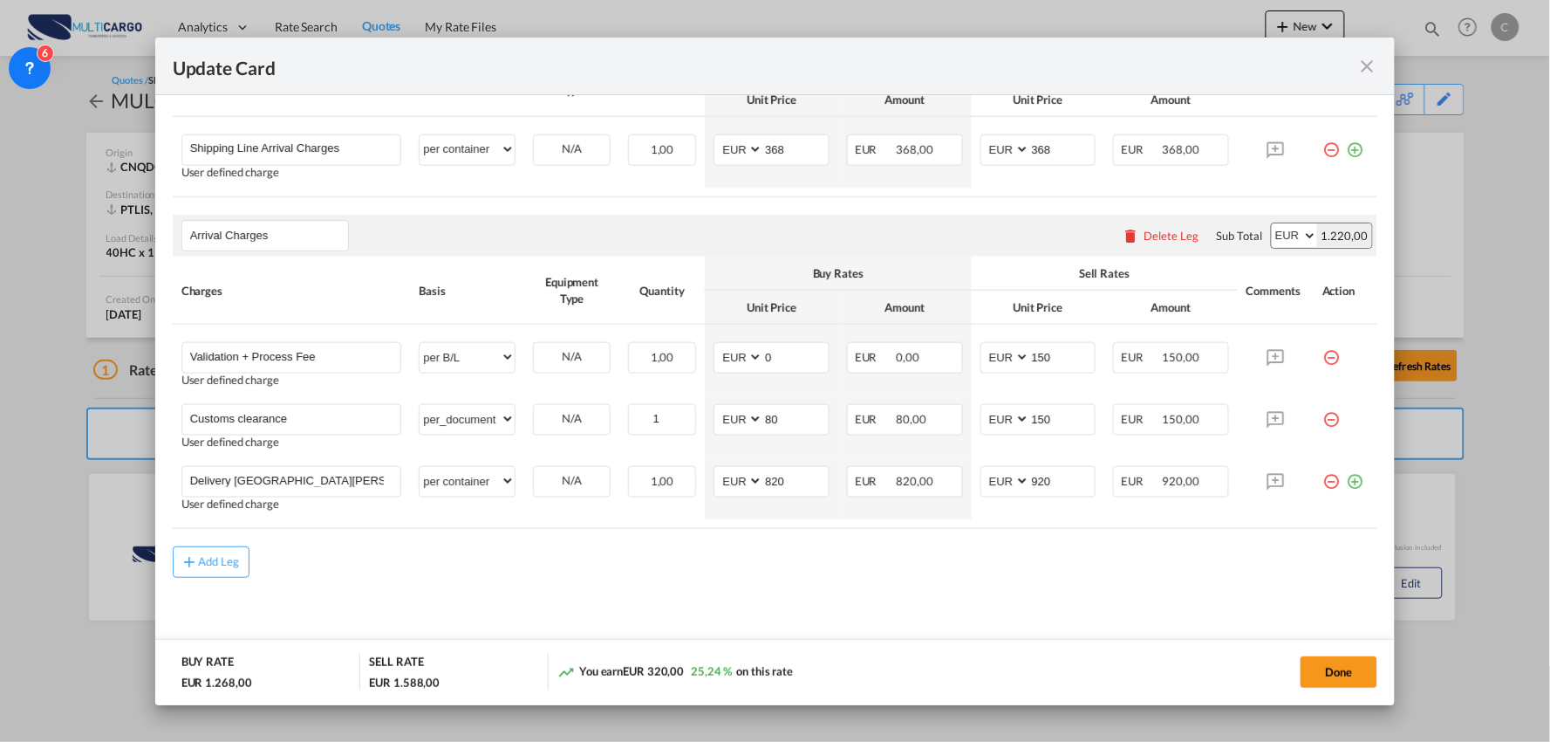
click at [1113, 585] on md-content "Main Freight Please enter leg name Leg Name Already Exists Delete Leg Sub Total…" at bounding box center [776, 326] width 1206 height 674
click at [675, 533] on rate-modification "Main Freight Please enter leg name Leg Name Already Exists Delete Leg Sub Total…" at bounding box center [776, 283] width 1206 height 589
click at [569, 606] on md-content "Main Freight Please enter leg name Leg Name Already Exists Delete Leg Sub Total…" at bounding box center [776, 326] width 1206 height 674
click at [1126, 607] on md-content "Main Freight Please enter leg name Leg Name Already Exists Delete Leg Sub Total…" at bounding box center [776, 326] width 1206 height 674
click at [375, 617] on md-content "Main Freight Please enter leg name Leg Name Already Exists Delete Leg Sub Total…" at bounding box center [776, 326] width 1206 height 674
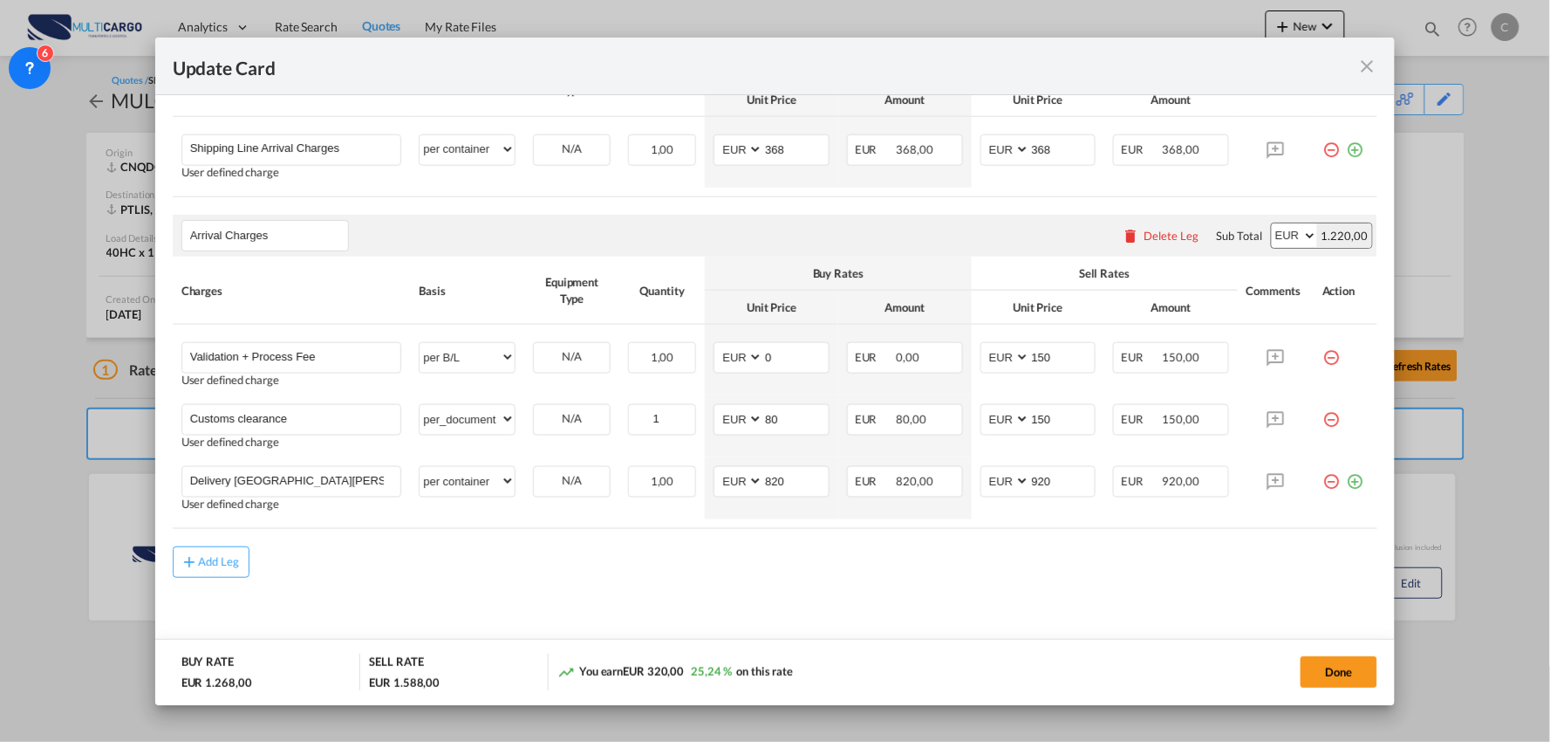
click at [373, 617] on md-content "Main Freight Please enter leg name Leg Name Already Exists Delete Leg Sub Total…" at bounding box center [776, 326] width 1206 height 674
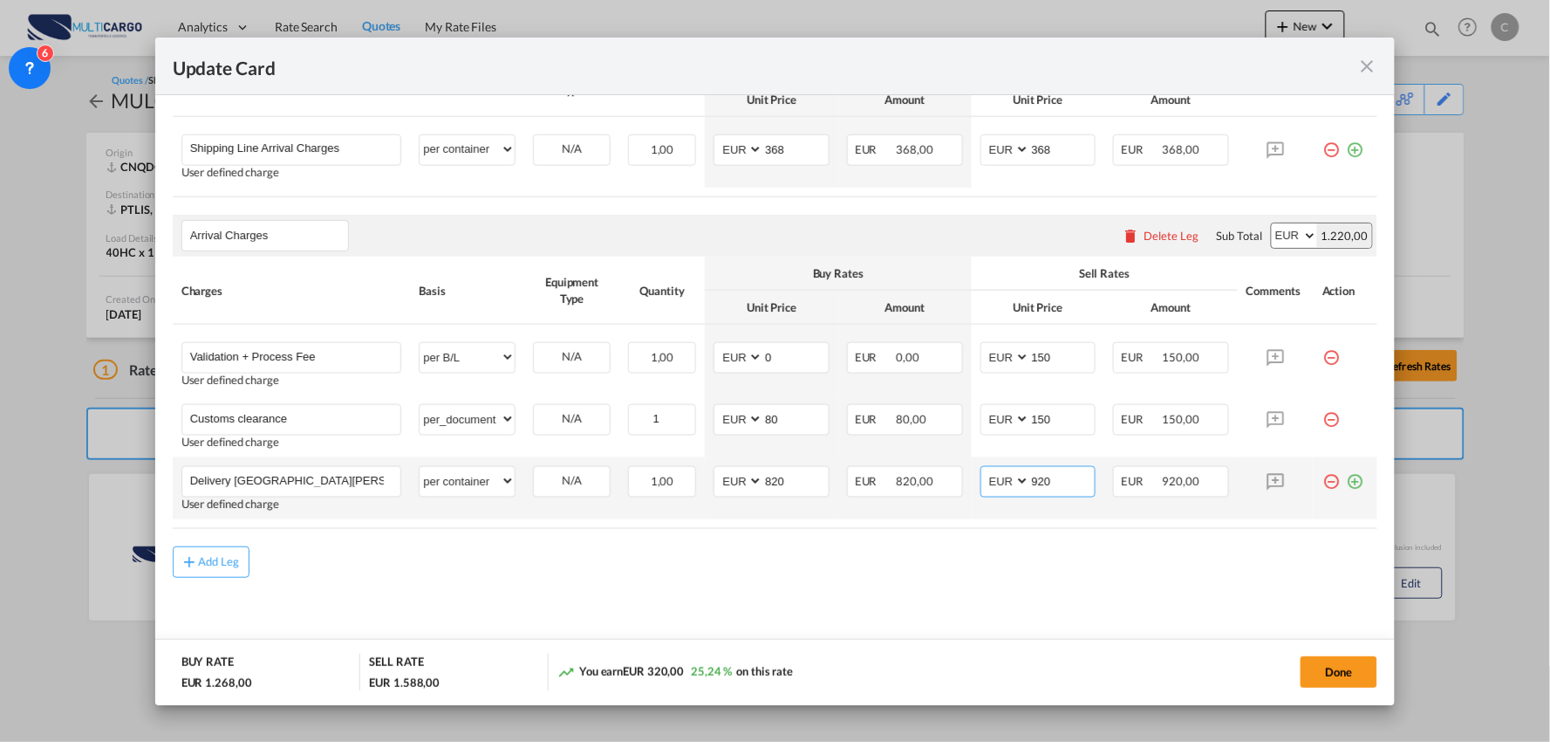
click at [1068, 476] on input "920" at bounding box center [1062, 480] width 65 height 26
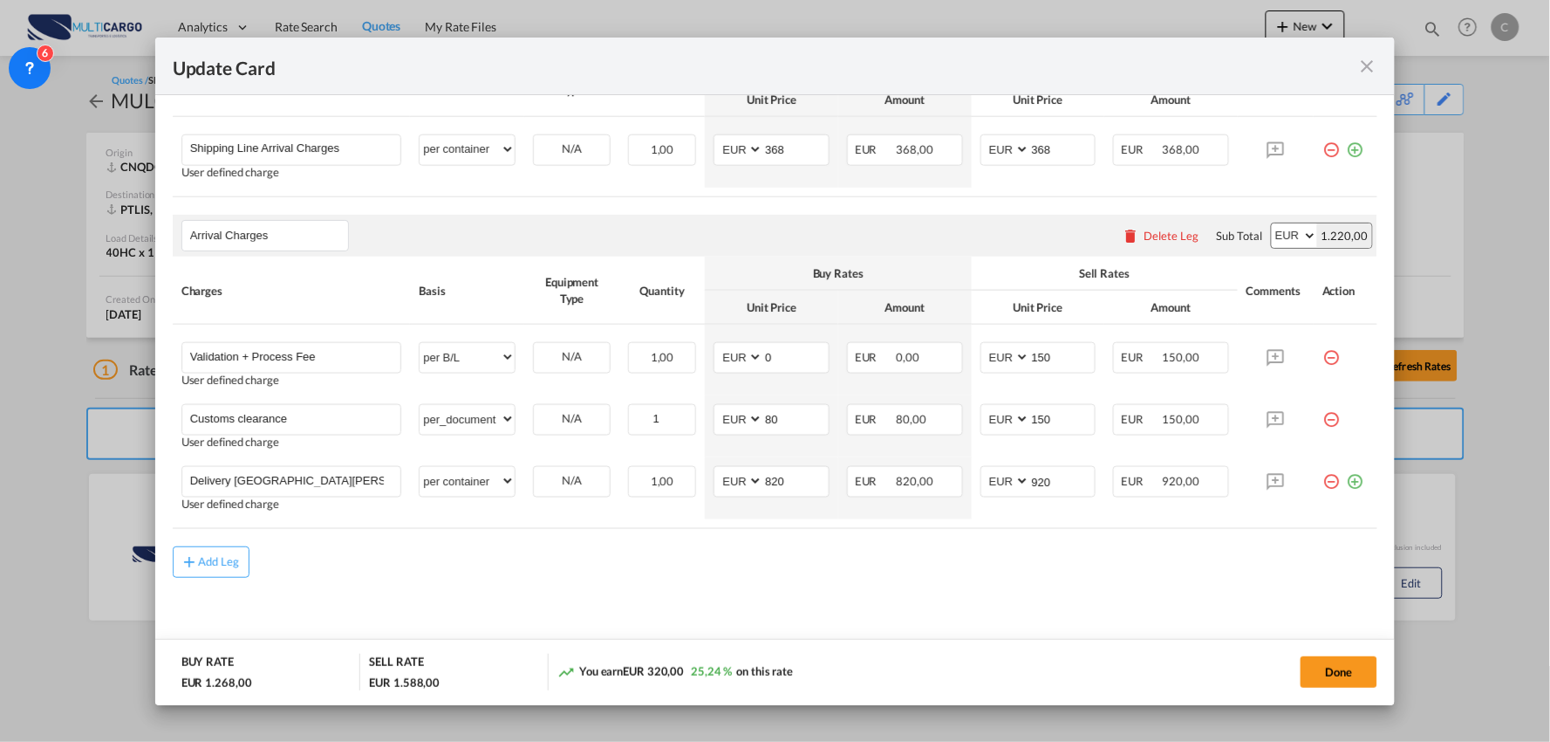
click at [485, 583] on md-content "Main Freight Please enter leg name Leg Name Already Exists Delete Leg Sub Total…" at bounding box center [776, 326] width 1206 height 674
click at [503, 582] on md-content "Main Freight Please enter leg name Leg Name Already Exists Delete Leg Sub Total…" at bounding box center [776, 326] width 1206 height 674
click at [527, 580] on md-content "Main Freight Please enter leg name Leg Name Already Exists Delete Leg Sub Total…" at bounding box center [776, 326] width 1206 height 674
click at [1077, 607] on md-content "Main Freight Please enter leg name Leg Name Already Exists Delete Leg Sub Total…" at bounding box center [776, 326] width 1206 height 674
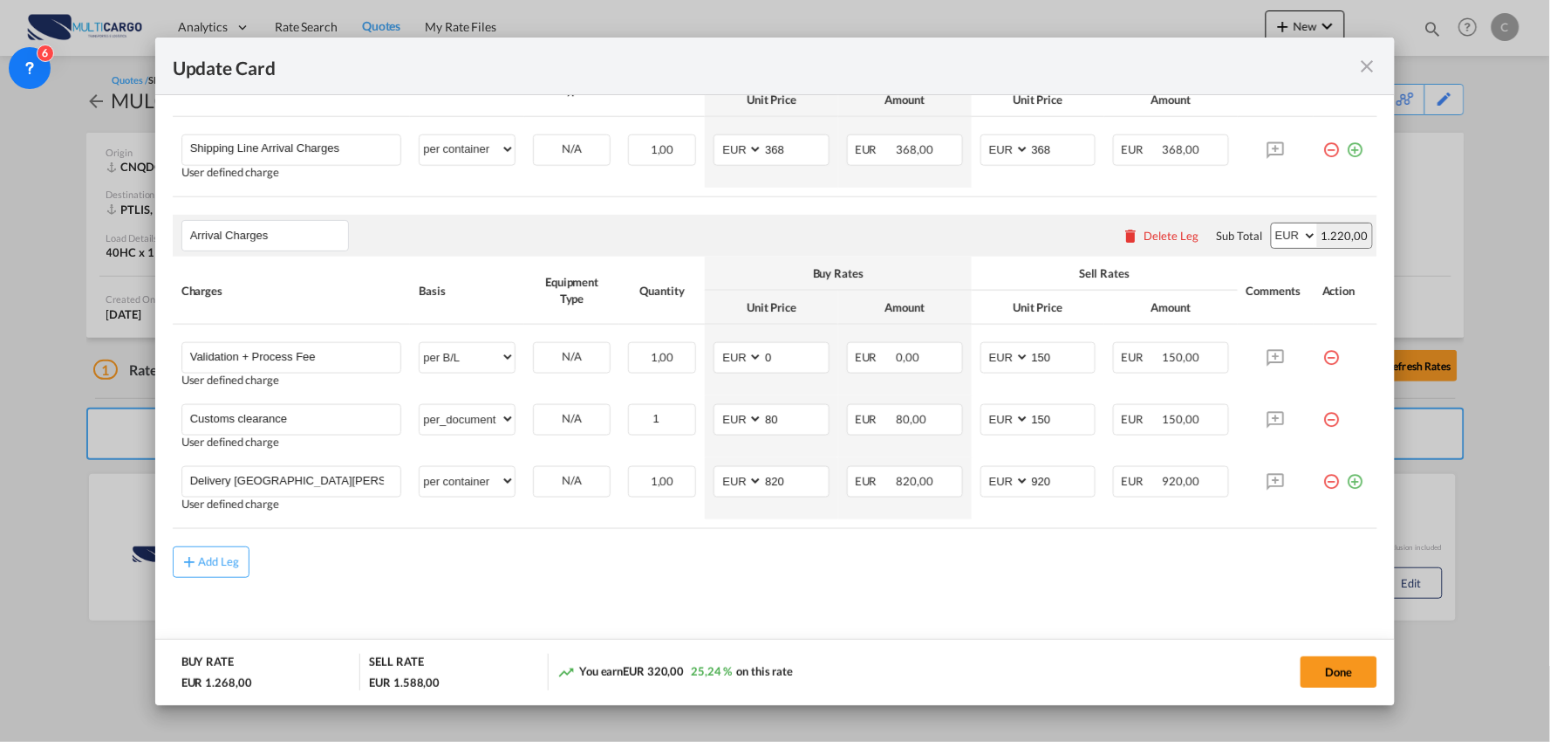
click at [414, 532] on rate-modification "Main Freight Please enter leg name Leg Name Already Exists Delete Leg Sub Total…" at bounding box center [776, 283] width 1206 height 589
click at [615, 576] on div "Add Leg" at bounding box center [776, 561] width 1206 height 31
click at [618, 573] on div "Add Leg" at bounding box center [776, 561] width 1206 height 31
click at [626, 569] on div "Add Leg" at bounding box center [776, 561] width 1206 height 31
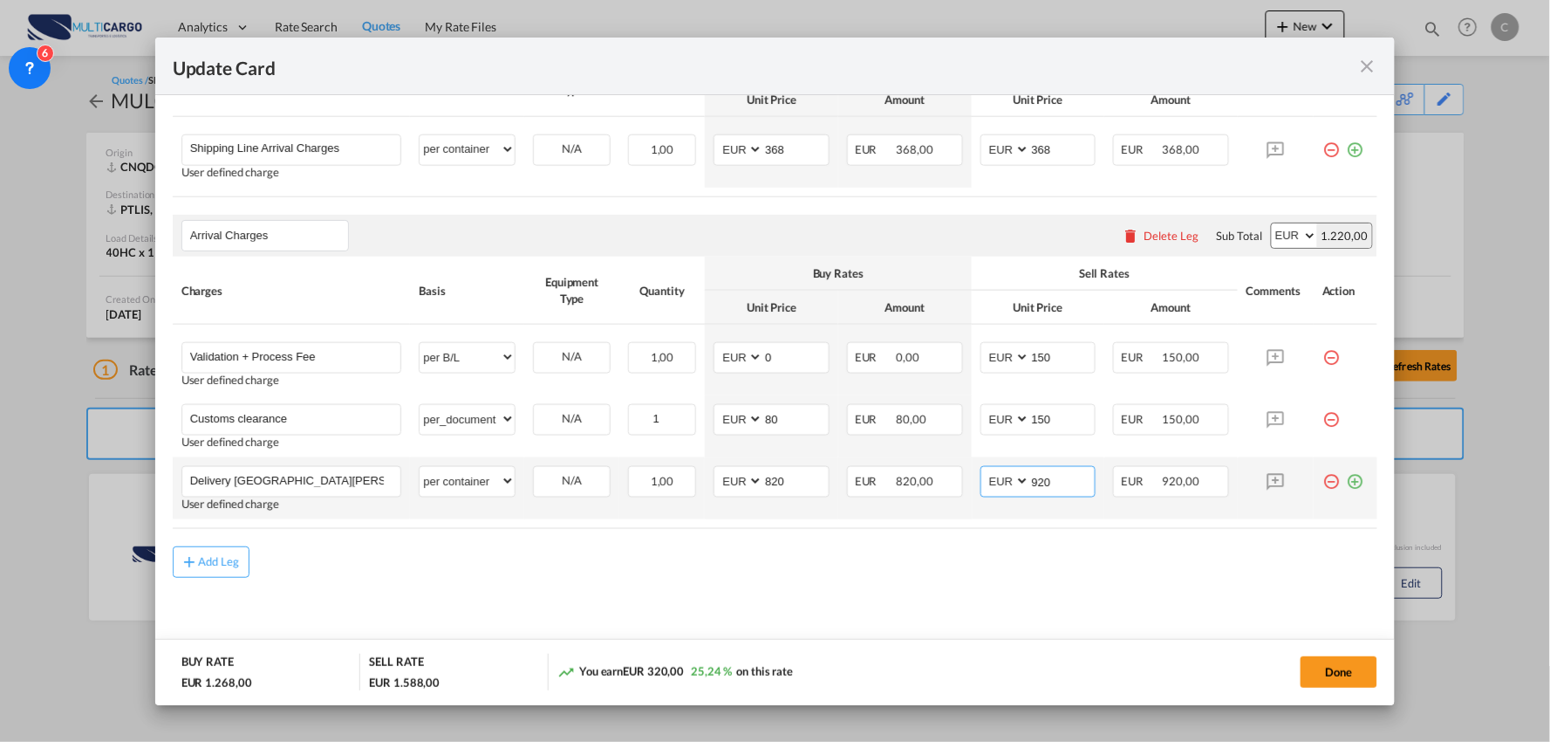
drag, startPoint x: 1056, startPoint y: 482, endPoint x: 988, endPoint y: 490, distance: 68.5
click at [993, 489] on md-input-container "AED AFN ALL AMD ANG AOA ARS AUD AWG AZN BAM BBD BDT BGN BHD BIF BMD BND BOB BRL…" at bounding box center [1039, 481] width 116 height 31
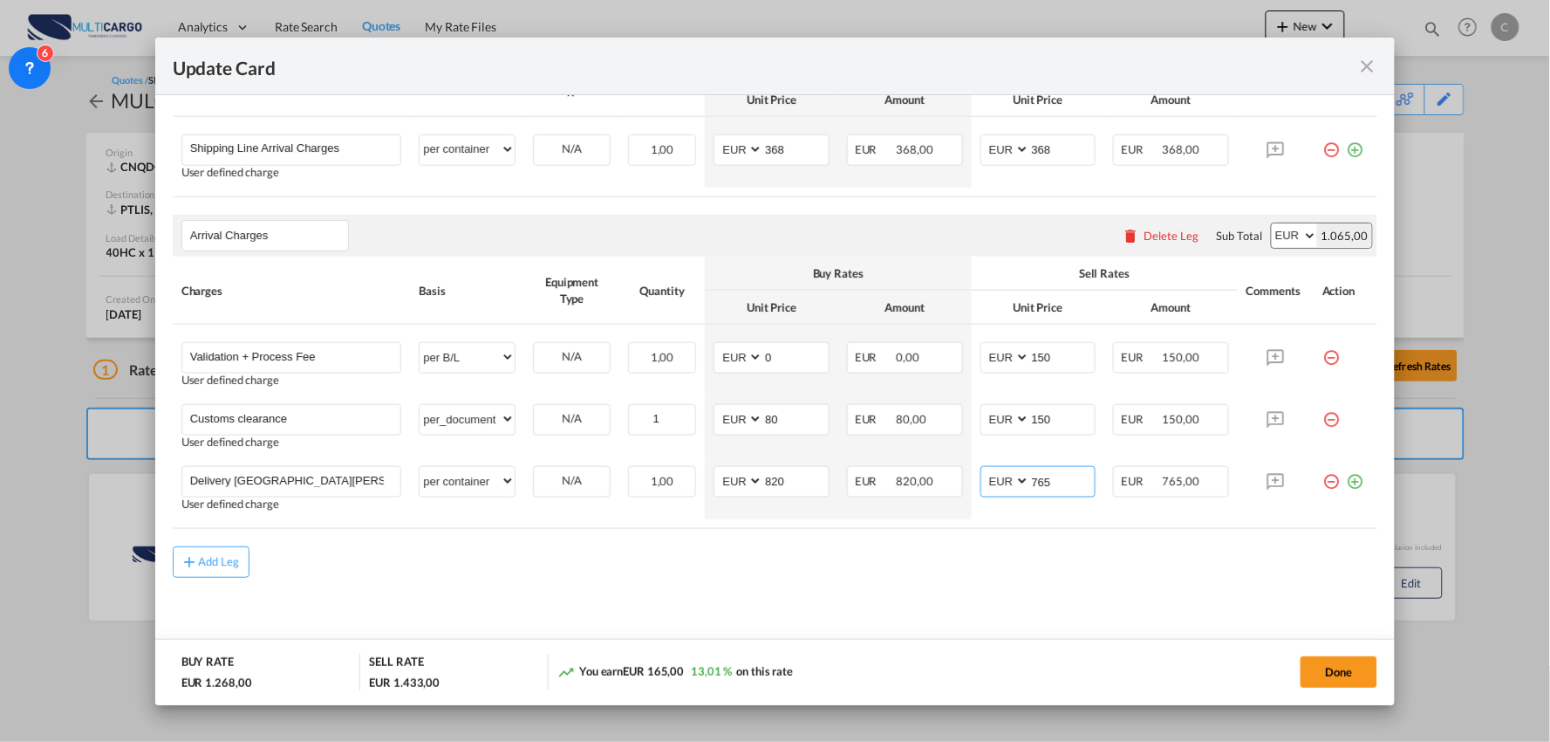
type input "765"
drag, startPoint x: 963, startPoint y: 595, endPoint x: 983, endPoint y: 593, distance: 20.1
click at [962, 594] on md-content "Main Freight Please enter leg name Leg Name Already Exists Delete Leg Sub Total…" at bounding box center [776, 326] width 1206 height 674
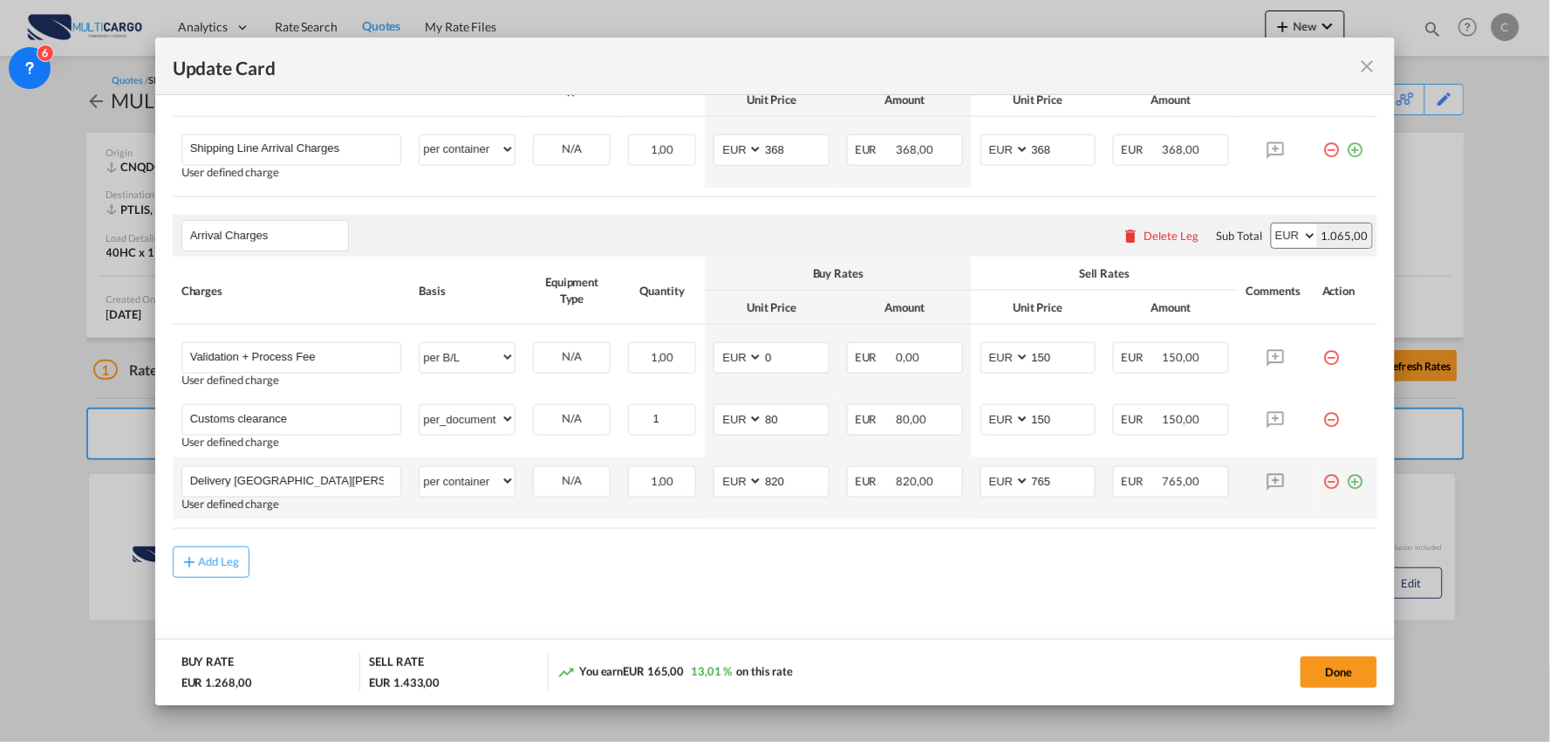
click at [1348, 472] on md-icon "icon-plus-circle-outline green-400-fg" at bounding box center [1354, 474] width 17 height 17
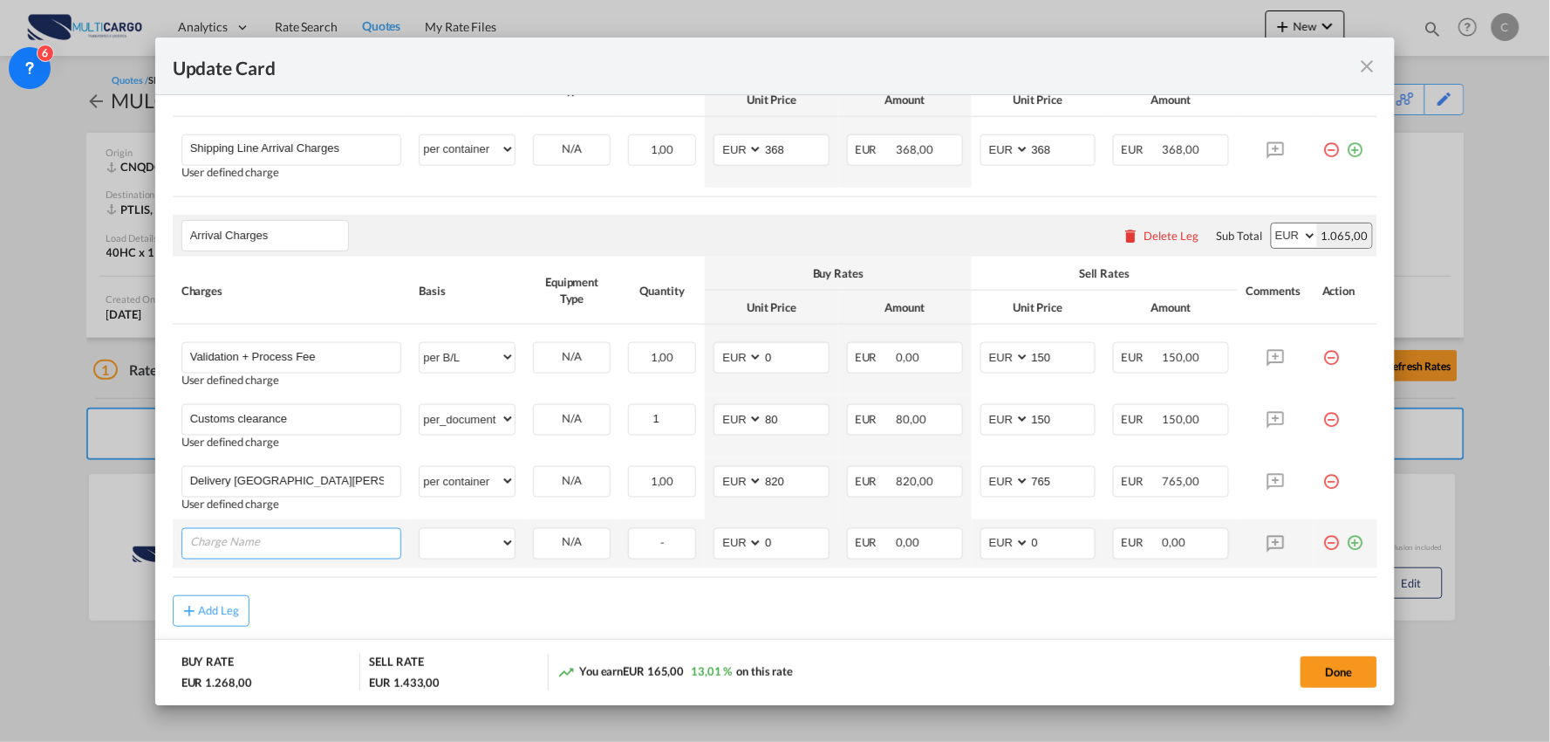
paste input "Fuel Surcharge (Untill 30/09)"
type input "Fuel Surcharge (Untill 31/10)"
click at [487, 536] on select "per equipment per container per B/L per shipping bill per shipment per pallet p…" at bounding box center [467, 543] width 95 height 28
select select "per container"
click at [420, 529] on select "per equipment per container per B/L per shipping bill per shipment per pallet p…" at bounding box center [467, 543] width 95 height 28
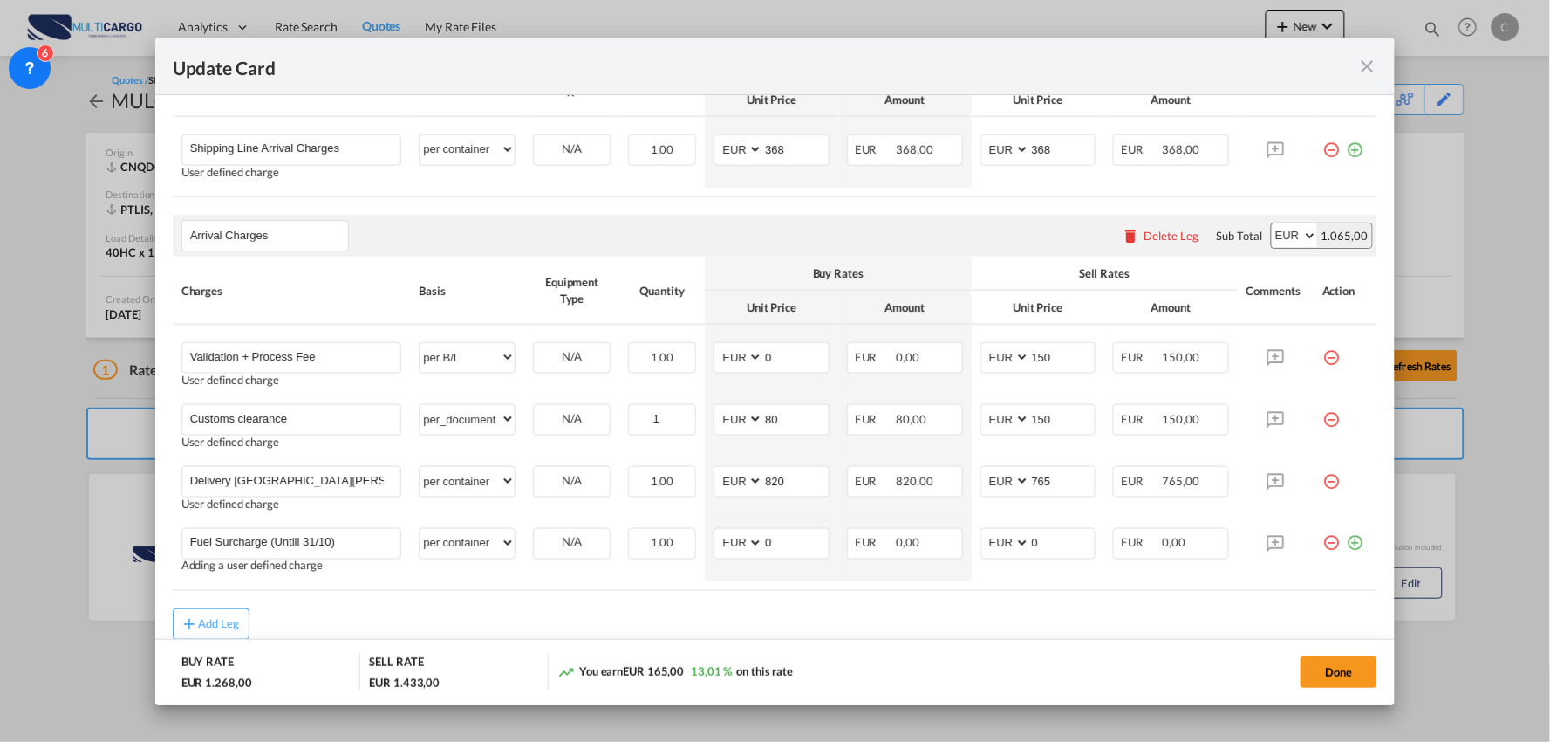
click at [565, 587] on table "Charges Basis Equipment Type Quantity Buy Rates Sell Rates Comments Action Unit…" at bounding box center [776, 424] width 1206 height 334
drag, startPoint x: 1049, startPoint y: 544, endPoint x: 1007, endPoint y: 544, distance: 41.9
click at [982, 544] on md-input-container "AED AFN ALL AMD ANG AOA ARS AUD AWG AZN BAM BBD BDT BGN BHD BIF BMD BND BOB BRL…" at bounding box center [1039, 543] width 116 height 31
type input "11.58"
drag, startPoint x: 791, startPoint y: 537, endPoint x: 712, endPoint y: 528, distance: 79.9
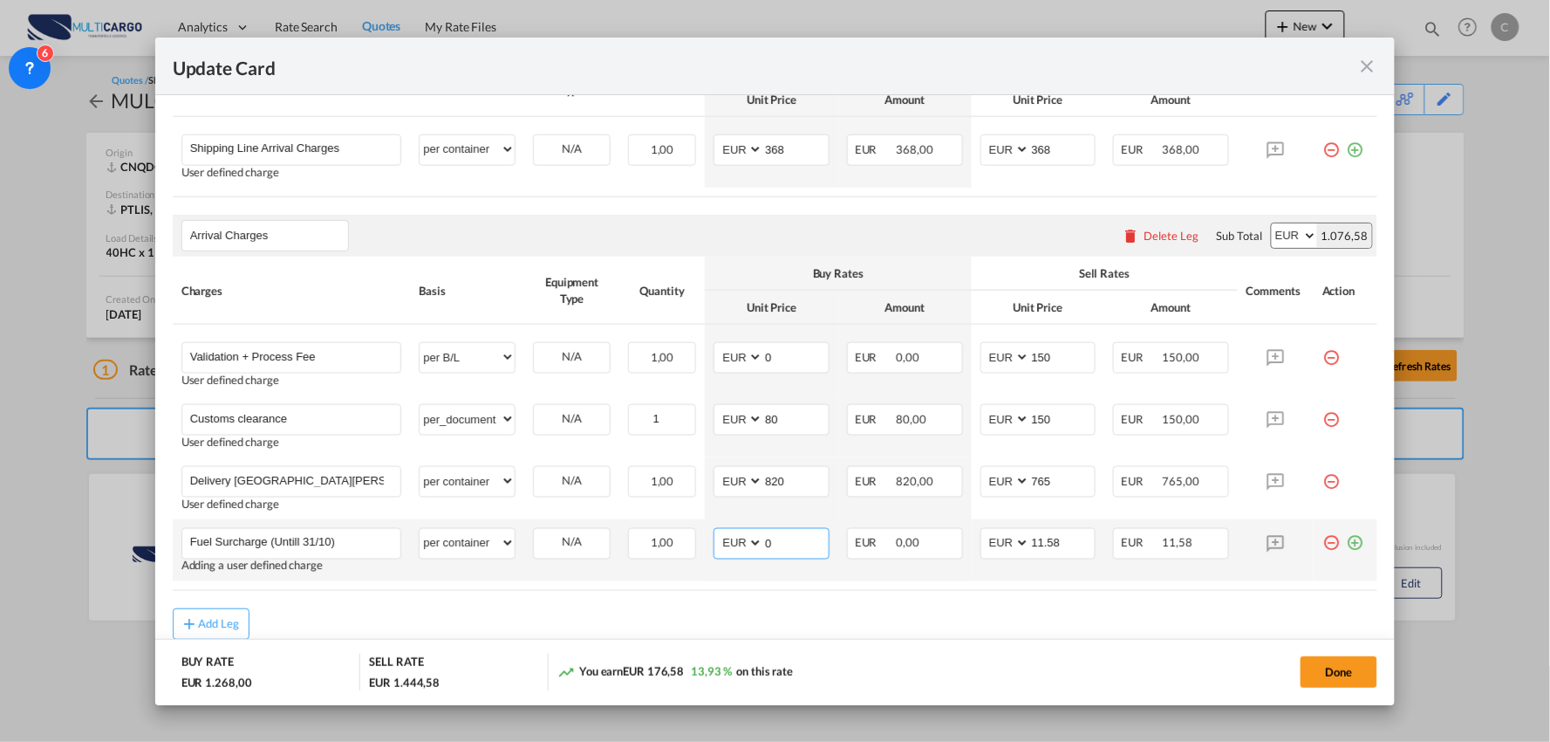
click at [714, 528] on md-input-container "AED AFN ALL AMD ANG AOA ARS AUD AWG AZN BAM BBD BDT BGN BHD BIF BMD BND BOB BRL…" at bounding box center [772, 543] width 116 height 31
drag, startPoint x: 1057, startPoint y: 542, endPoint x: 1001, endPoint y: 538, distance: 56.8
click at [1001, 538] on md-input-container "AED AFN ALL AMD ANG AOA ARS AUD AWG AZN BAM BBD BDT BGN BHD BIF BMD BND BOB BRL…" at bounding box center [1039, 543] width 116 height 31
click at [739, 543] on md-input-container "AED AFN ALL AMD ANG AOA ARS AUD AWG AZN BAM BBD BDT BGN BHD BIF BMD BND BOB BRL…" at bounding box center [772, 543] width 116 height 31
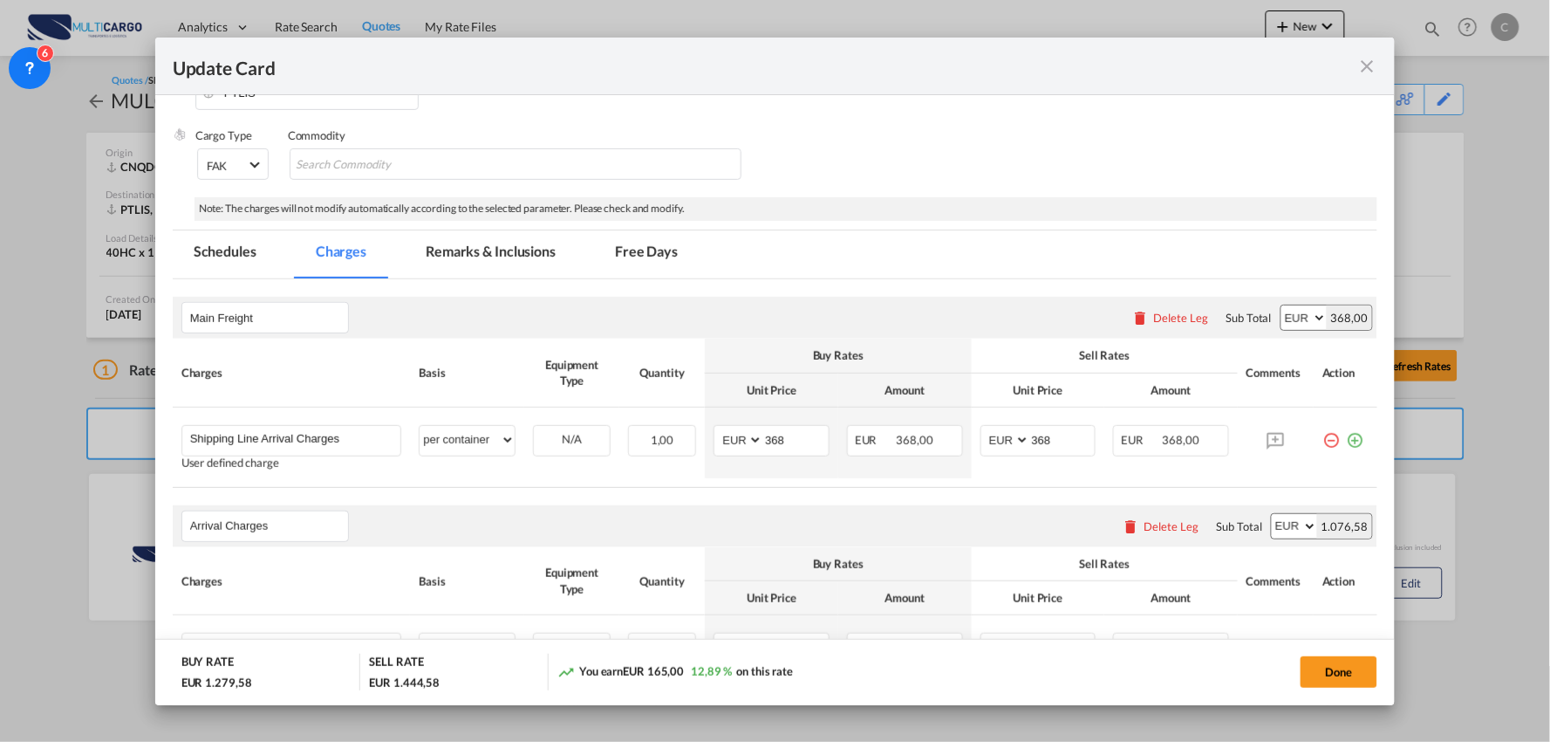
type input "11.58"
click at [511, 250] on md-tab-item "Remarks & Inclusions" at bounding box center [491, 254] width 172 height 48
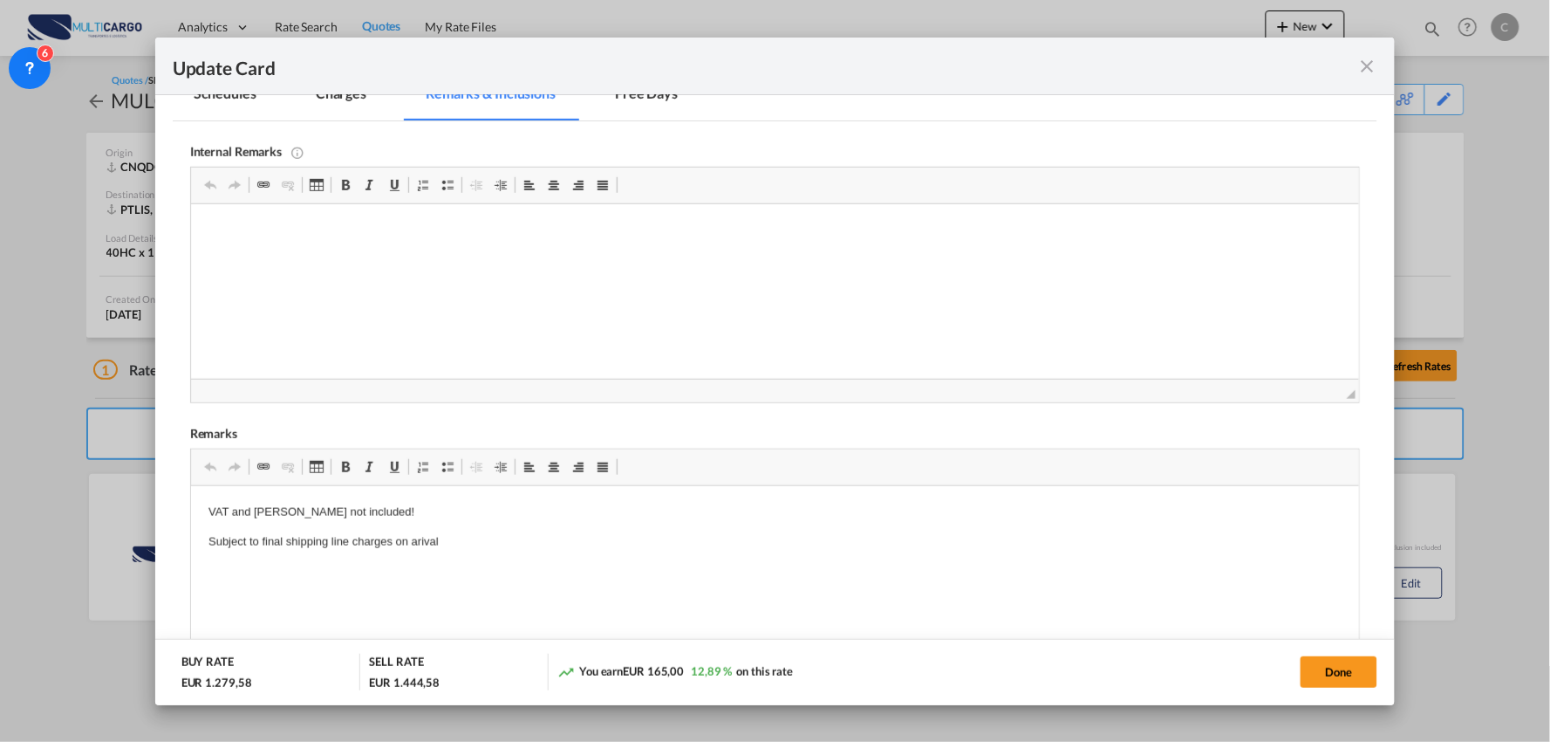
scroll to position [652, 0]
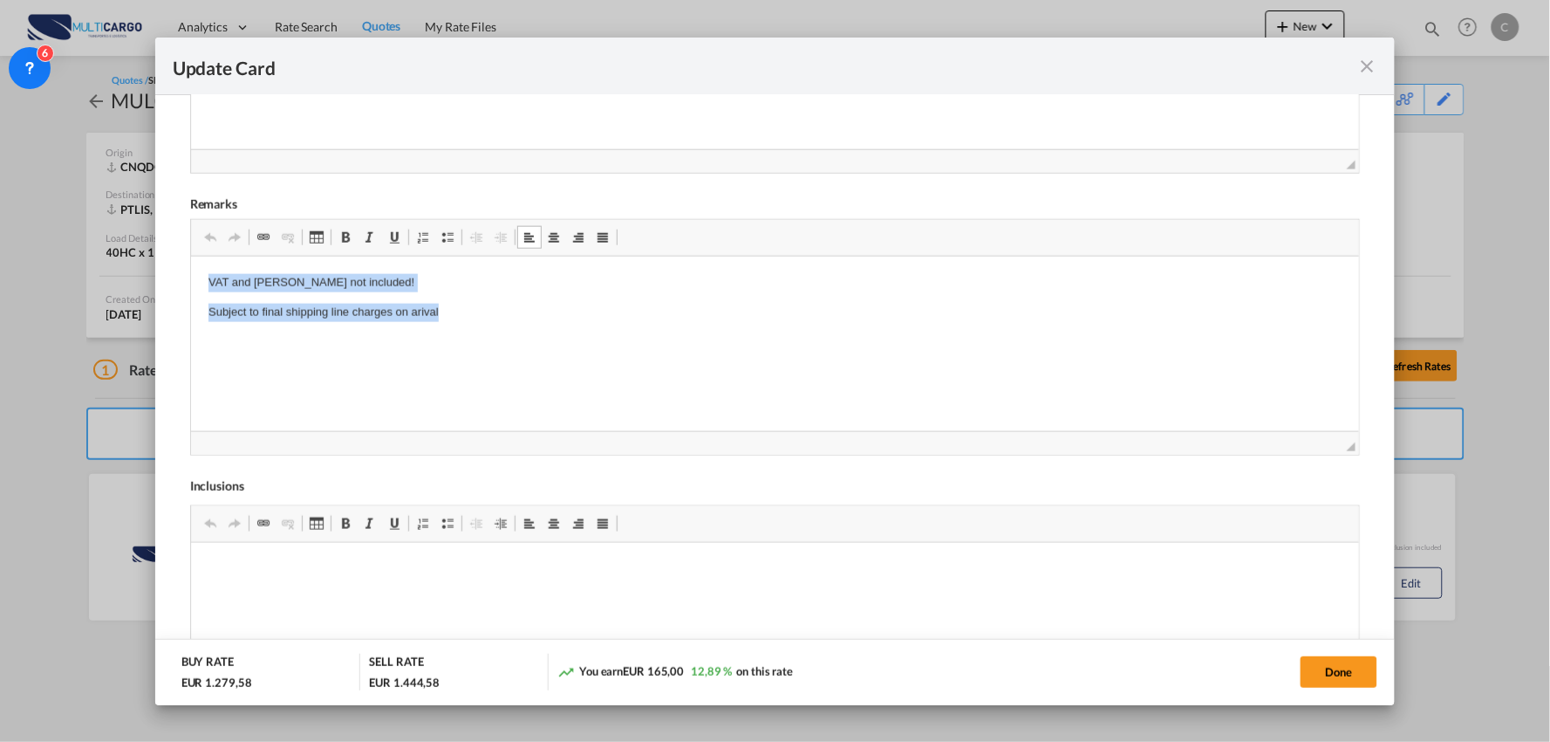
drag, startPoint x: 455, startPoint y: 325, endPoint x: 167, endPoint y: 266, distance: 294.7
click at [190, 266] on html "VAT and Dutties not included! Subject to final shipping line charges on arival" at bounding box center [774, 298] width 1169 height 83
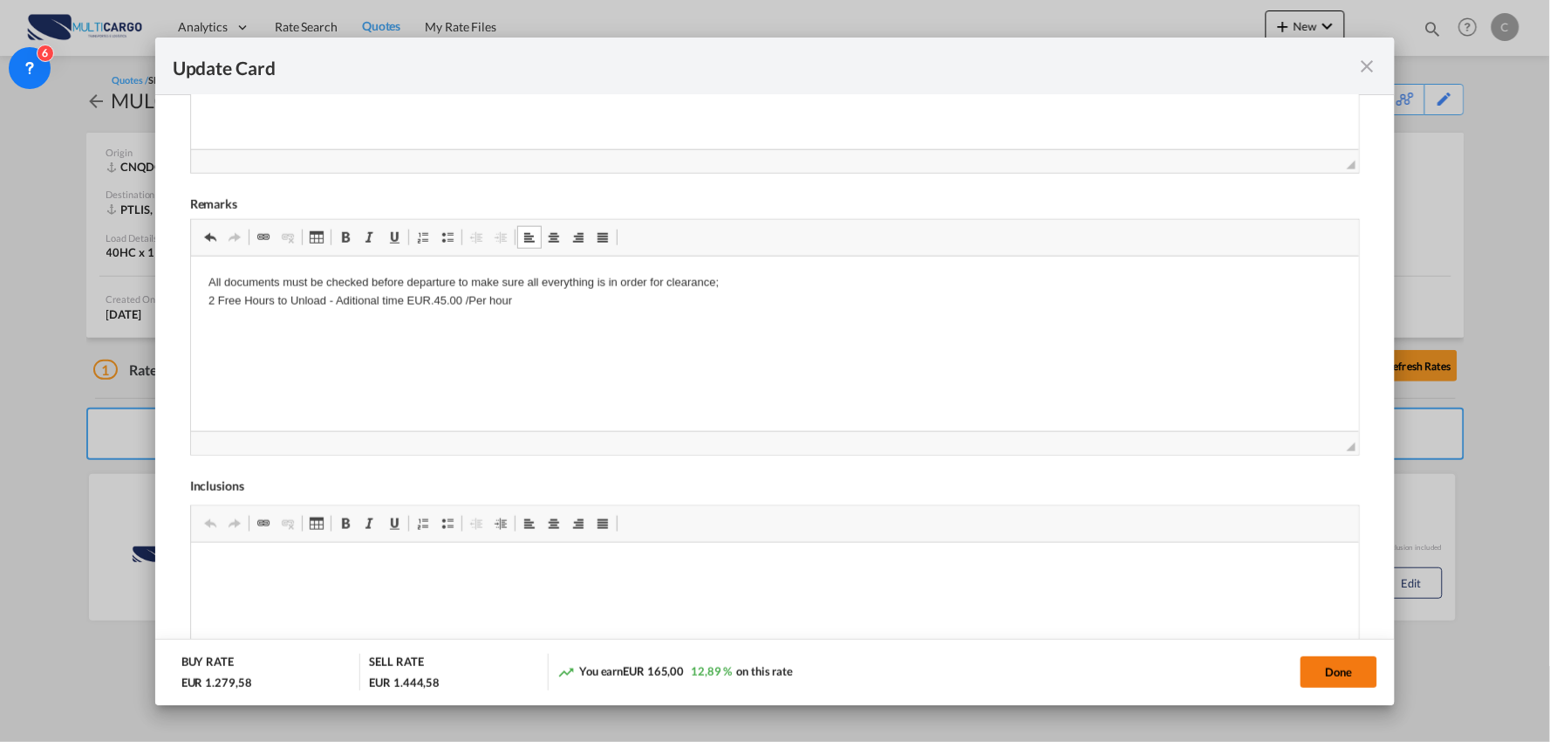
click at [1335, 669] on button "Done" at bounding box center [1339, 671] width 77 height 31
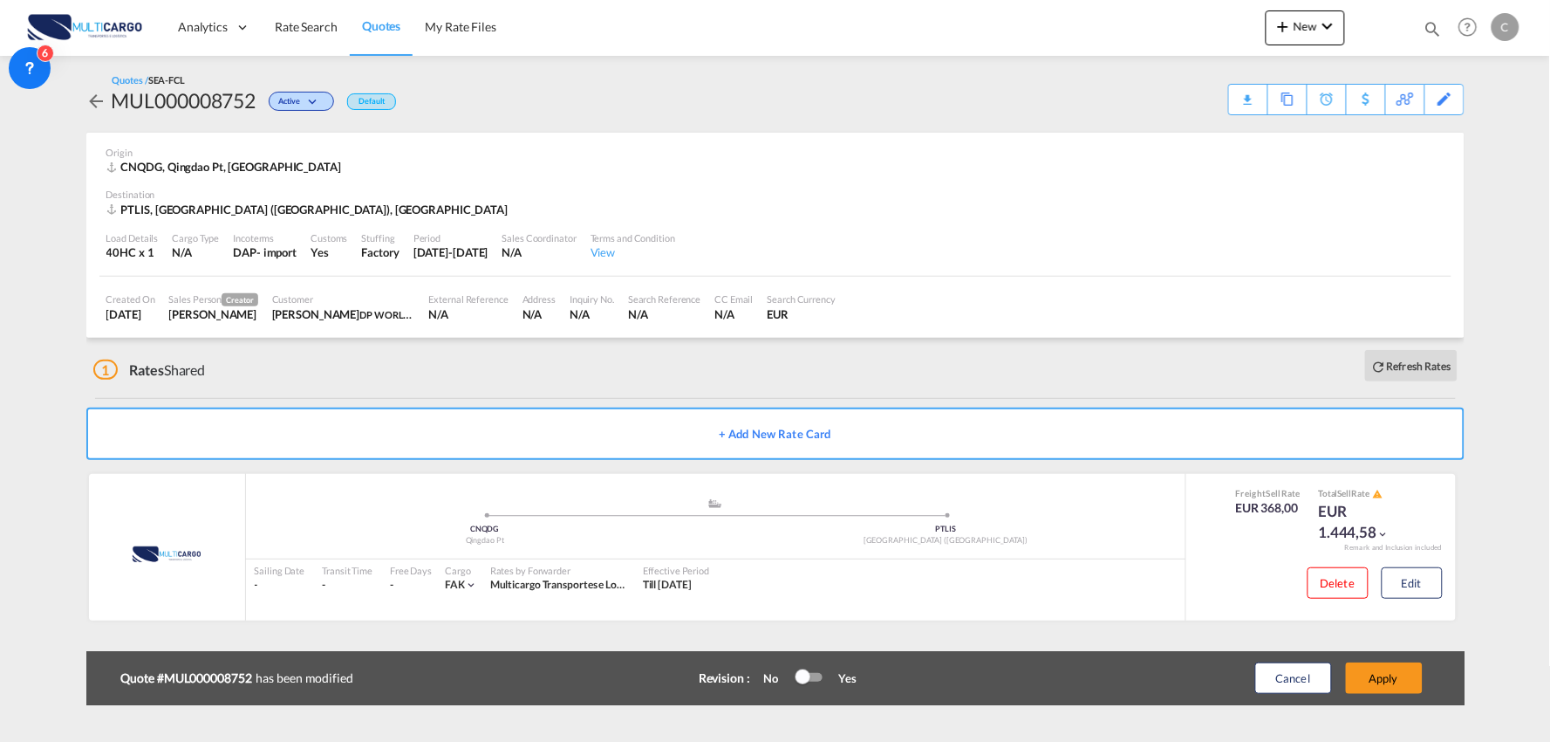
scroll to position [245, 0]
click at [1396, 672] on button "Apply" at bounding box center [1384, 677] width 77 height 31
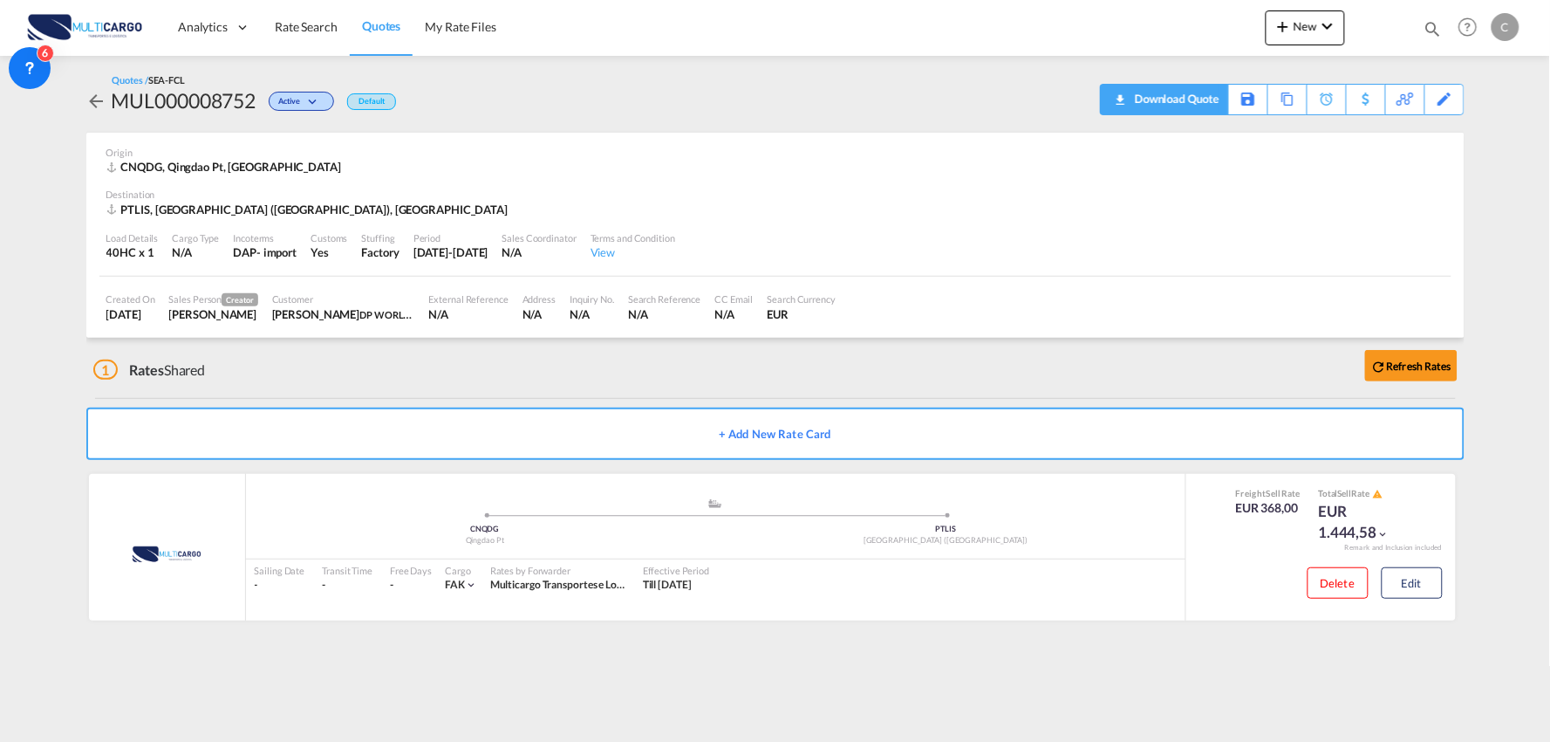
click at [1201, 99] on div "Download Quote" at bounding box center [1175, 99] width 89 height 28
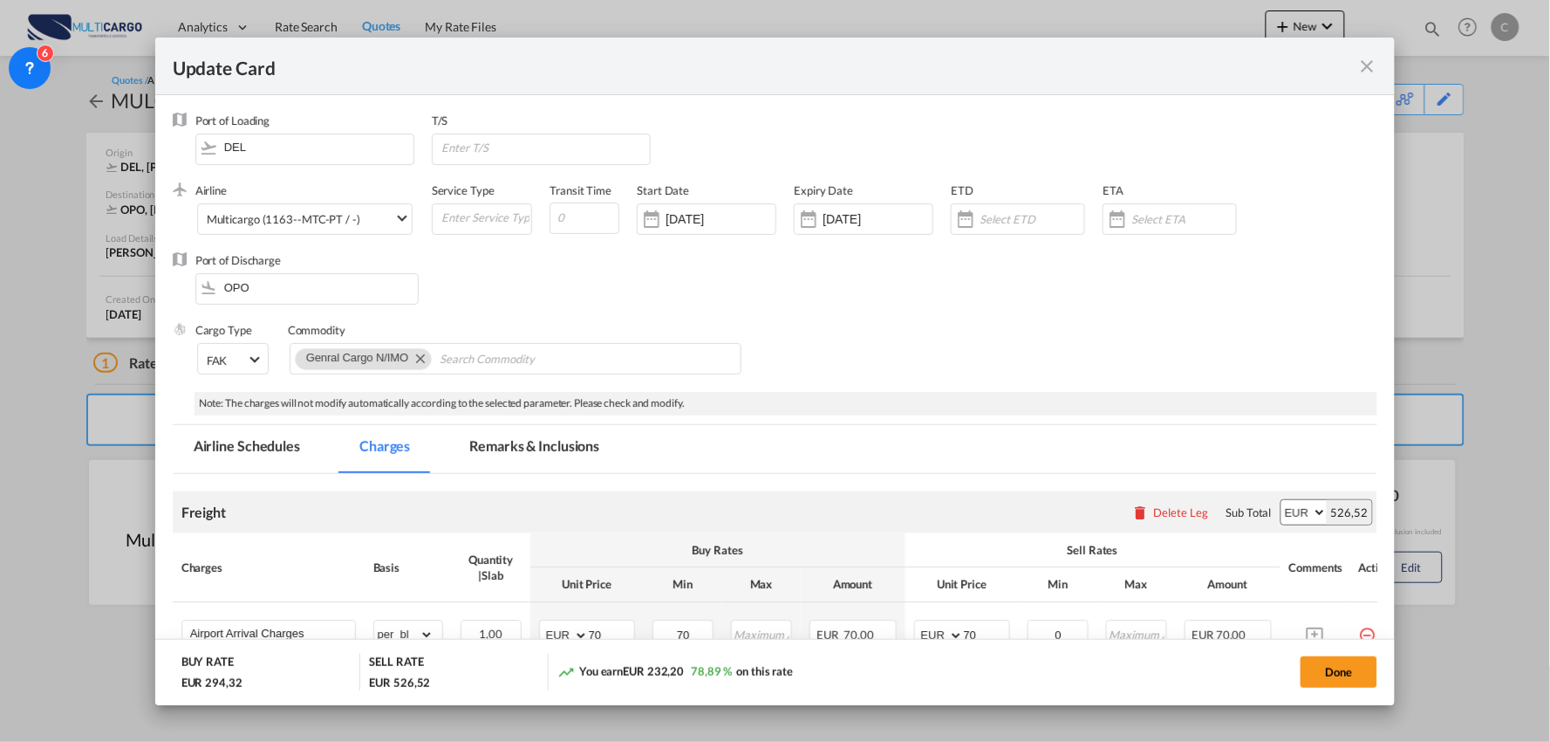
scroll to position [654, 0]
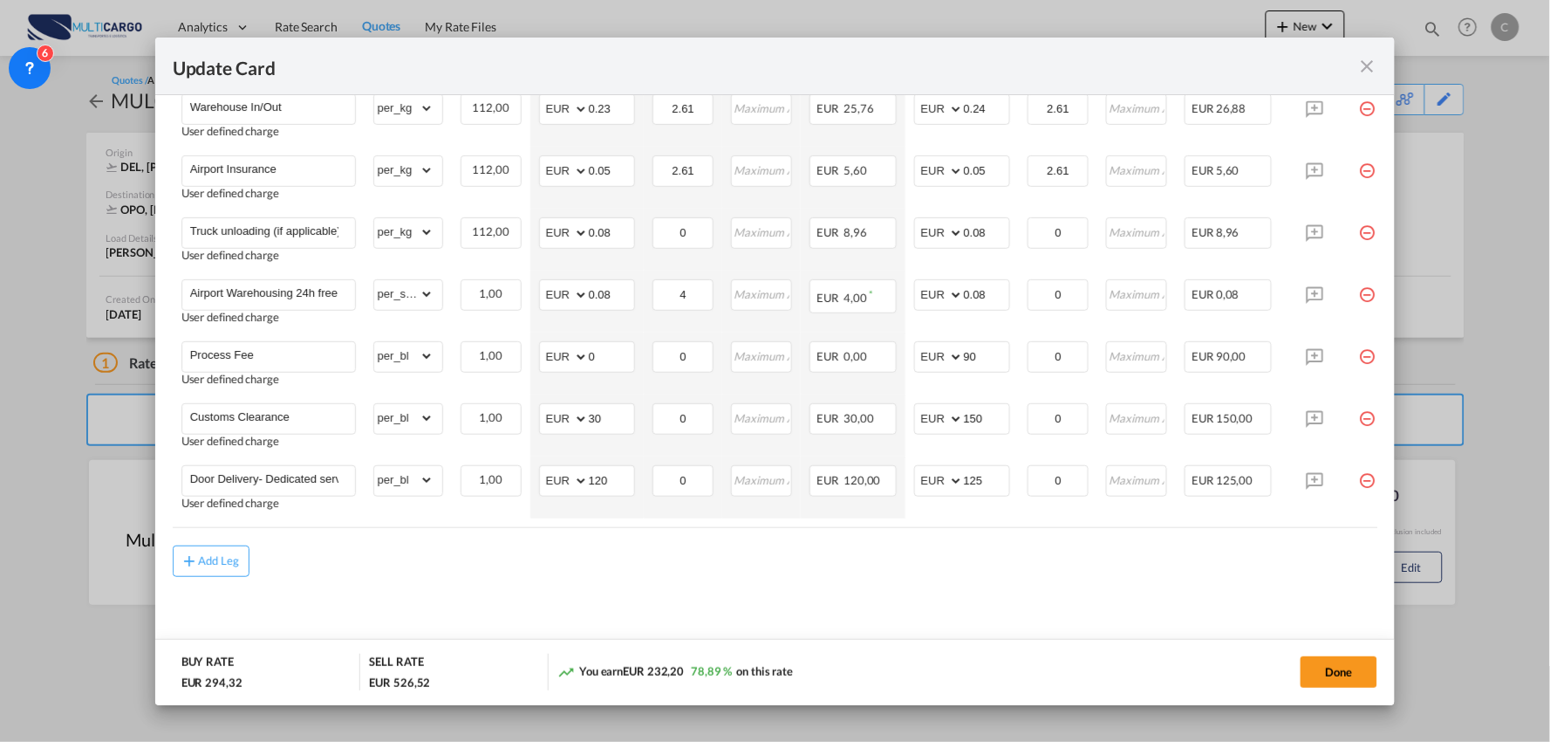
click at [498, 555] on div "Add Leg" at bounding box center [776, 560] width 1206 height 31
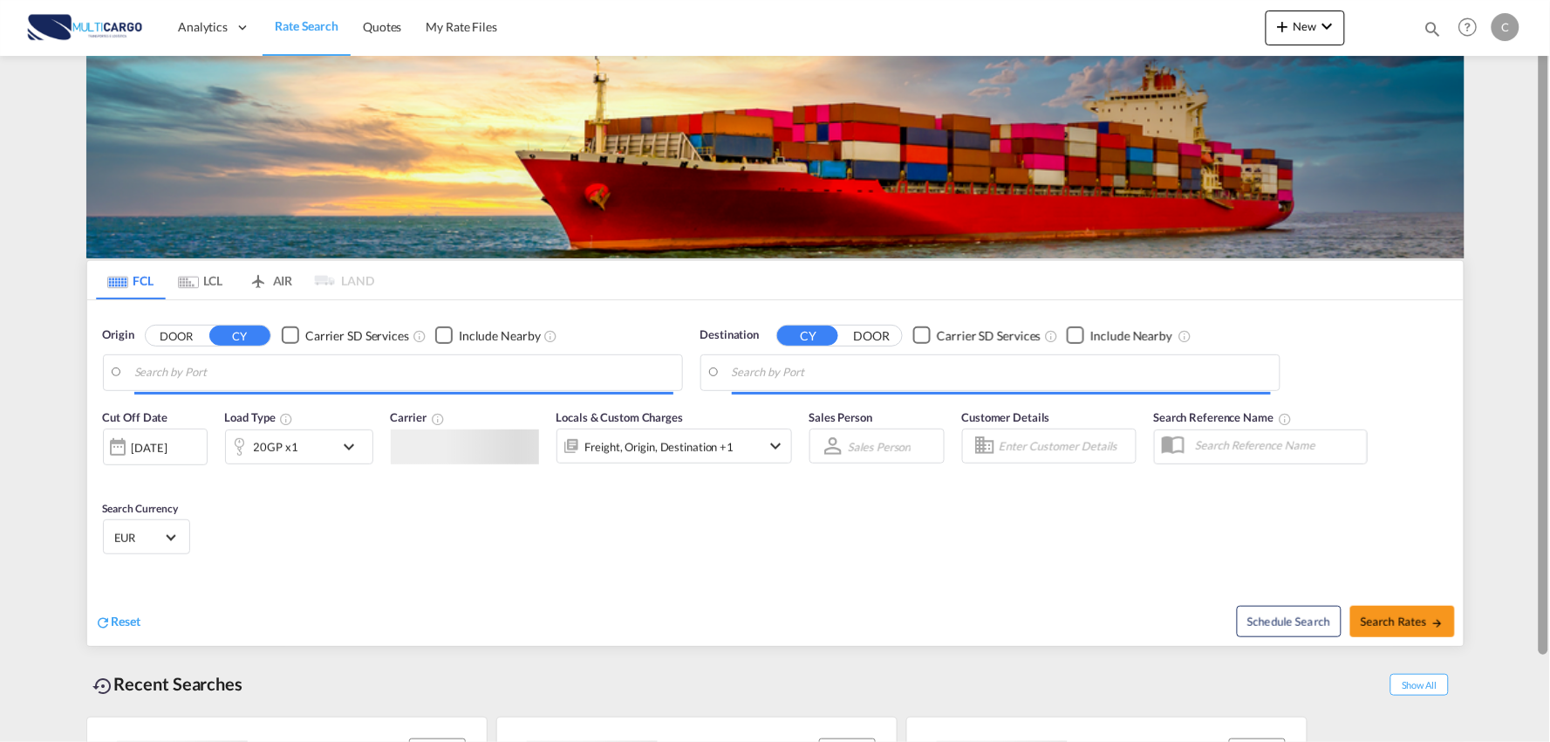
type input "Port of [GEOGRAPHIC_DATA], [GEOGRAPHIC_DATA], [GEOGRAPHIC_DATA]"
type input "Leixoes, Leixoes, PTLEI"
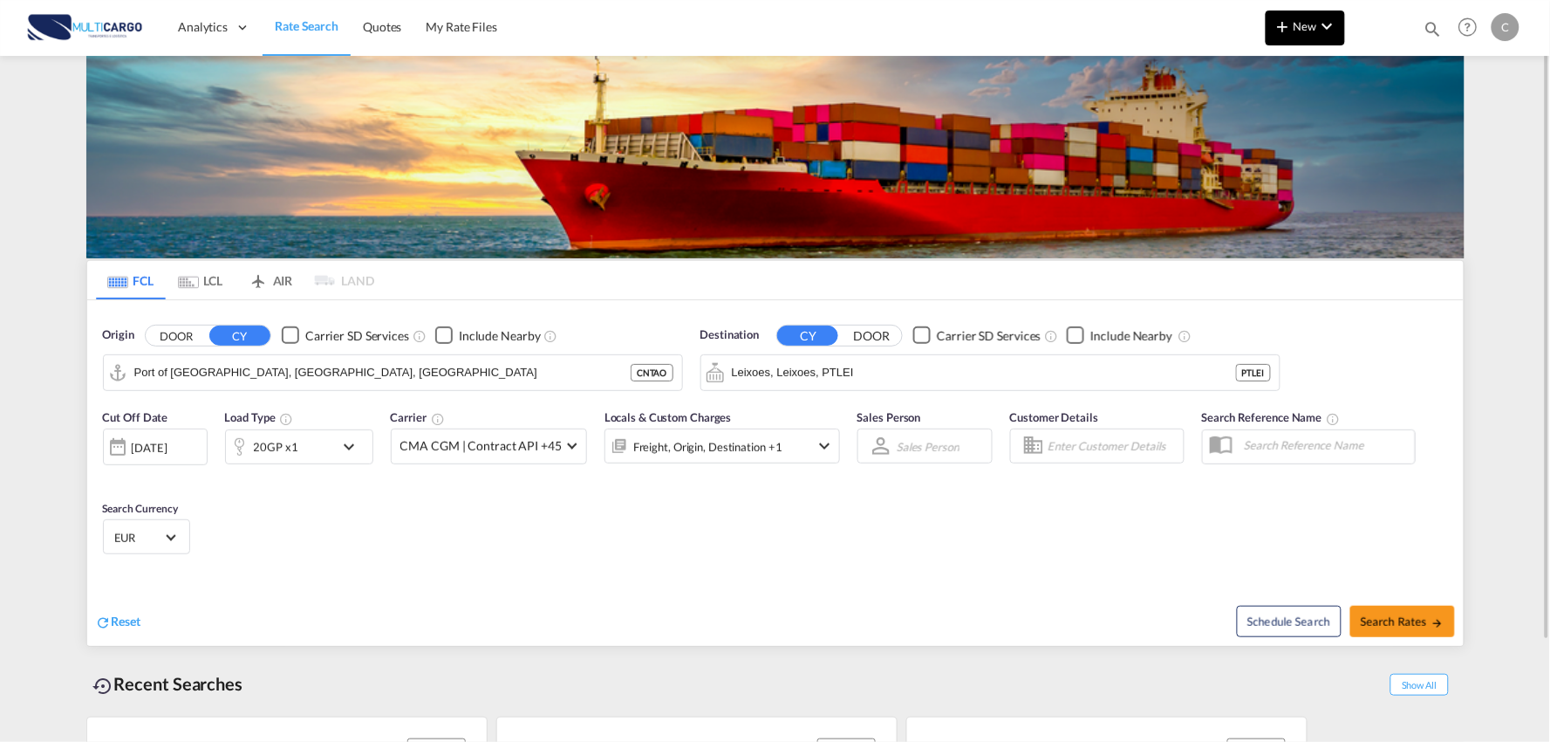
click at [1315, 16] on button "New" at bounding box center [1305, 27] width 79 height 35
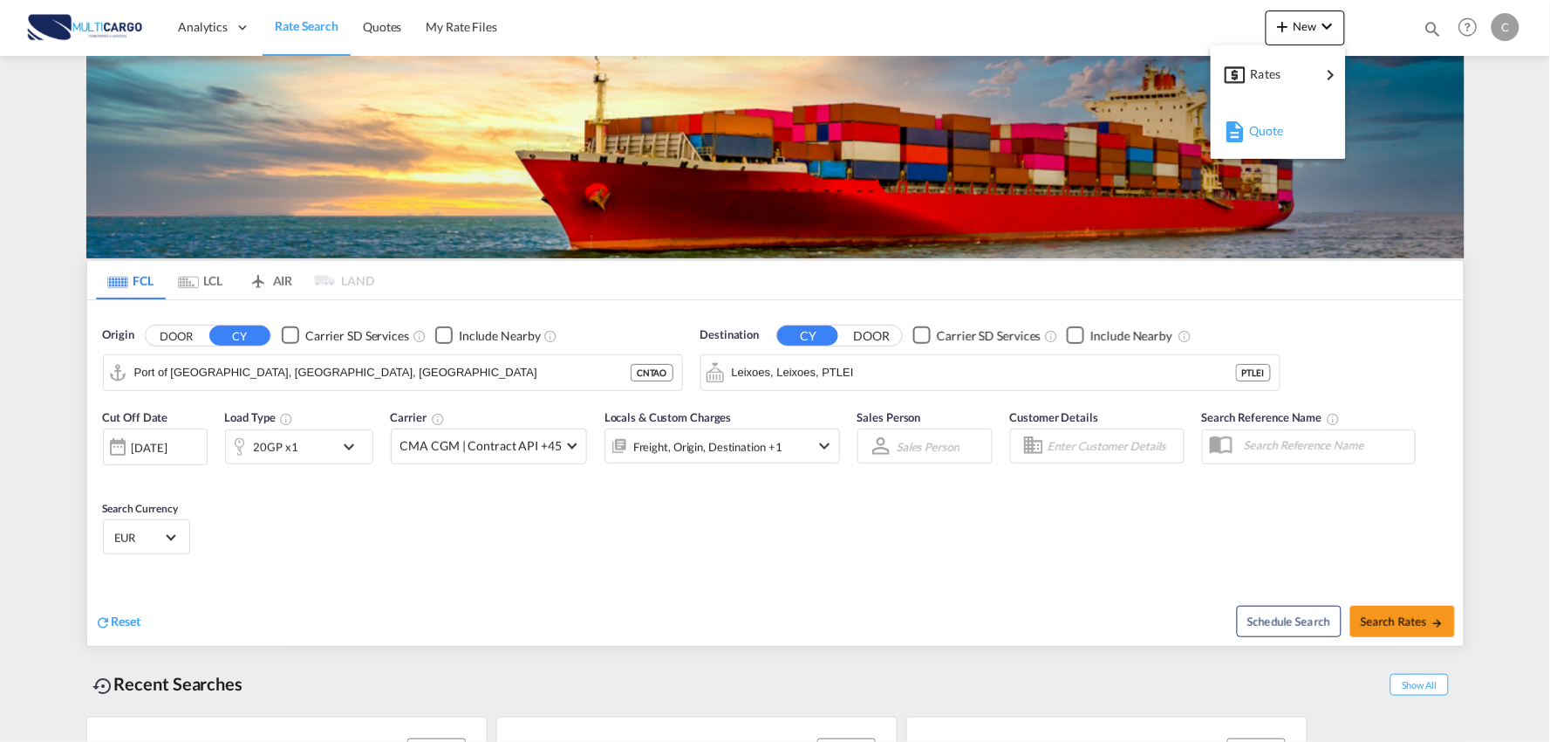
click at [1269, 140] on span "Quote" at bounding box center [1258, 130] width 19 height 35
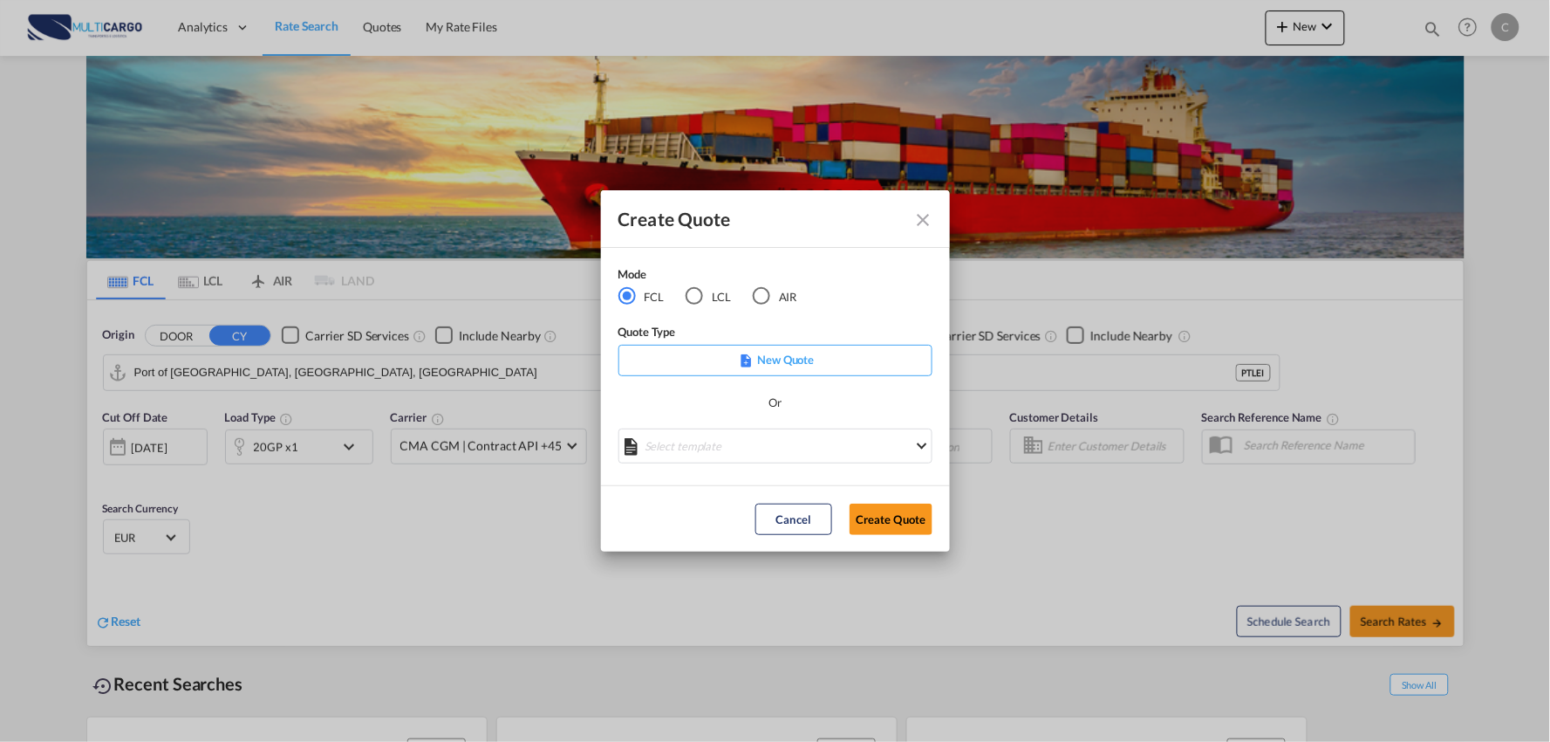
click at [761, 302] on div "AIR" at bounding box center [761, 295] width 17 height 17
click at [786, 448] on md-select "Select template EXP EXW AIR 09/2025 [PERSON_NAME] | [DATE] IMP_DAP_AIR <500KG -…" at bounding box center [776, 445] width 314 height 35
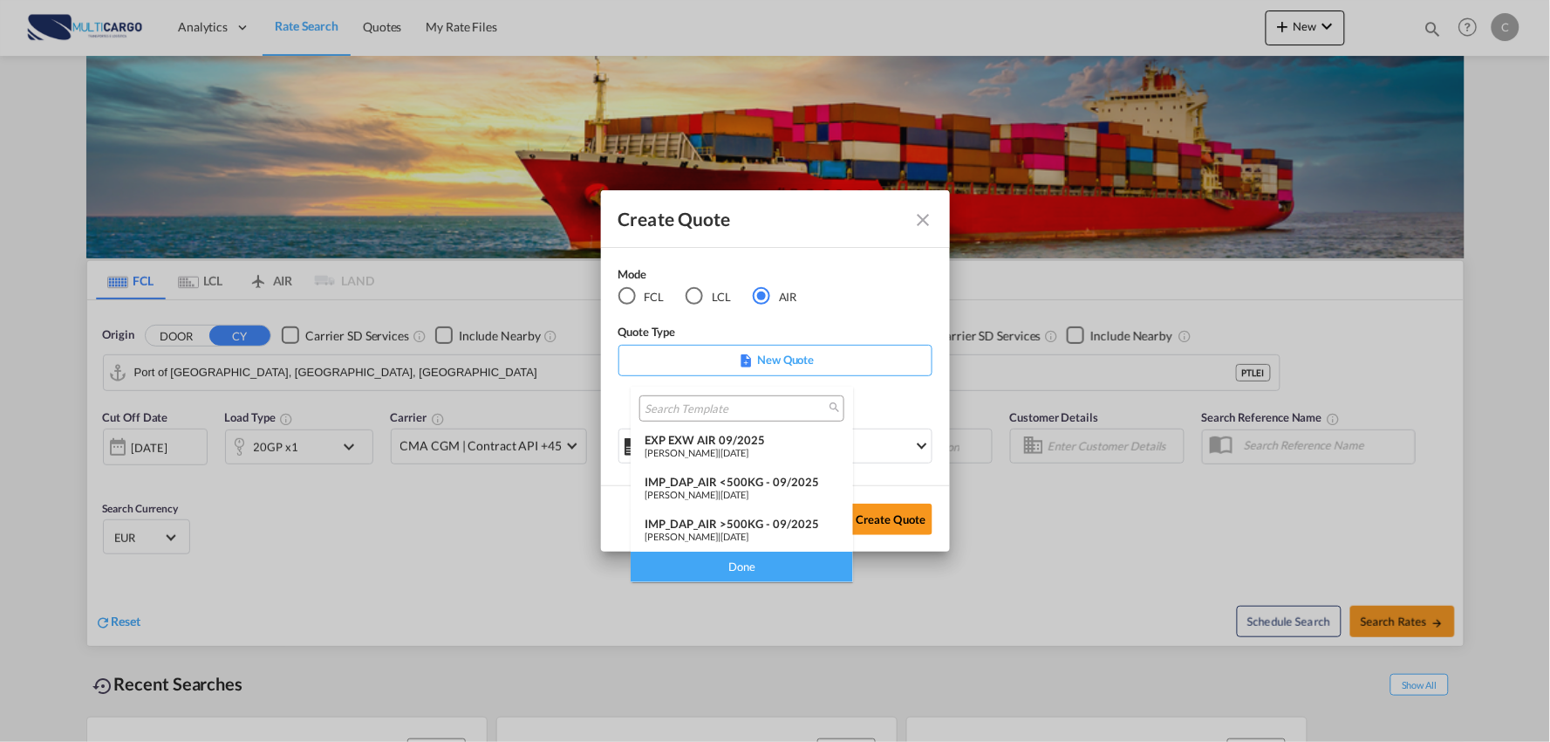
click at [769, 519] on div "IMP_DAP_AIR >500KG - 09/2025" at bounding box center [742, 524] width 195 height 14
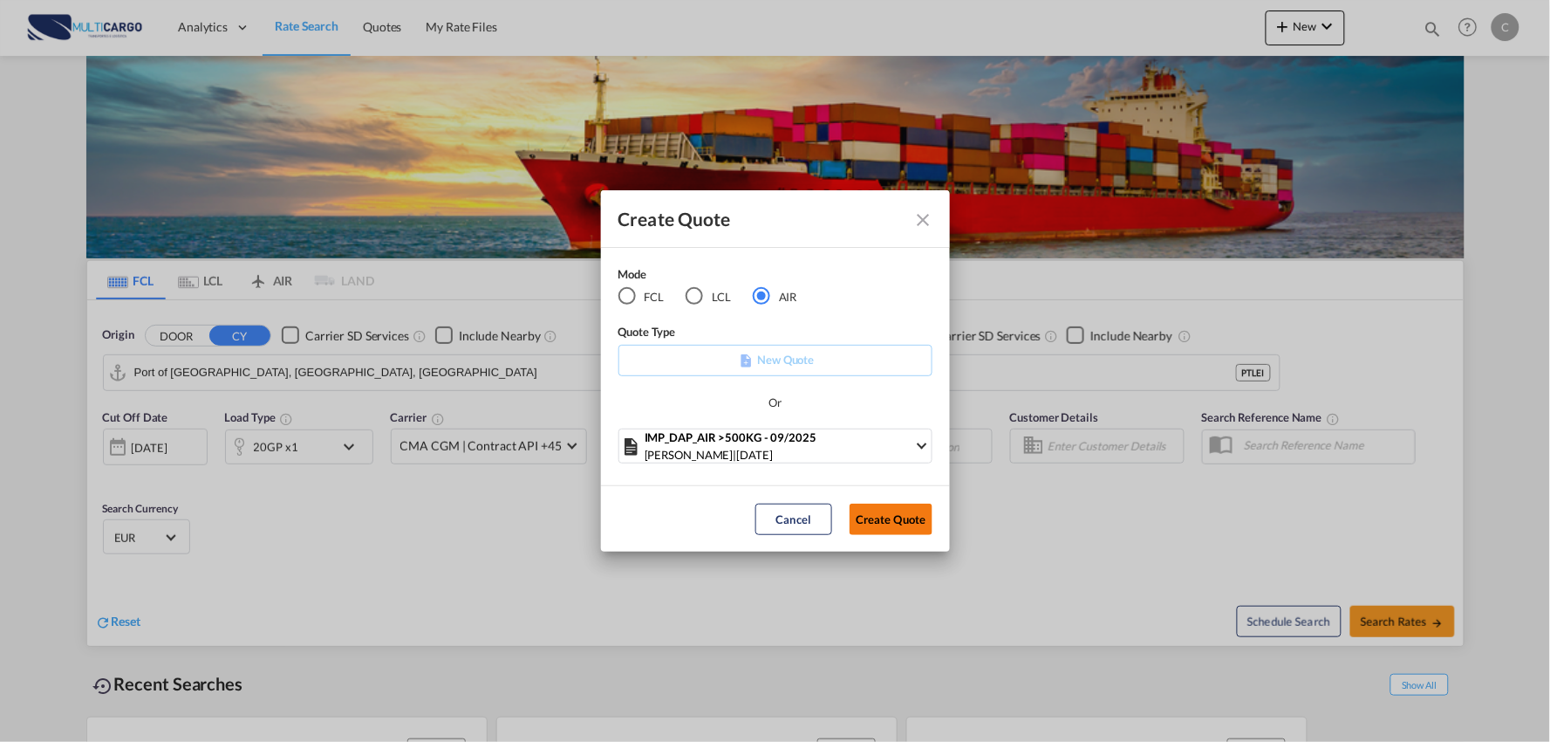
click at [877, 525] on button "Create Quote" at bounding box center [891, 518] width 83 height 31
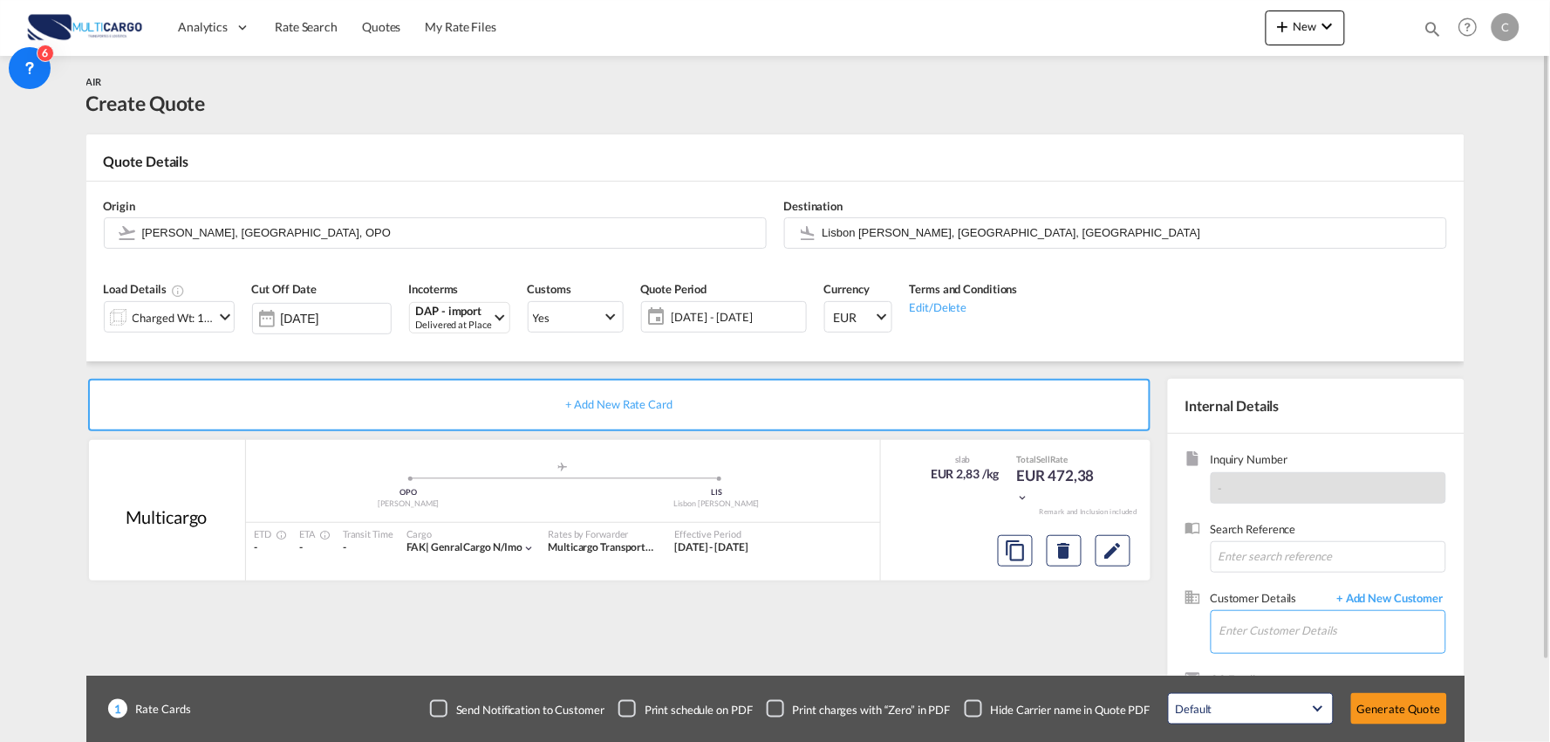
click at [1295, 648] on input "Enter Customer Details" at bounding box center [1333, 630] width 226 height 39
type input "S"
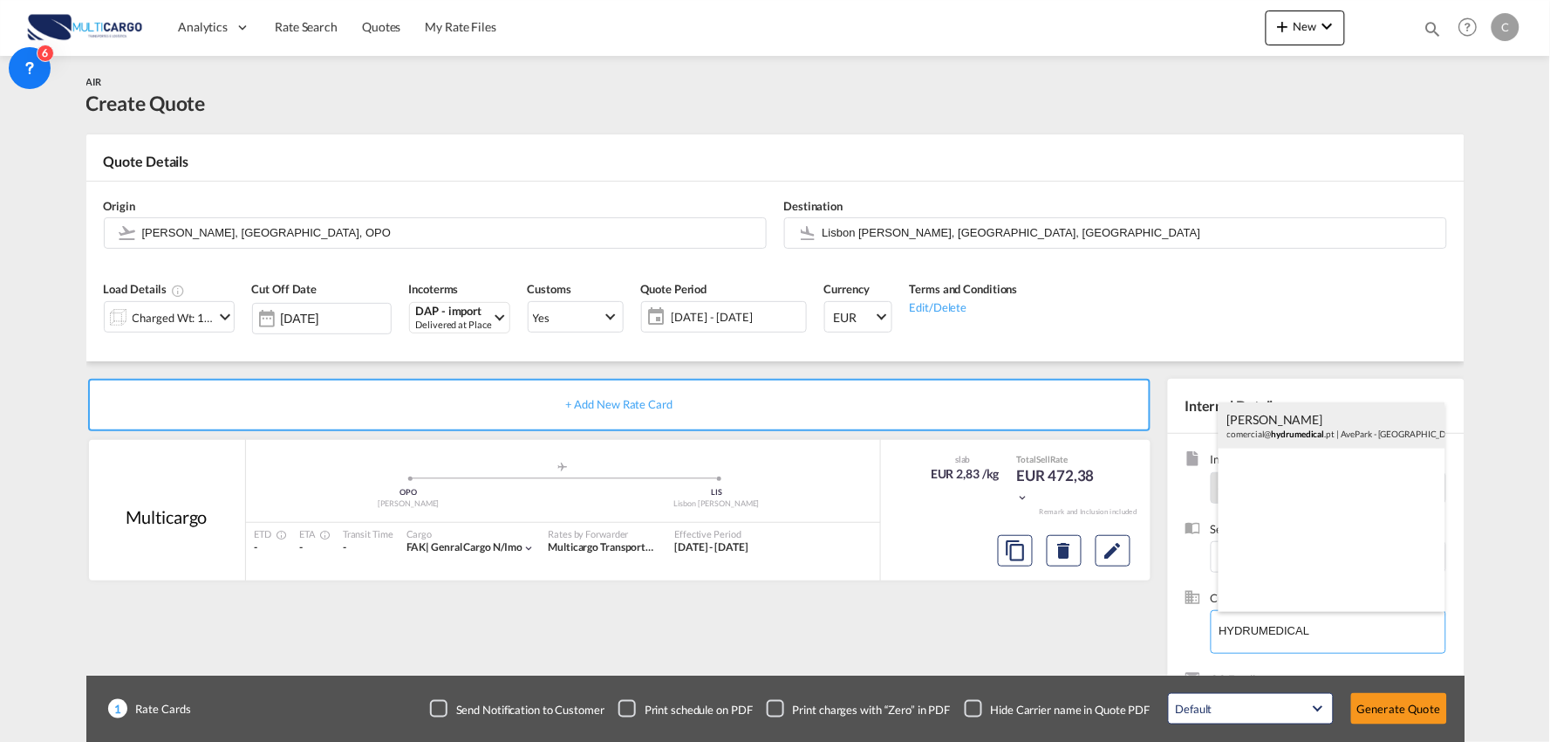
click at [1280, 432] on div "[PERSON_NAME] comercial@ hydrumedical .pt | AvePark - [GEOGRAPHIC_DATA]," at bounding box center [1332, 425] width 227 height 47
type input "AvePark - [GEOGRAPHIC_DATA] e Tecnologia,, [PERSON_NAME], [EMAIL_ADDRESS][DOMAI…"
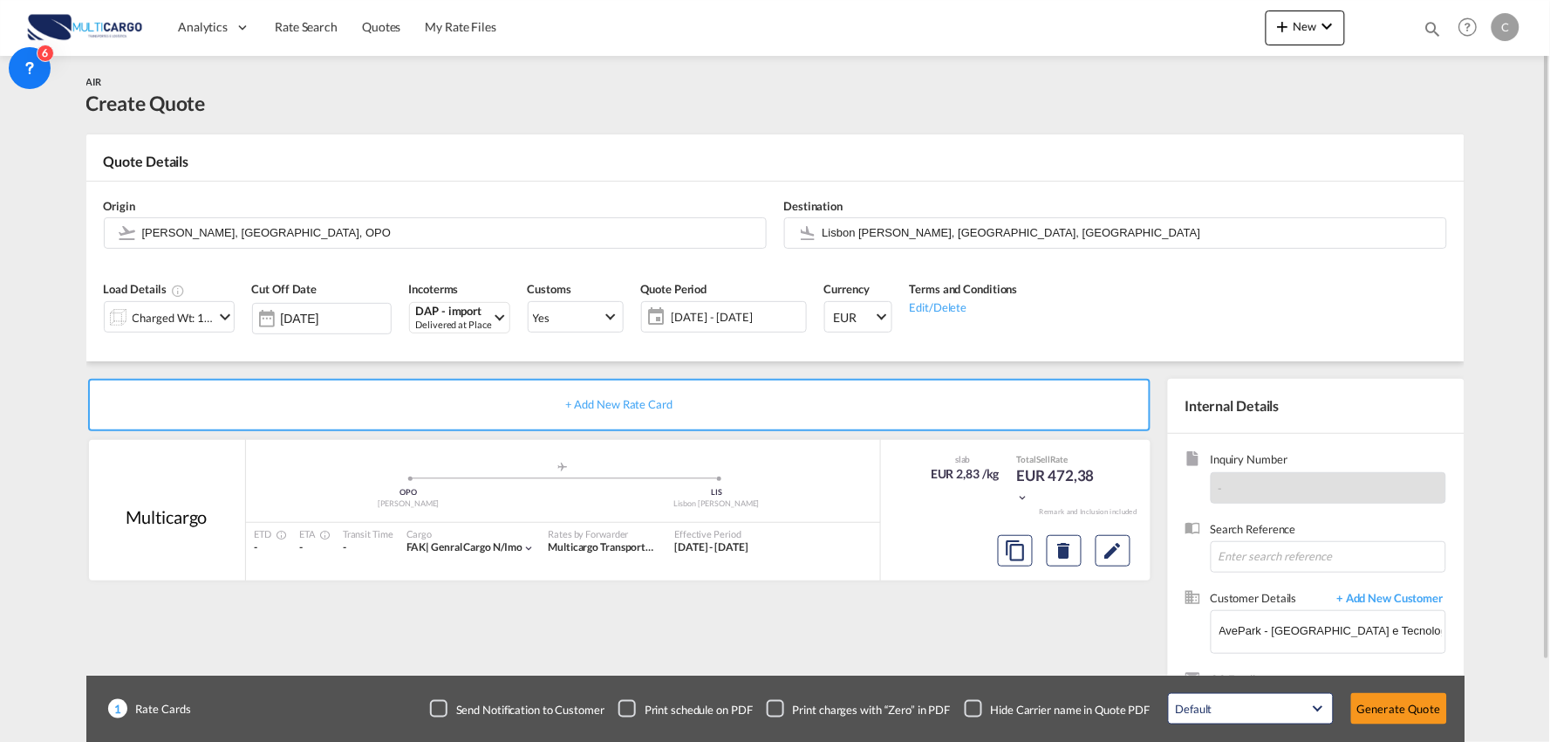
click at [991, 621] on div "+ Add New Rate Card Multicargo added by you .a{fill:#aaa8ad;} .a{fill:#aaa8ad;}…" at bounding box center [622, 561] width 1073 height 365
drag, startPoint x: 984, startPoint y: 704, endPoint x: 962, endPoint y: 665, distance: 44.9
click at [982, 704] on div "Checkbox No Ink" at bounding box center [973, 708] width 17 height 17
drag, startPoint x: 803, startPoint y: 633, endPoint x: 773, endPoint y: 611, distance: 36.8
click at [799, 633] on div "+ Add New Rate Card Multicargo added by you .a{fill:#aaa8ad;} .a{fill:#aaa8ad;}…" at bounding box center [622, 561] width 1073 height 365
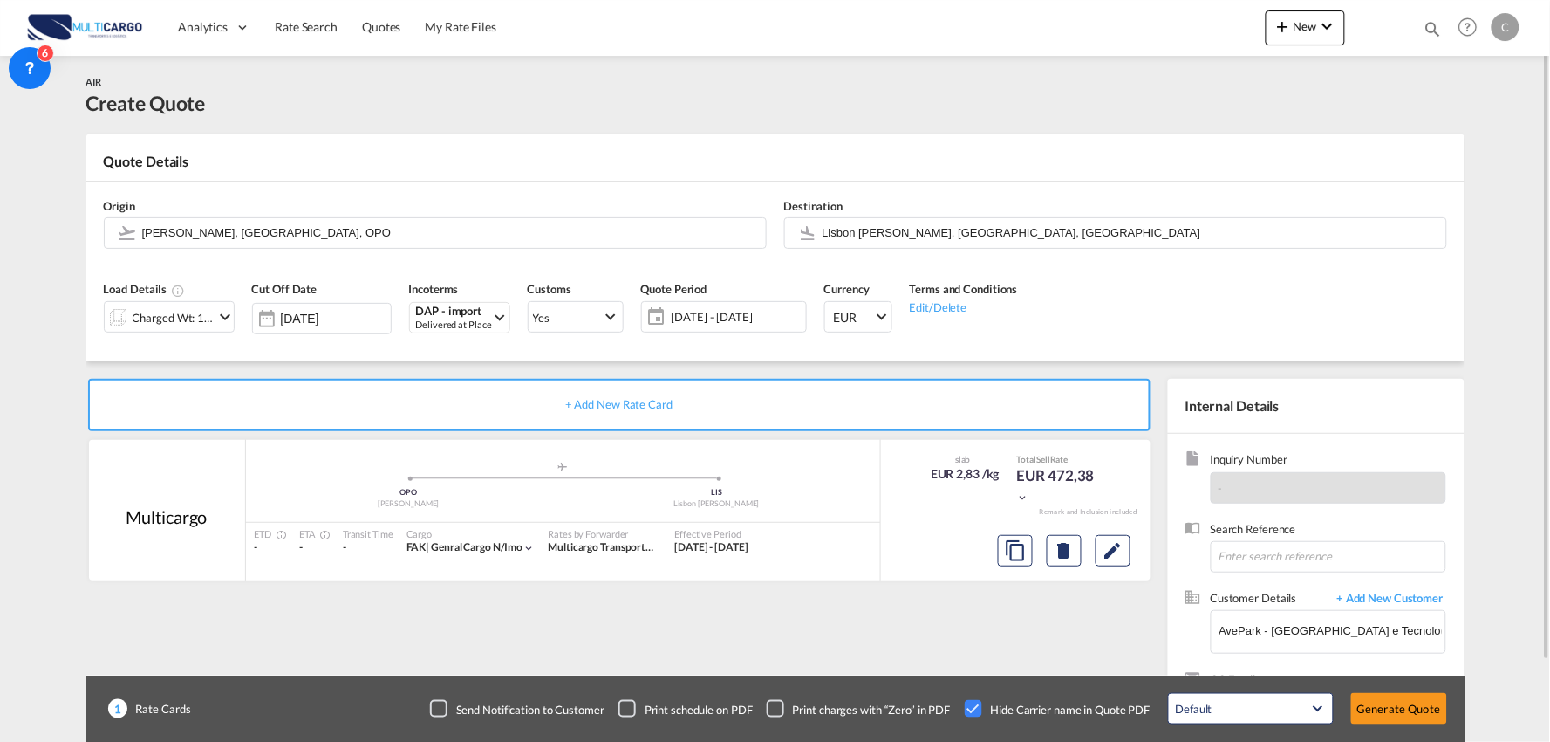
click at [848, 211] on div "Destination [GEOGRAPHIC_DATA] [PERSON_NAME], [GEOGRAPHIC_DATA], [GEOGRAPHIC_DAT…" at bounding box center [1116, 223] width 681 height 70
click at [844, 224] on input "Lisbon [PERSON_NAME], [GEOGRAPHIC_DATA], [GEOGRAPHIC_DATA]" at bounding box center [1130, 232] width 615 height 31
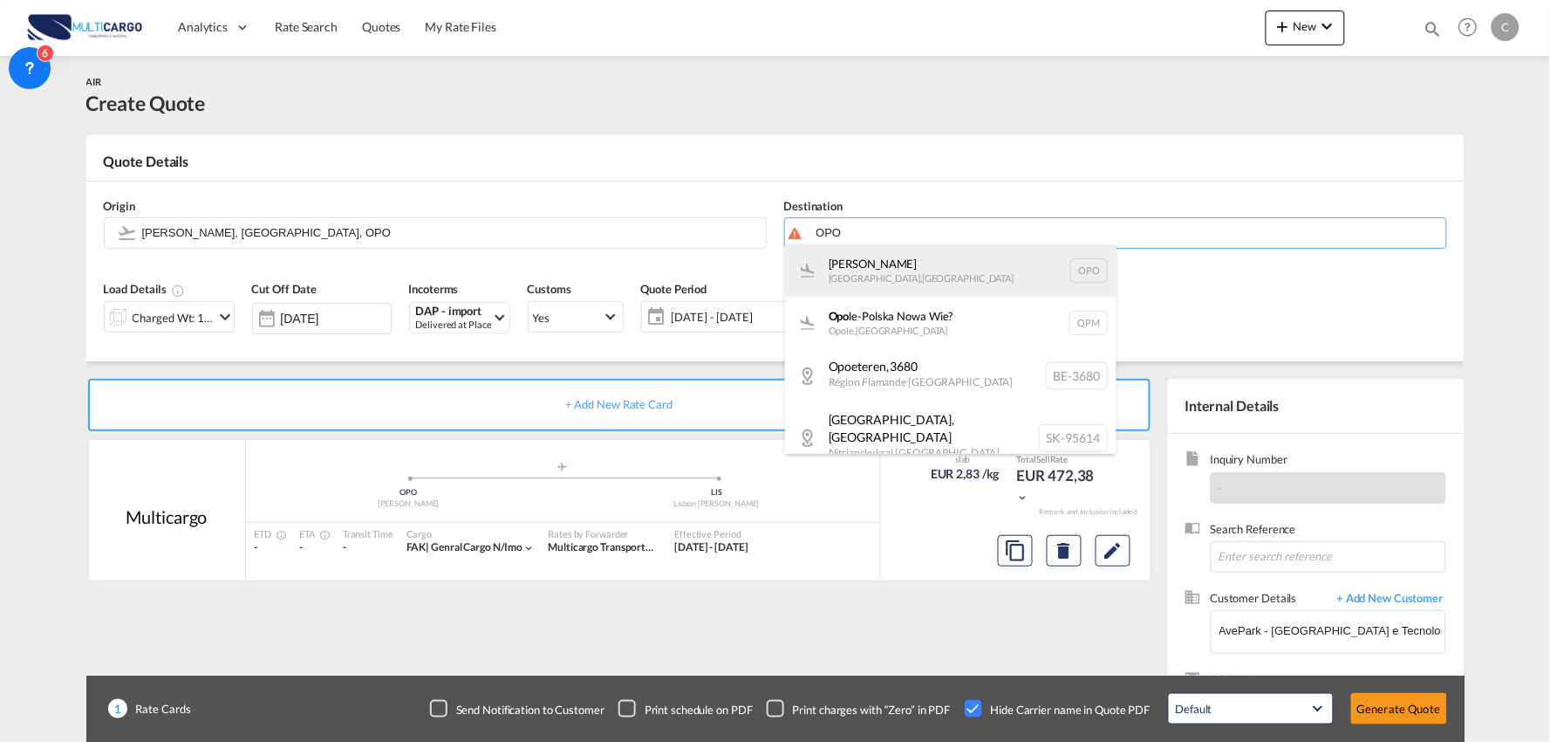
click at [868, 263] on div "[PERSON_NAME][GEOGRAPHIC_DATA] , [GEOGRAPHIC_DATA] OPO" at bounding box center [951, 270] width 332 height 52
type input "[PERSON_NAME], [GEOGRAPHIC_DATA], OPO"
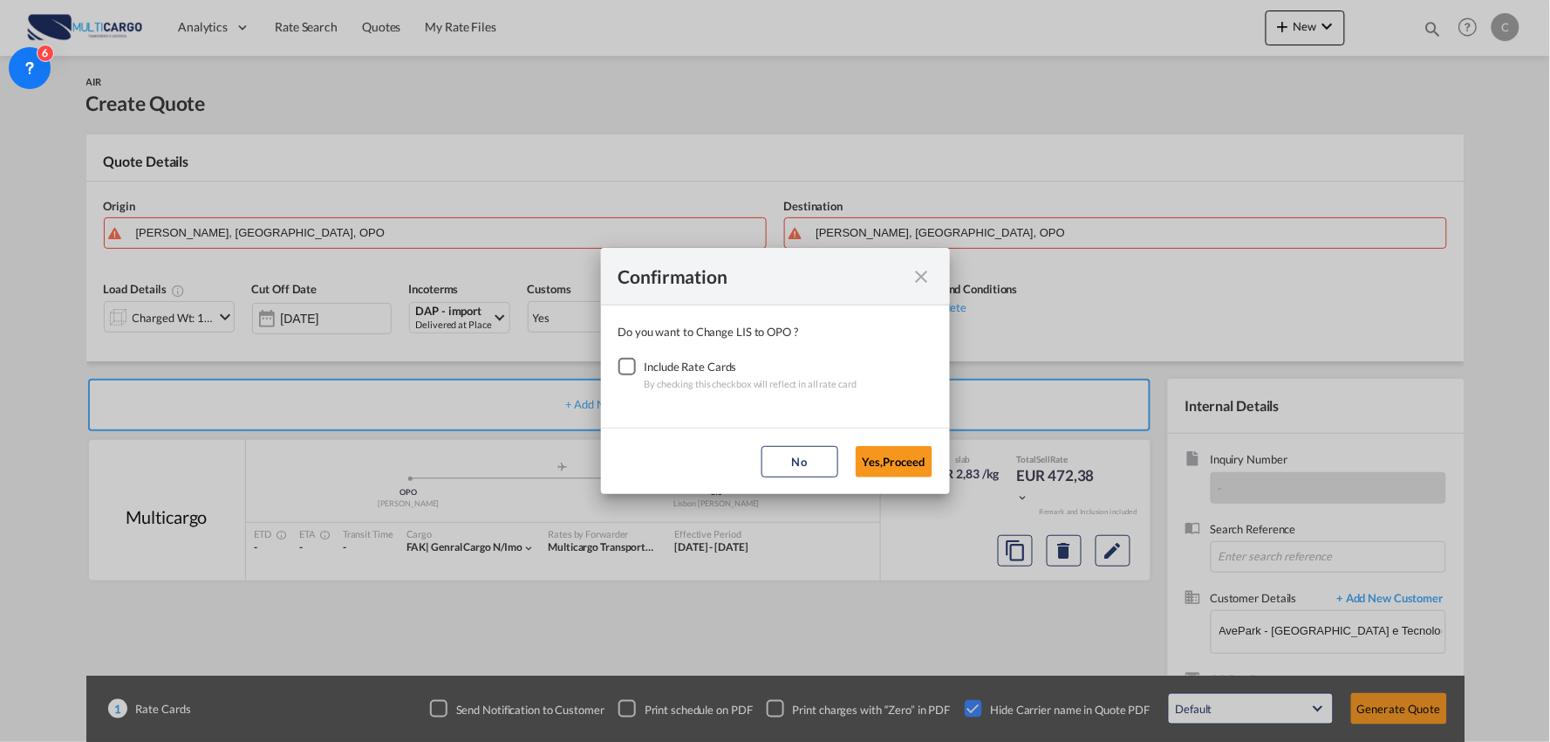
click at [636, 369] on div "Checkbox No Ink" at bounding box center [627, 366] width 17 height 17
click at [888, 462] on button "Yes,Proceed" at bounding box center [894, 461] width 77 height 31
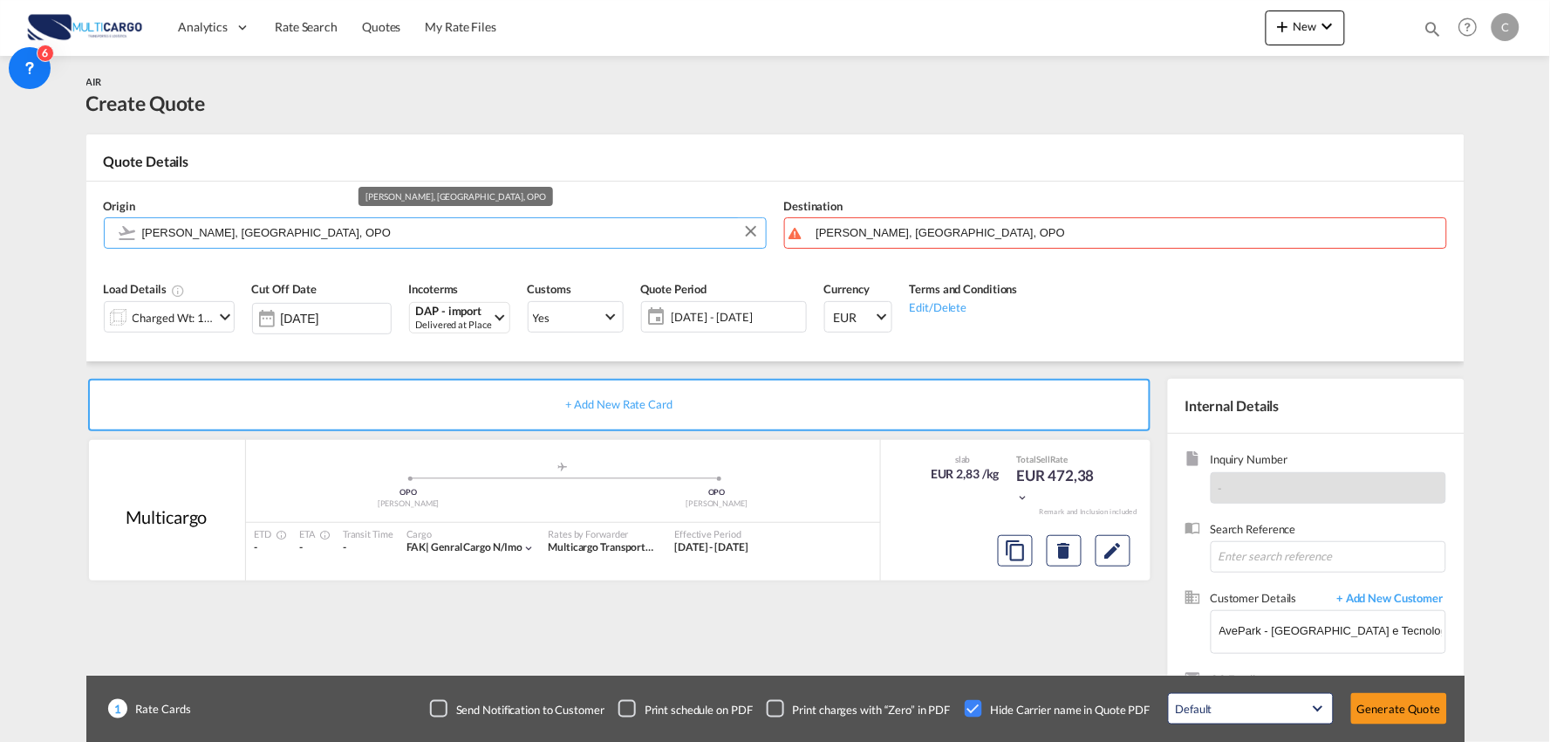
click at [206, 233] on input "[PERSON_NAME], [GEOGRAPHIC_DATA], OPO" at bounding box center [449, 232] width 615 height 31
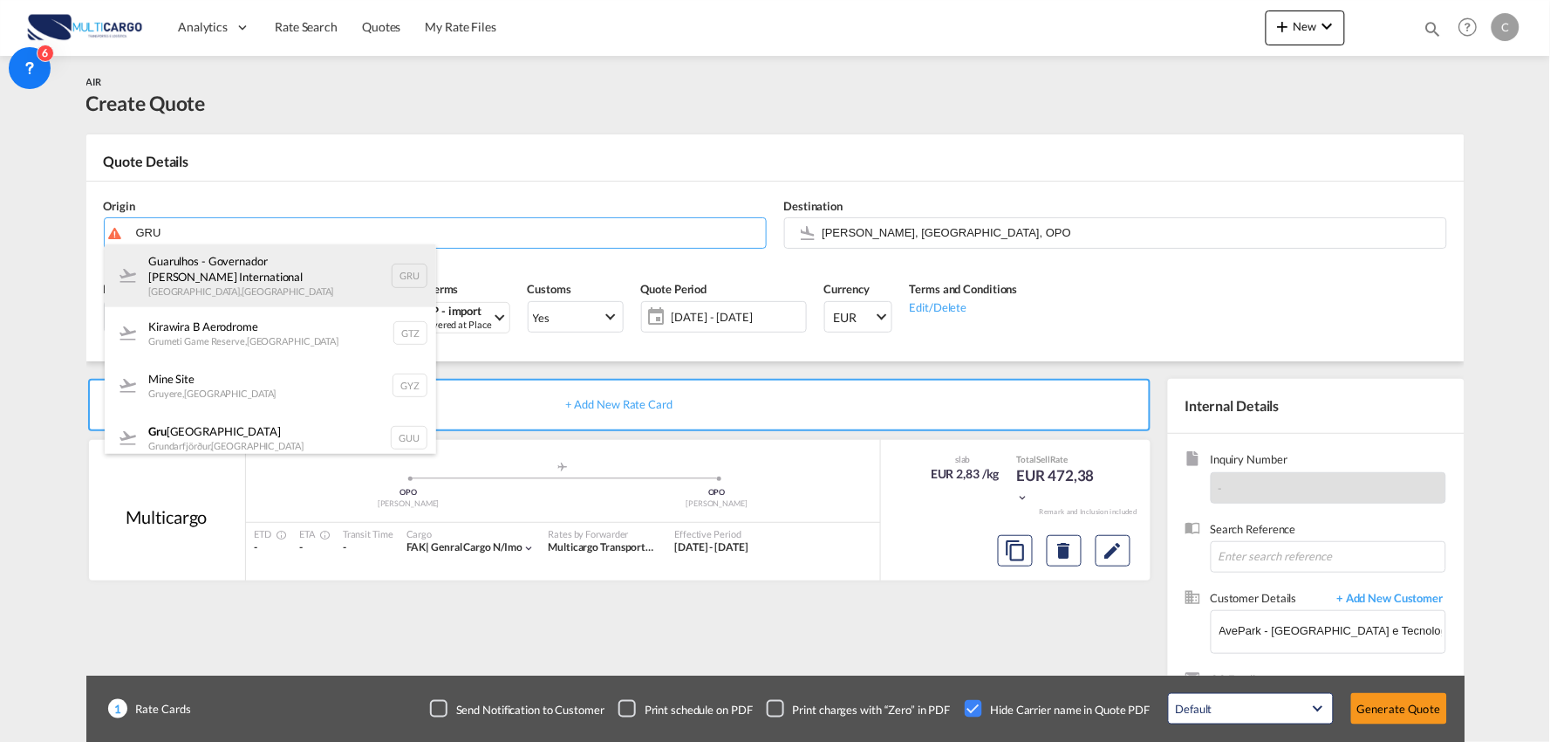
click at [213, 268] on div "Guarulhos - Governador [PERSON_NAME] International [GEOGRAPHIC_DATA] , [GEOGRAP…" at bounding box center [271, 275] width 332 height 63
type input "Guarulhos - Governador [PERSON_NAME] International, [GEOGRAPHIC_DATA], [GEOGRAP…"
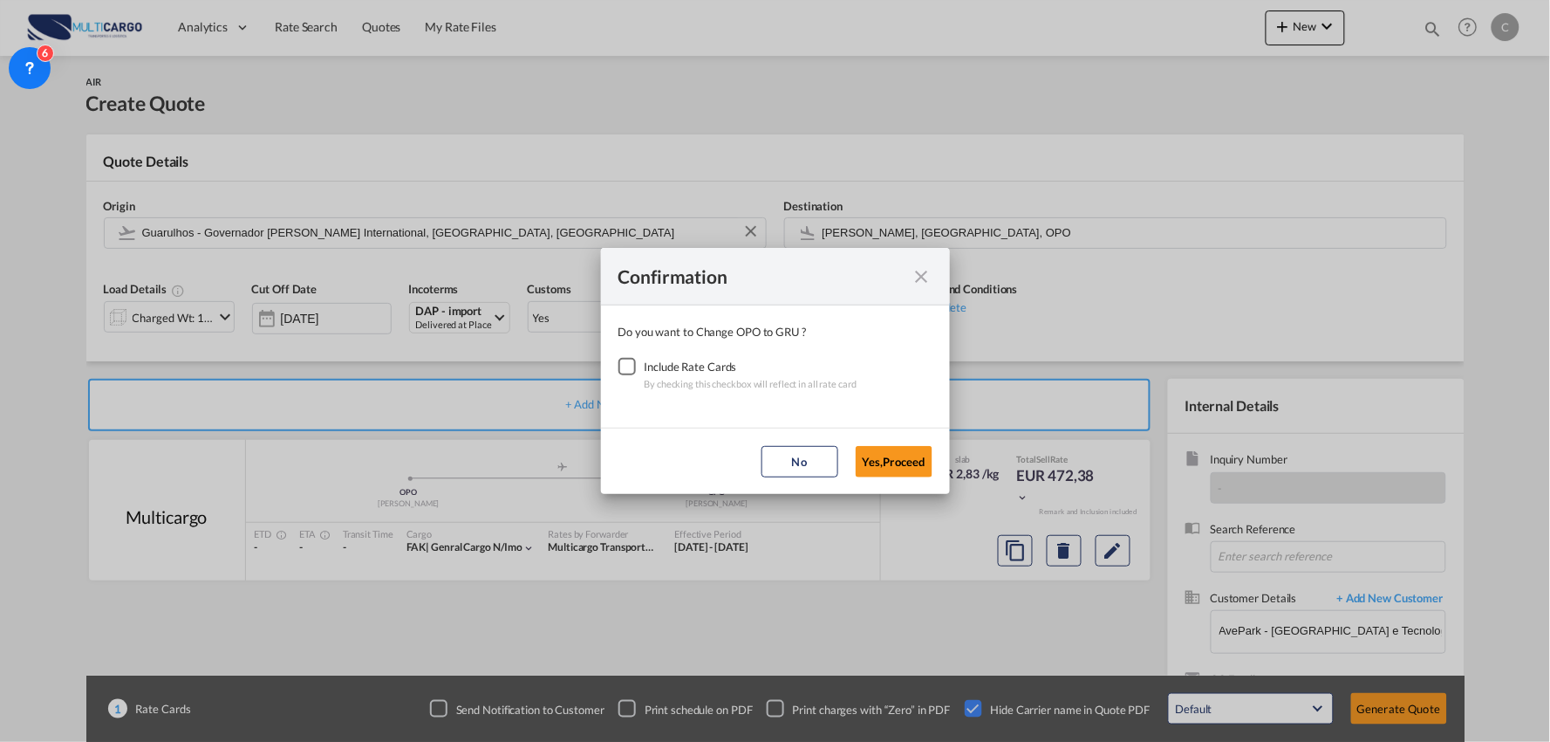
click at [628, 362] on div "Checkbox No Ink" at bounding box center [627, 366] width 17 height 17
click at [912, 462] on button "Yes,Proceed" at bounding box center [894, 461] width 77 height 31
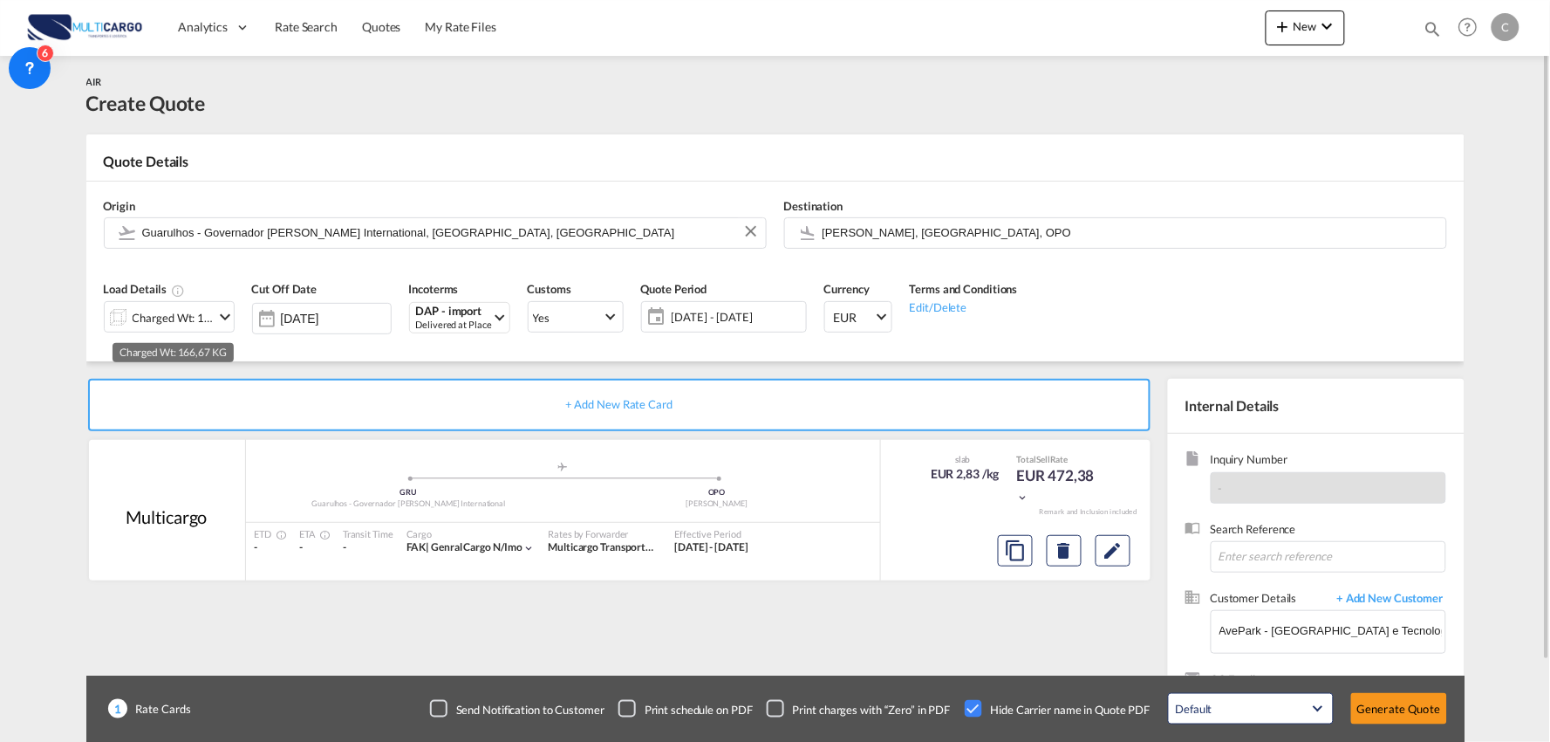
click at [161, 319] on div "Charged Wt: 166,67 KG" at bounding box center [174, 317] width 82 height 24
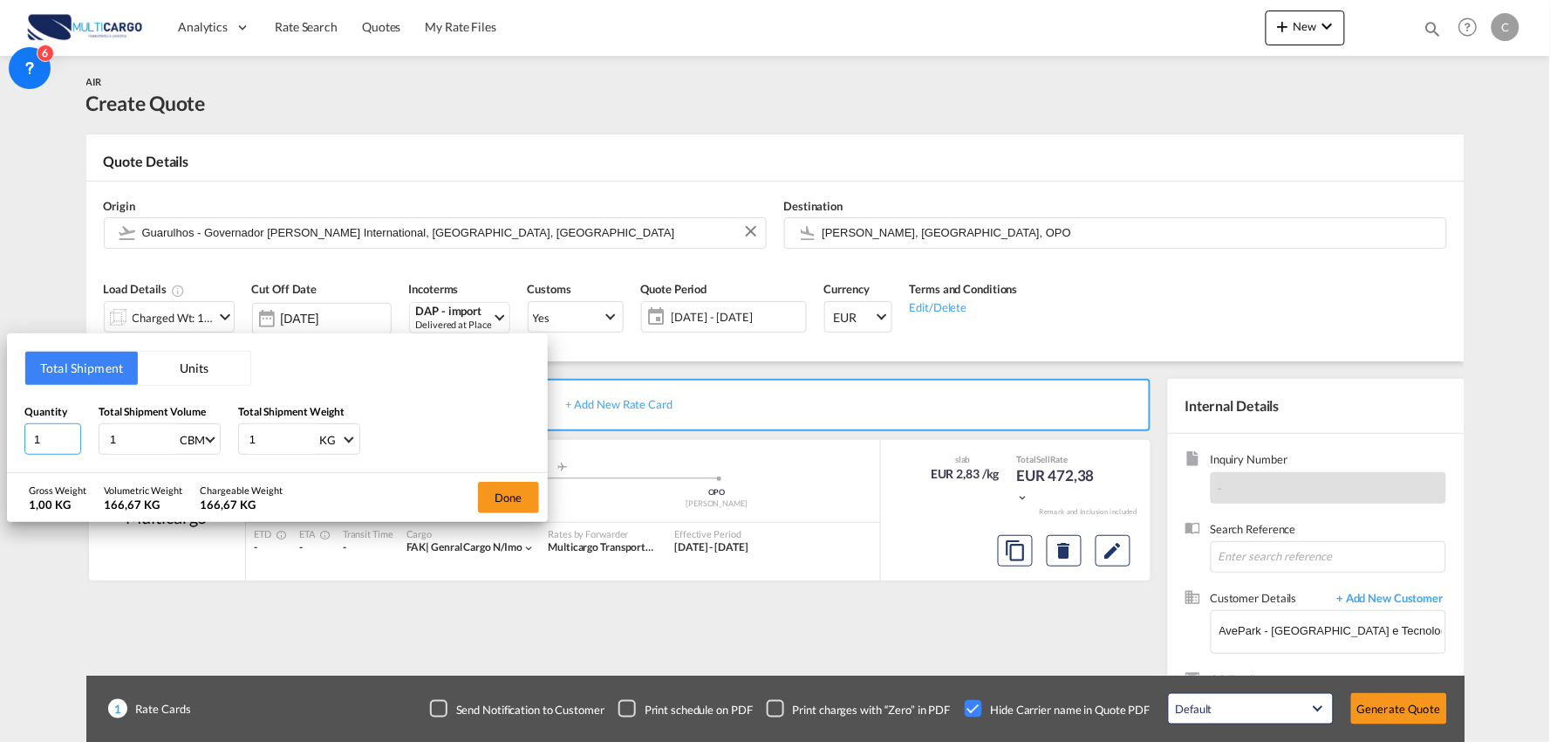
click at [0, 436] on html "Analytics Reports Dashboard Rate Search Quotes My Rate Files" at bounding box center [775, 371] width 1550 height 742
type input "9"
drag, startPoint x: 131, startPoint y: 436, endPoint x: 44, endPoint y: 436, distance: 87.3
click at [44, 436] on div "Quantity 9 Total Shipment Volume 1 CBM CBM CFT KG LB Total Shipment Weight 1 KG…" at bounding box center [277, 429] width 506 height 52
drag, startPoint x: 231, startPoint y: 429, endPoint x: 202, endPoint y: 425, distance: 30.0
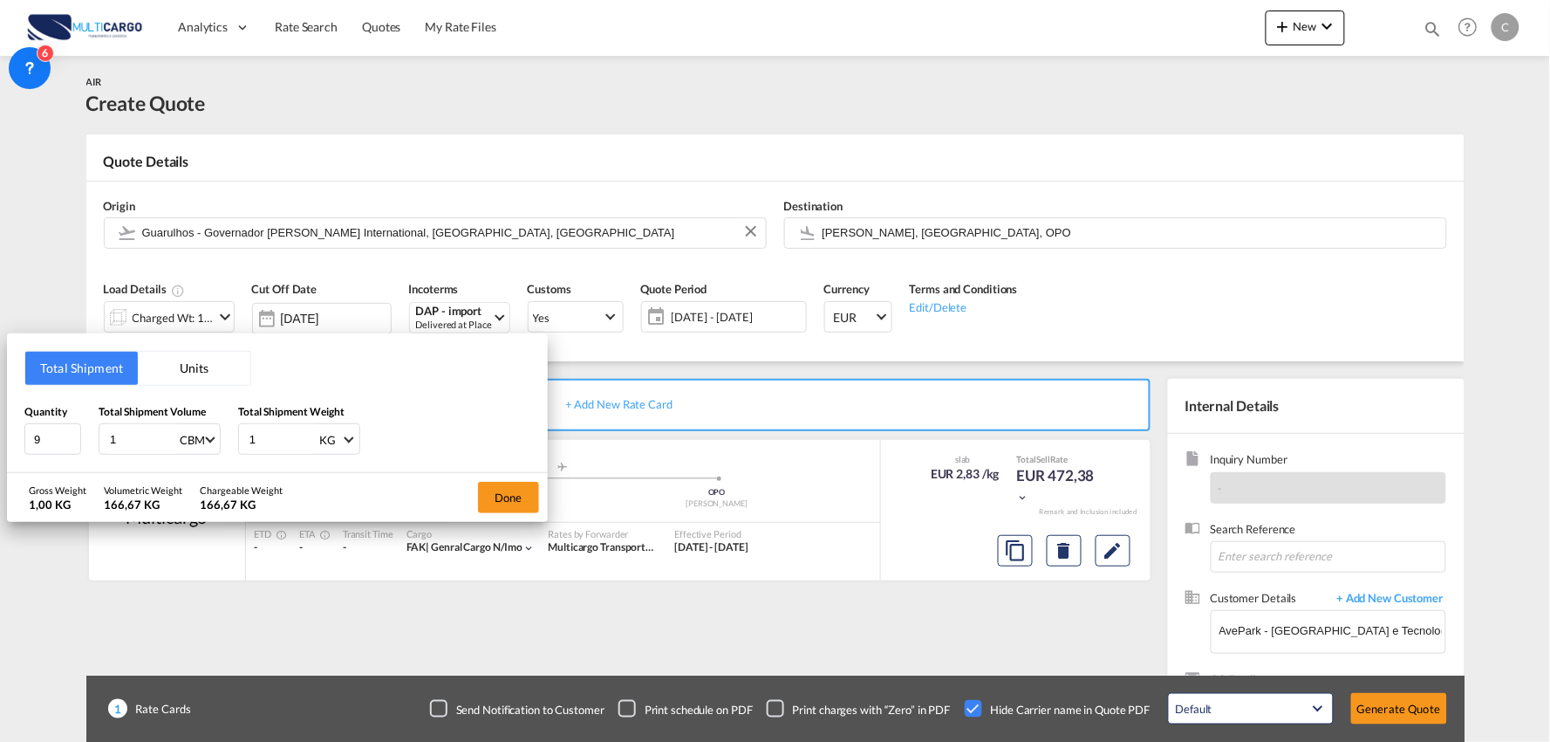
click at [203, 429] on div "Quantity 9 Total Shipment Volume 1 CBM CBM CFT KG LB Total Shipment Weight 1 KG…" at bounding box center [277, 429] width 506 height 52
type input "604.500"
click at [143, 432] on input "1" at bounding box center [143, 439] width 70 height 30
drag, startPoint x: 114, startPoint y: 441, endPoint x: 44, endPoint y: 441, distance: 70.7
click at [44, 441] on div "Quantity 9 Total Shipment Volume 1 CBM CBM CFT KG LB Total Shipment Weight 604.…" at bounding box center [277, 429] width 506 height 52
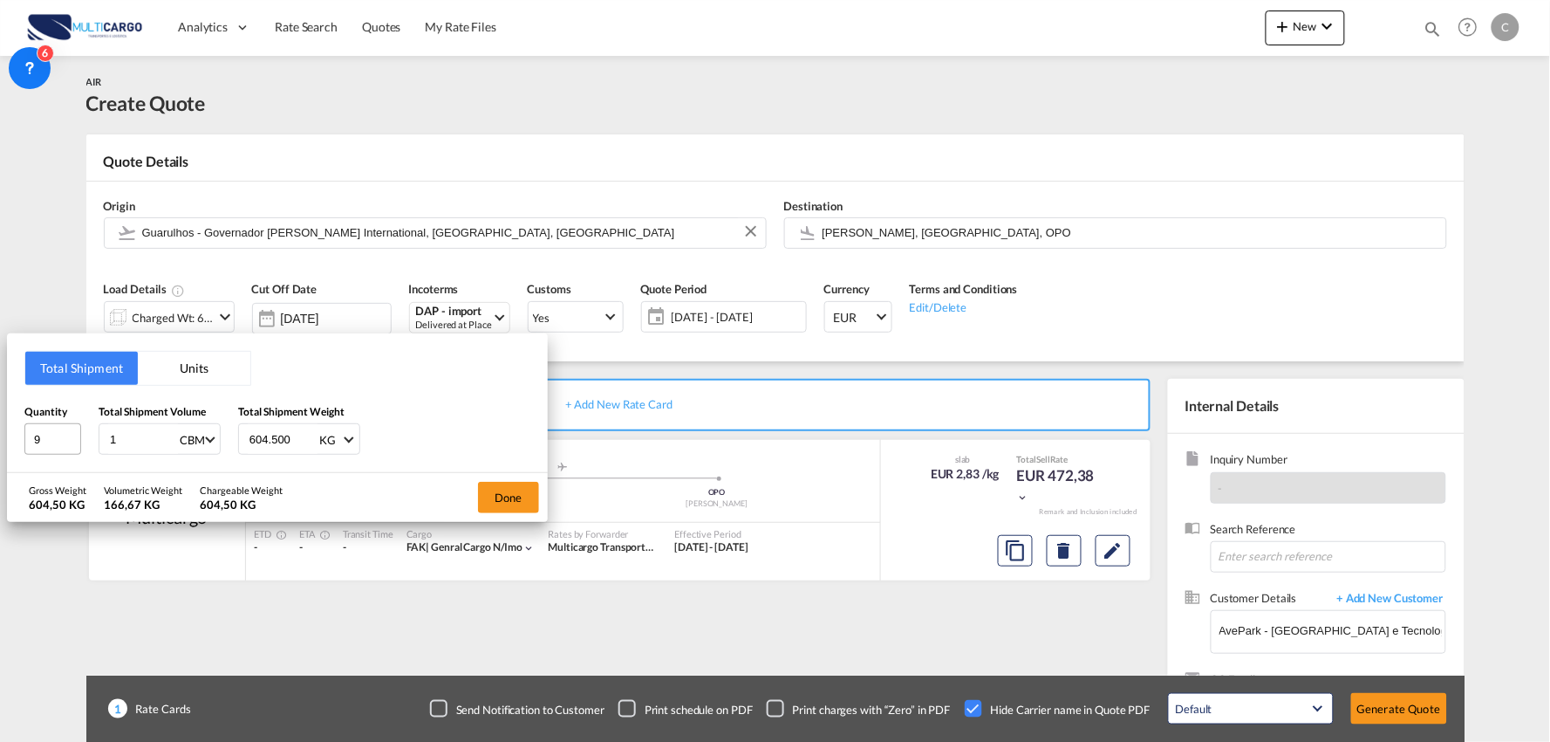
type input "10"
type input "10.193"
click at [510, 495] on button "Done" at bounding box center [508, 497] width 61 height 31
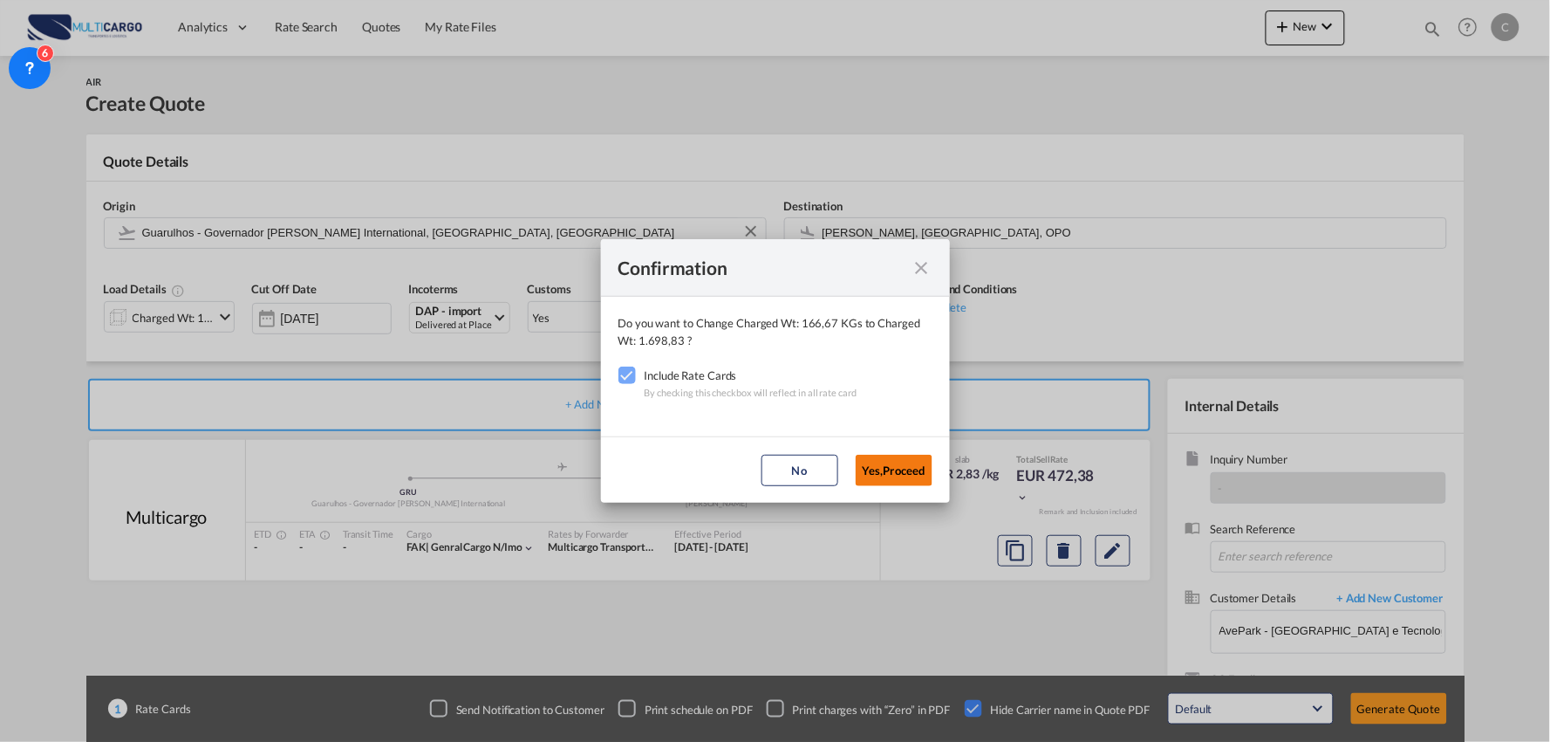
click at [890, 463] on button "Yes,Proceed" at bounding box center [894, 470] width 77 height 31
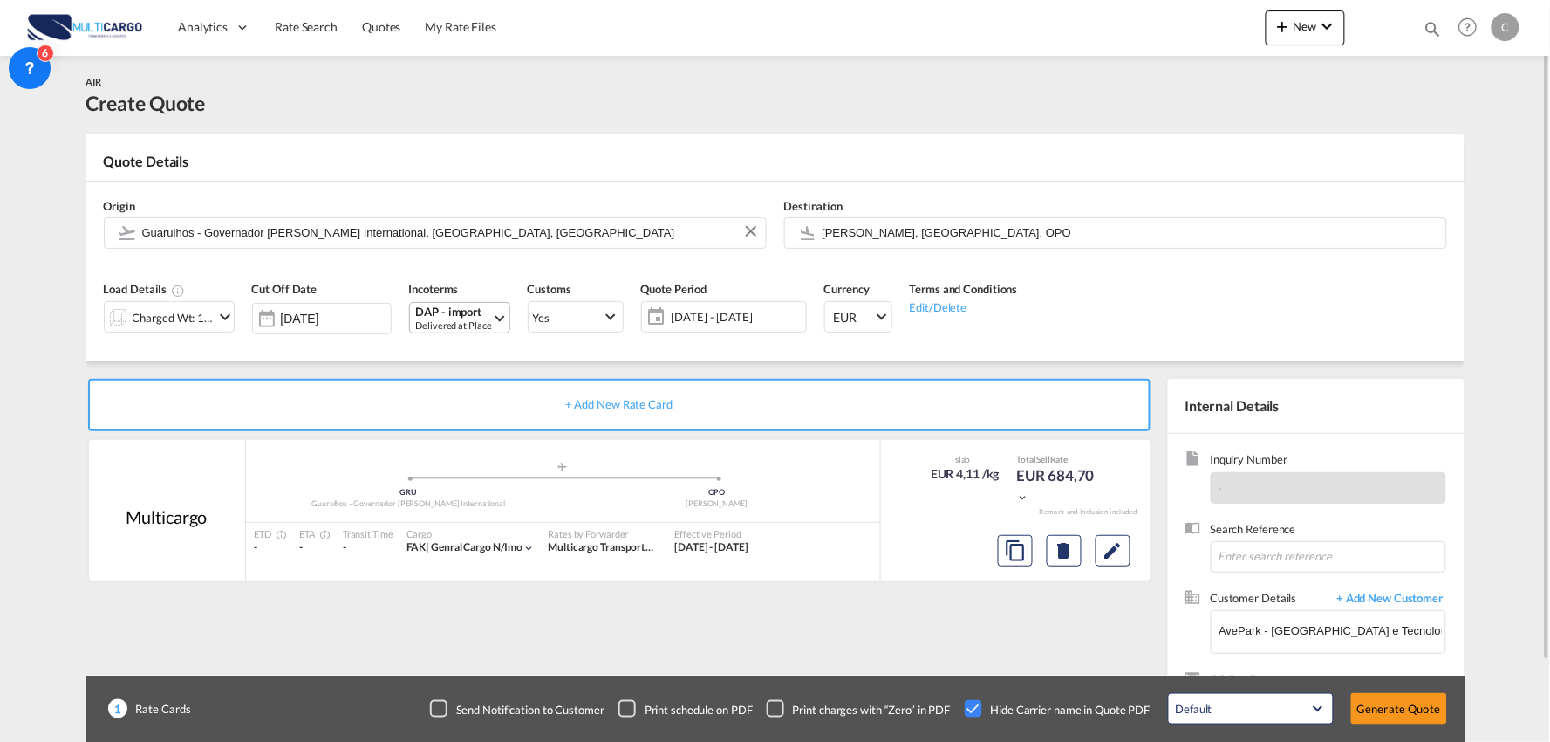
click at [432, 317] on div "DAP - import" at bounding box center [454, 311] width 76 height 13
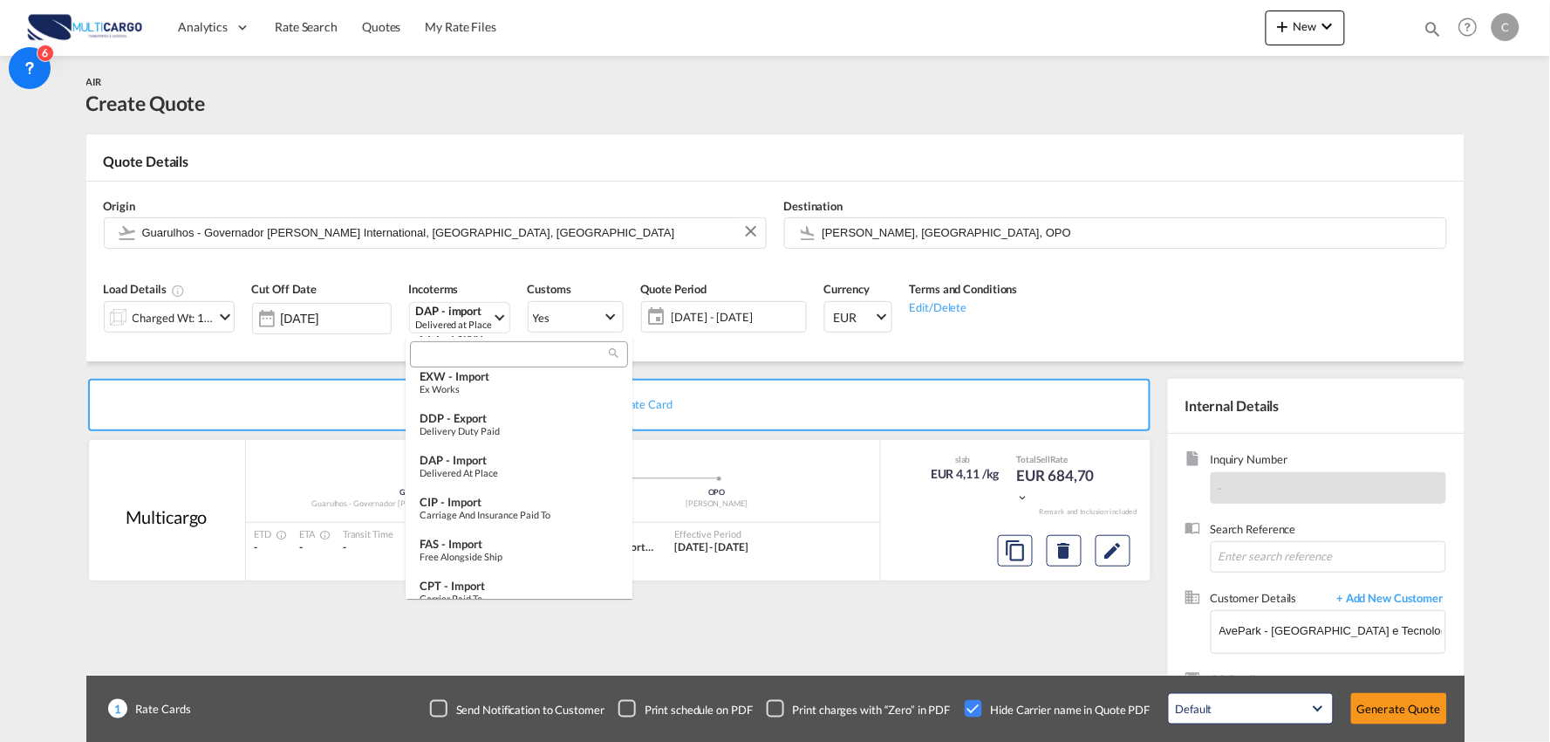
click at [462, 354] on input "search" at bounding box center [512, 355] width 194 height 16
type input "EXW"
click at [495, 387] on div "Ex Works" at bounding box center [519, 388] width 199 height 11
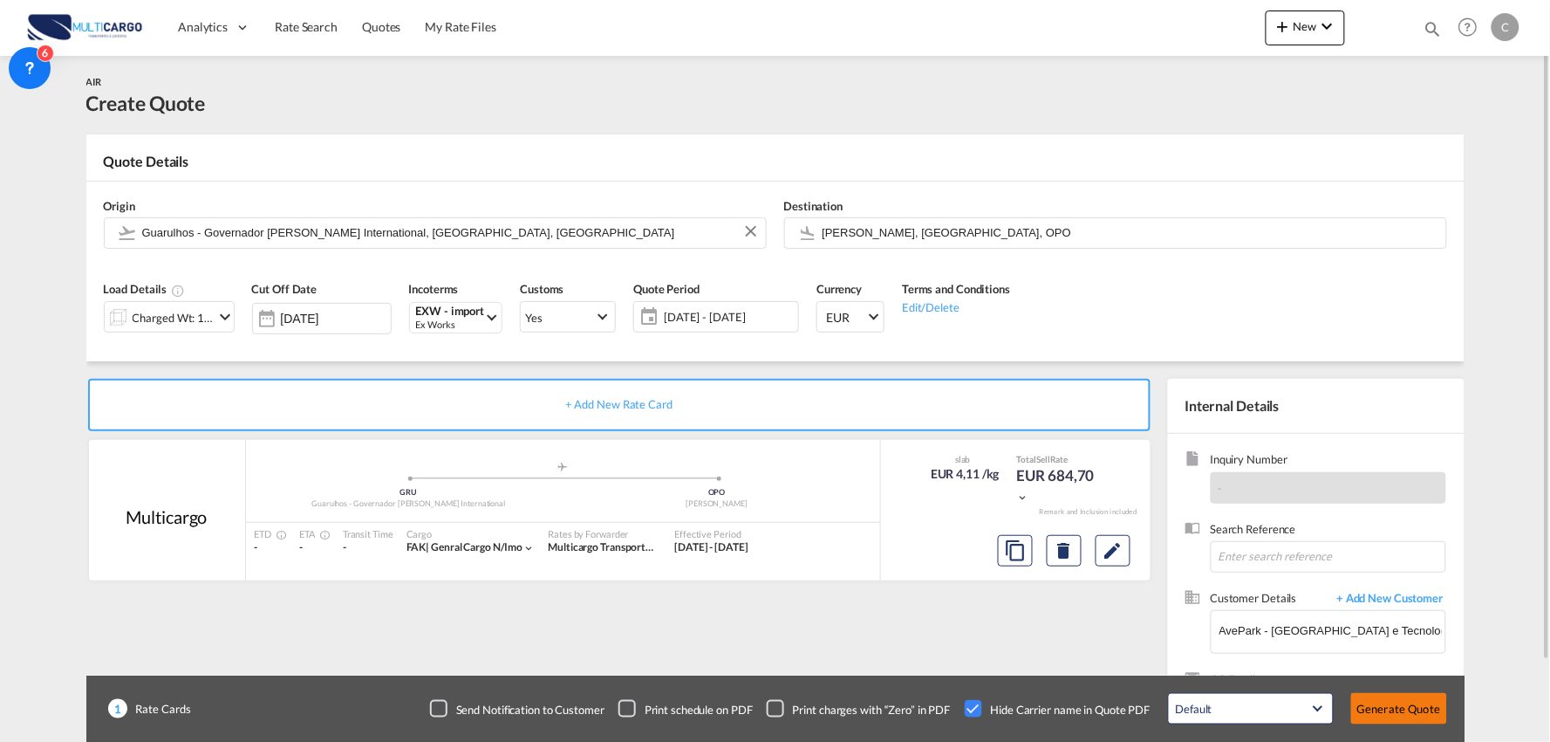
click at [1396, 705] on button "Generate Quote" at bounding box center [1400, 708] width 96 height 31
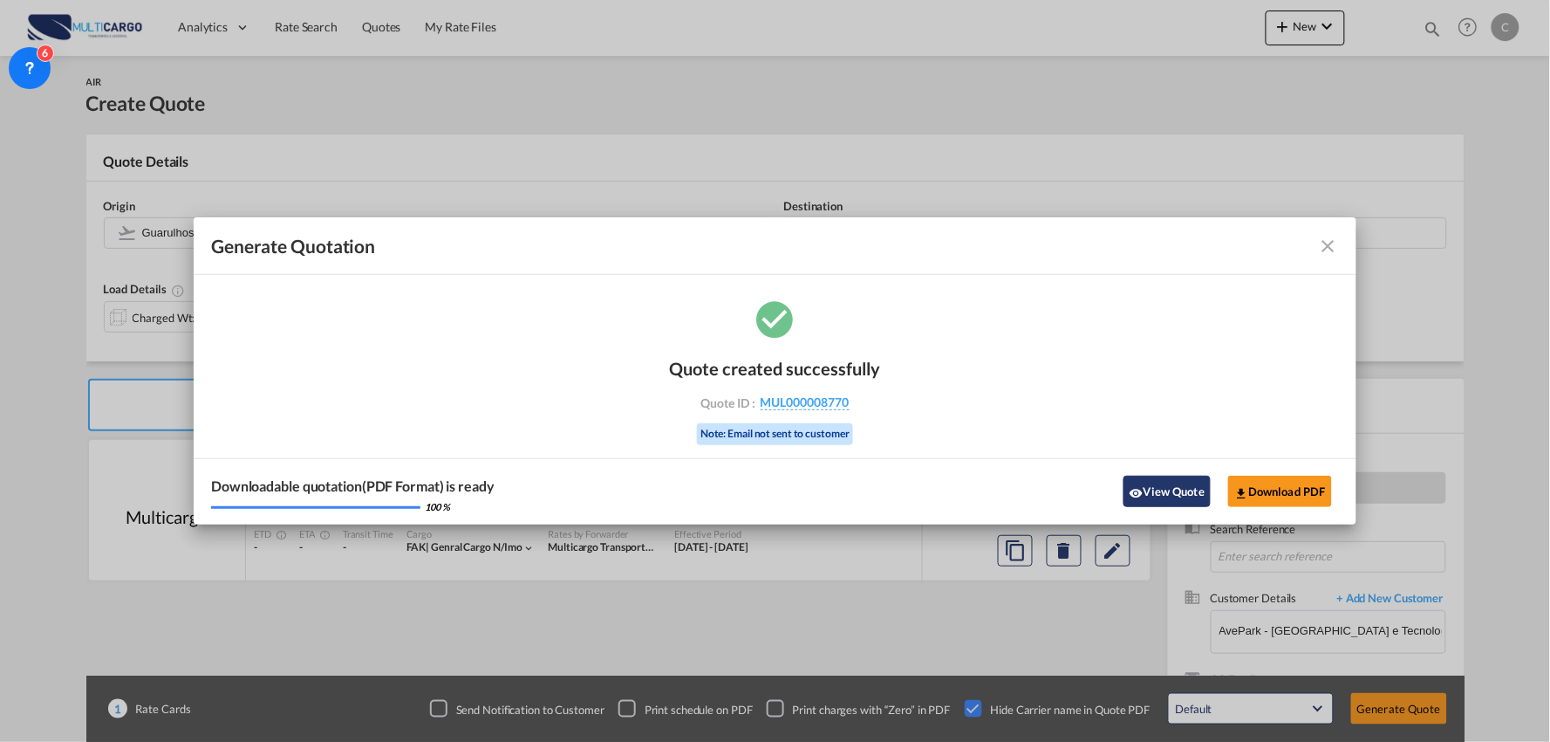
click at [1201, 476] on button "View Quote" at bounding box center [1167, 491] width 87 height 31
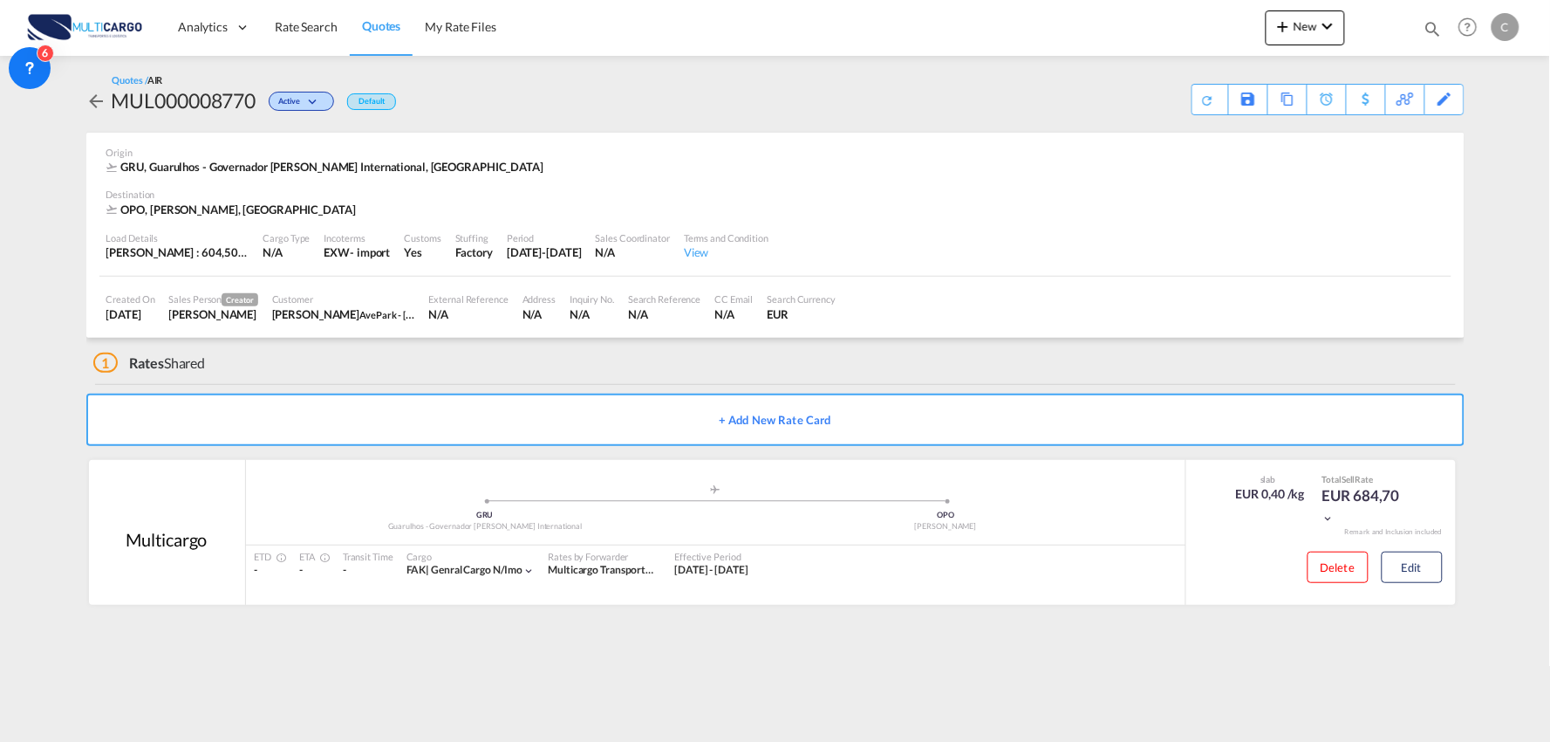
click at [367, 368] on div "1 Rates Shared" at bounding box center [779, 359] width 1372 height 42
click at [1425, 570] on button "Edit" at bounding box center [1412, 566] width 61 height 31
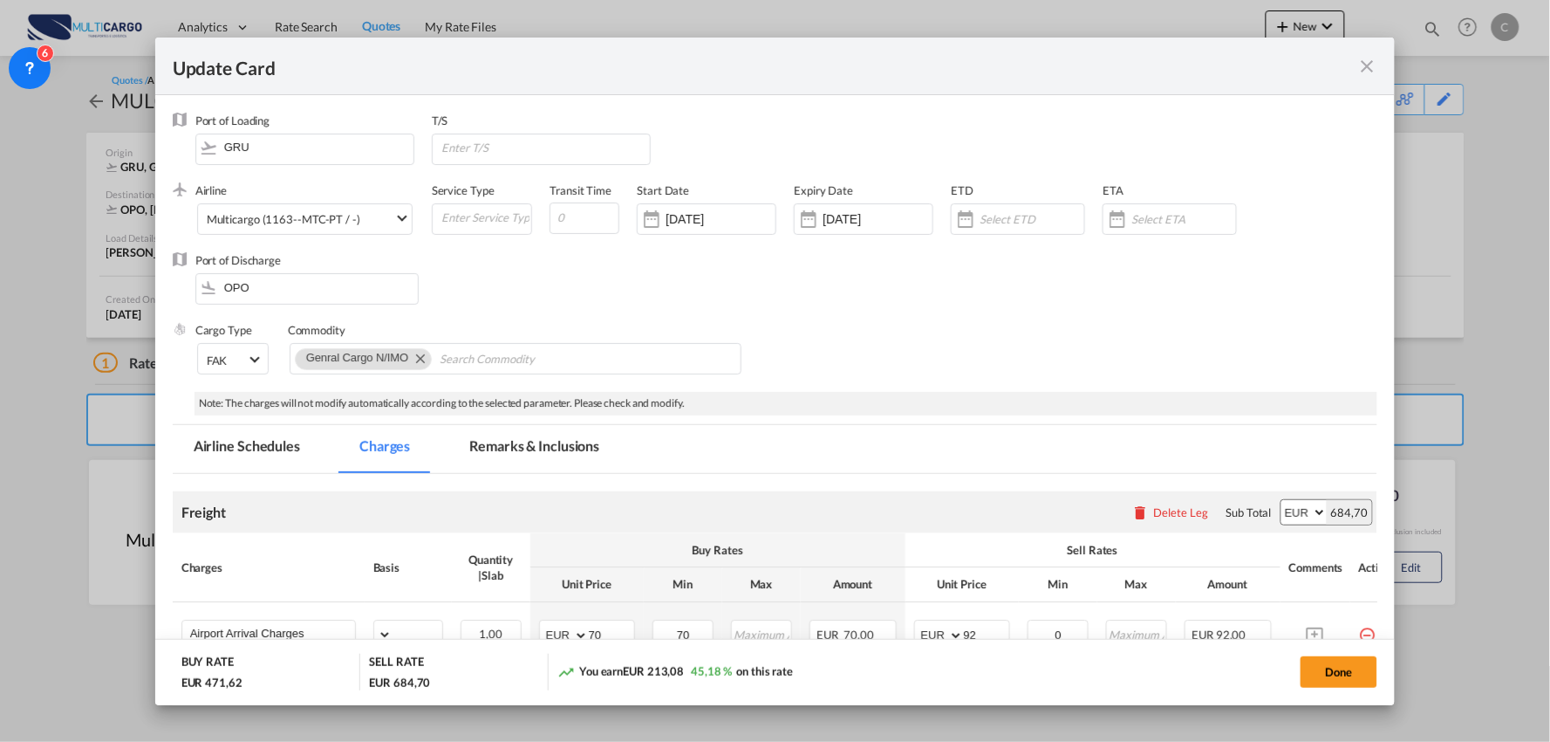
select select "per_bl"
select select "per_kg"
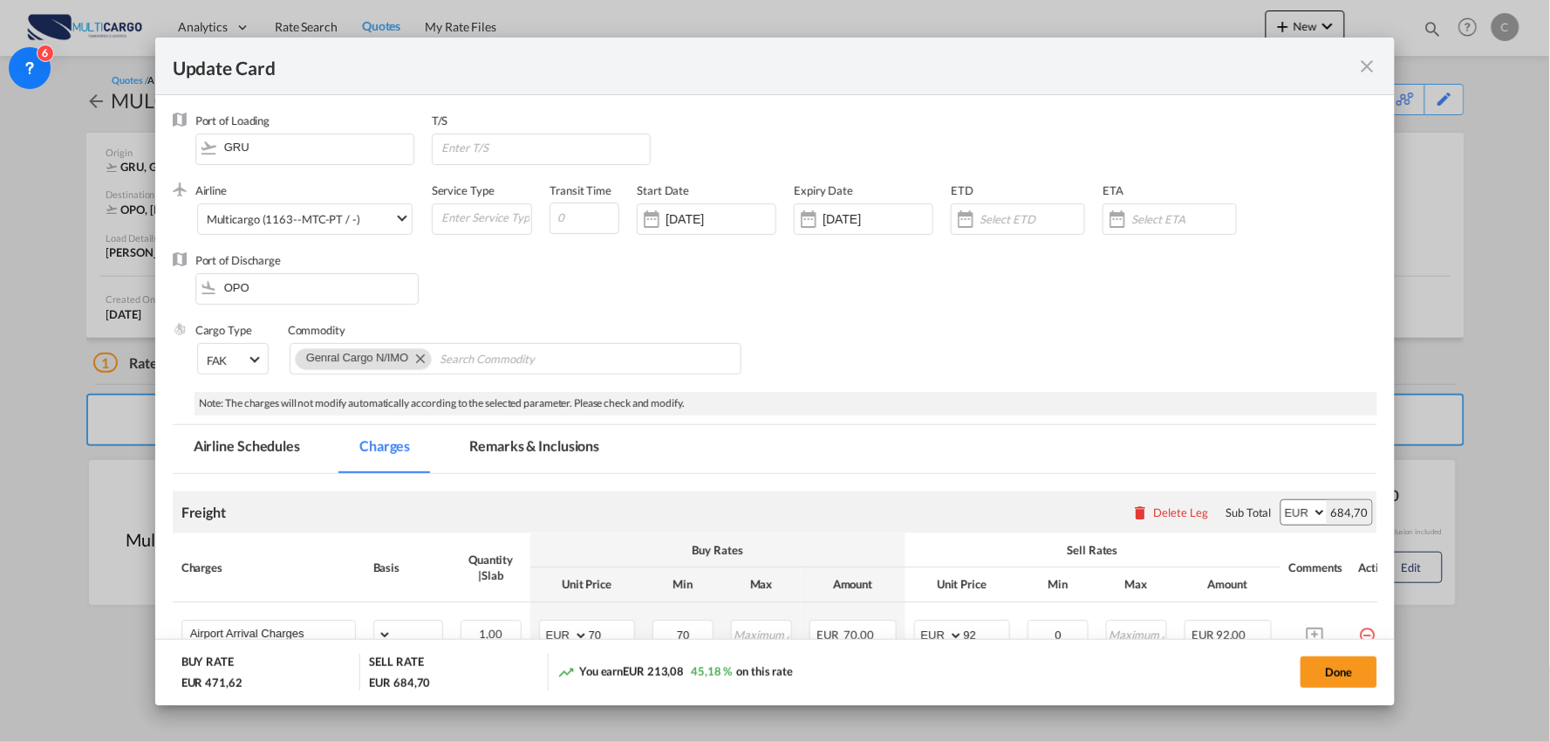
select select "per_shipment"
select select "per_bl"
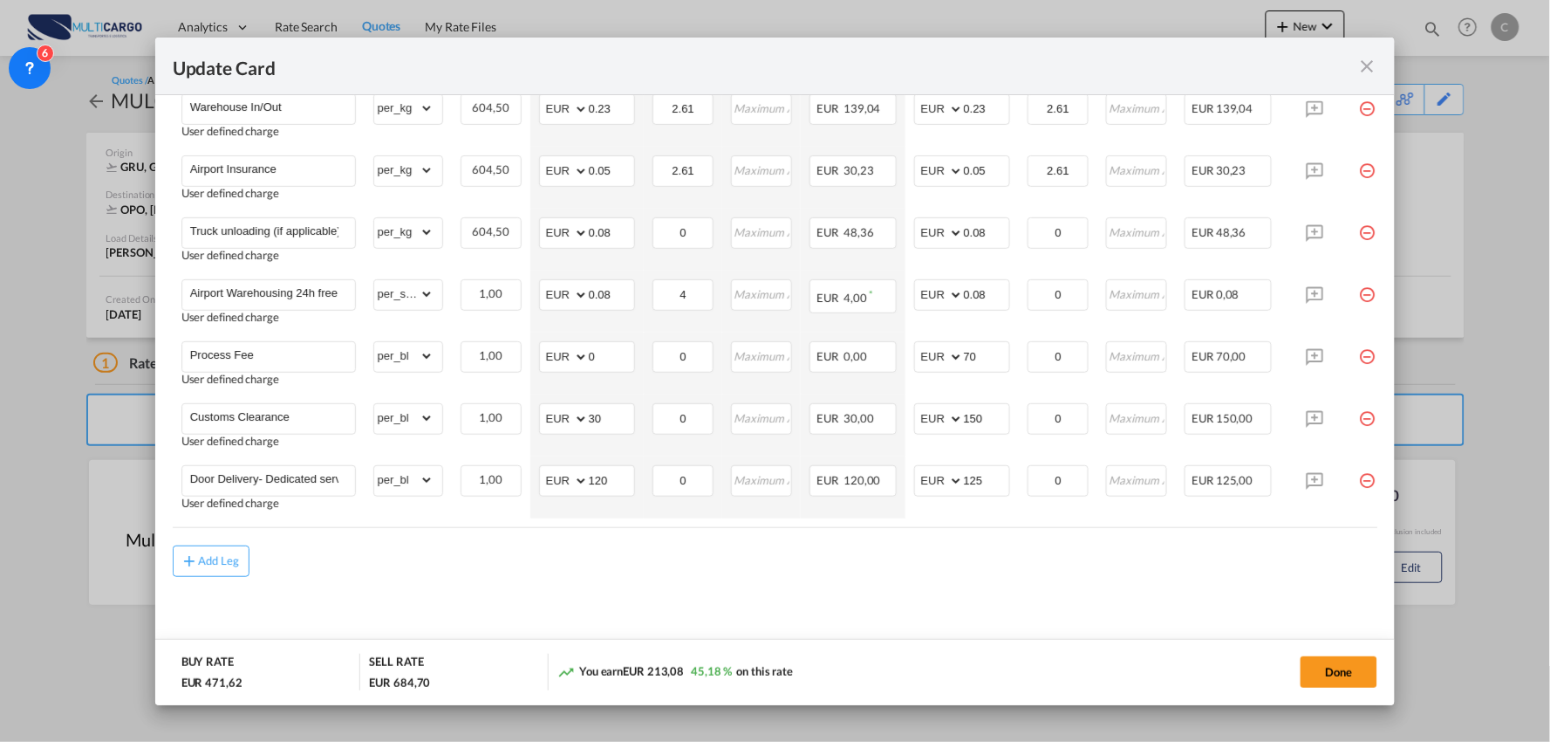
scroll to position [0, 44]
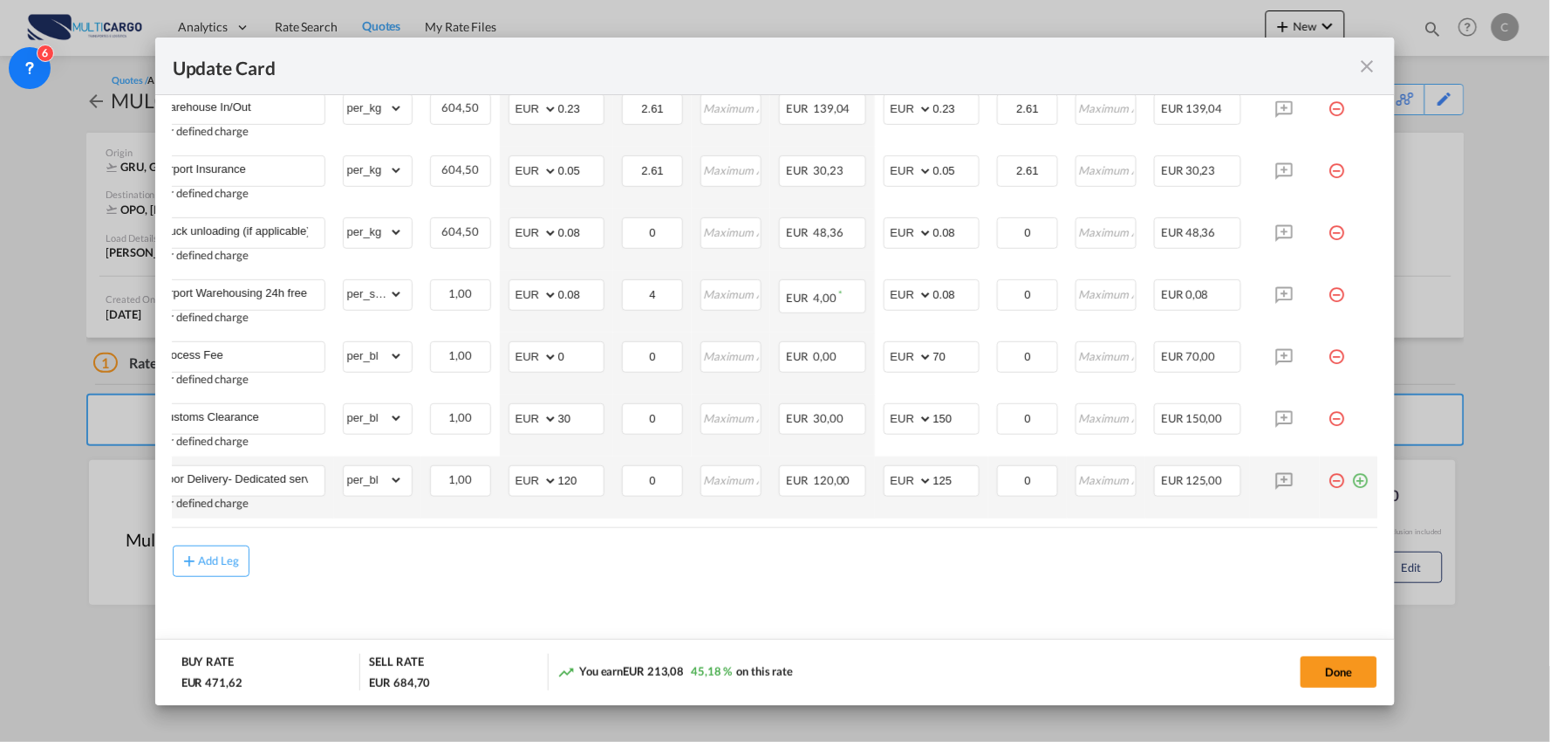
click at [1354, 487] on td "Update CardPort of ..." at bounding box center [1349, 487] width 58 height 62
click at [1352, 477] on md-icon "icon-plus-circle-outline green-400-fg" at bounding box center [1360, 473] width 17 height 17
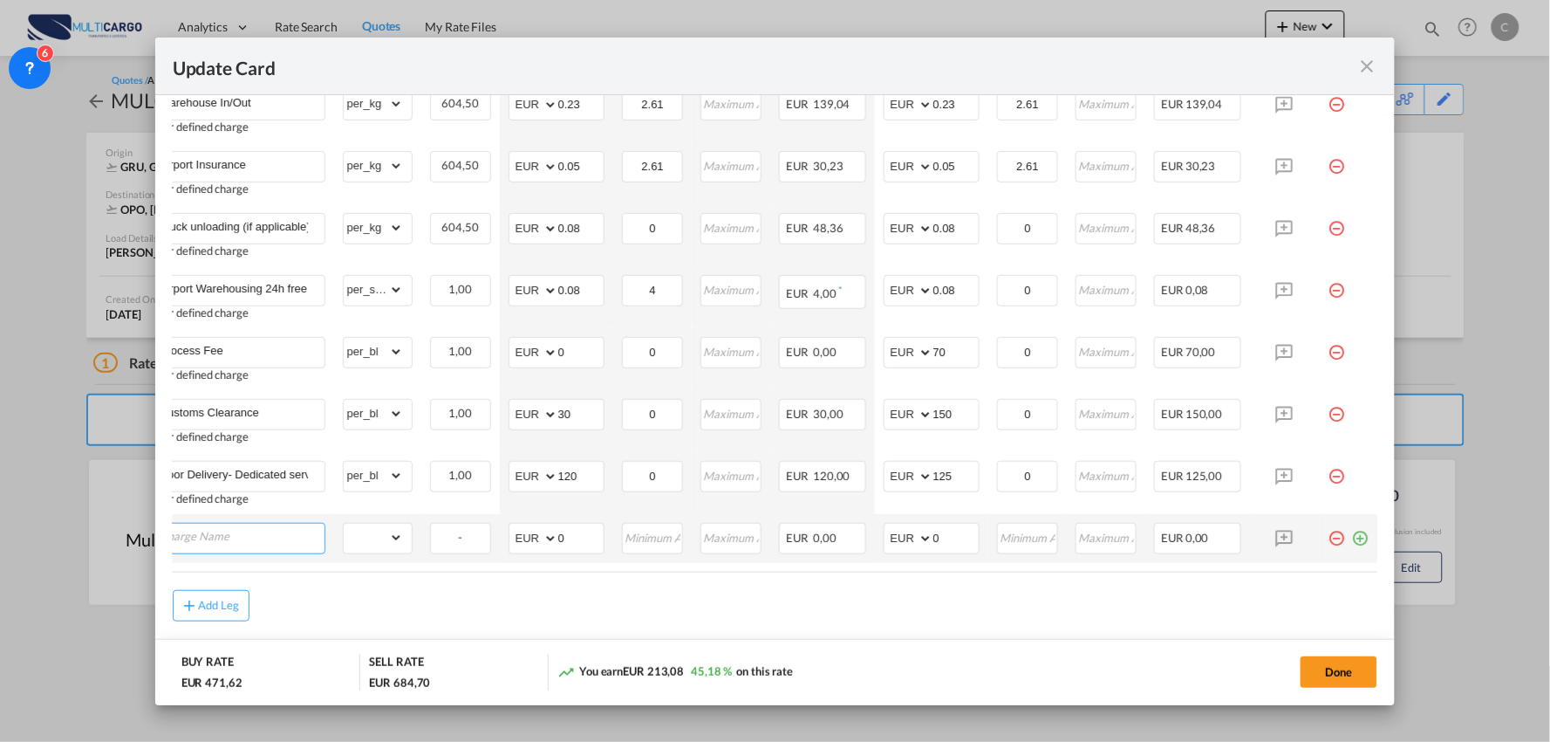
scroll to position [0, 17]
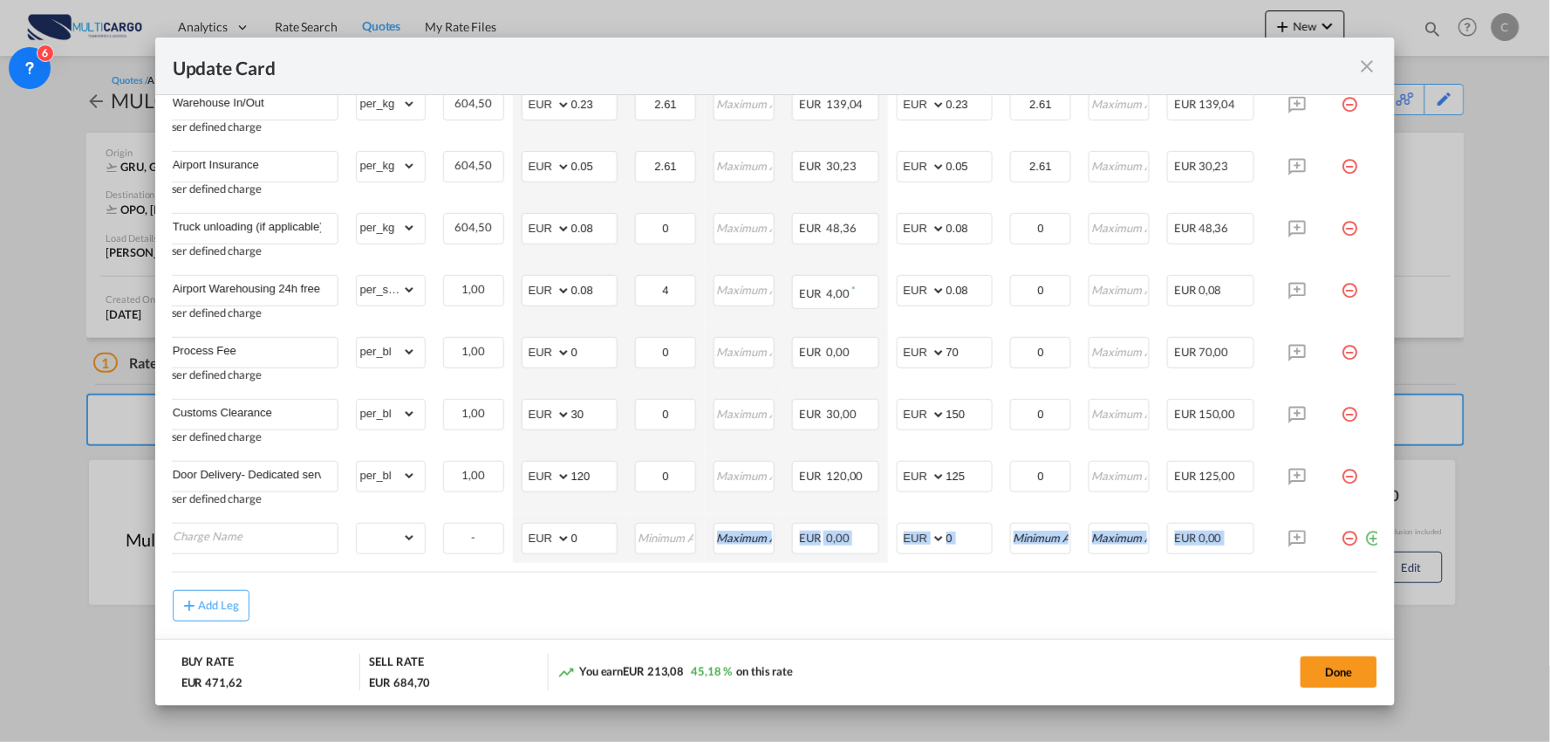
drag, startPoint x: 643, startPoint y: 571, endPoint x: 468, endPoint y: 592, distance: 176.6
click at [544, 578] on air-lcl-rate-modification "Freight Please enter leg name Leg Name Already Exists Delete Leg Sub Total AED …" at bounding box center [776, 220] width 1206 height 802
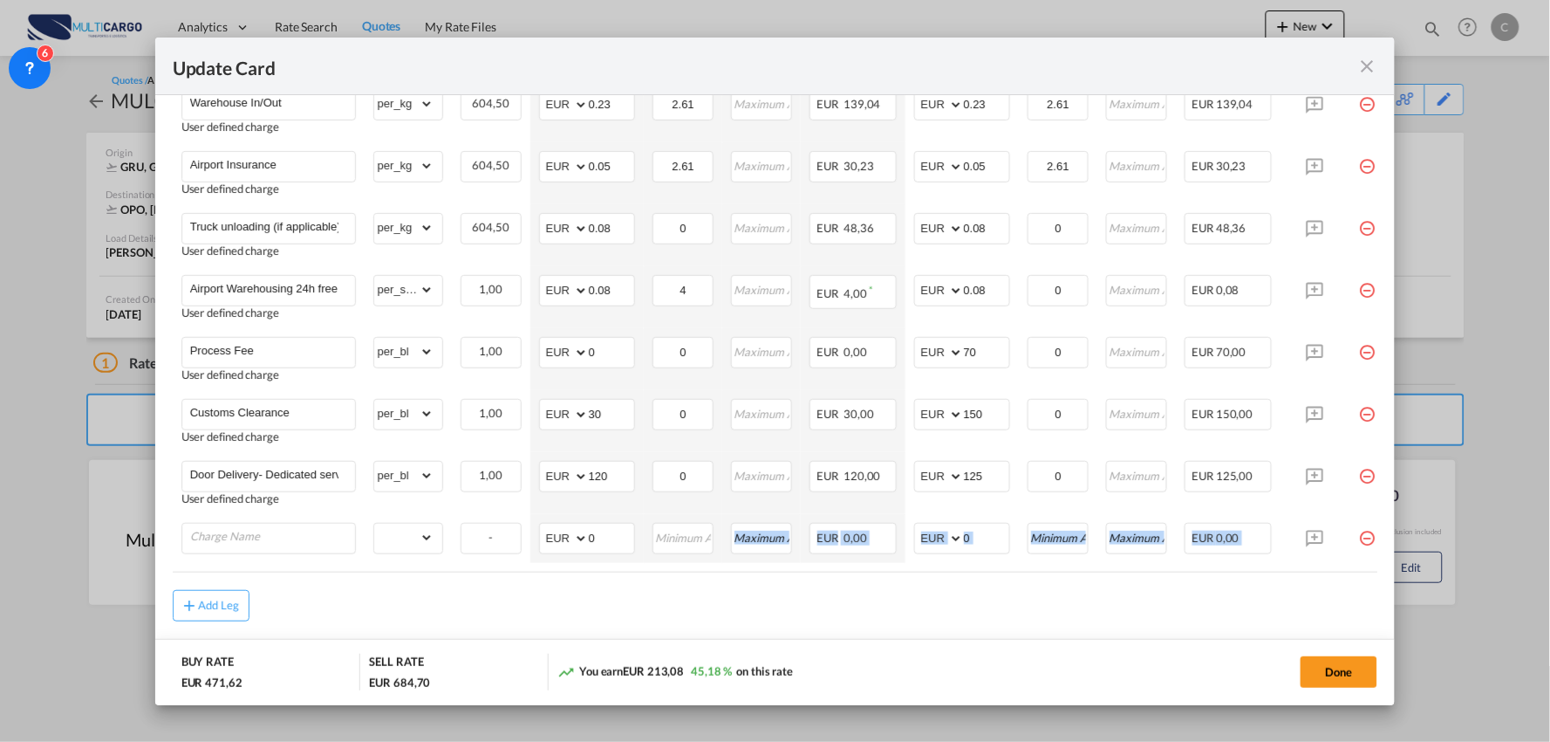
scroll to position [0, 44]
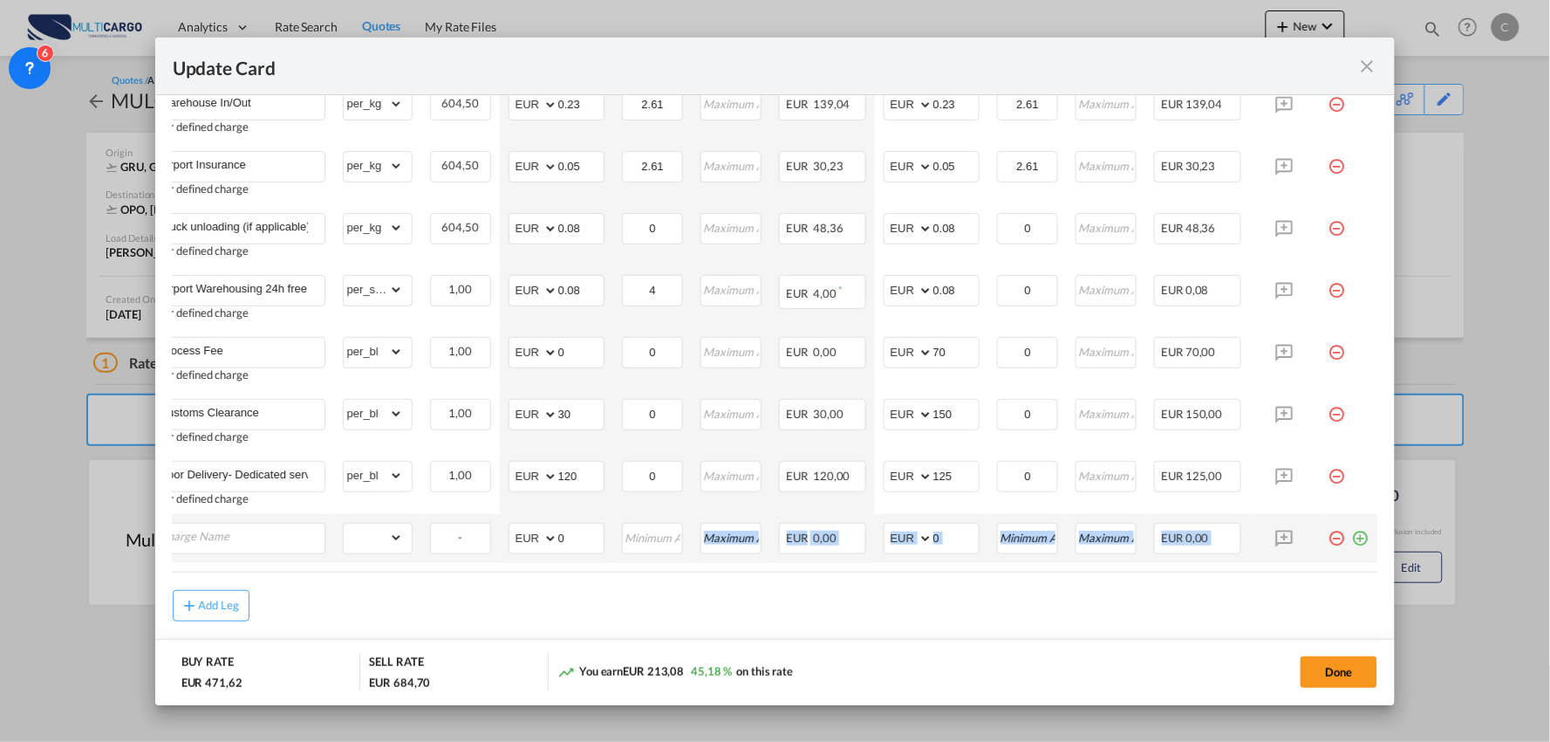
click at [1329, 530] on md-icon "icon-minus-circle-outline red-400-fg pt-7" at bounding box center [1337, 531] width 17 height 17
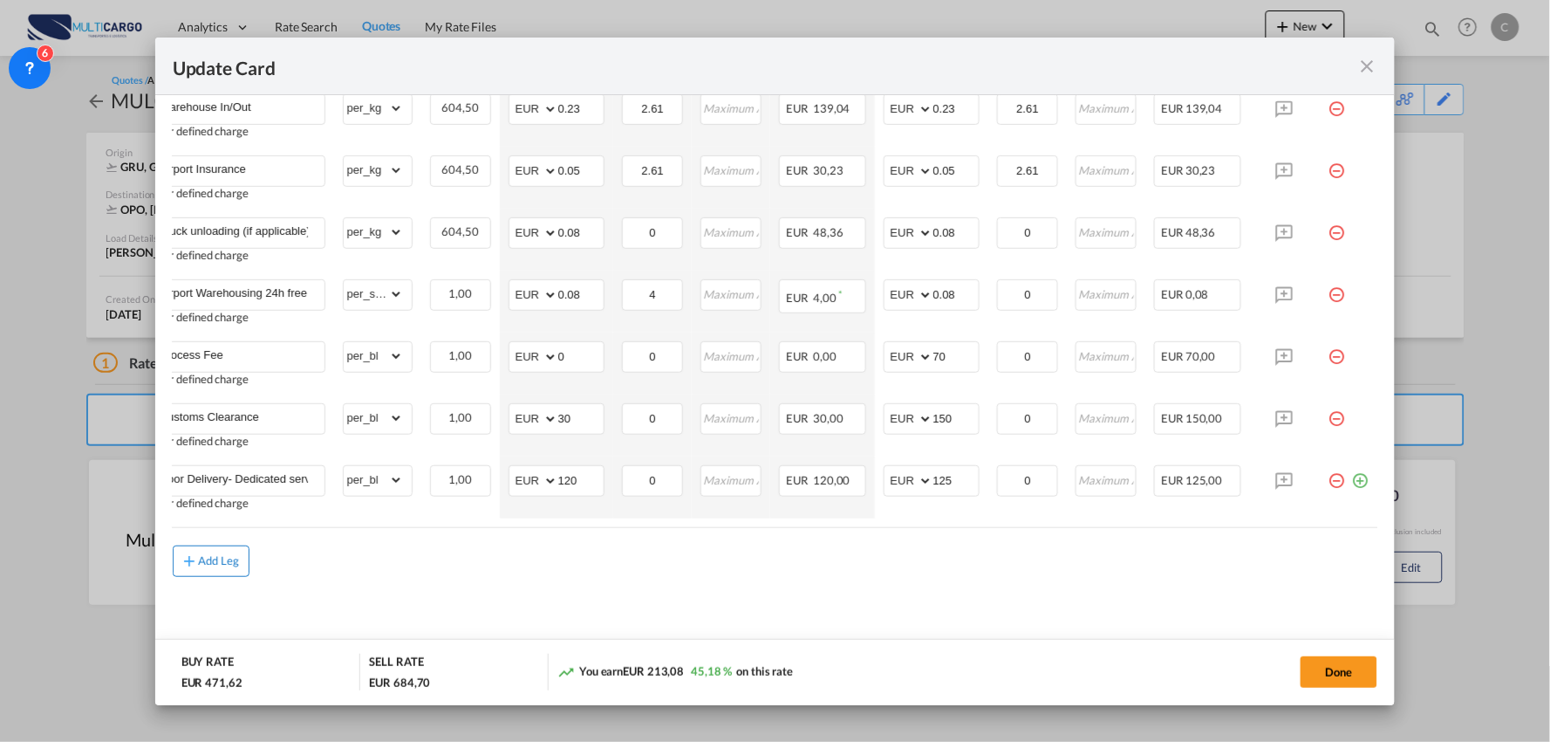
click at [221, 559] on div "Add Leg" at bounding box center [219, 561] width 42 height 10
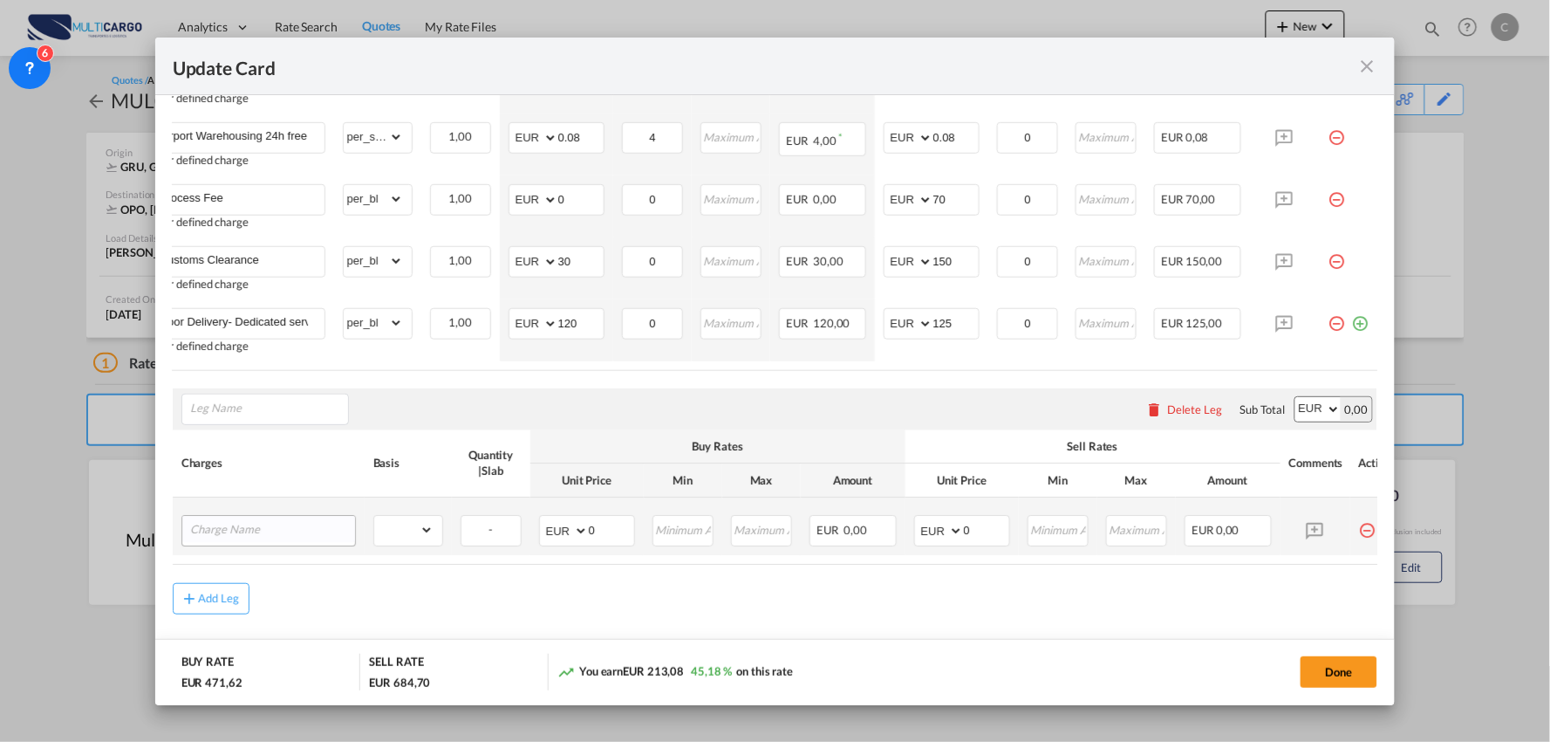
scroll to position [848, 0]
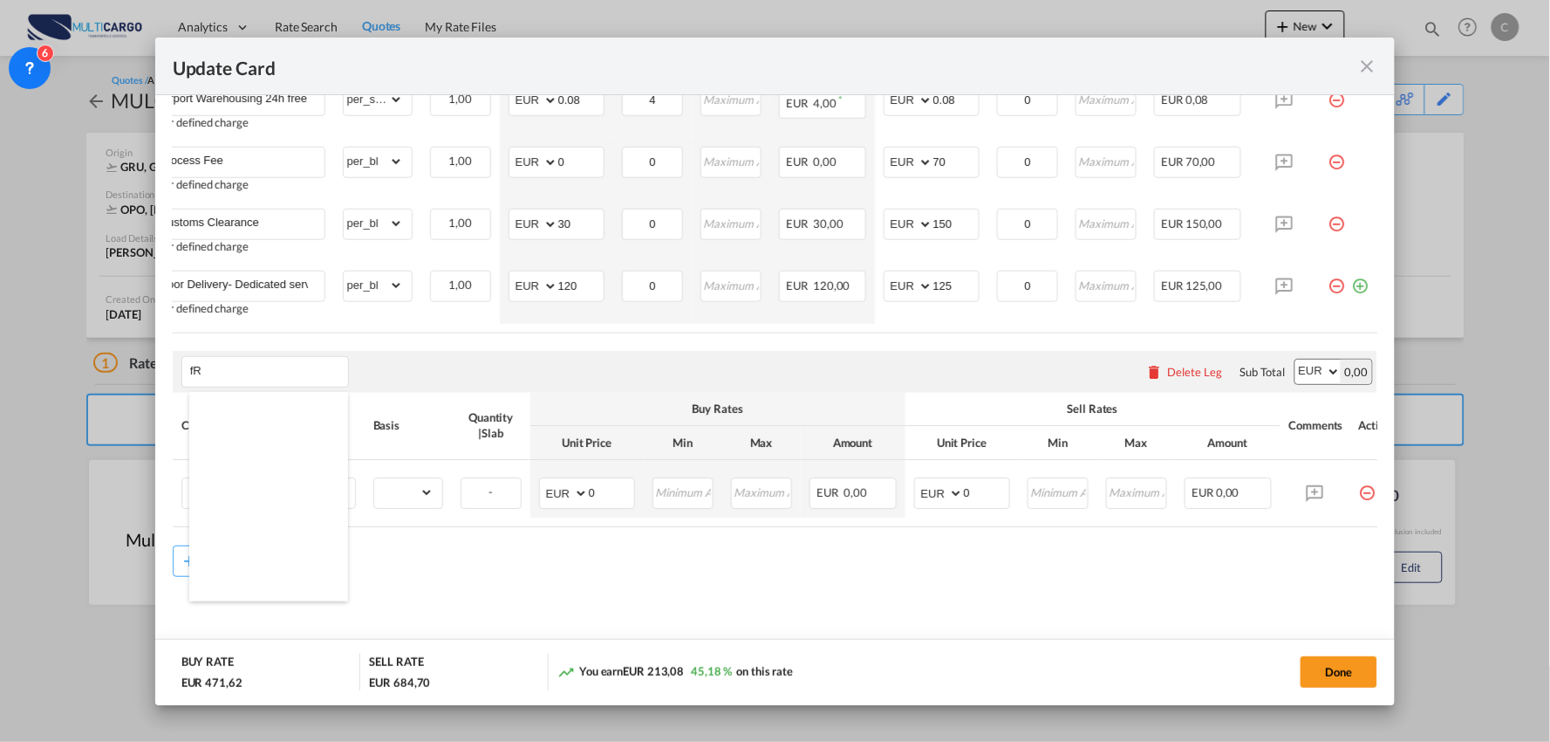
type input "f"
type input "Frete Aereo"
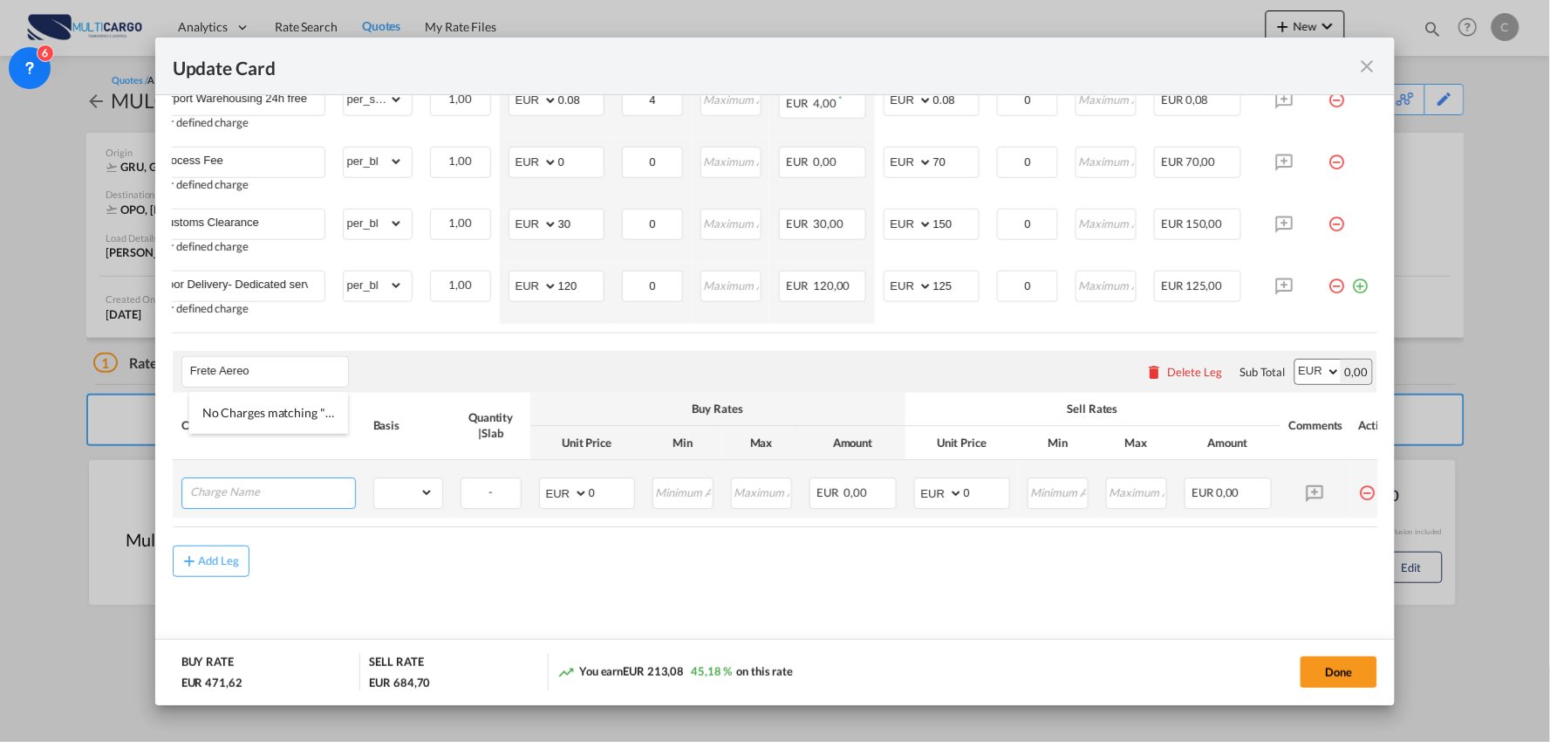
click at [255, 498] on input "Charge Name" at bounding box center [272, 492] width 165 height 26
type input "Frete Aereo"
click at [419, 496] on select "gross_weight volumetric_weight per_shipment per_bl per_km per_hawb per_kg per_p…" at bounding box center [403, 490] width 59 height 28
select select "chargeable_weight"
click at [374, 481] on select "gross_weight volumetric_weight per_shipment per_bl per_km per_hawb per_kg per_p…" at bounding box center [403, 490] width 59 height 28
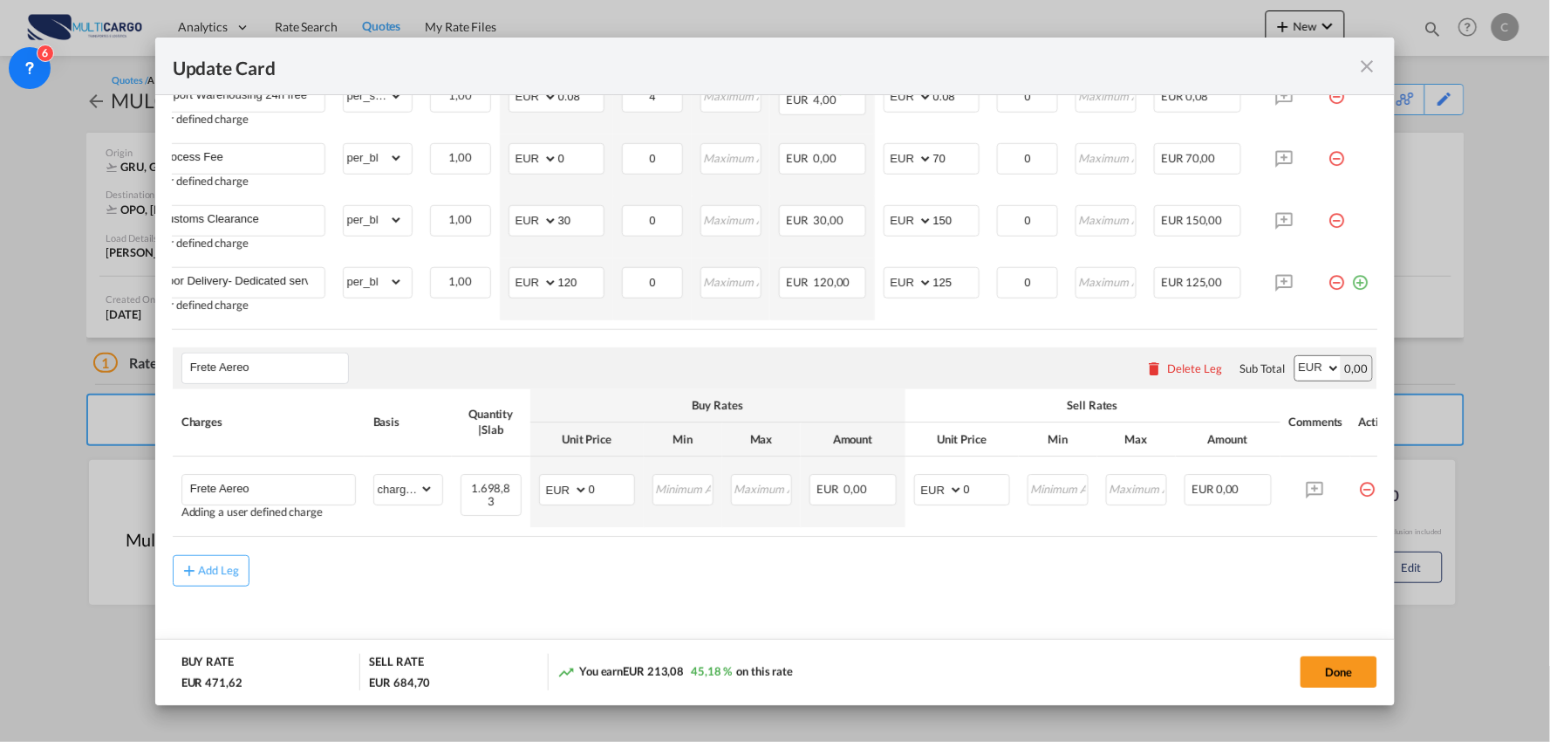
click at [528, 564] on air-lcl-rate-modification "Freight Please enter leg name Leg Name Already Exists Delete Leg Sub Total AED …" at bounding box center [776, 106] width 1206 height 961
click at [1372, 63] on md-icon "icon-close fg-AAA8AD m-0 pointer" at bounding box center [1367, 66] width 21 height 21
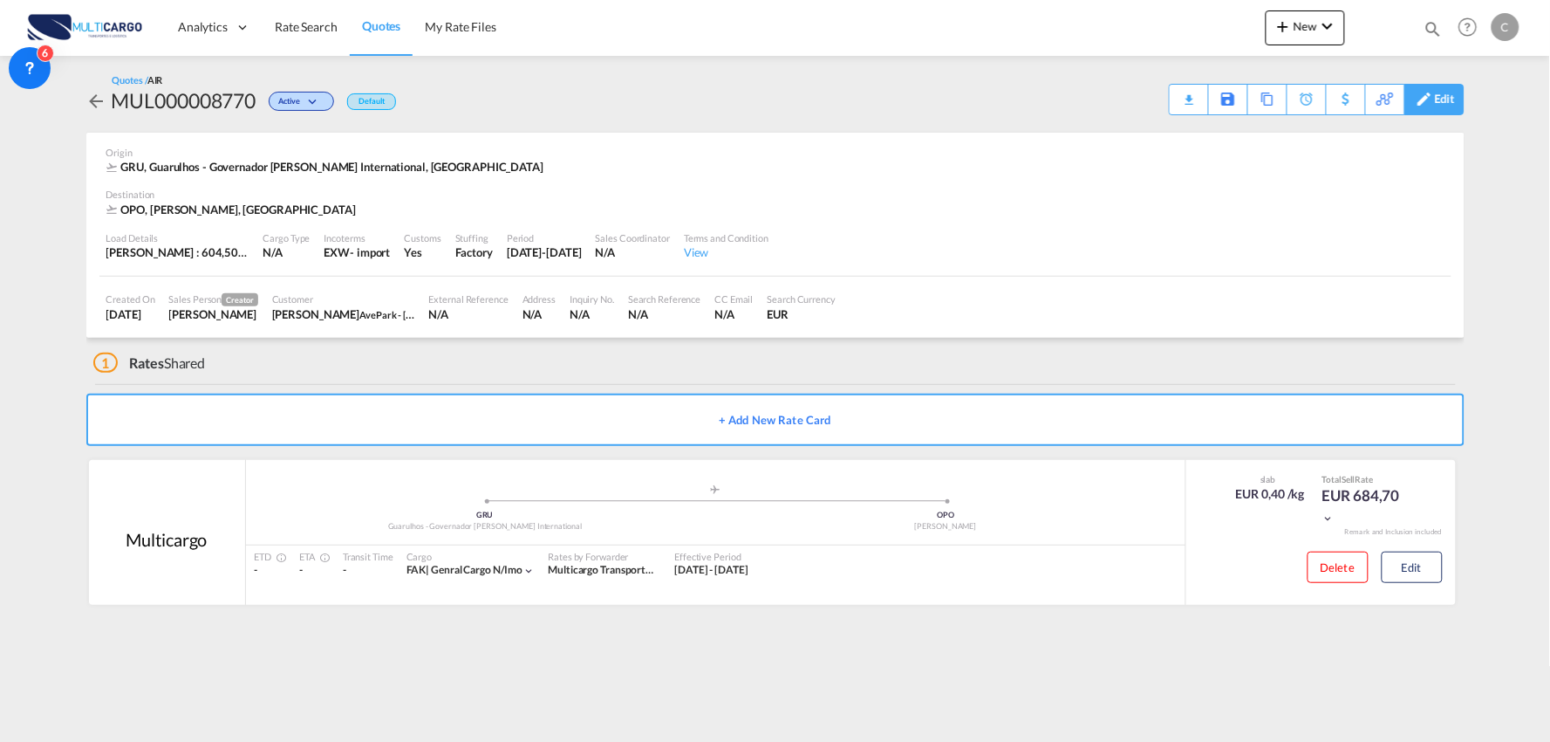
click at [1457, 96] on div "Edit" at bounding box center [1435, 99] width 60 height 31
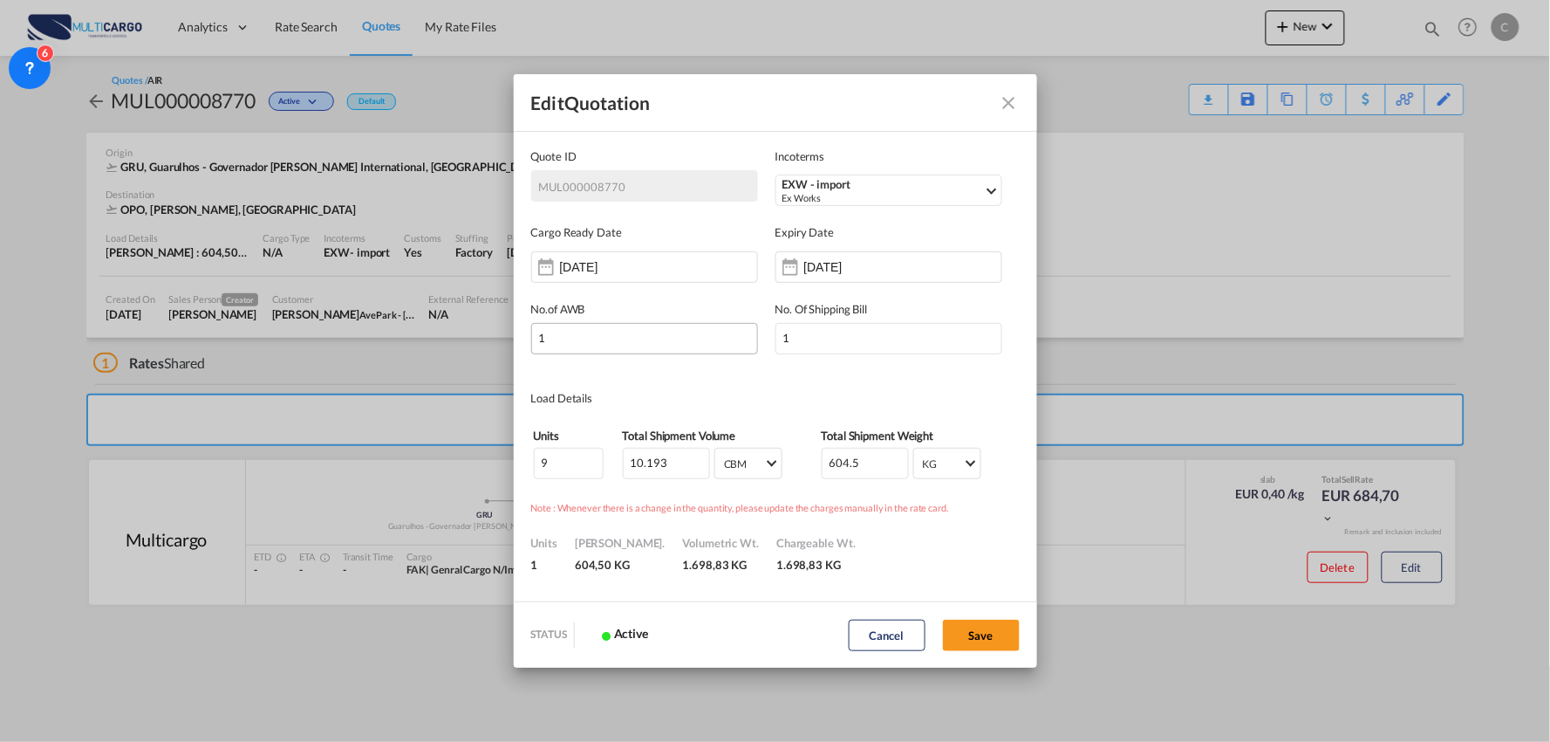
scroll to position [0, 0]
drag, startPoint x: 667, startPoint y: 457, endPoint x: 565, endPoint y: 460, distance: 103.0
click at [571, 465] on tr "9 10.193 CBM CBM CFT CBM CFT 604.5 KG KG LB KG LB" at bounding box center [775, 463] width 485 height 33
type input "10.26"
click at [943, 563] on div "Units 1 [PERSON_NAME]. 604,50 KG Volumetric Wt. 1.710,00 KG Chargeable Wt. 1.71…" at bounding box center [775, 545] width 489 height 57
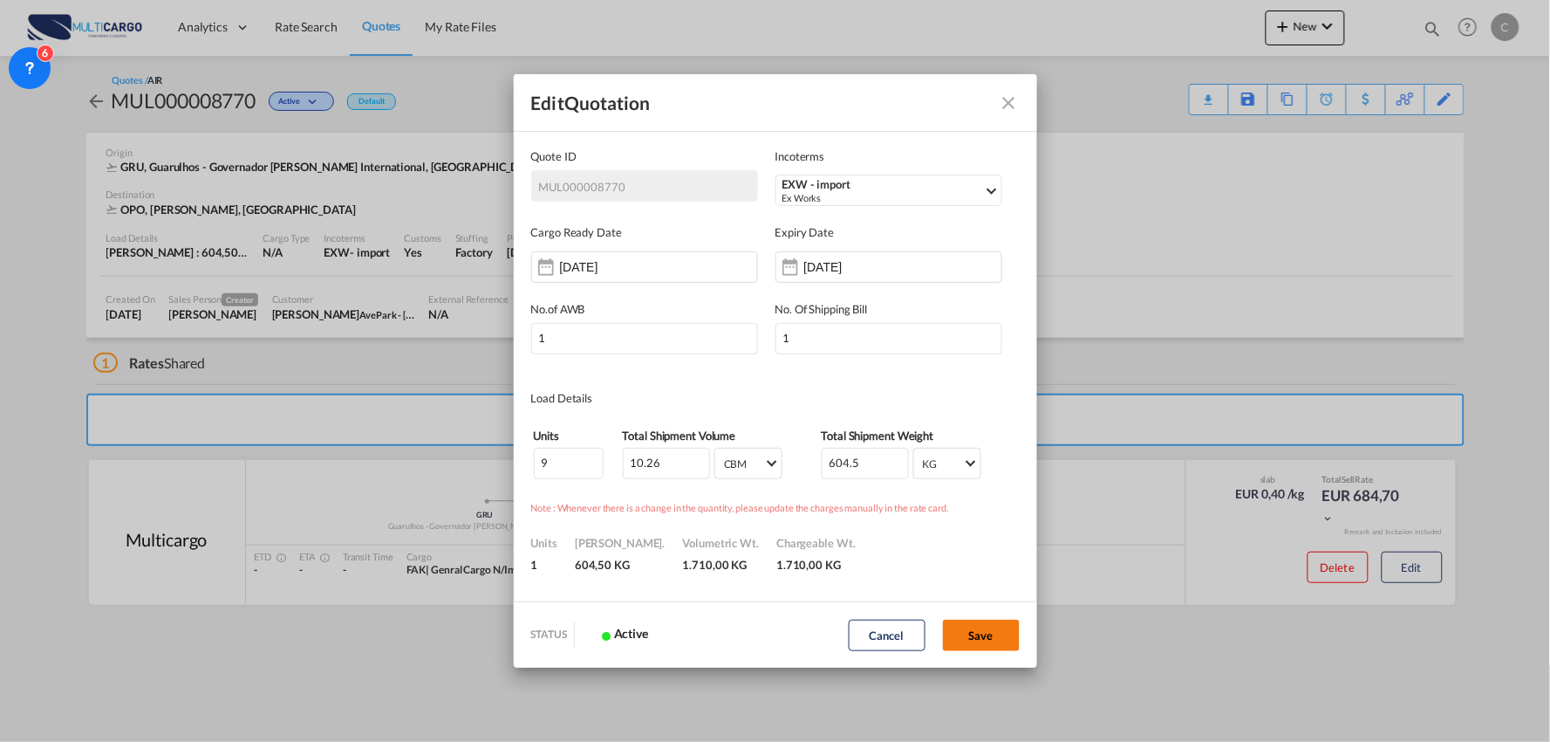
click at [992, 635] on button "Save" at bounding box center [981, 634] width 77 height 31
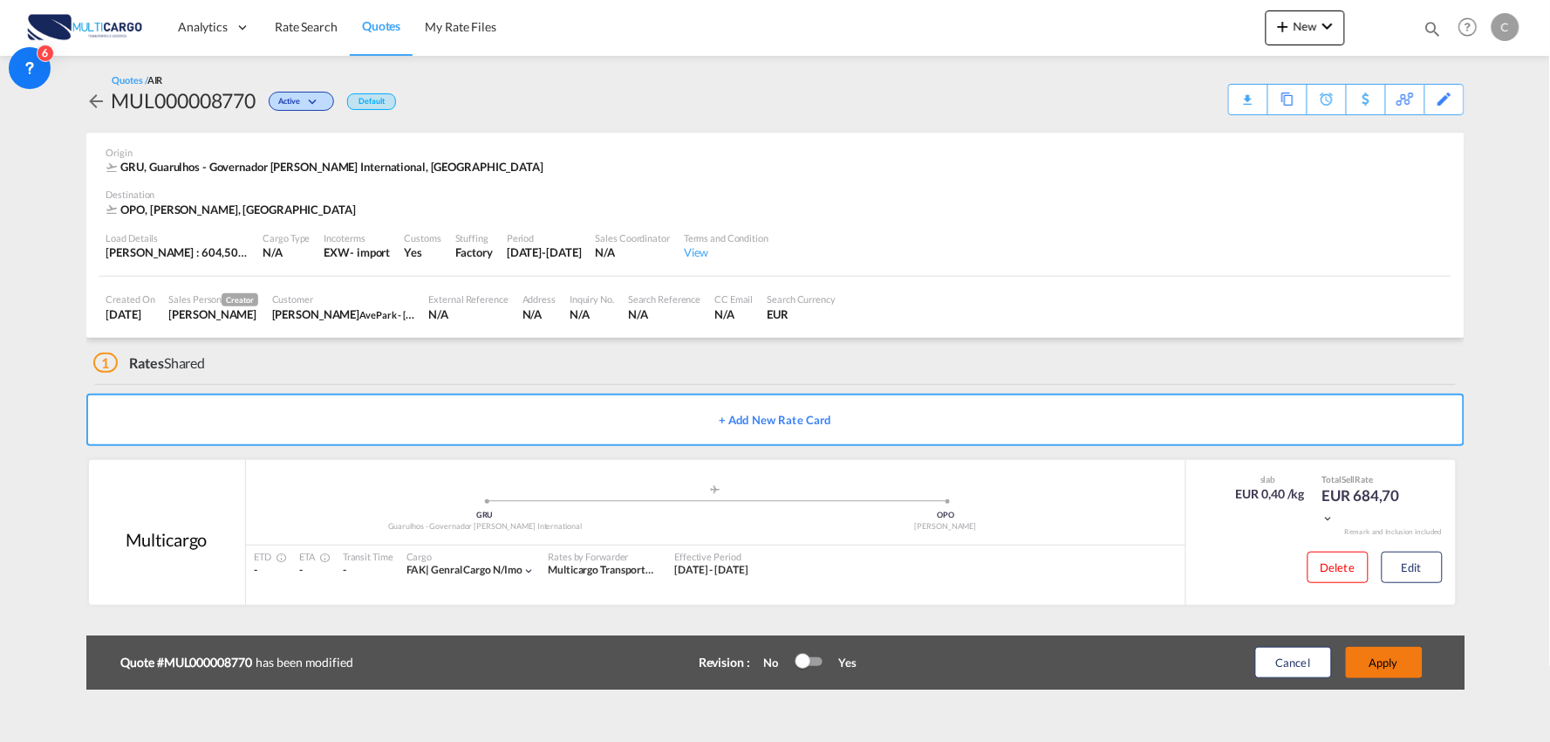
click at [1393, 658] on button "Apply" at bounding box center [1384, 662] width 77 height 31
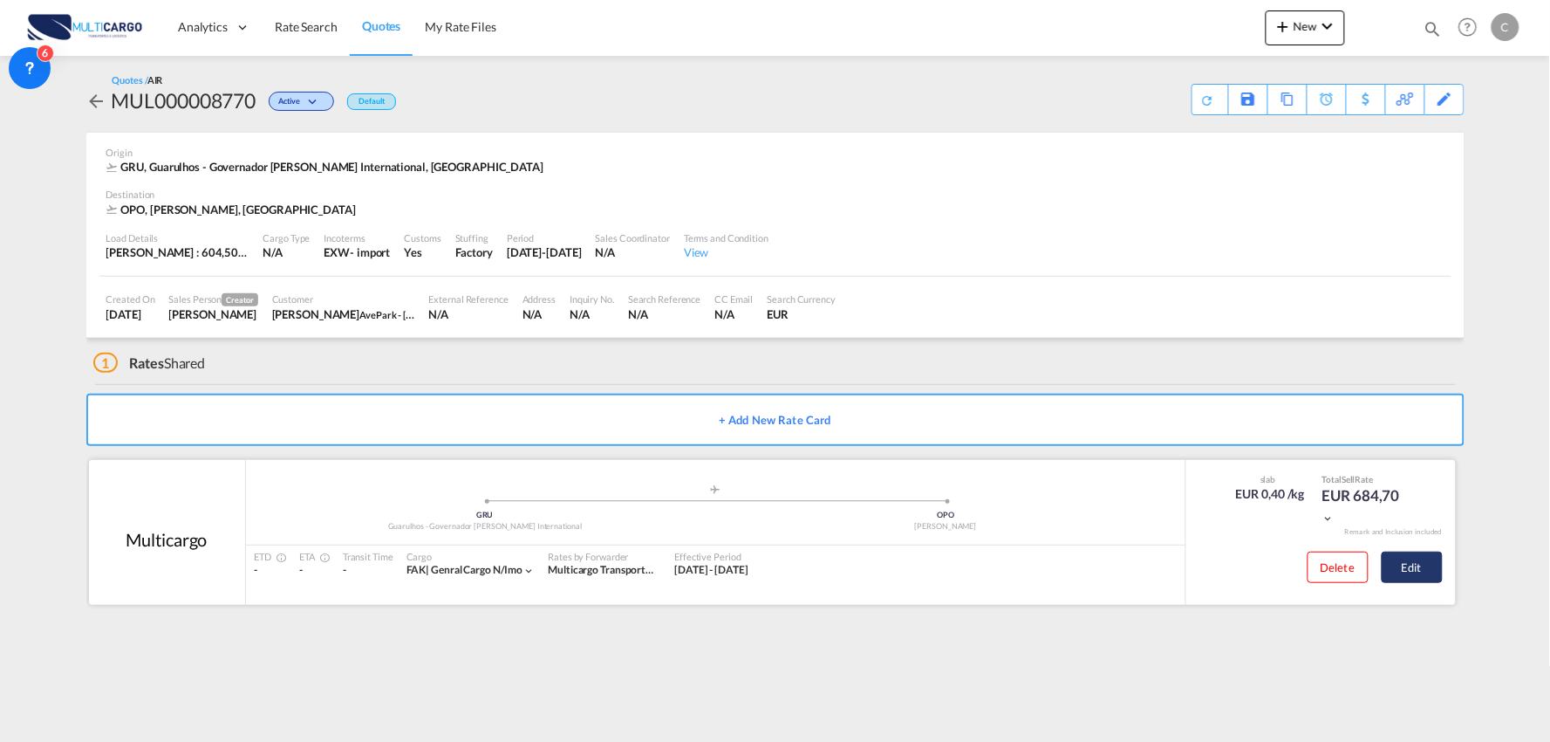
click at [1419, 569] on button "Edit" at bounding box center [1412, 566] width 61 height 31
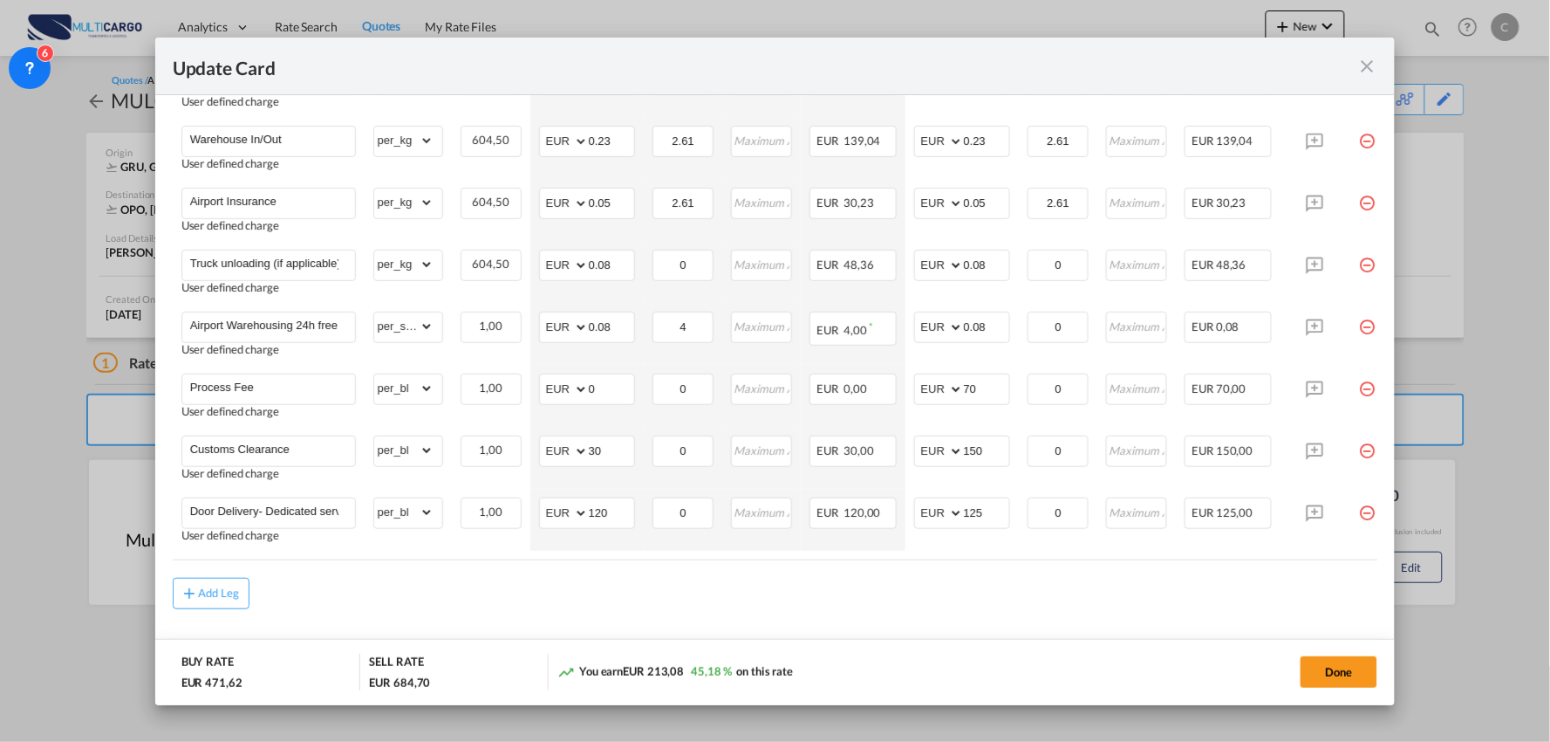
scroll to position [654, 0]
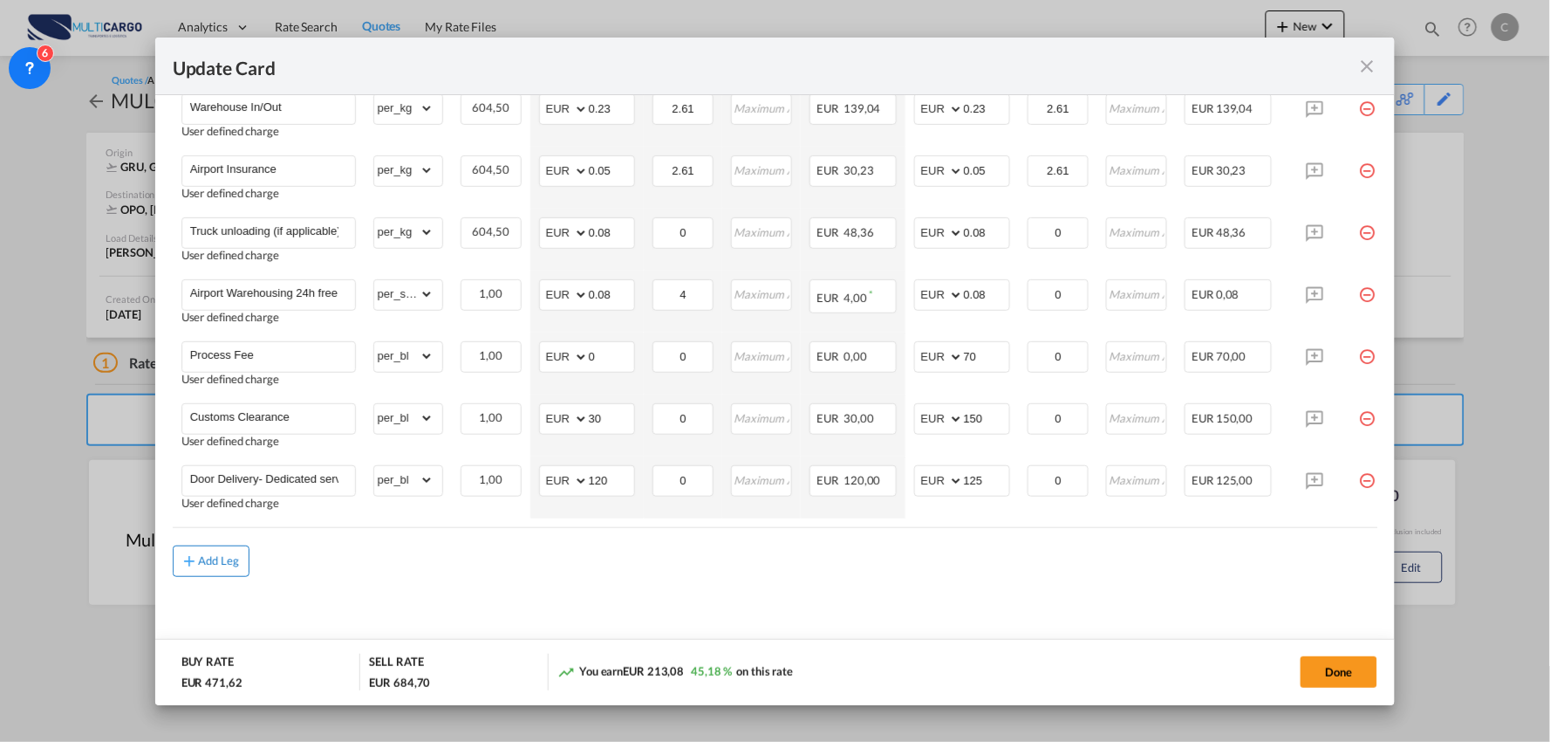
click at [212, 559] on div "Add Leg" at bounding box center [219, 561] width 42 height 10
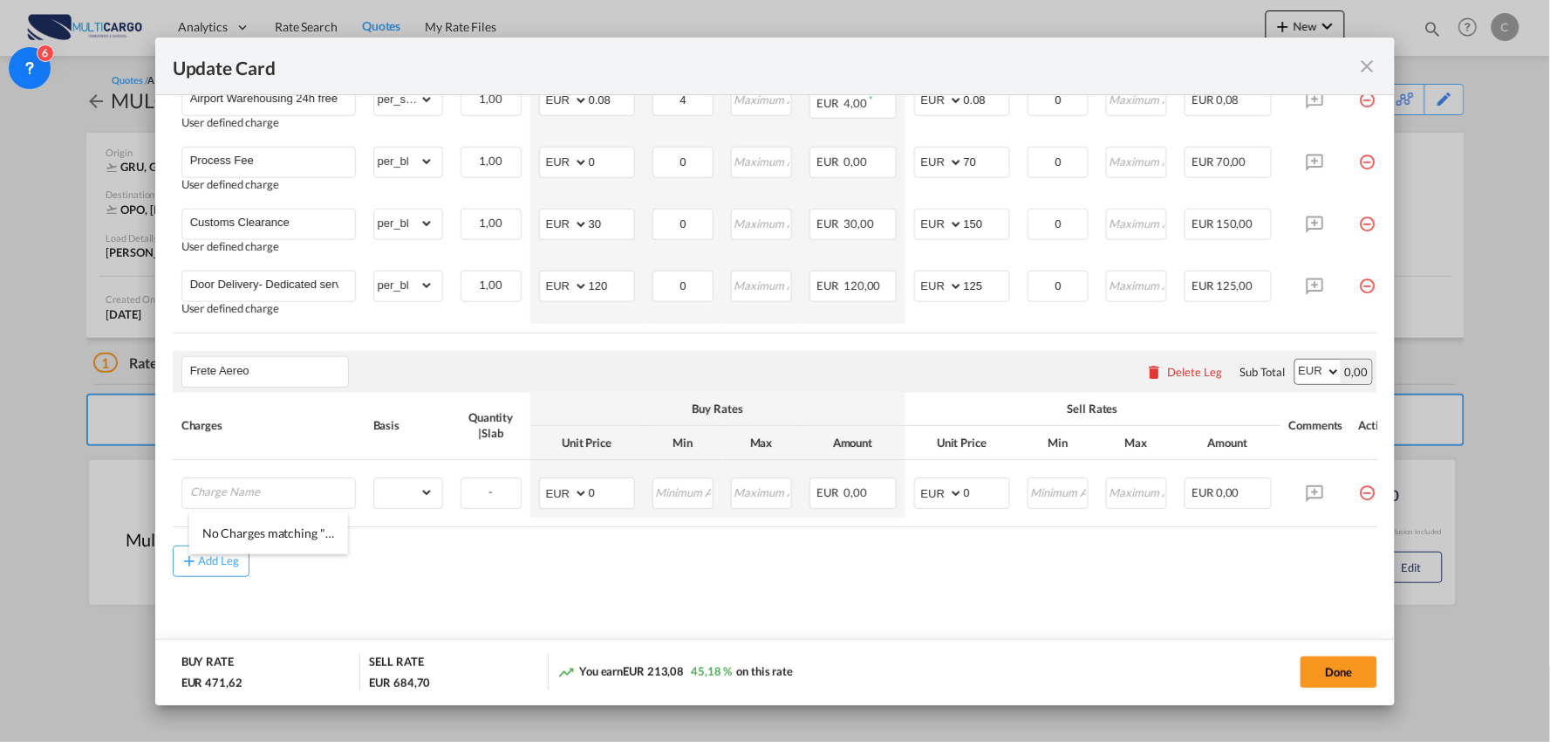
scroll to position [853, 0]
type input "Frete Aereo"
click at [248, 489] on input "Charge Name" at bounding box center [272, 492] width 165 height 26
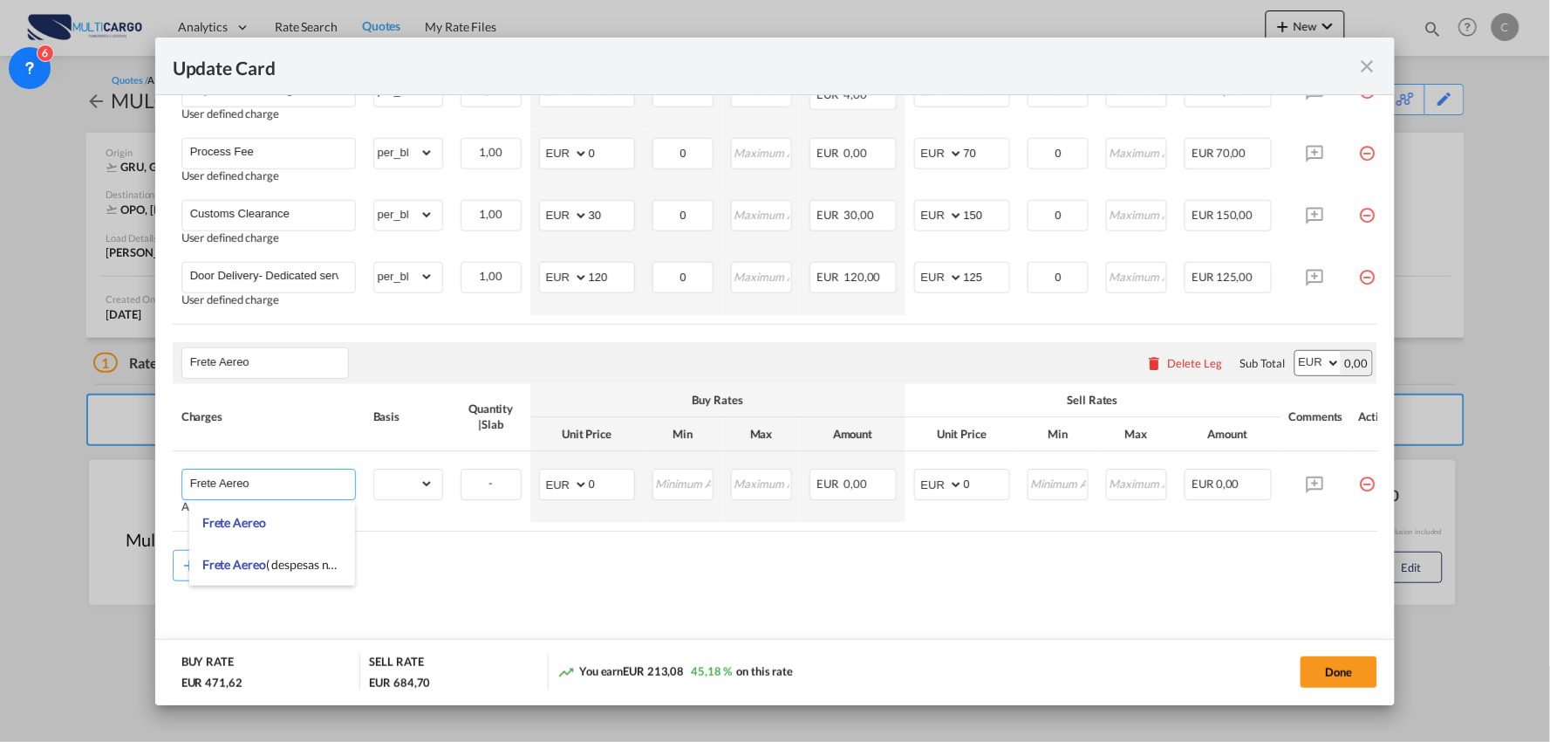
type input "Frete Aereo"
click at [1082, 548] on air-lcl-rate-modification "Freight Please enter leg name Leg Name Already Exists Delete Leg Sub Total AED …" at bounding box center [776, 100] width 1206 height 961
drag, startPoint x: 1110, startPoint y: 536, endPoint x: 1266, endPoint y: 553, distance: 157.2
click at [1276, 553] on air-lcl-rate-modification "Freight Please enter leg name Leg Name Already Exists Delete Leg Sub Total AED …" at bounding box center [776, 100] width 1206 height 961
click at [1141, 581] on div "Add Leg" at bounding box center [776, 565] width 1206 height 31
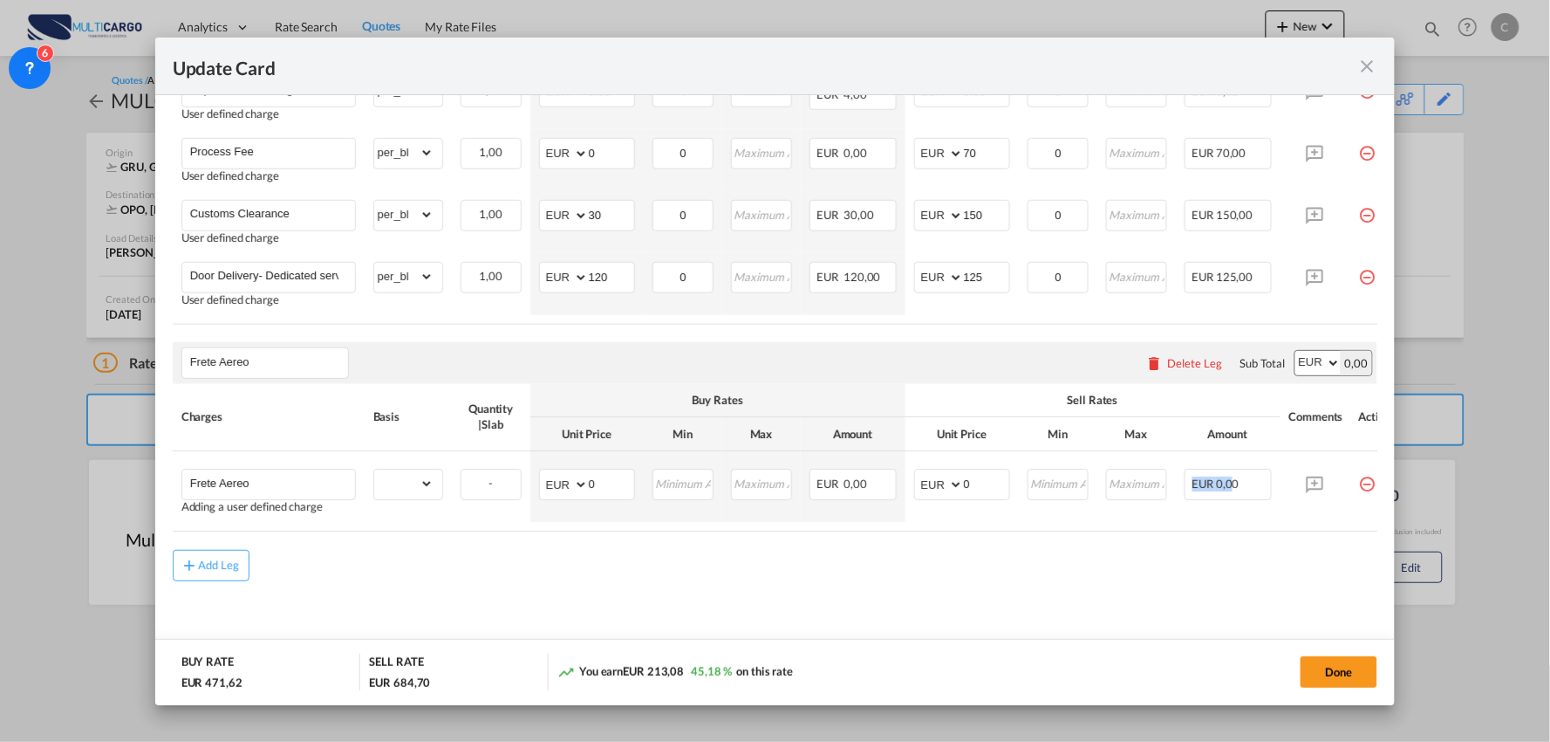
drag, startPoint x: 1106, startPoint y: 536, endPoint x: 1236, endPoint y: 537, distance: 130.0
click at [1236, 532] on table "Charges Basis Quantity | Slab Buy Rates Sell Rates Comments Action Unit Price M…" at bounding box center [791, 458] width 1236 height 148
click at [1279, 545] on air-lcl-rate-modification "Freight Please enter leg name Leg Name Already Exists Delete Leg Sub Total AED …" at bounding box center [776, 100] width 1206 height 961
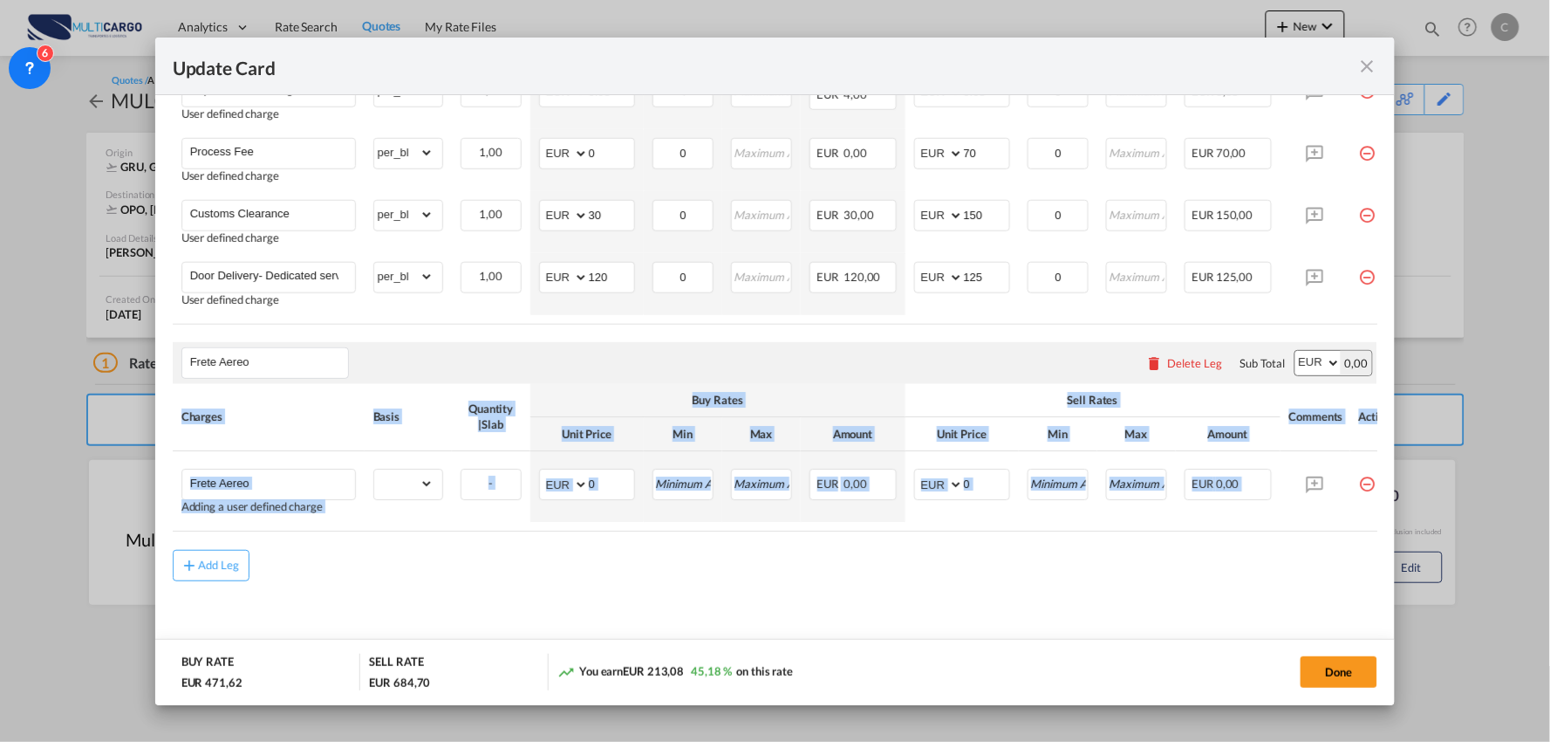
drag, startPoint x: 1283, startPoint y: 537, endPoint x: 1321, endPoint y: 541, distance: 38.6
click at [1321, 532] on div "Charges Basis Quantity | Slab Buy Rates Sell Rates Comments Action Unit Price M…" at bounding box center [776, 458] width 1206 height 148
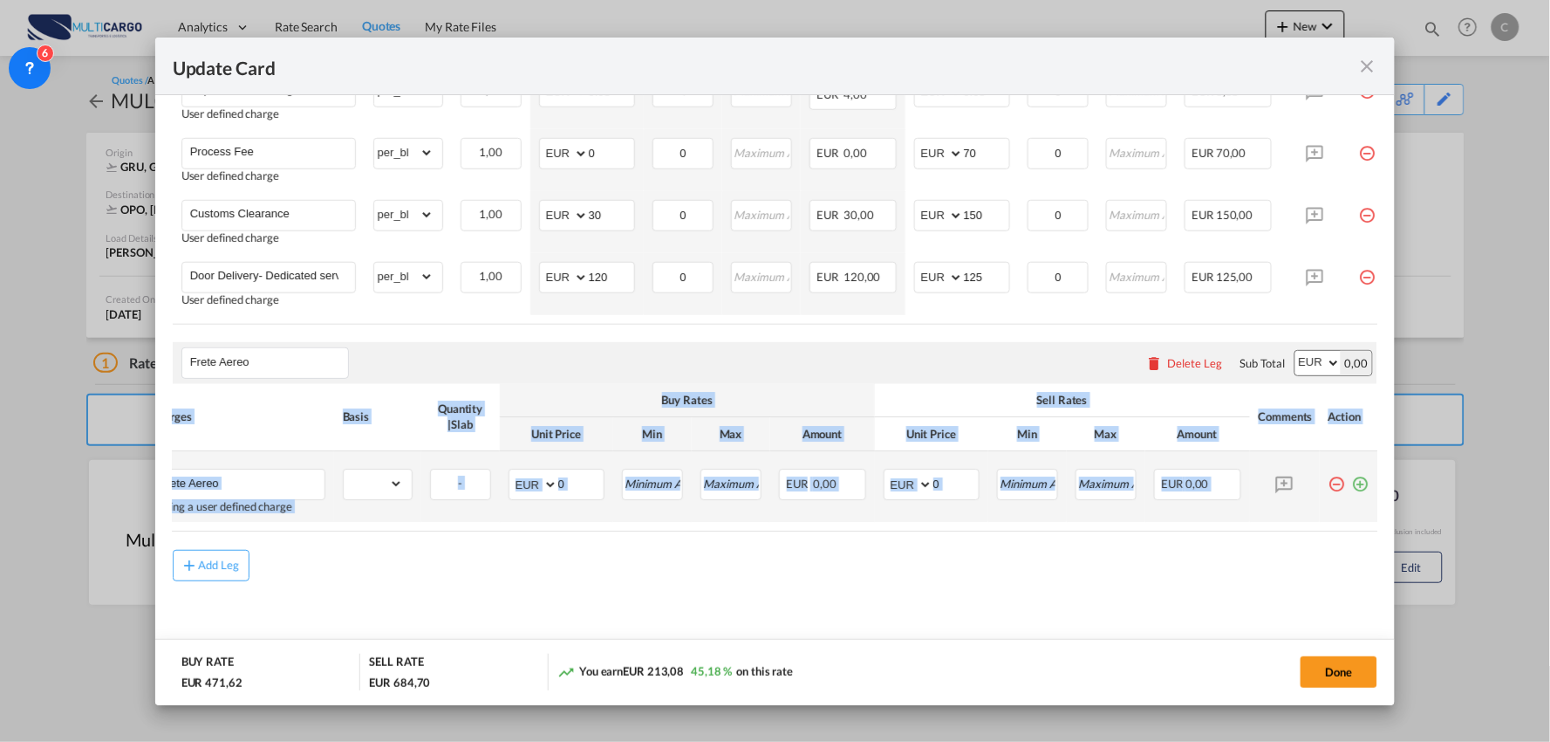
click at [1352, 487] on md-icon "icon-plus-circle-outline green-400-fg" at bounding box center [1360, 477] width 17 height 17
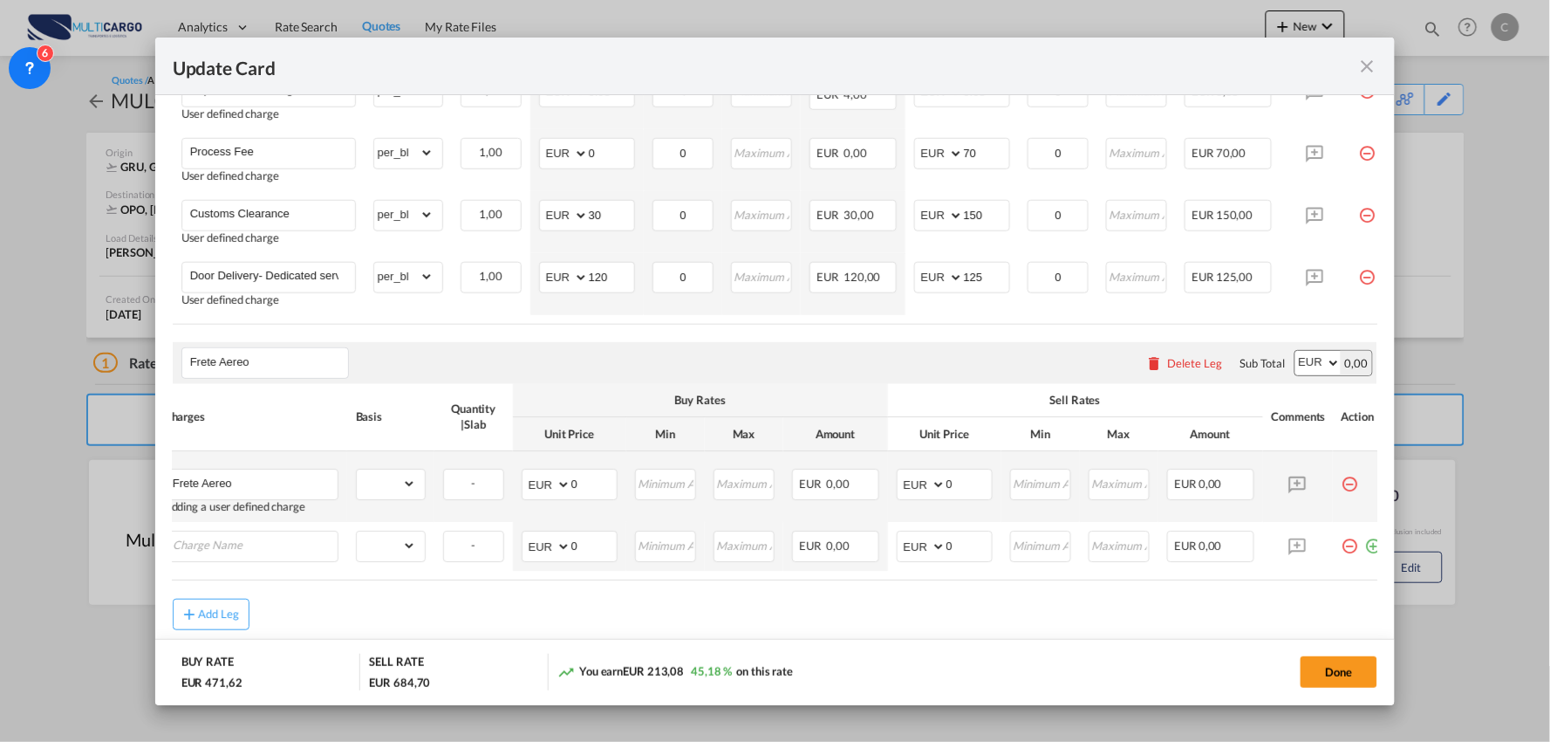
scroll to position [0, 0]
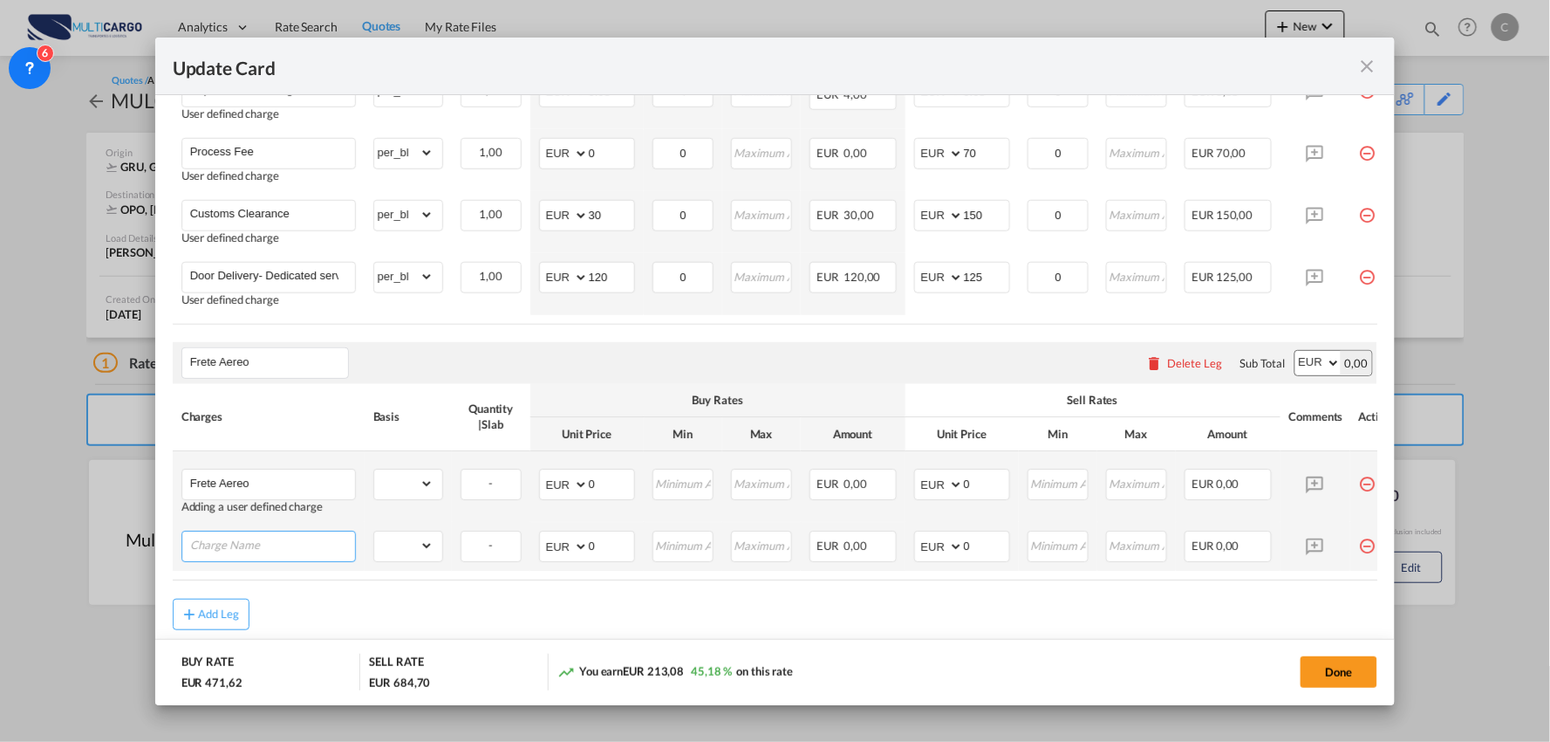
click at [266, 546] on input "Charge Name" at bounding box center [272, 545] width 165 height 26
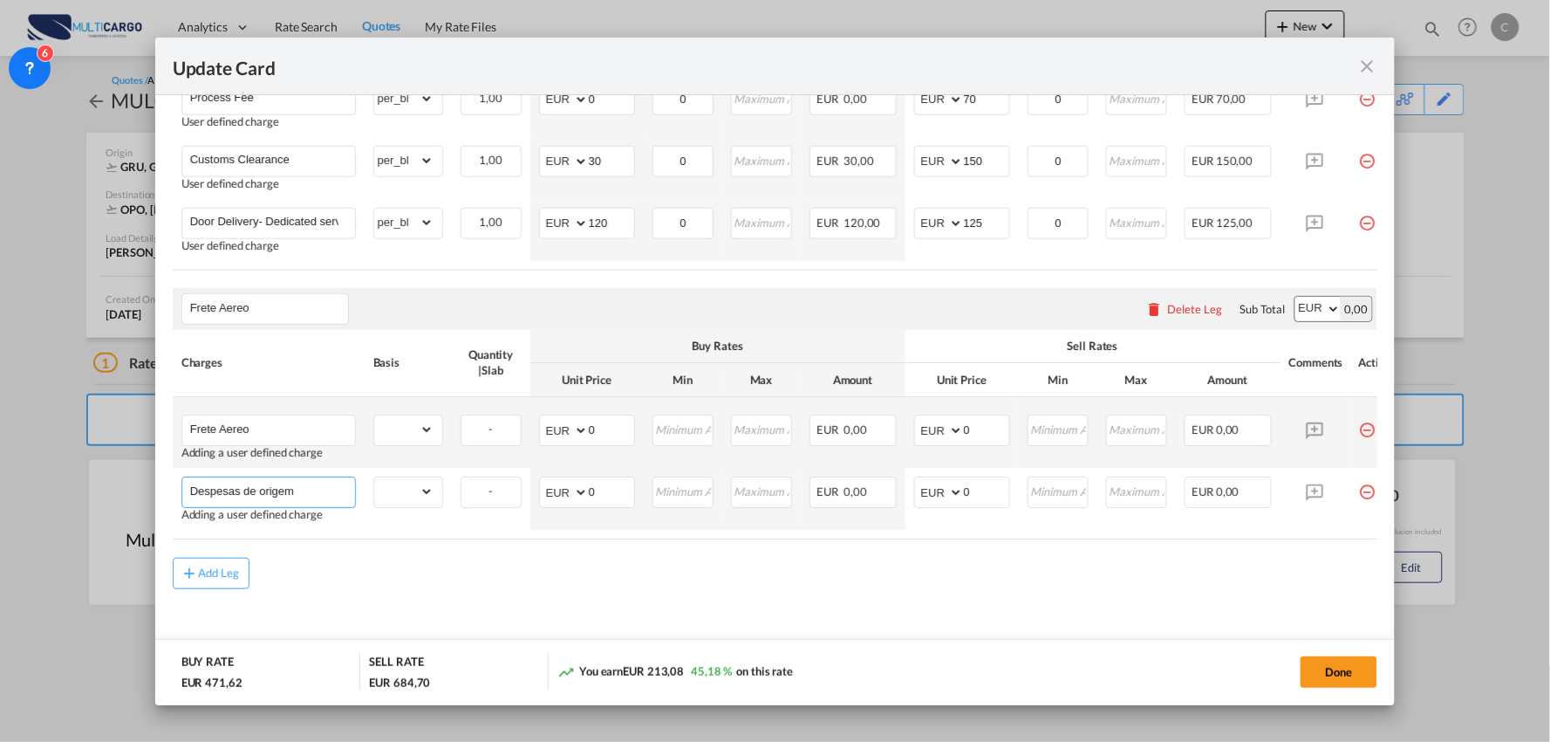
scroll to position [929, 0]
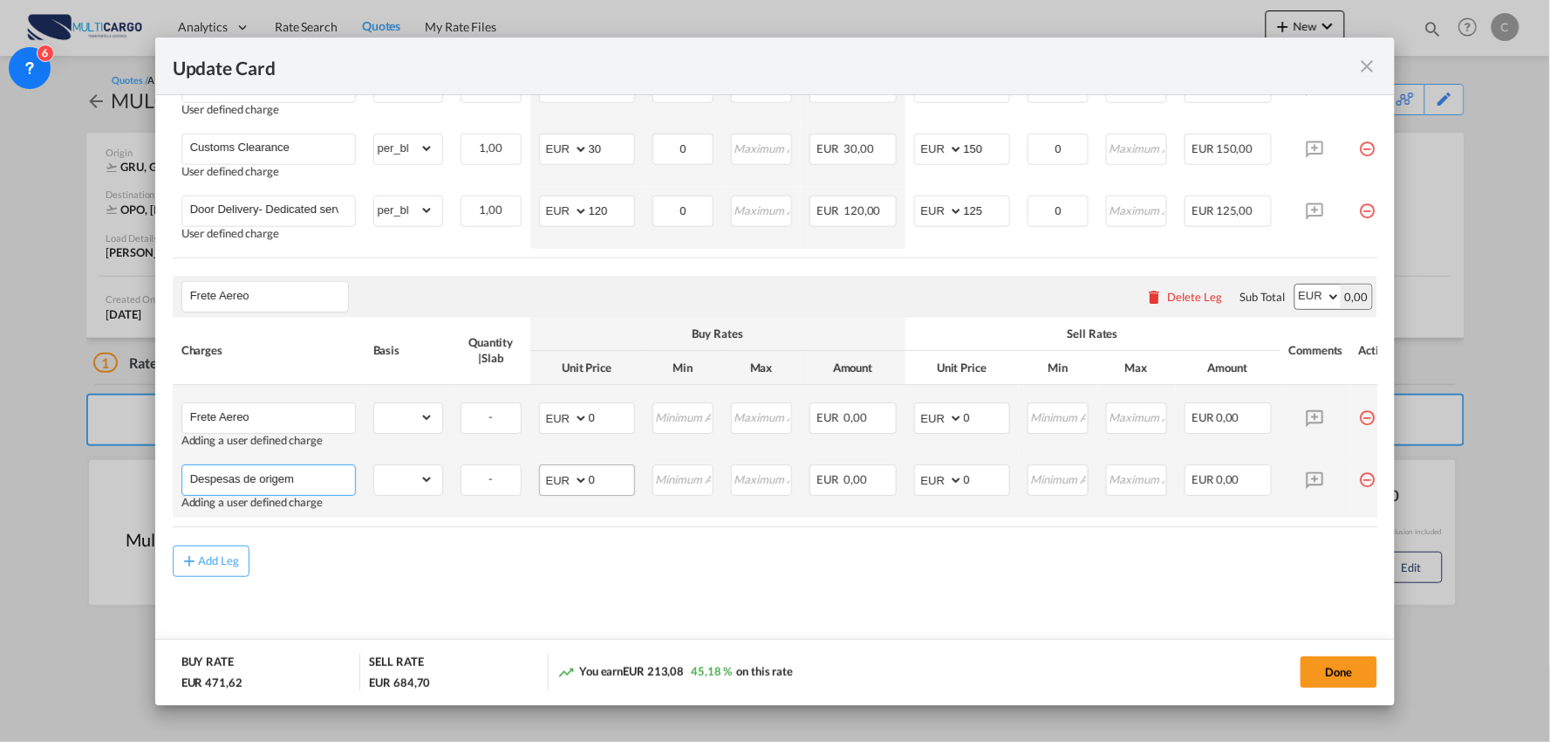
type input "Despesas de origem"
click at [565, 485] on select "AED AFN ALL AMD ANG AOA ARS AUD AWG AZN BAM BBD BDT BGN BHD BIF BMD BND [PERSON…" at bounding box center [565, 481] width 45 height 24
drag, startPoint x: 561, startPoint y: 477, endPoint x: 568, endPoint y: 464, distance: 14.8
click at [561, 477] on select "AED AFN ALL AMD ANG AOA ARS AUD AWG AZN BAM BBD BDT BGN BHD BIF BMD BND [PERSON…" at bounding box center [565, 481] width 45 height 24
select select "string:USD"
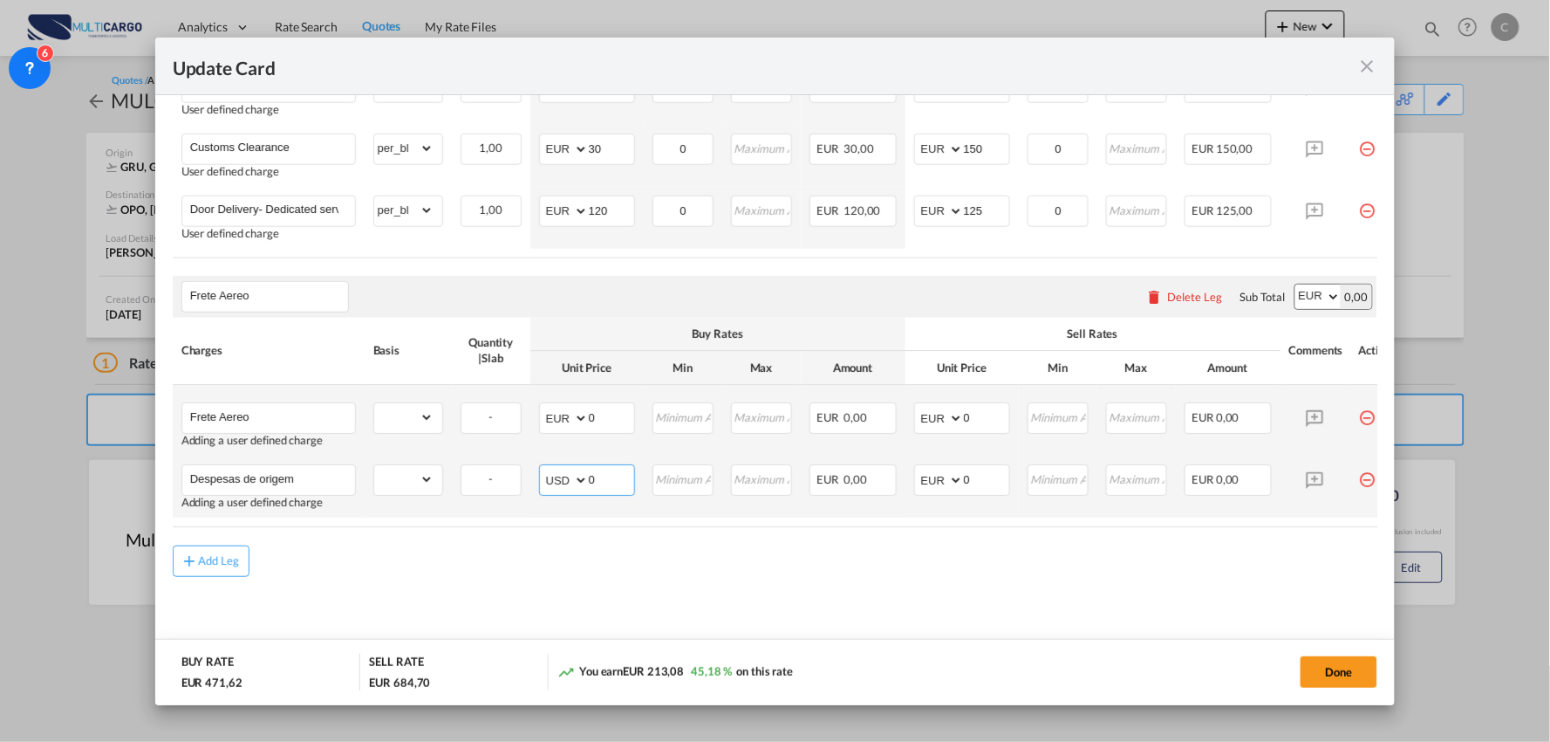
click at [543, 469] on select "AED AFN ALL AMD ANG AOA ARS AUD AWG AZN BAM BBD BDT BGN BHD BIF BMD BND [PERSON…" at bounding box center [565, 481] width 45 height 24
drag, startPoint x: 573, startPoint y: 417, endPoint x: 563, endPoint y: 405, distance: 16.1
click at [573, 417] on select "AED AFN ALL AMD ANG AOA ARS AUD AWG AZN BAM BBD BDT BGN BHD BIF BMD BND [PERSON…" at bounding box center [565, 419] width 45 height 24
select select "string:USD"
click at [543, 407] on select "AED AFN ALL AMD ANG AOA ARS AUD AWG AZN BAM BBD BDT BGN BHD BIF BMD BND [PERSON…" at bounding box center [565, 419] width 45 height 24
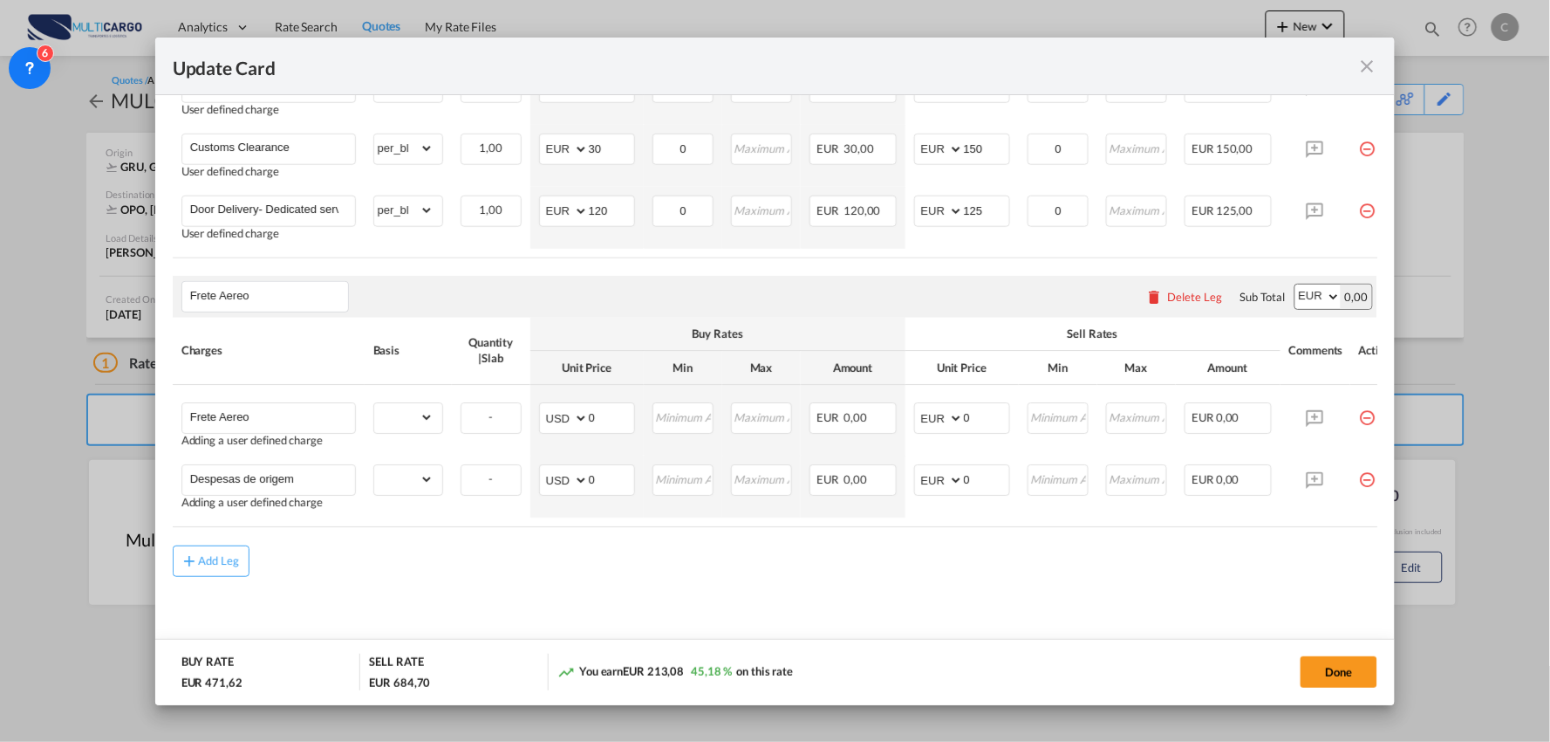
click at [559, 560] on div "Add Leg" at bounding box center [776, 560] width 1206 height 31
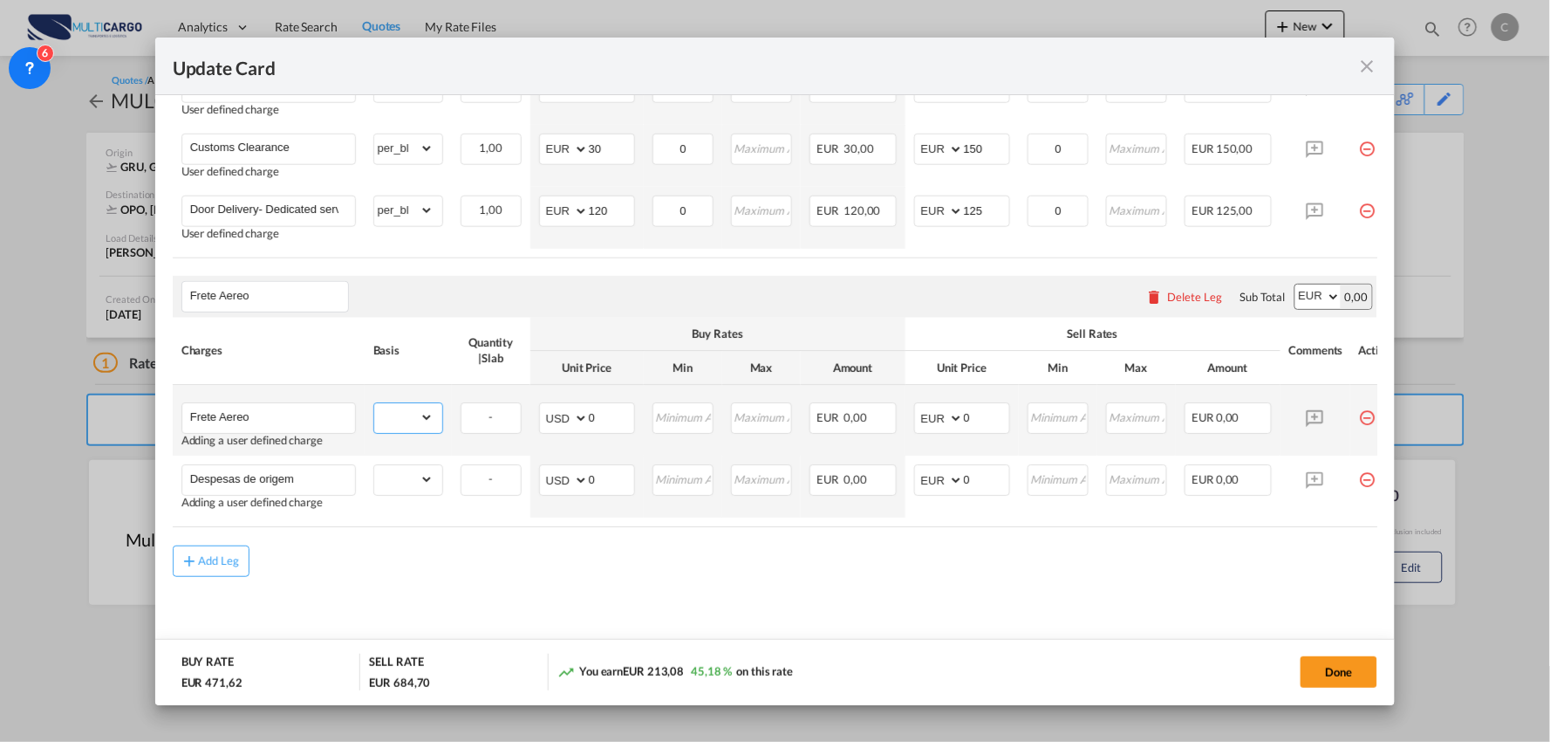
drag, startPoint x: 411, startPoint y: 420, endPoint x: 413, endPoint y: 403, distance: 16.7
click at [411, 420] on select "gross_weight volumetric_weight per_shipment per_bl per_km per_hawb per_kg per_p…" at bounding box center [403, 418] width 59 height 28
select select "chargeable_weight"
click at [374, 404] on select "gross_weight volumetric_weight per_shipment per_bl per_km per_hawb per_kg per_p…" at bounding box center [403, 418] width 59 height 28
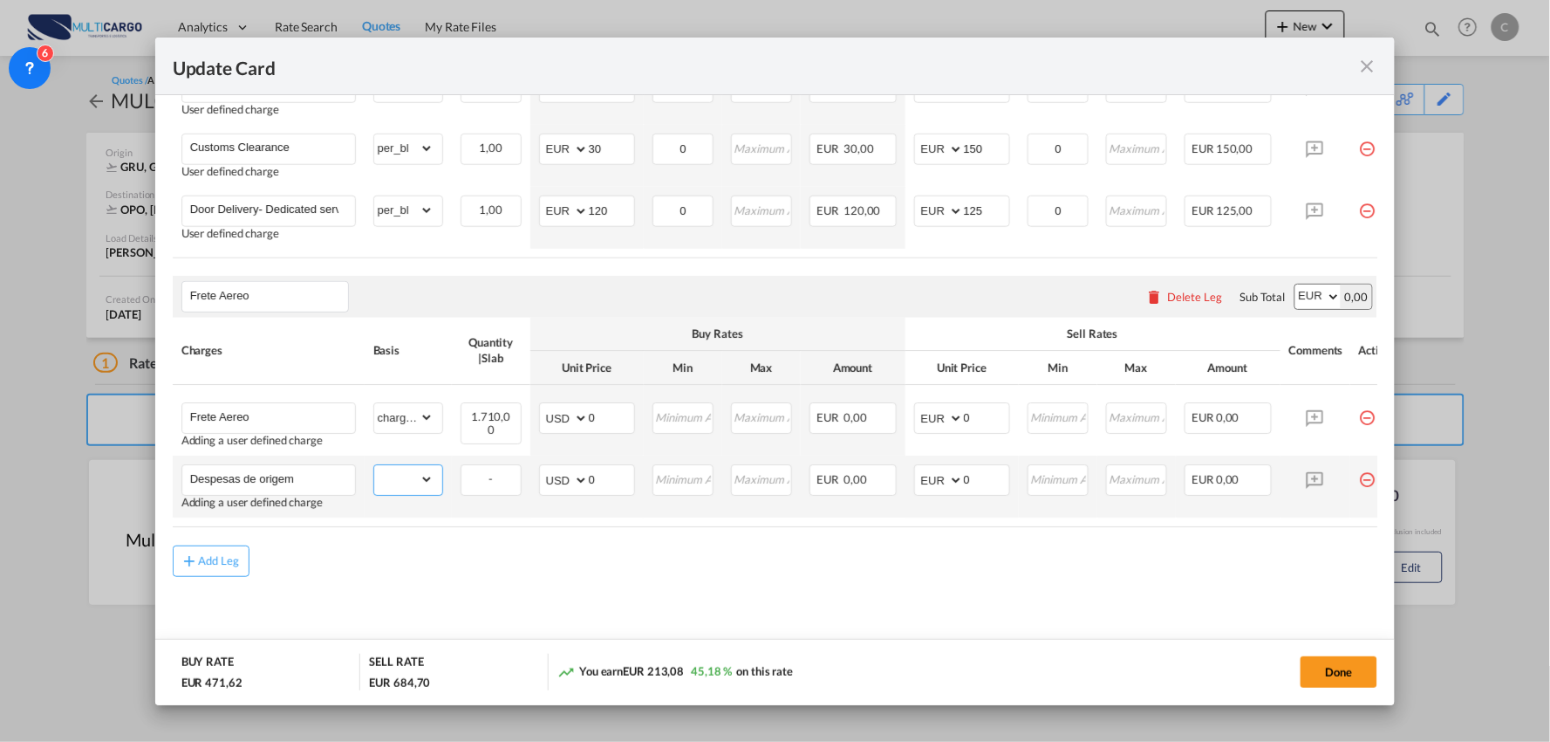
click at [411, 477] on select "gross_weight volumetric_weight per_shipment per_bl per_km per_hawb per_kg per_p…" at bounding box center [403, 480] width 59 height 28
select select "per_shipment"
click at [374, 466] on select "gross_weight volumetric_weight per_shipment per_bl per_km per_hawb per_kg per_p…" at bounding box center [403, 480] width 59 height 28
drag, startPoint x: 996, startPoint y: 481, endPoint x: 926, endPoint y: 481, distance: 69.8
click at [927, 481] on md-input-container "AED AFN ALL AMD ANG AOA ARS AUD AWG AZN BAM BBD BDT BGN BHD BIF BMD BND BOB BRL…" at bounding box center [962, 480] width 96 height 31
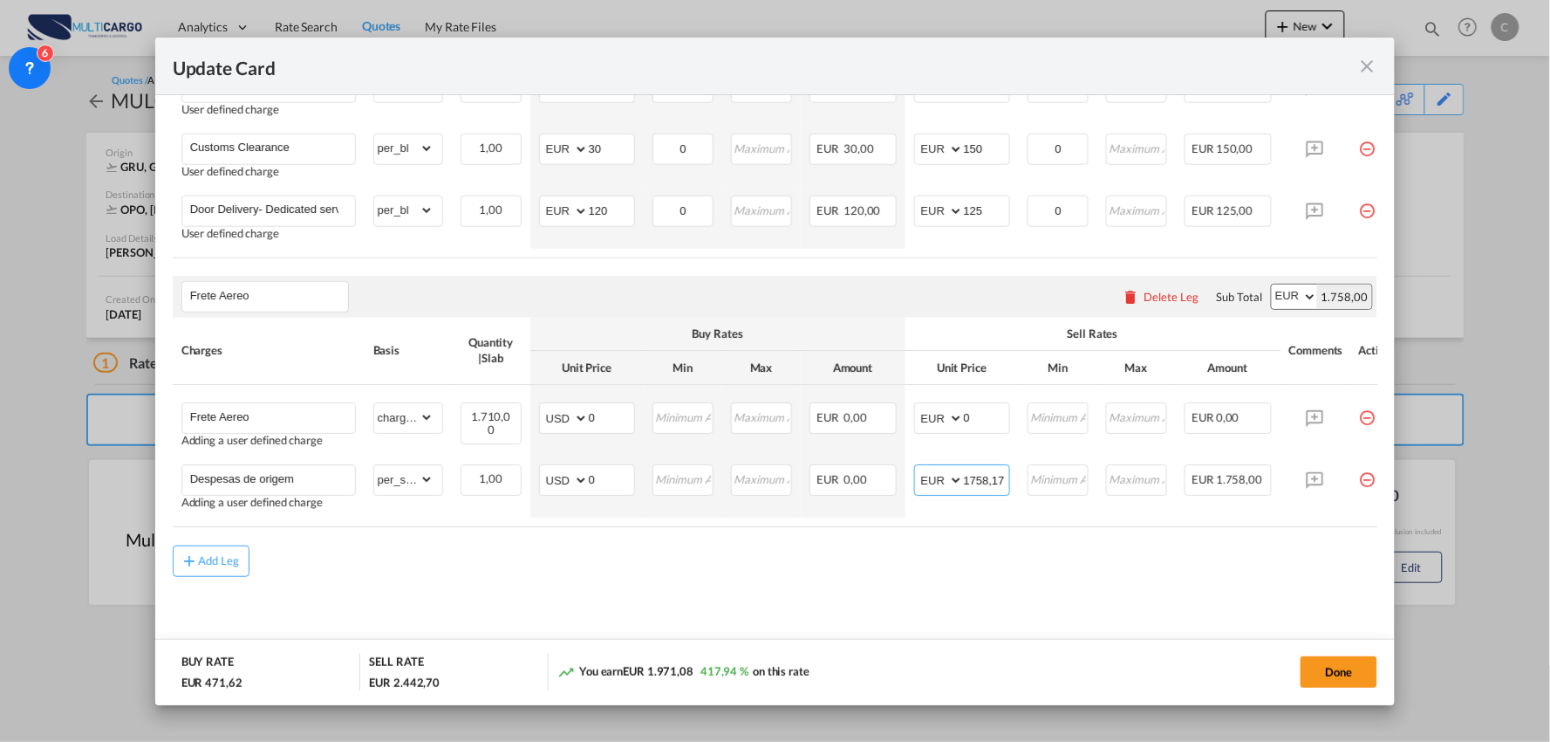
type input "1758,17"
click at [657, 578] on md-content "Freight Please enter leg name Leg Name Already Exists Delete Leg Sub Total AED …" at bounding box center [776, 107] width 1206 height 1107
drag, startPoint x: 857, startPoint y: 590, endPoint x: 632, endPoint y: 494, distance: 244.7
click at [857, 590] on md-content "Freight Please enter leg name Leg Name Already Exists Delete Leg Sub Total AED …" at bounding box center [776, 107] width 1206 height 1107
drag, startPoint x: 606, startPoint y: 480, endPoint x: 544, endPoint y: 483, distance: 62.0
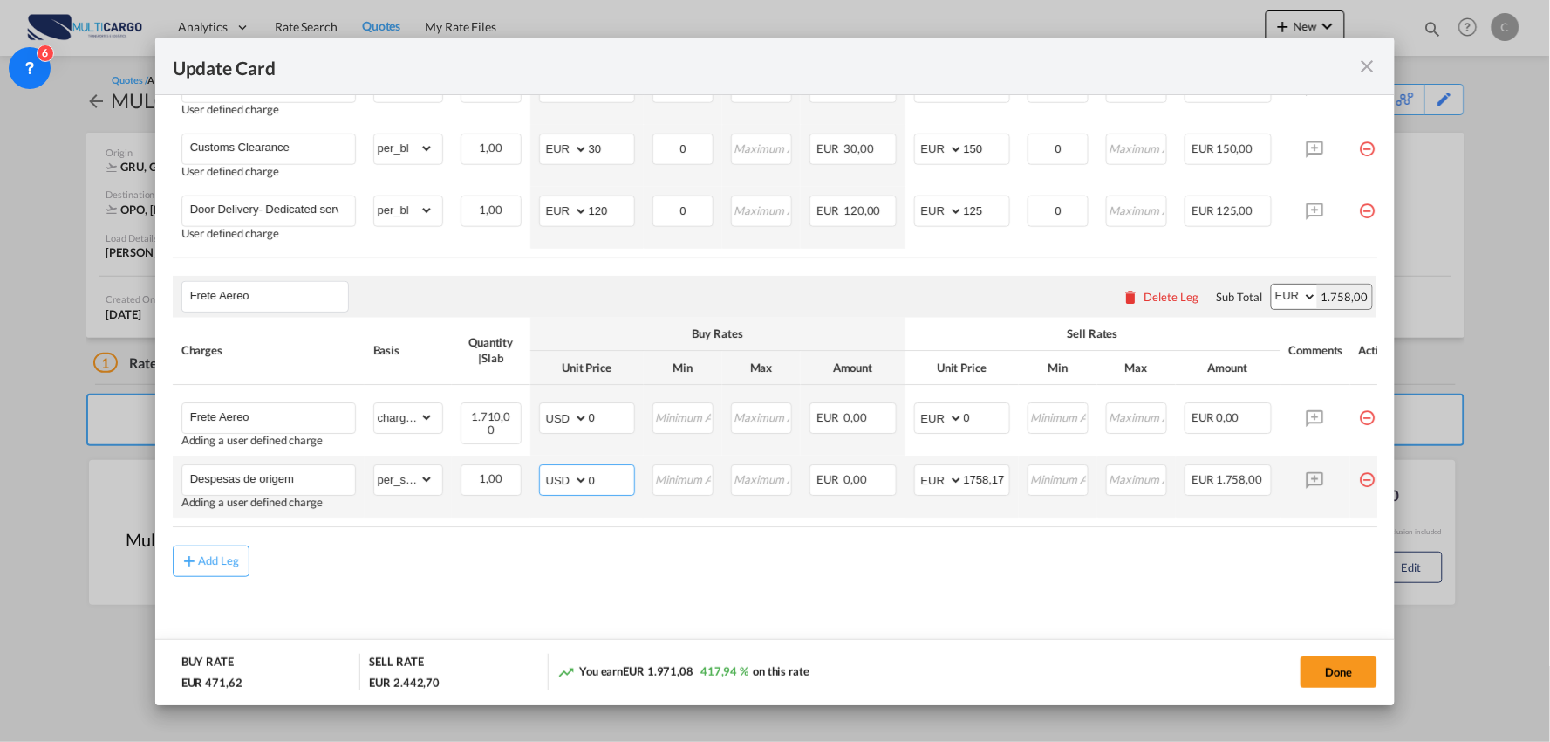
click at [528, 481] on tr "Despesas de origem Adding a user defined charge Please Enter Already Exists gro…" at bounding box center [791, 487] width 1236 height 62
drag, startPoint x: 595, startPoint y: 478, endPoint x: 606, endPoint y: 477, distance: 11.4
click at [595, 478] on input "0" at bounding box center [611, 479] width 45 height 26
drag, startPoint x: 606, startPoint y: 476, endPoint x: 561, endPoint y: 477, distance: 45.4
click at [561, 477] on md-input-container "AED AFN ALL AMD ANG AOA ARS AUD AWG AZN BAM BBD BDT BGN BHD BIF BMD BND BOB BRL…" at bounding box center [587, 480] width 96 height 31
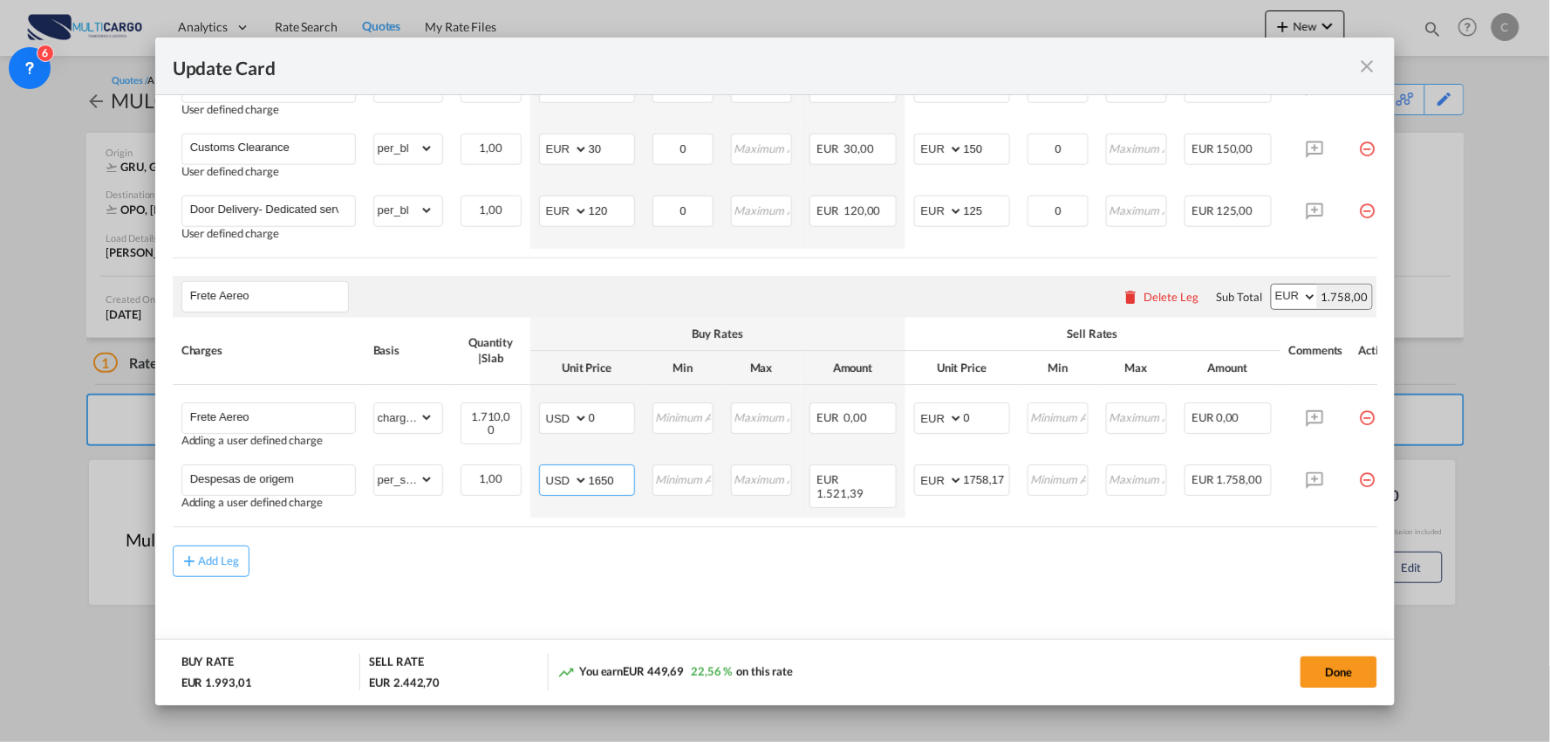
type input "1650"
click at [941, 593] on md-content "Freight Please enter leg name Leg Name Already Exists Delete Leg Sub Total AED …" at bounding box center [776, 107] width 1206 height 1107
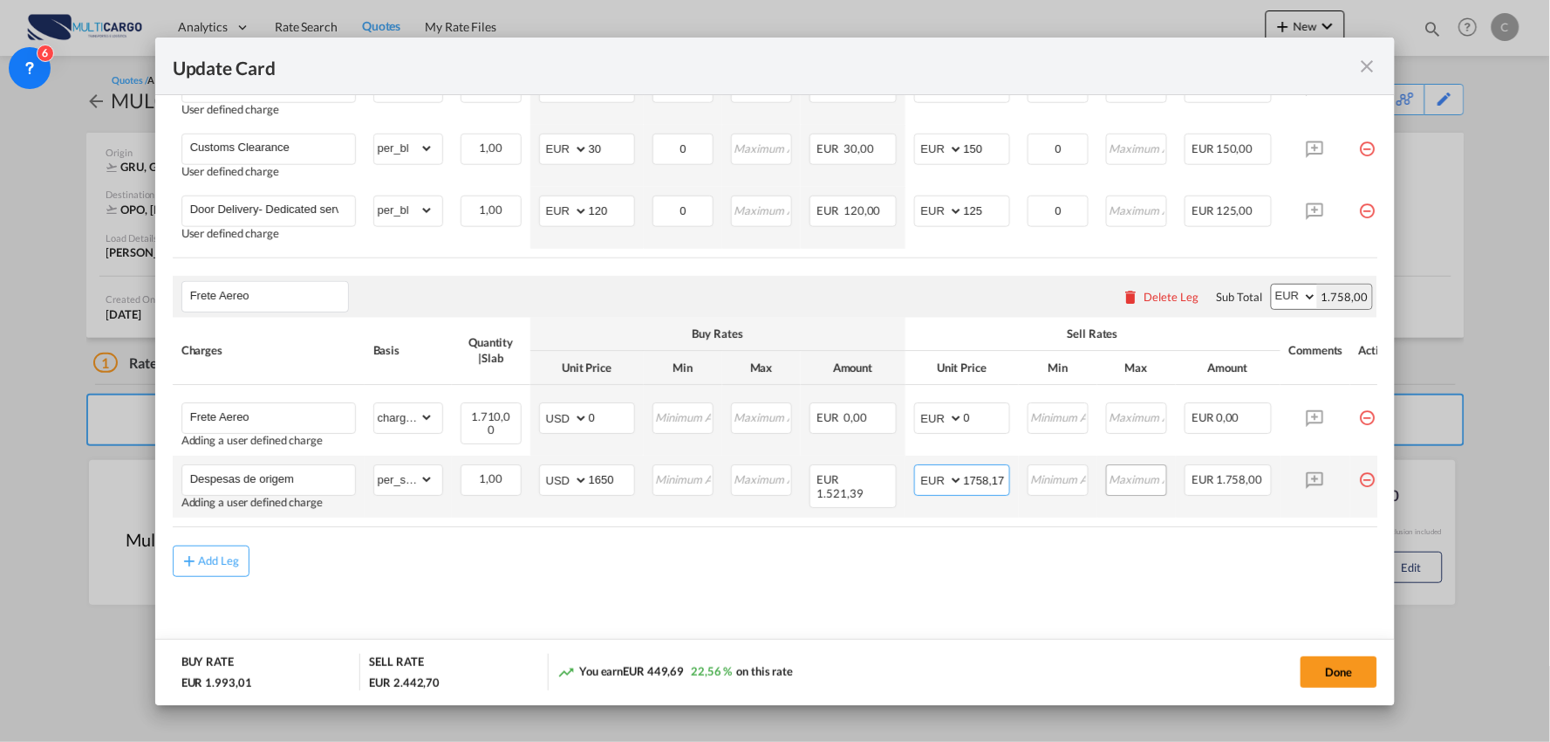
drag, startPoint x: 965, startPoint y: 476, endPoint x: 1130, endPoint y: 476, distance: 164.9
click at [1130, 476] on tr "Despesas de origem Adding a user defined charge Please Enter Already Exists gro…" at bounding box center [791, 487] width 1236 height 62
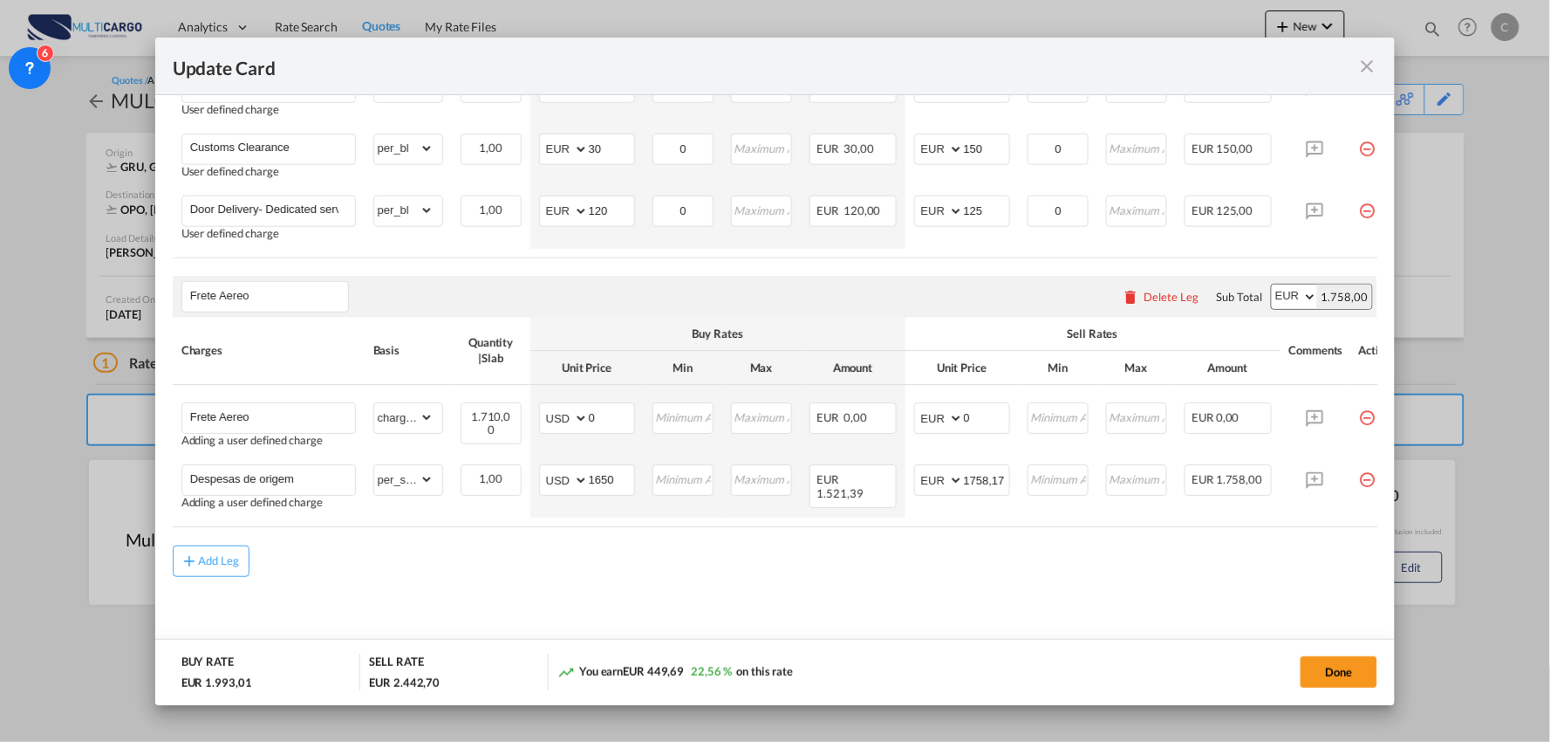
click at [1007, 552] on div "Add Leg" at bounding box center [776, 560] width 1206 height 31
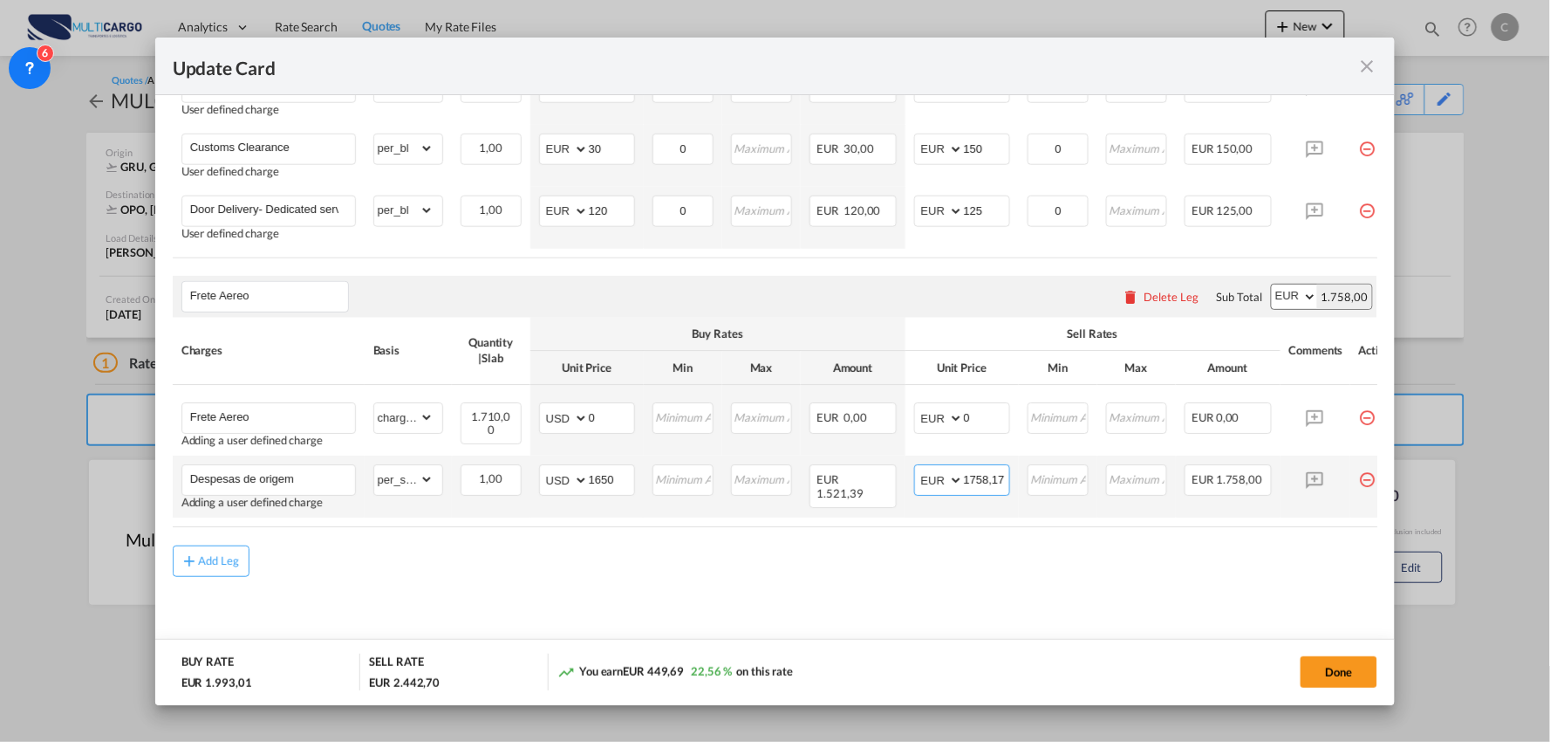
click at [946, 478] on select "AED AFN ALL AMD ANG AOA ARS AUD AWG AZN BAM BBD BDT BGN BHD BIF BMD BND [PERSON…" at bounding box center [940, 481] width 45 height 24
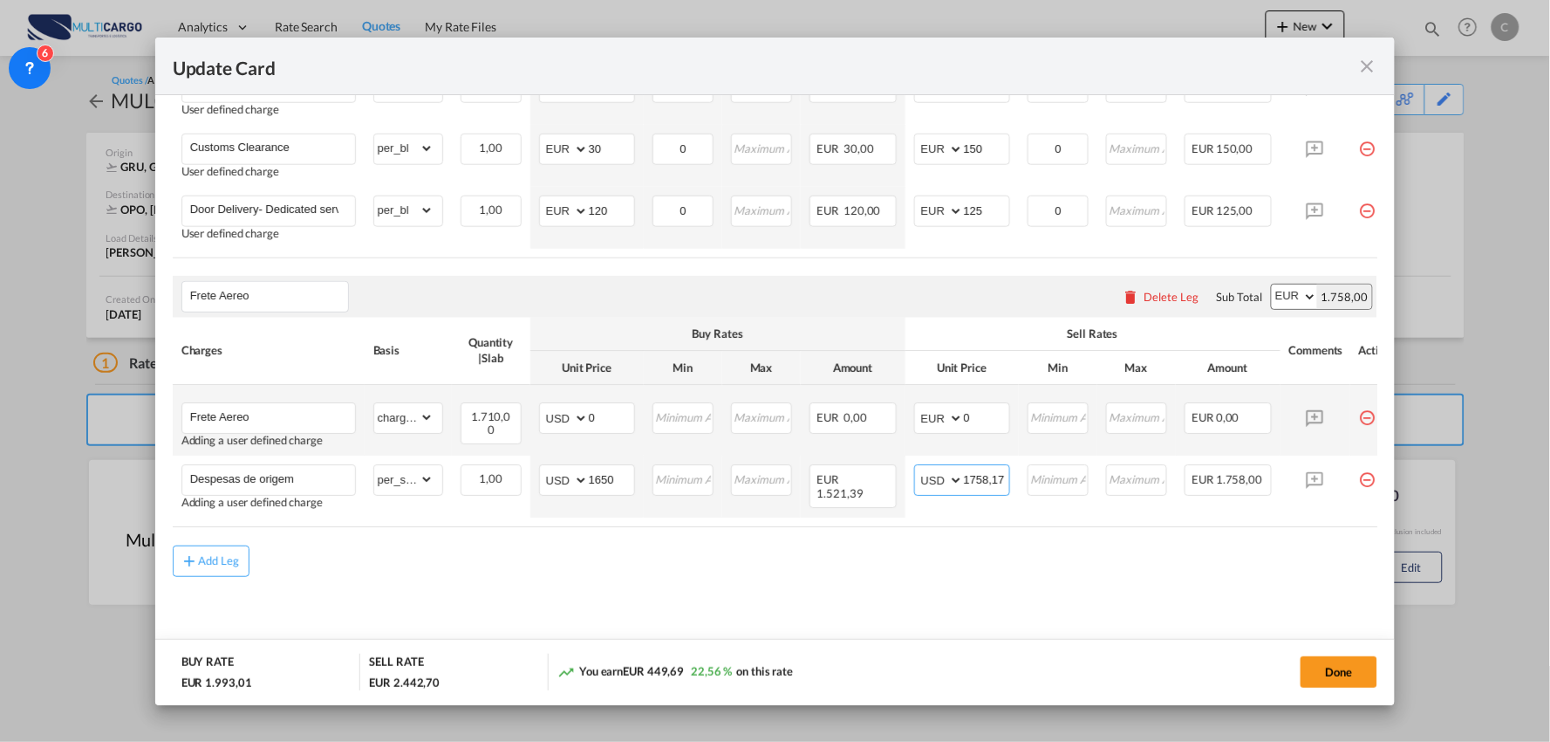
click at [918, 469] on select "AED AFN ALL AMD ANG AOA ARS AUD AWG AZN BAM BBD BDT BGN BHD BIF BMD BND [PERSON…" at bounding box center [940, 481] width 45 height 24
click at [1035, 571] on div "Add Leg" at bounding box center [776, 560] width 1206 height 31
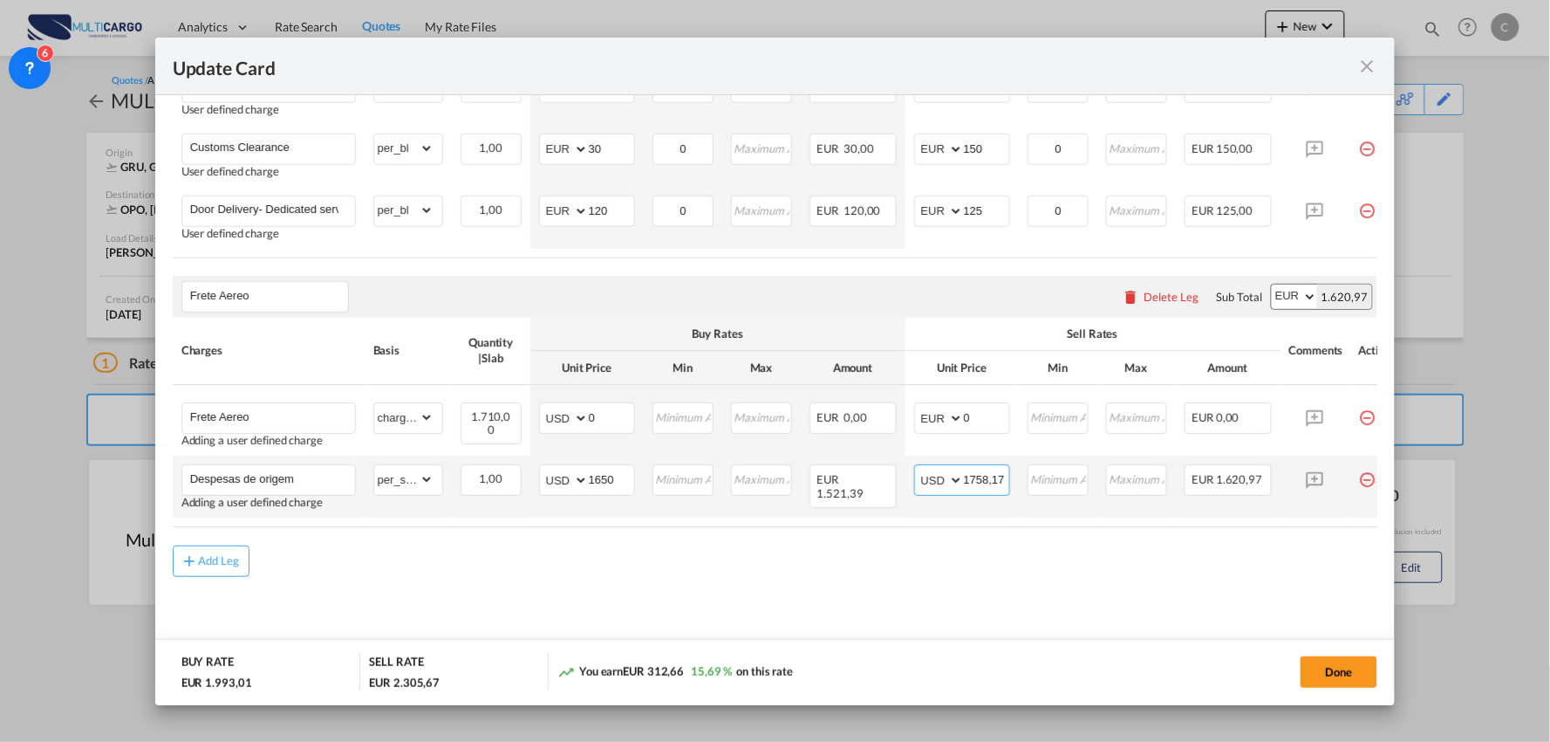
drag, startPoint x: 934, startPoint y: 478, endPoint x: 927, endPoint y: 464, distance: 15.6
click at [934, 478] on select "AED AFN ALL AMD ANG AOA ARS AUD AWG AZN BAM BBD BDT BGN BHD BIF BMD BND [PERSON…" at bounding box center [940, 481] width 45 height 24
select select "string:EUR"
click at [918, 469] on select "AED AFN ALL AMD ANG AOA ARS AUD AWG AZN BAM BBD BDT BGN BHD BIF BMD BND [PERSON…" at bounding box center [940, 481] width 45 height 24
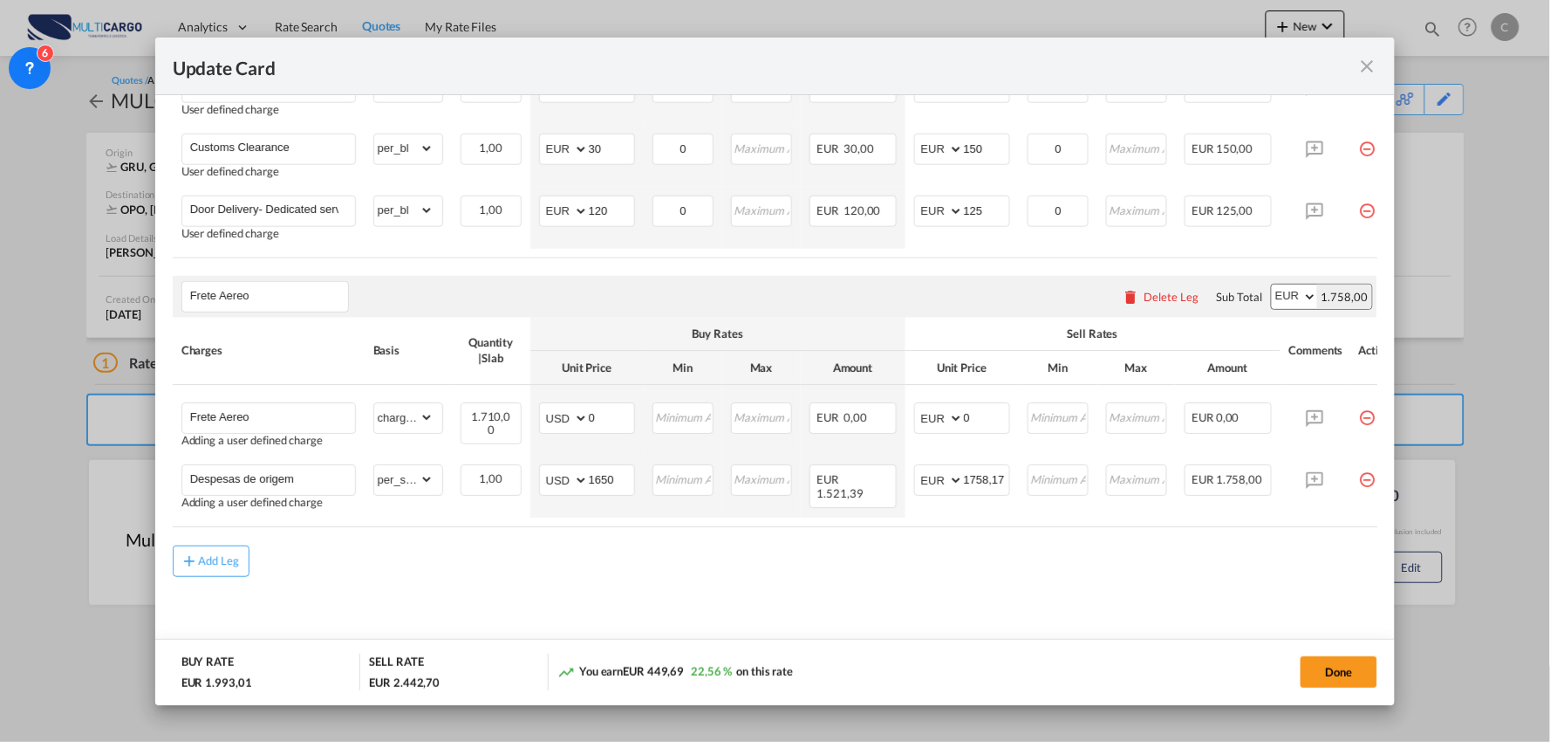
click at [1004, 572] on div "Add Leg" at bounding box center [776, 560] width 1206 height 31
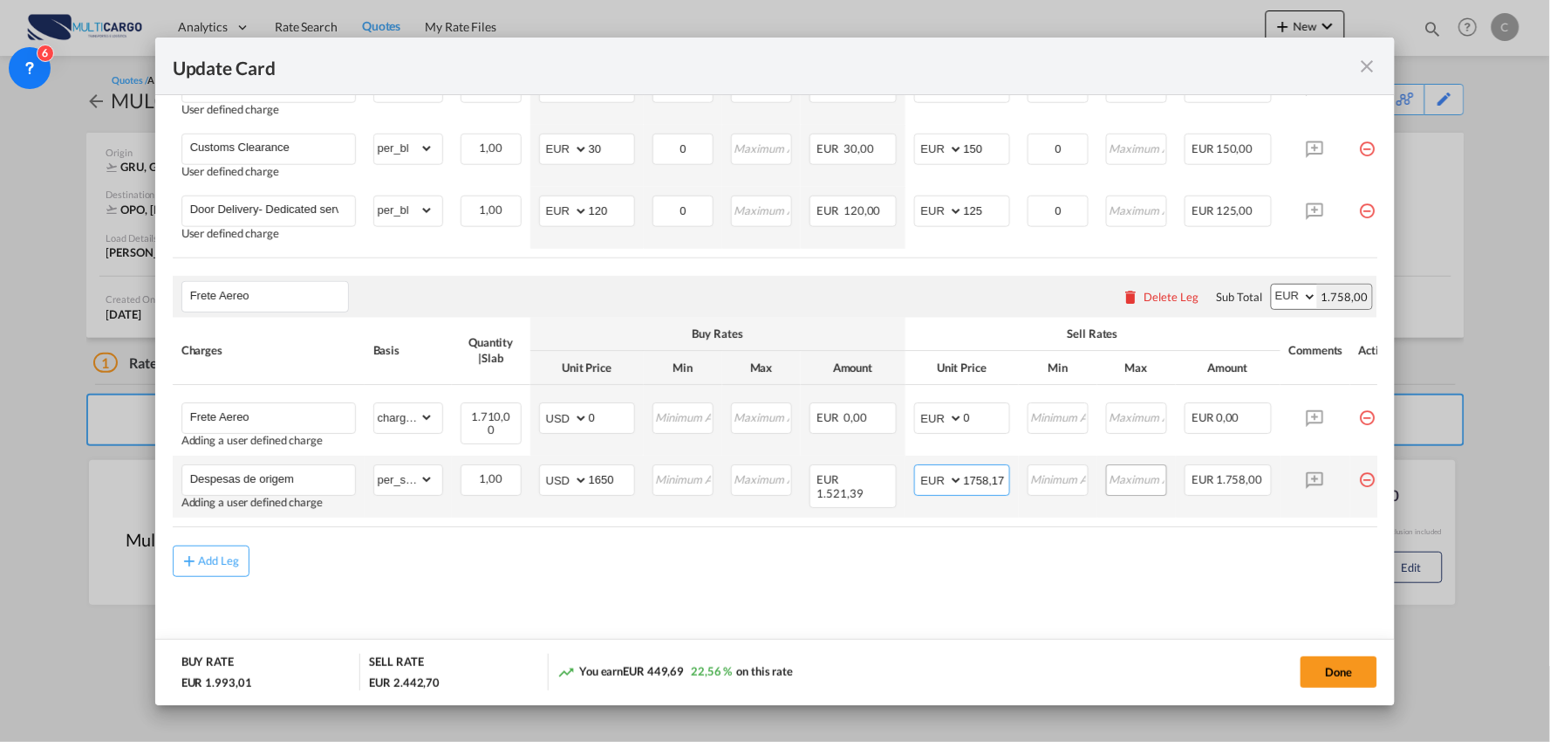
drag, startPoint x: 967, startPoint y: 475, endPoint x: 1119, endPoint y: 480, distance: 152.8
click at [1119, 480] on tr "Despesas de origem Adding a user defined charge Please Enter Already Exists gro…" at bounding box center [791, 487] width 1236 height 62
type input "1"
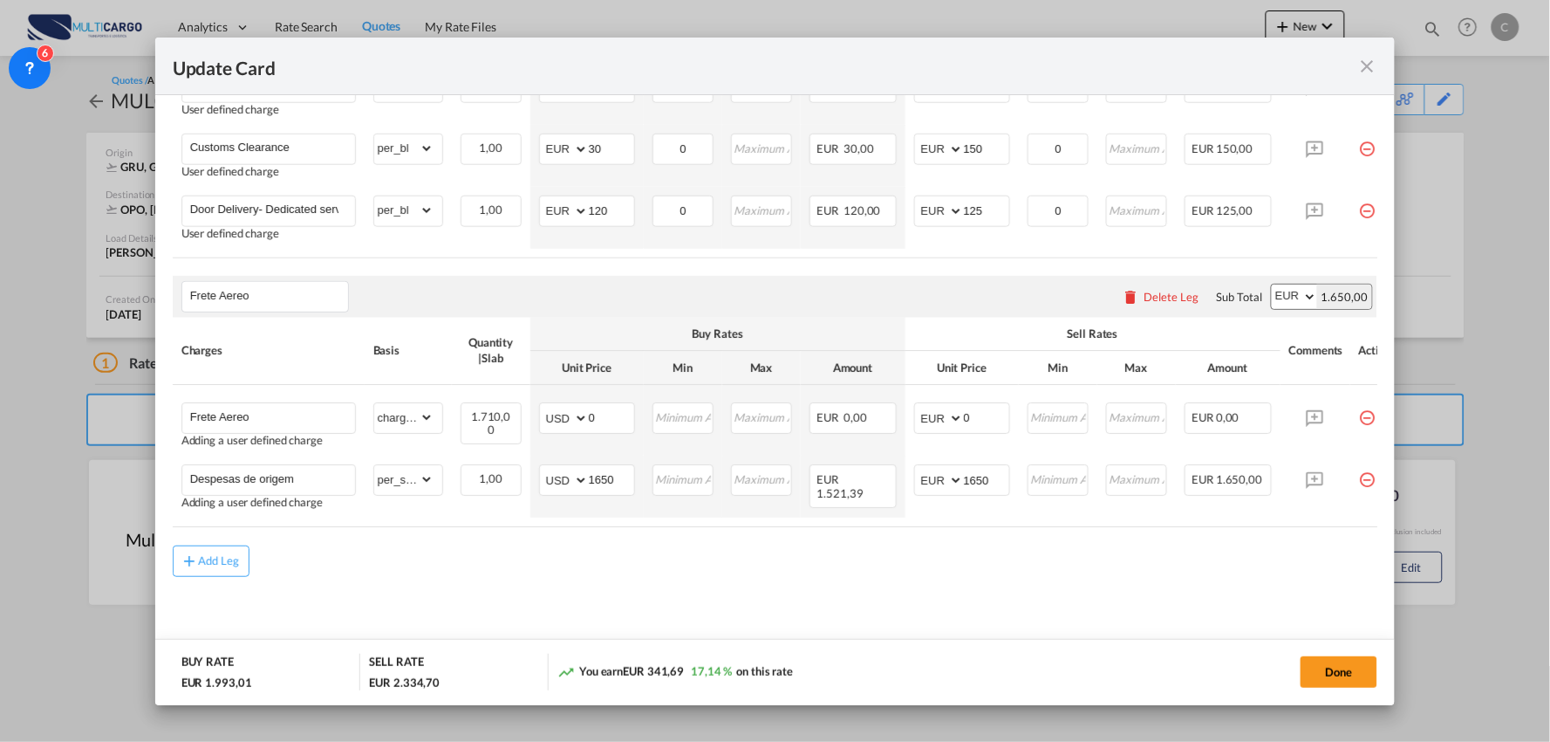
click at [803, 564] on div "Add Leg" at bounding box center [776, 560] width 1206 height 31
click at [989, 577] on div "Add Leg" at bounding box center [776, 560] width 1206 height 31
click at [914, 572] on div "Add Leg" at bounding box center [776, 560] width 1206 height 31
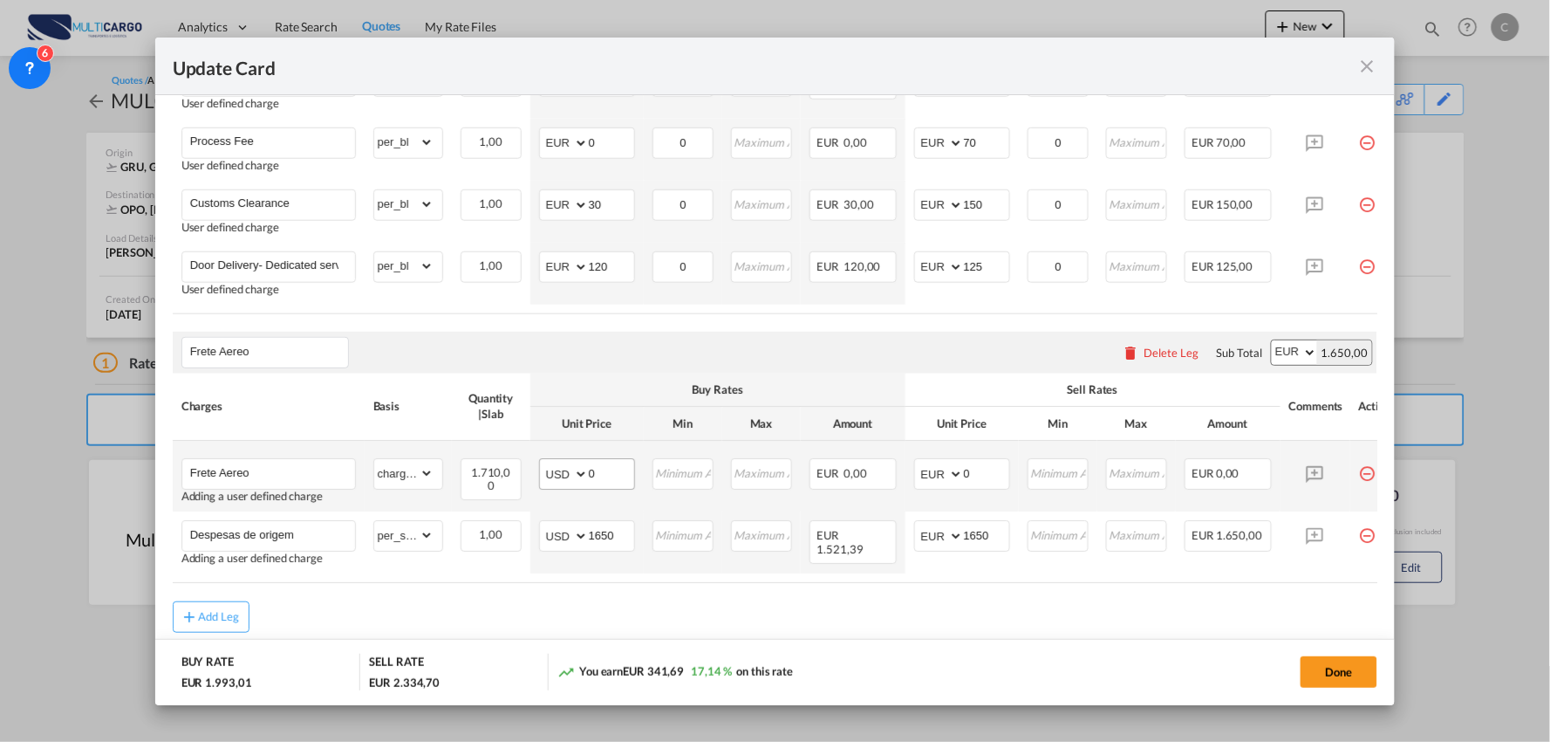
scroll to position [832, 0]
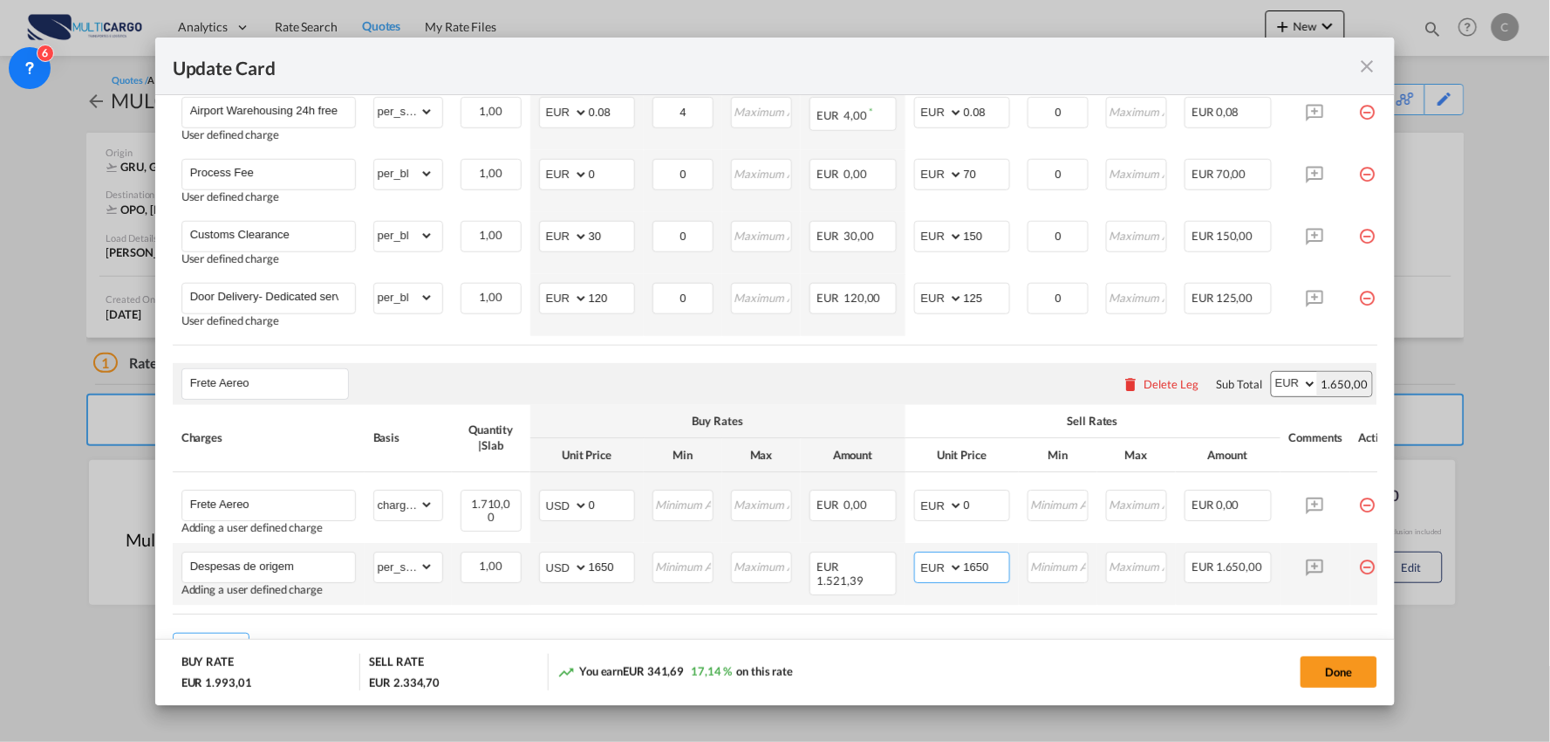
click at [996, 578] on input "1650" at bounding box center [986, 566] width 45 height 26
type input "1651"
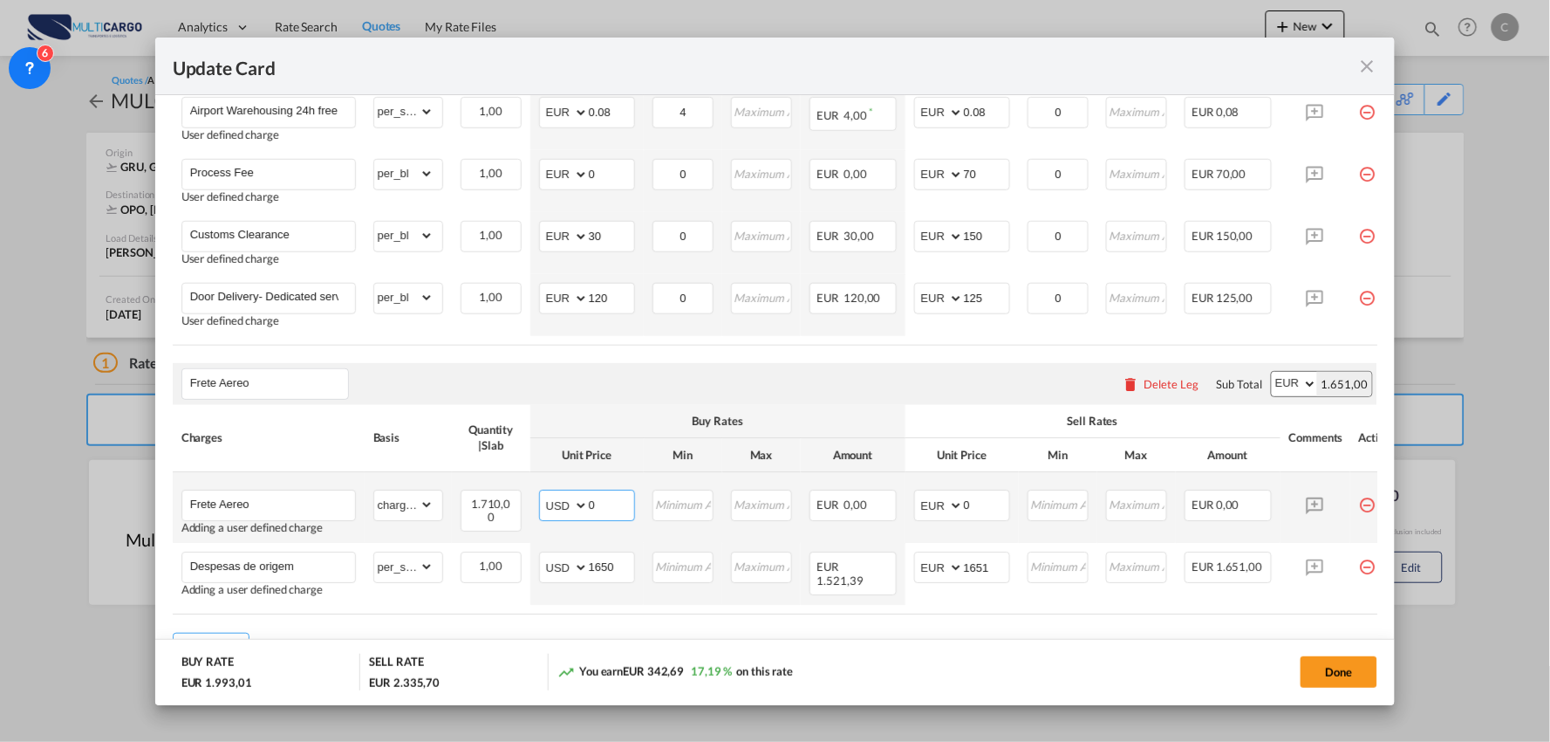
drag, startPoint x: 603, startPoint y: 515, endPoint x: 563, endPoint y: 513, distance: 40.2
click at [563, 513] on md-input-container "AED AFN ALL AMD ANG AOA ARS AUD AWG AZN BAM BBD BDT BGN BHD BIF BMD BND BOB BRL…" at bounding box center [587, 505] width 96 height 31
click at [920, 382] on div "Frete Aereo Please enter leg name Leg Name Already Exists Delete Leg Sub Total …" at bounding box center [776, 384] width 1206 height 42
drag, startPoint x: 611, startPoint y: 516, endPoint x: 559, endPoint y: 519, distance: 51.6
click at [559, 519] on md-input-container "AED AFN ALL AMD ANG AOA ARS AUD AWG AZN BAM BBD BDT BGN BHD BIF BMD BND [PERSON…" at bounding box center [587, 505] width 96 height 31
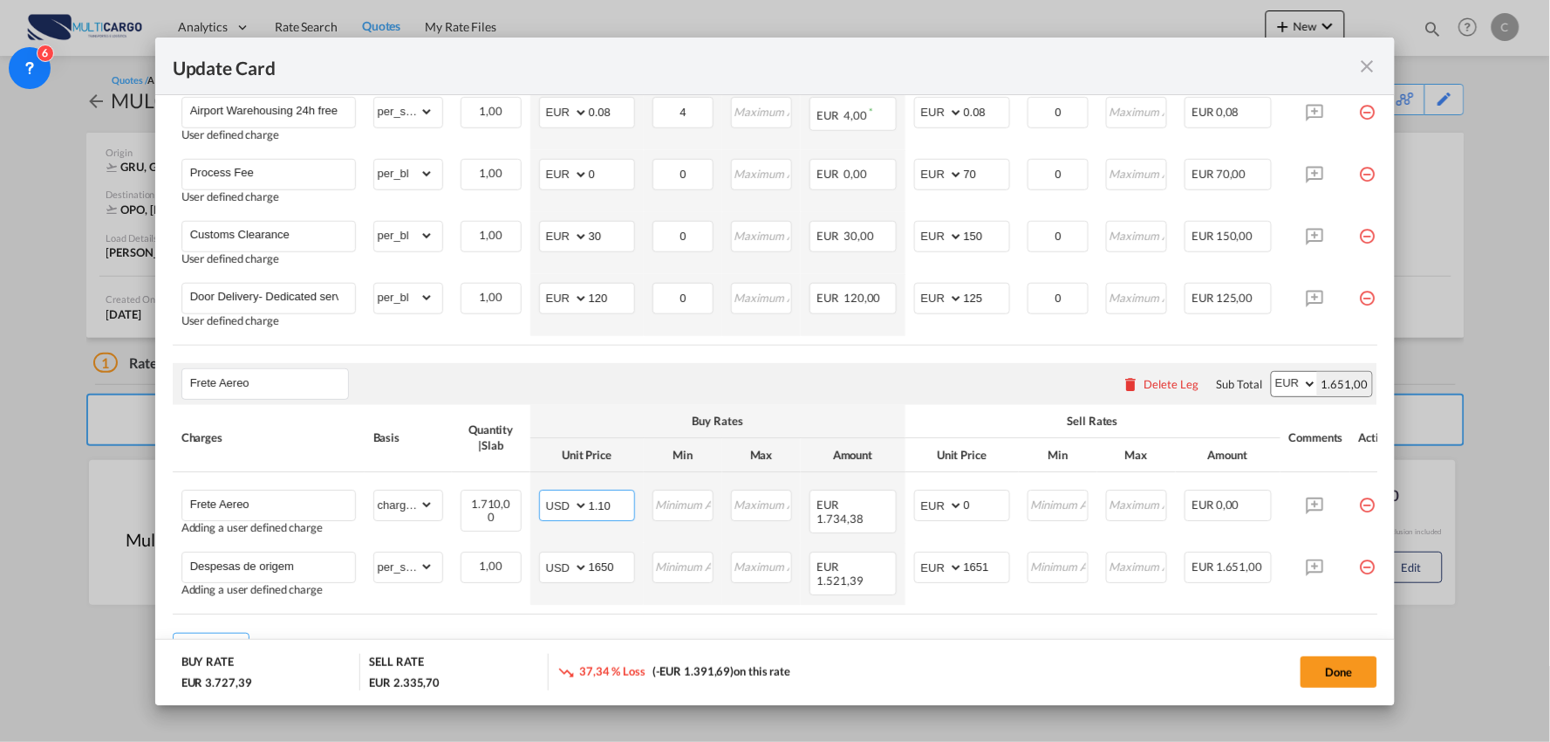
type input "1.10"
click at [839, 399] on div "Frete Aereo Please enter leg name Leg Name Already Exists Delete Leg Sub Total …" at bounding box center [776, 384] width 1206 height 42
click at [685, 405] on div "Frete Aereo Please enter leg name Leg Name Already Exists Delete Leg Sub Total …" at bounding box center [776, 384] width 1206 height 42
drag, startPoint x: 986, startPoint y: 504, endPoint x: 934, endPoint y: 511, distance: 52.8
click at [934, 511] on md-input-container "AED AFN ALL AMD ANG AOA ARS AUD AWG AZN BAM BBD BDT BGN BHD BIF BMD BND BOB BRL…" at bounding box center [962, 505] width 96 height 31
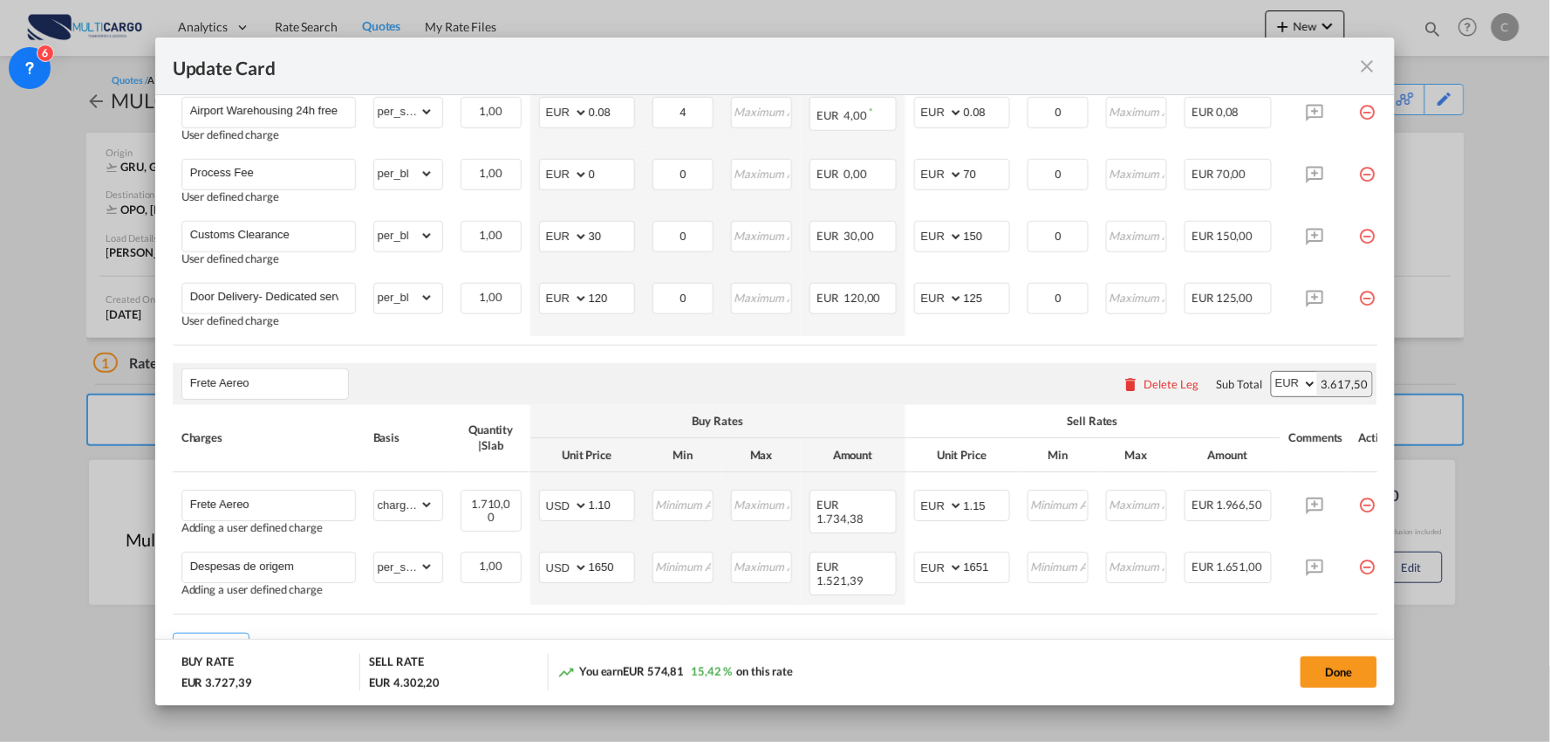
click at [780, 398] on div "Frete Aereo Please enter leg name Leg Name Already Exists Delete Leg Sub Total …" at bounding box center [776, 384] width 1206 height 42
click at [988, 513] on input "1.15" at bounding box center [986, 504] width 45 height 26
type input "1.10"
click at [916, 401] on div "Frete Aereo Please enter leg name Leg Name Already Exists Delete Leg Sub Total …" at bounding box center [776, 384] width 1206 height 42
click at [663, 386] on div "Frete Aereo Please enter leg name Leg Name Already Exists Delete Leg Sub Total …" at bounding box center [776, 384] width 1206 height 42
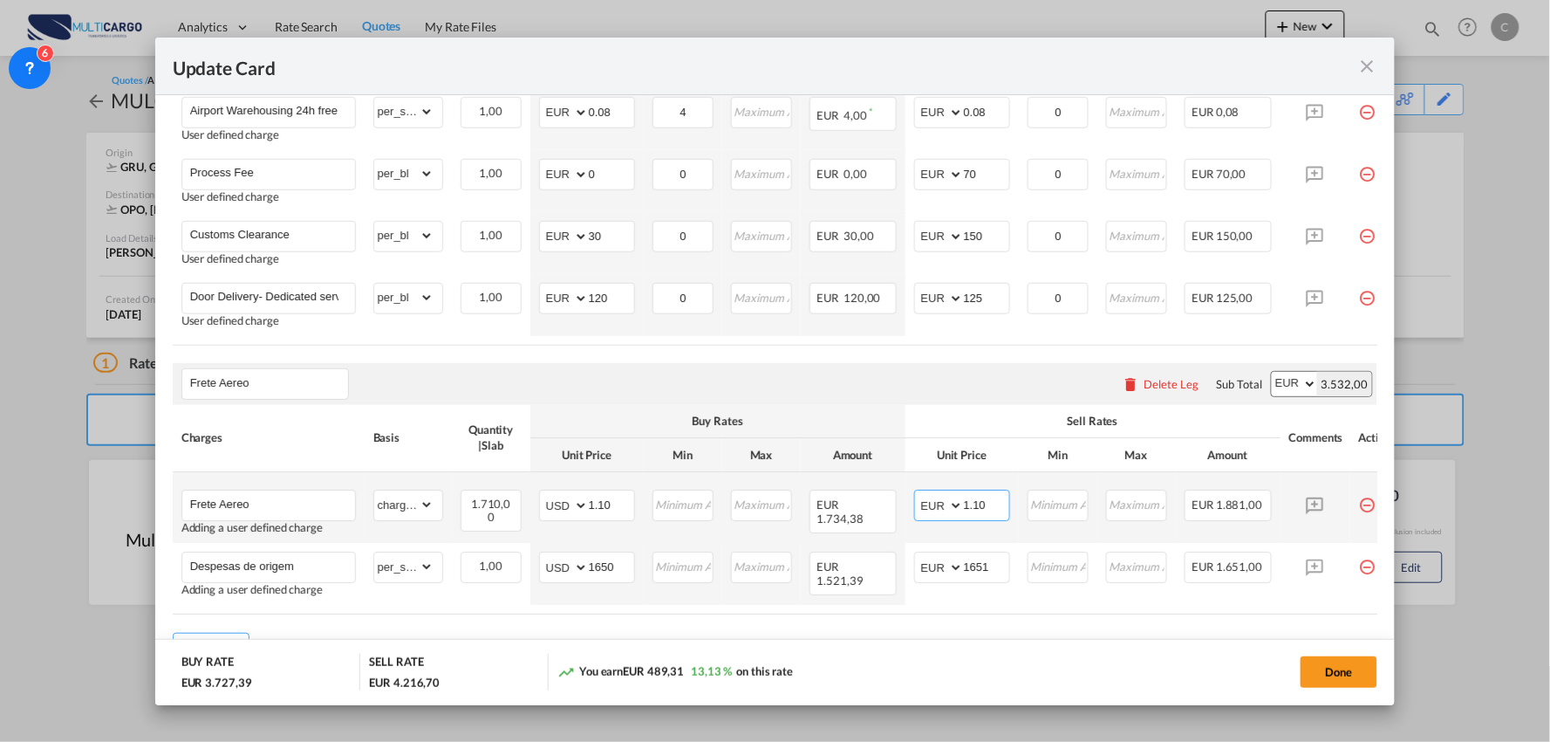
click at [953, 513] on select "AED AFN ALL AMD ANG AOA ARS AUD AWG AZN BAM BBD BDT BGN BHD BIF BMD BND [PERSON…" at bounding box center [940, 506] width 45 height 24
select select "string:USD"
click at [918, 499] on select "AED AFN ALL AMD ANG AOA ARS AUD AWG AZN BAM BBD BDT BGN BHD BIF BMD BND [PERSON…" at bounding box center [940, 506] width 45 height 24
click at [1001, 516] on input "1.10" at bounding box center [986, 504] width 45 height 26
click at [877, 378] on div "Frete Aereo Please enter leg name Leg Name Already Exists Delete Leg Sub Total …" at bounding box center [776, 384] width 1206 height 42
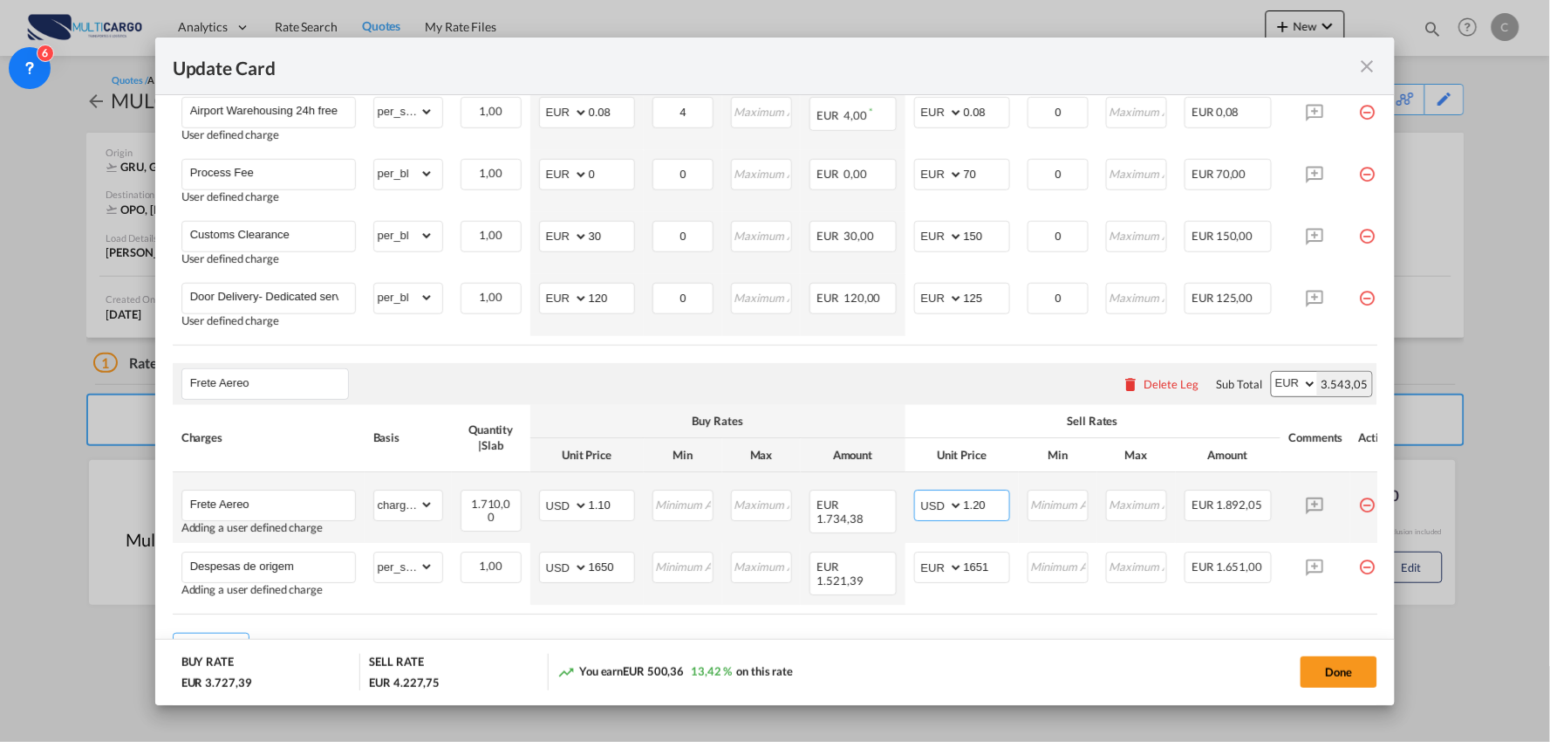
click at [996, 503] on input "1.20" at bounding box center [986, 504] width 45 height 26
click at [876, 416] on th "Buy Rates" at bounding box center [717, 422] width 375 height 34
click at [992, 512] on input "1.30" at bounding box center [986, 504] width 45 height 26
type input "1.25"
click at [799, 389] on div "Frete Aereo Please enter leg name Leg Name Already Exists Delete Leg Sub Total …" at bounding box center [776, 384] width 1206 height 42
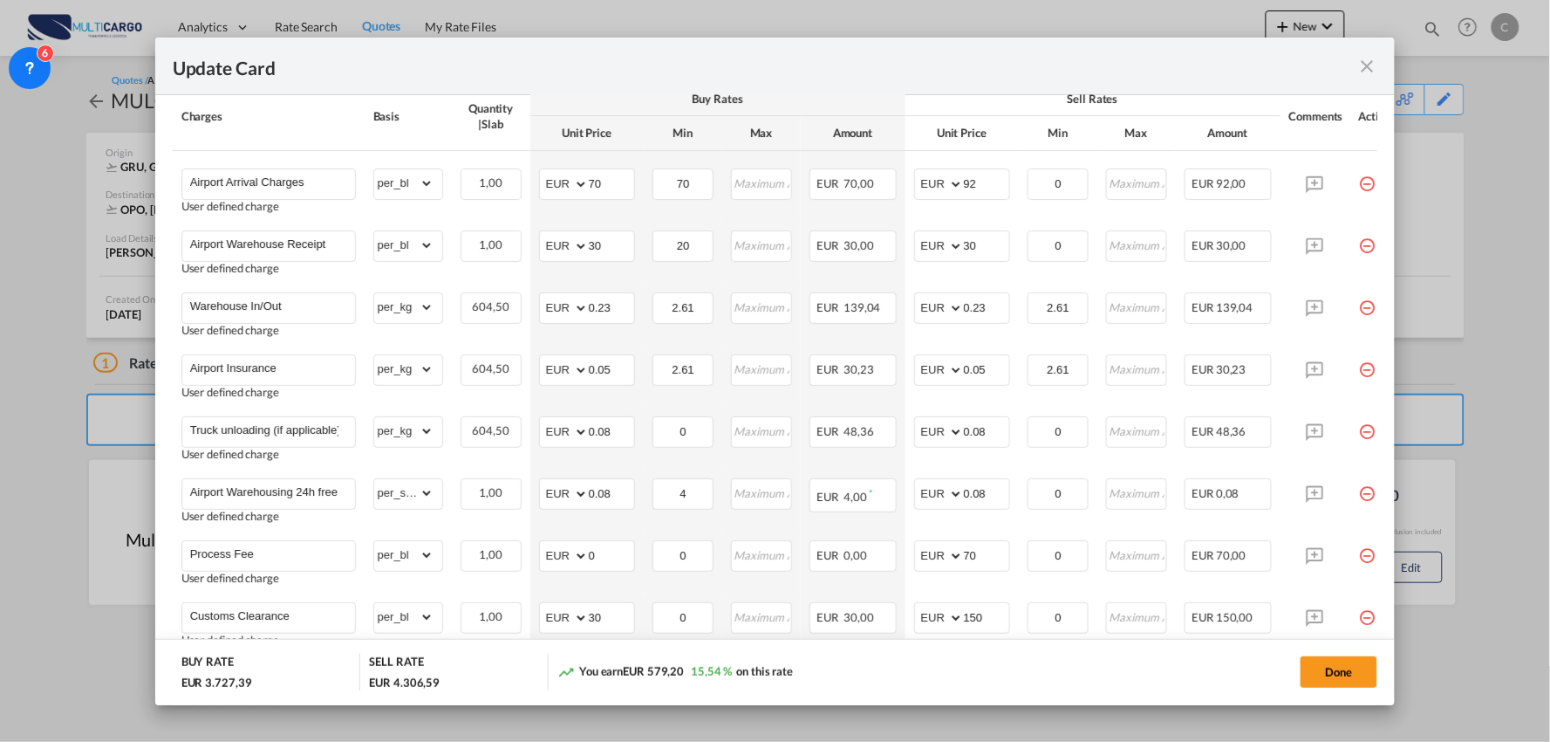
scroll to position [346, 0]
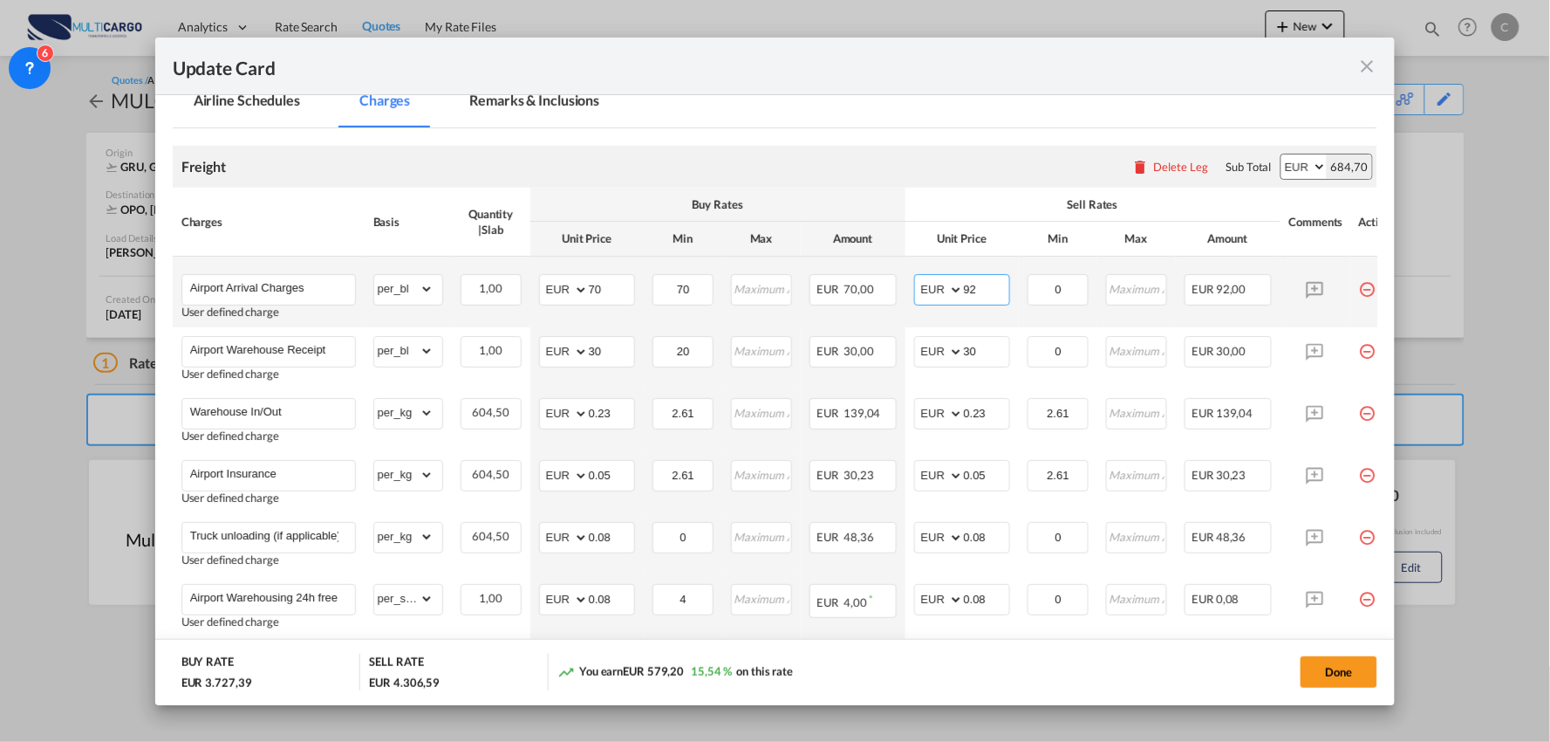
drag, startPoint x: 989, startPoint y: 297, endPoint x: 917, endPoint y: 298, distance: 72.4
click at [917, 298] on md-input-container "AED AFN ALL AMD ANG AOA ARS AUD AWG AZN BAM BBD BDT BGN BHD BIF BMD BND [PERSON…" at bounding box center [962, 289] width 96 height 31
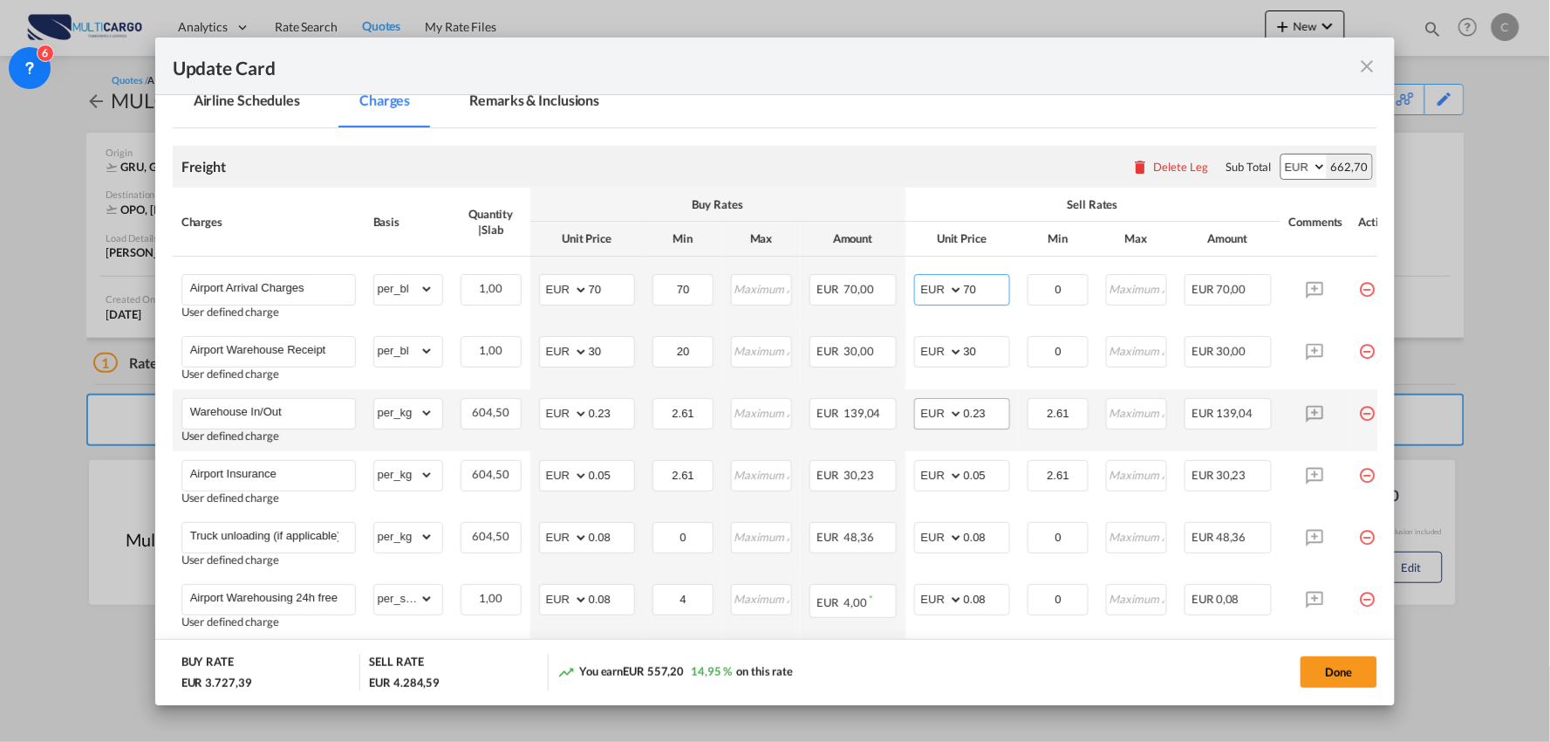
type input "70"
click at [999, 416] on input "0.23" at bounding box center [986, 412] width 45 height 26
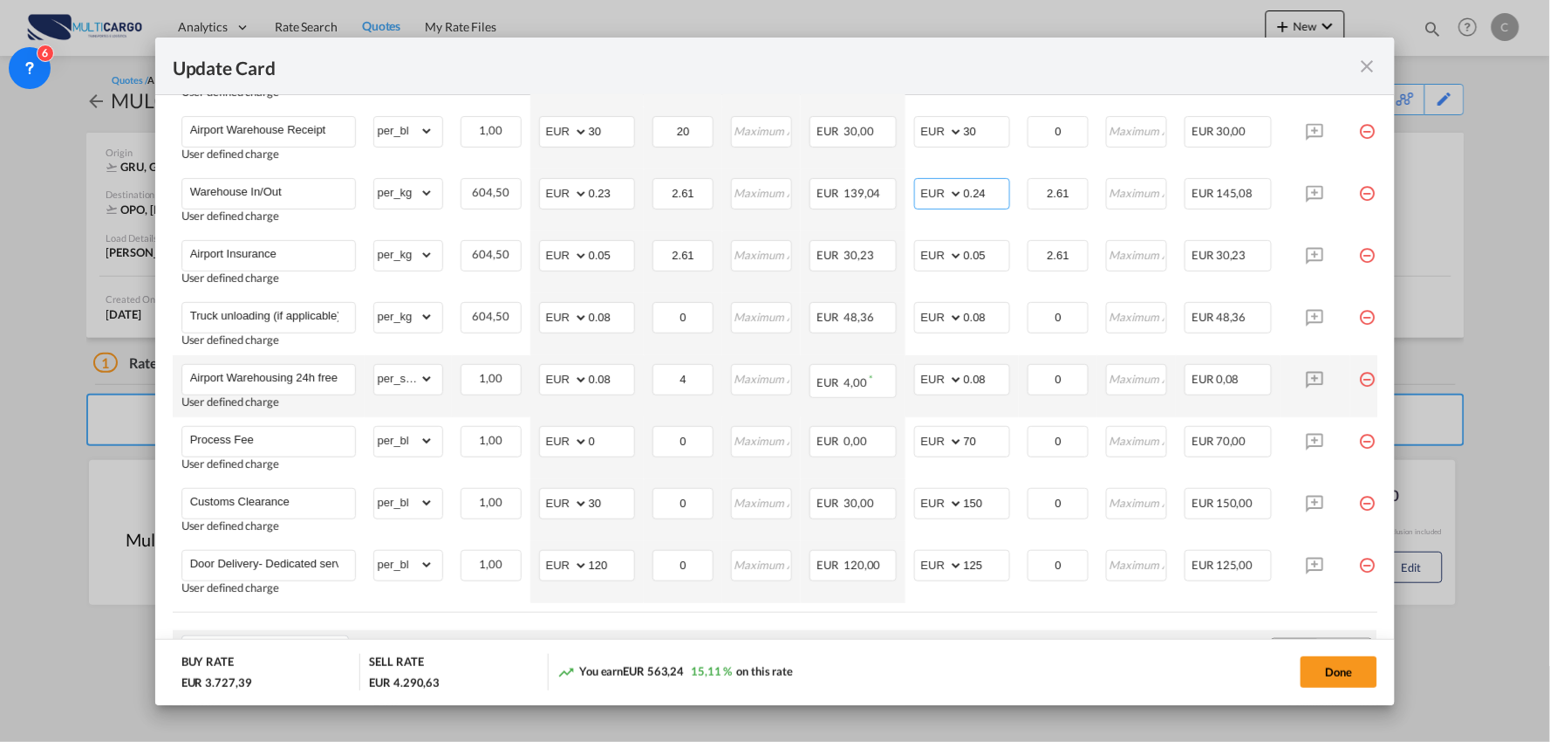
scroll to position [637, 0]
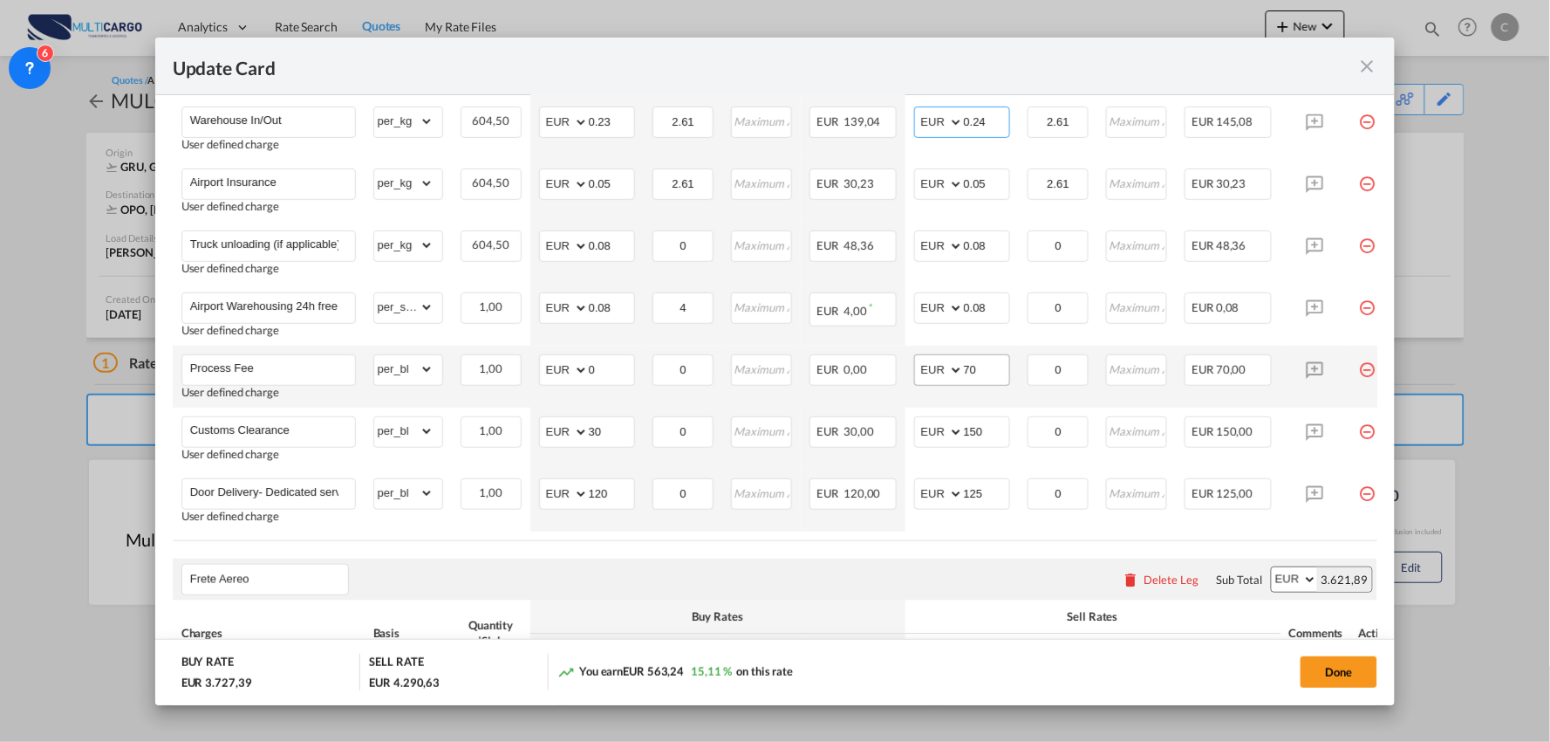
type input "0.24"
drag, startPoint x: 989, startPoint y: 373, endPoint x: 919, endPoint y: 385, distance: 71.6
click at [907, 380] on td "AED AFN ALL AMD ANG AOA ARS AUD AWG AZN BAM BBD BDT BGN BHD BIF BMD BND [PERSON…" at bounding box center [962, 377] width 113 height 62
type input "75"
click at [489, 570] on div "Frete Aereo Please enter leg name Leg Name Already Exists Delete Leg Sub Total …" at bounding box center [776, 579] width 1206 height 42
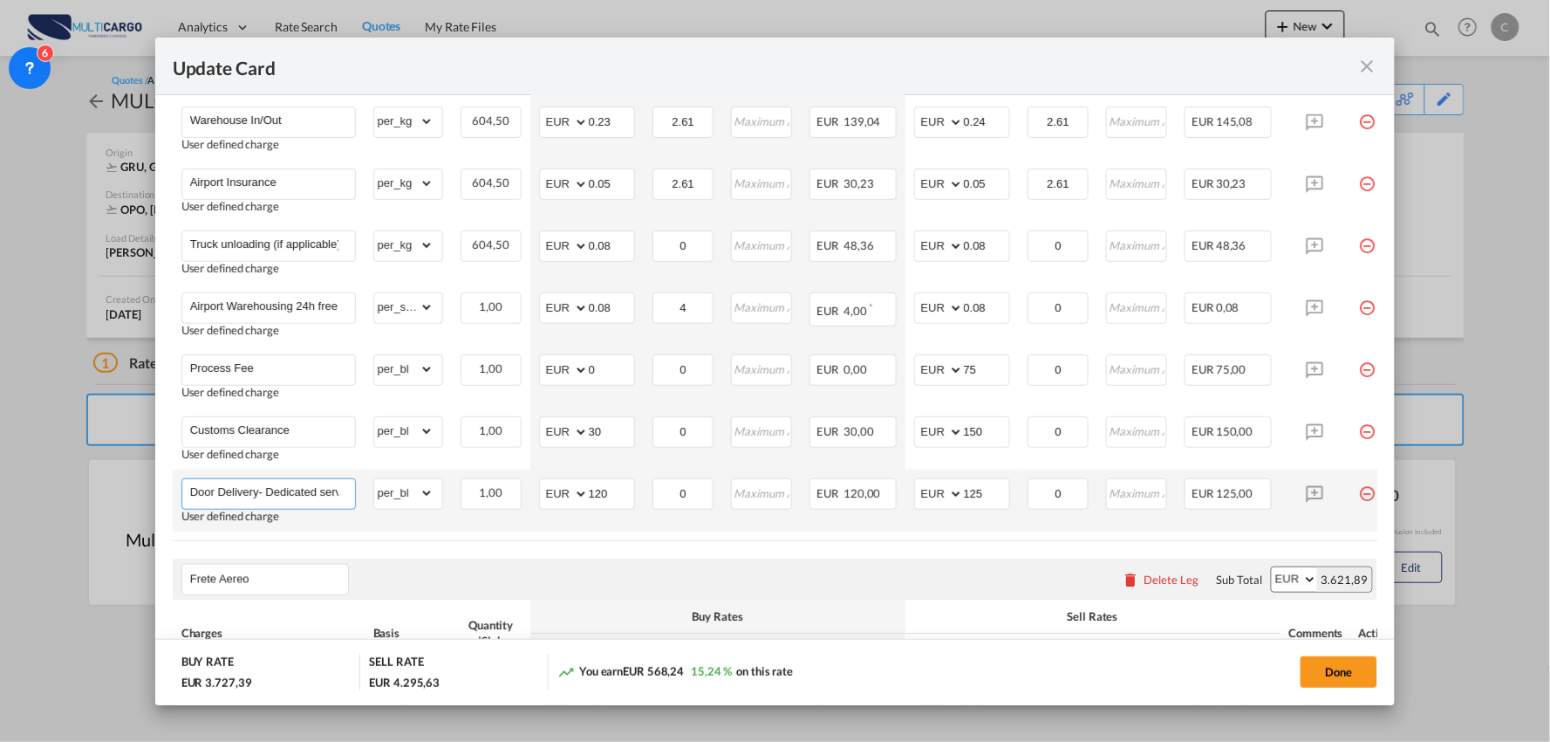
click at [263, 495] on input "Door Delivery- Dedicated service" at bounding box center [272, 492] width 165 height 26
click at [263, 494] on input "Door Delivery- Dedicated service" at bounding box center [272, 492] width 165 height 26
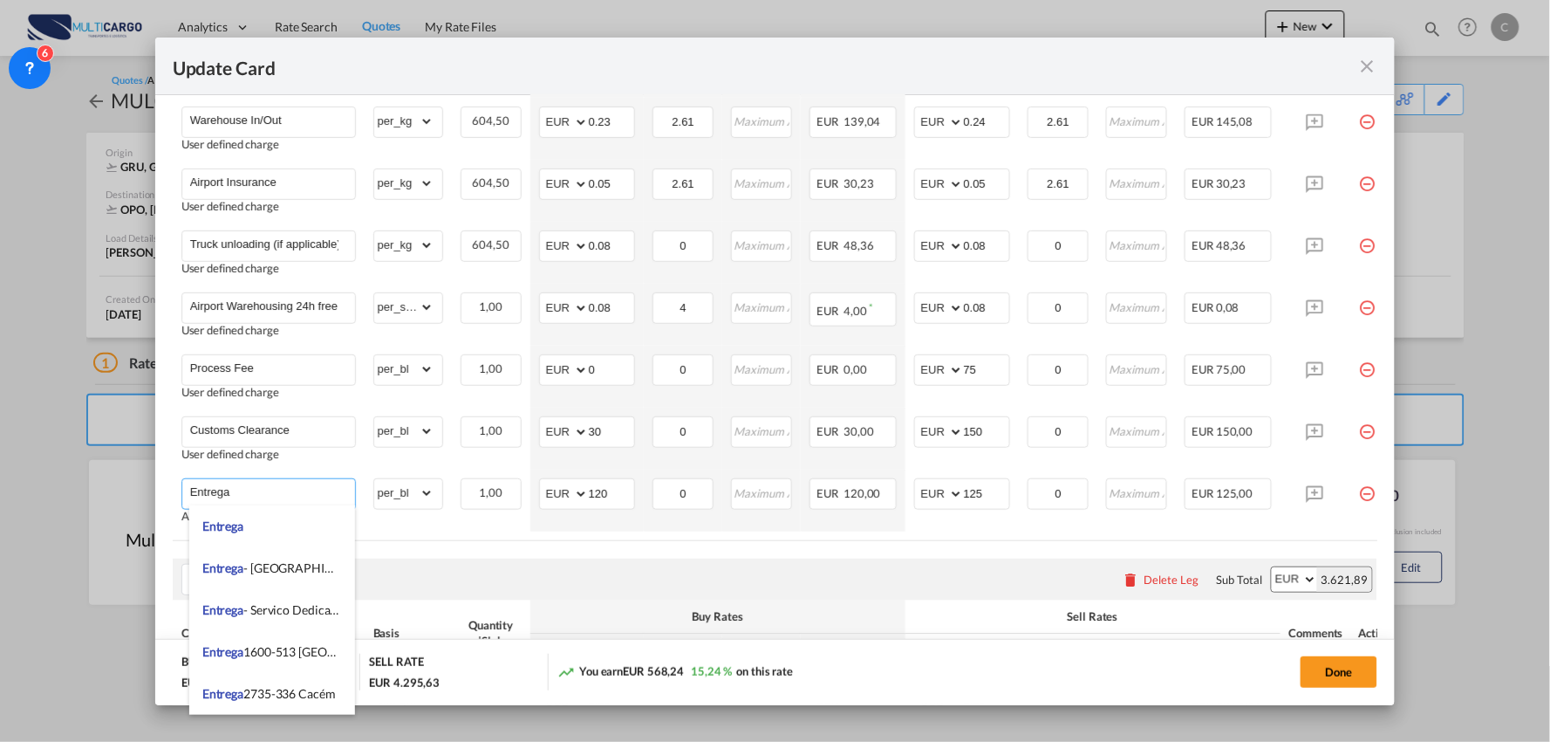
type input "Entrega"
click at [596, 571] on div "Frete Aereo Please enter leg name Leg Name Already Exists Delete Leg Sub Total …" at bounding box center [776, 579] width 1206 height 42
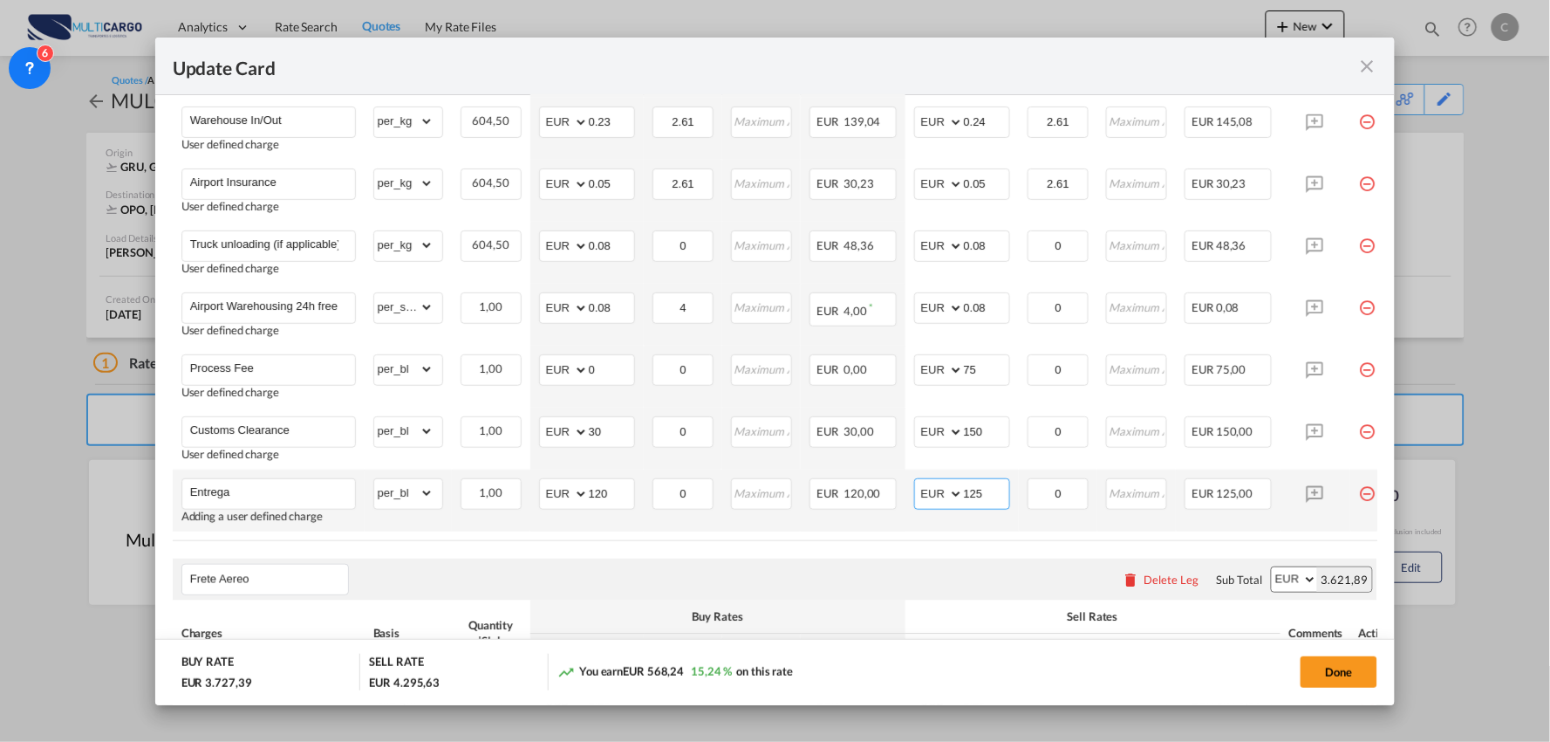
click at [940, 494] on md-input-container "AED AFN ALL AMD ANG AOA ARS AUD AWG AZN BAM BBD BDT BGN BHD BIF BMD BND [PERSON…" at bounding box center [962, 493] width 96 height 31
click at [982, 495] on input "125" at bounding box center [986, 492] width 45 height 26
drag, startPoint x: 990, startPoint y: 495, endPoint x: 954, endPoint y: 494, distance: 36.7
click at [954, 494] on md-input-container "AED AFN ALL AMD ANG AOA ARS AUD AWG AZN BAM BBD BDT BGN BHD BIF BMD BND [PERSON…" at bounding box center [962, 493] width 96 height 31
drag, startPoint x: 621, startPoint y: 489, endPoint x: 573, endPoint y: 490, distance: 48.0
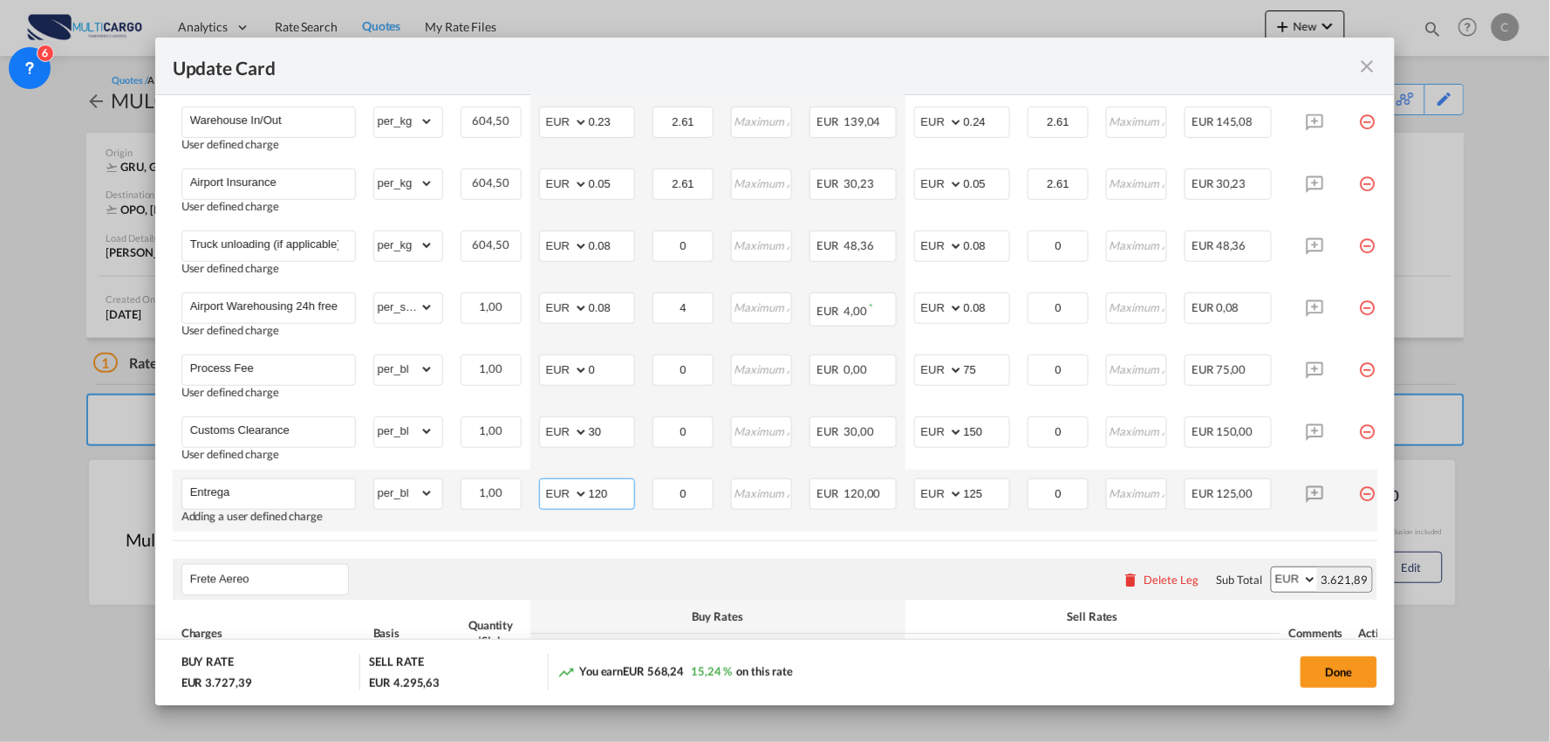
click at [573, 490] on md-input-container "AED AFN ALL AMD ANG AOA ARS AUD AWG AZN BAM BBD BDT BGN BHD BIF BMD BND [PERSON…" at bounding box center [587, 493] width 96 height 31
click at [737, 563] on div "Frete Aereo Please enter leg name Leg Name Already Exists Delete Leg Sub Total …" at bounding box center [776, 579] width 1206 height 42
drag, startPoint x: 583, startPoint y: 496, endPoint x: 550, endPoint y: 500, distance: 33.4
click at [550, 500] on md-input-container "AED AFN ALL AMD ANG AOA ARS AUD AWG AZN BAM BBD BDT BGN BHD BIF BMD BND [PERSON…" at bounding box center [587, 493] width 96 height 31
type input "90"
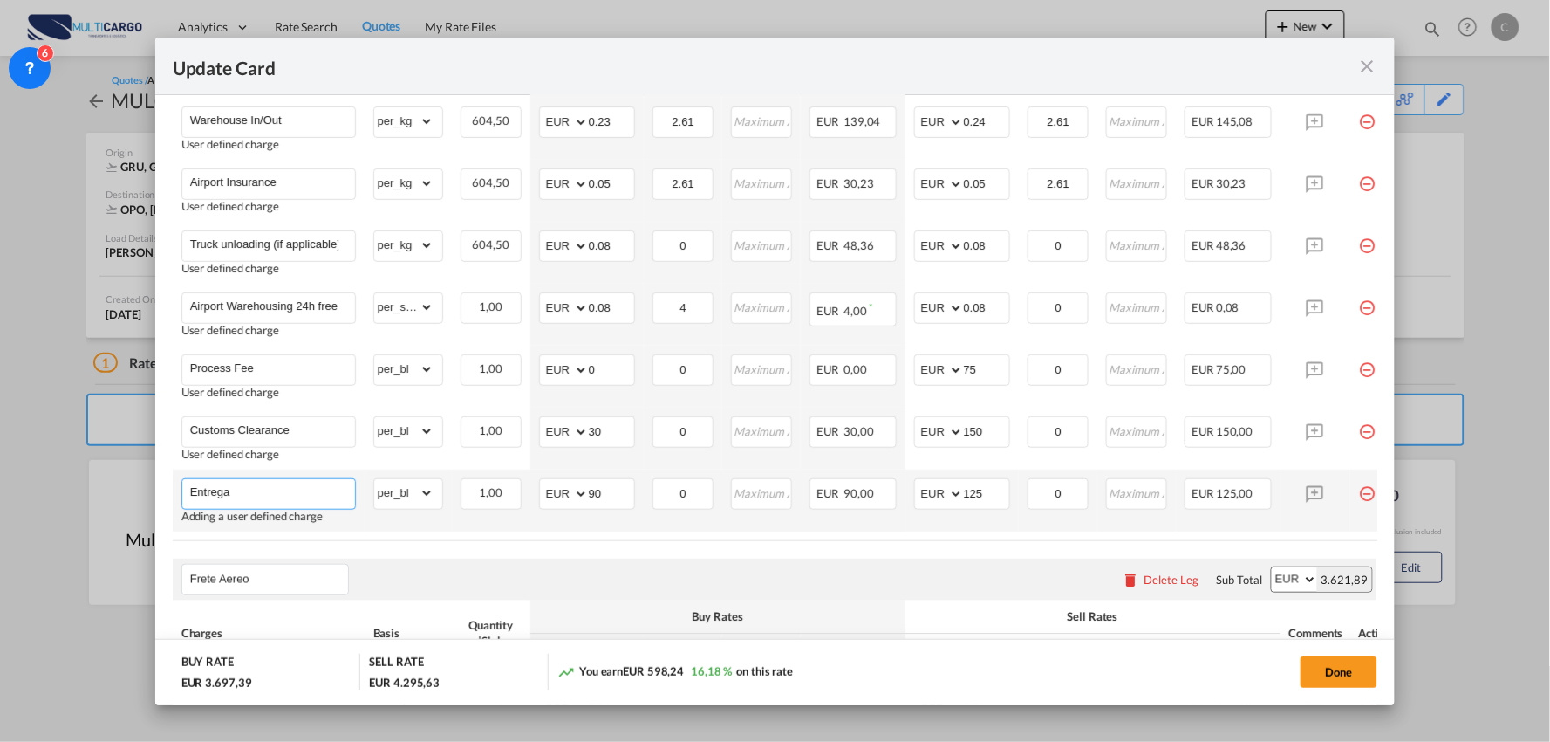
click at [268, 486] on input "Entrega" at bounding box center [272, 492] width 165 height 26
click at [714, 577] on div "Frete Aereo Please enter leg name Leg Name Already Exists Delete Leg Sub Total …" at bounding box center [776, 579] width 1206 height 42
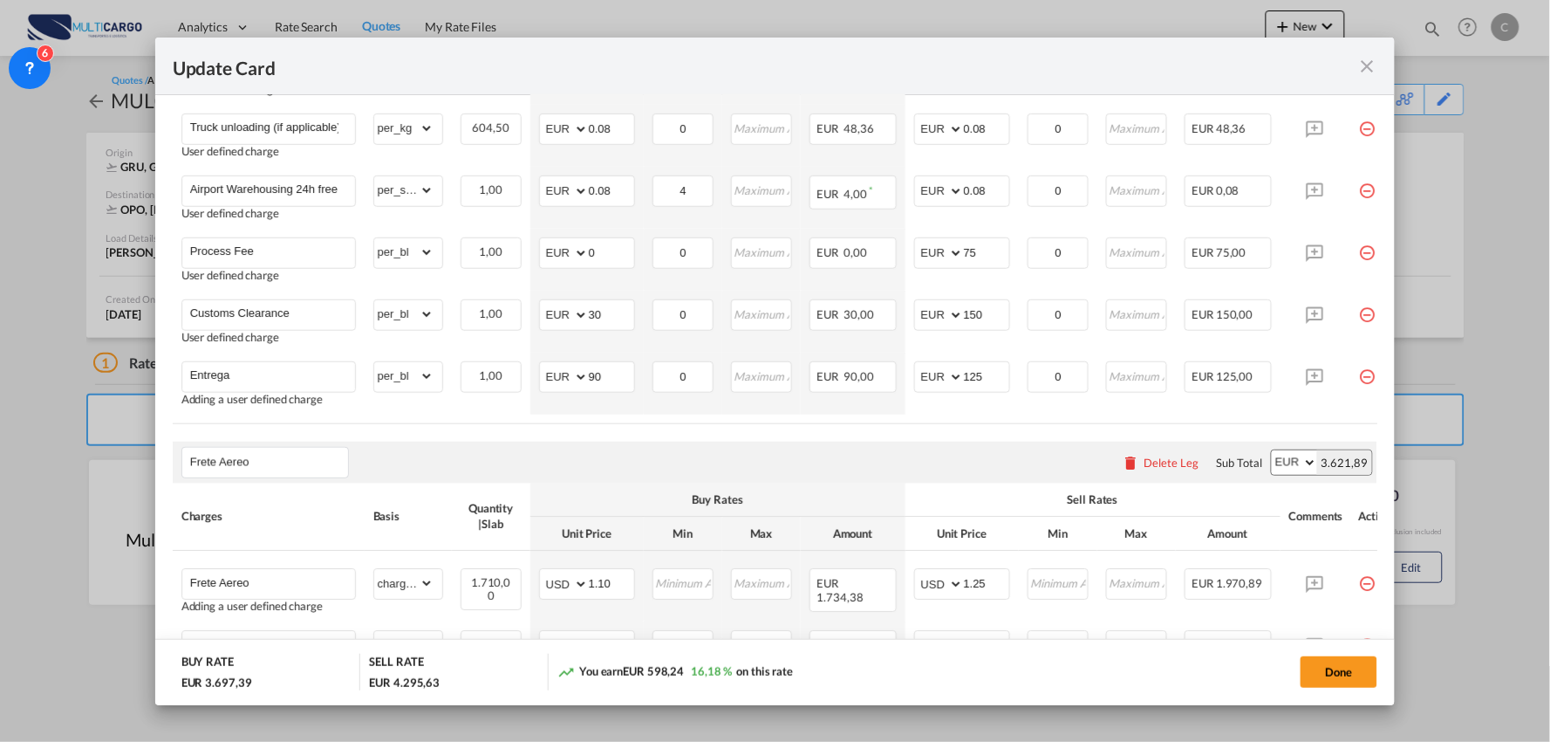
scroll to position [927, 0]
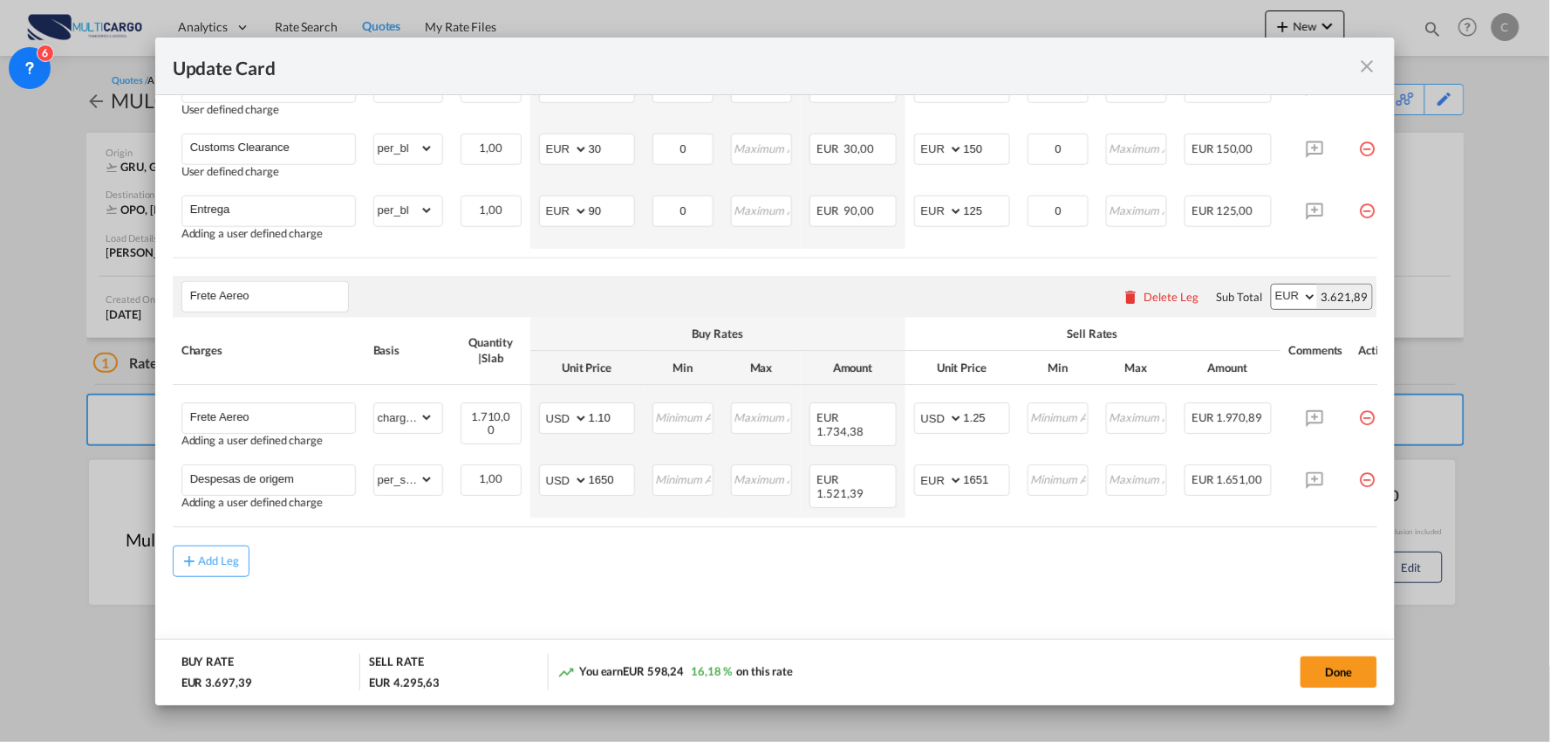
click at [755, 565] on div "Add Leg" at bounding box center [776, 560] width 1206 height 31
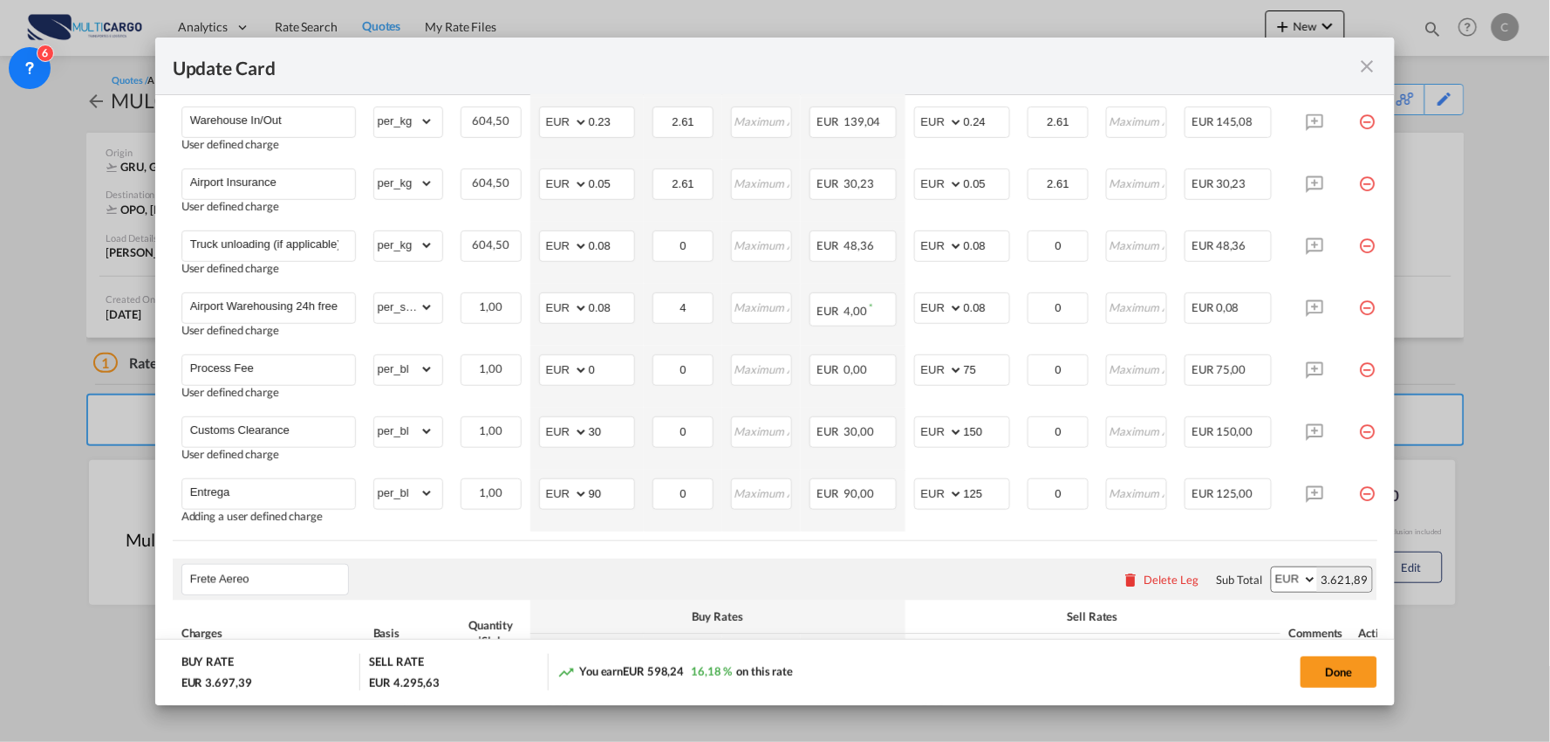
scroll to position [346, 0]
